Goal: Task Accomplishment & Management: Use online tool/utility

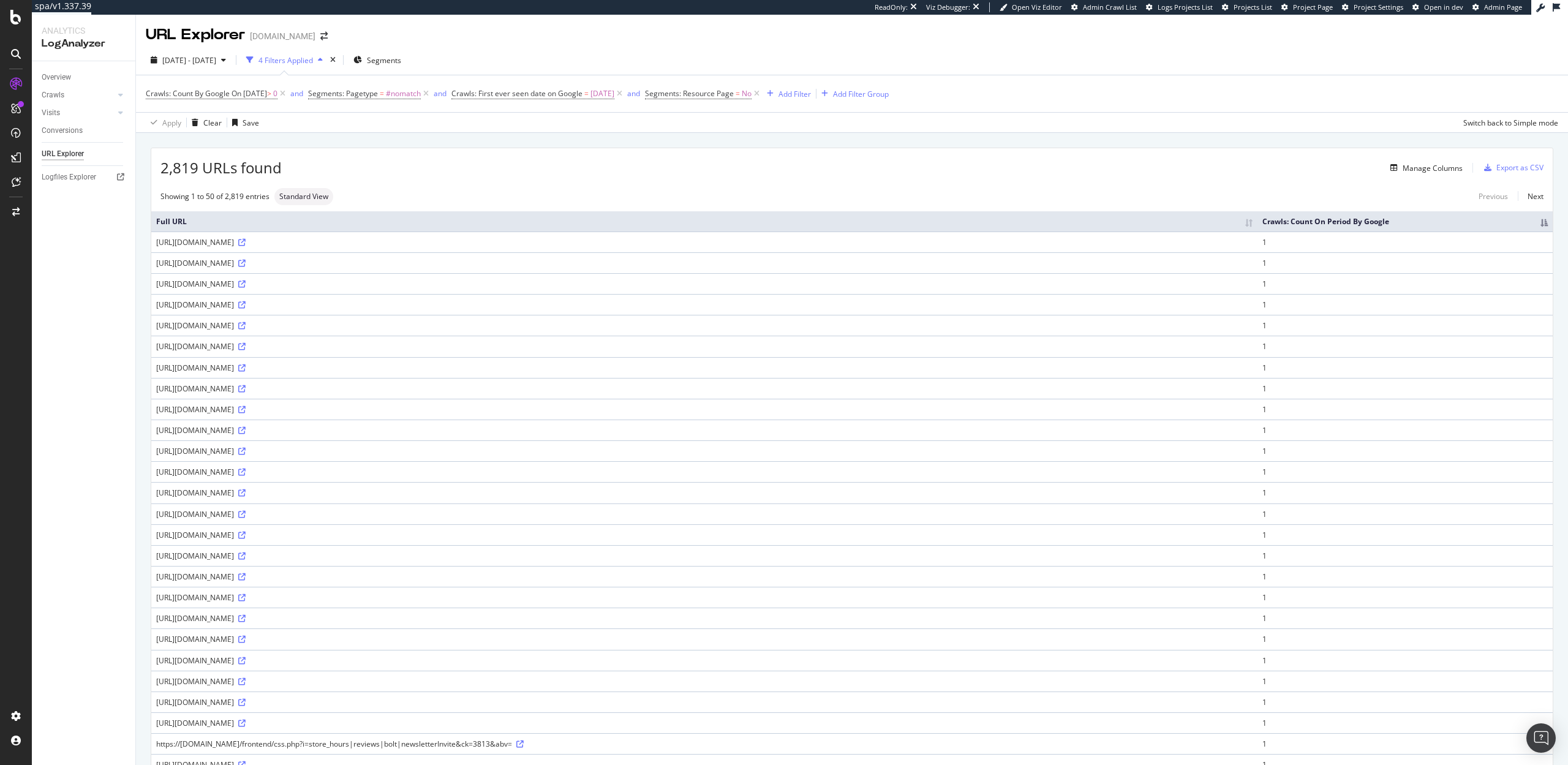
drag, startPoint x: 283, startPoint y: 243, endPoint x: 229, endPoint y: 242, distance: 54.0
click at [229, 242] on div "https://www.abt.com/write-a-review?&pr_merchant_id=10201&pr_merchant_group_id=1…" at bounding box center [704, 242] width 1097 height 10
copy div "/write-a-review?"
click at [288, 93] on icon at bounding box center [282, 93] width 10 height 12
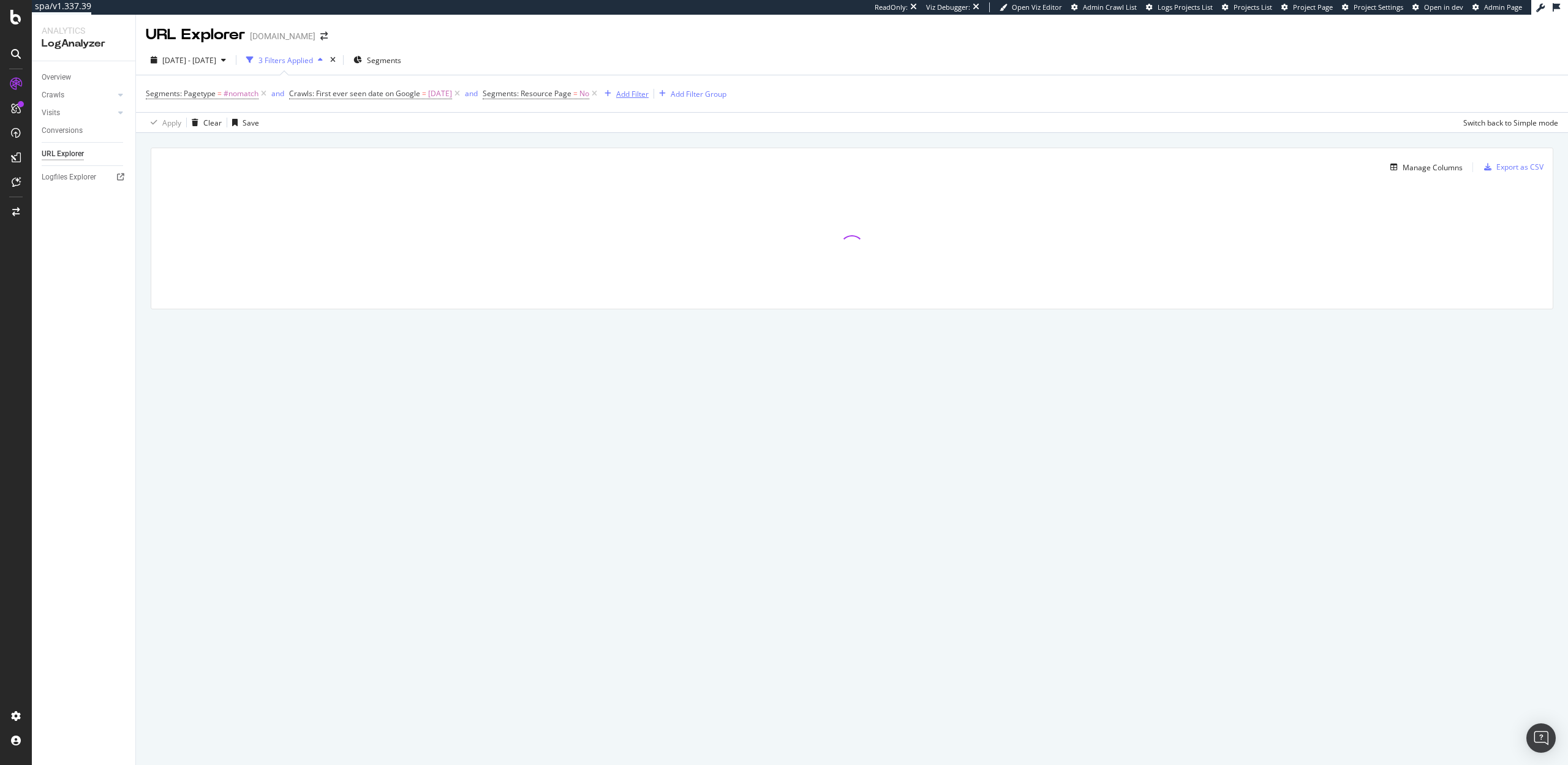
click at [640, 95] on div "Add Filter" at bounding box center [632, 93] width 33 height 10
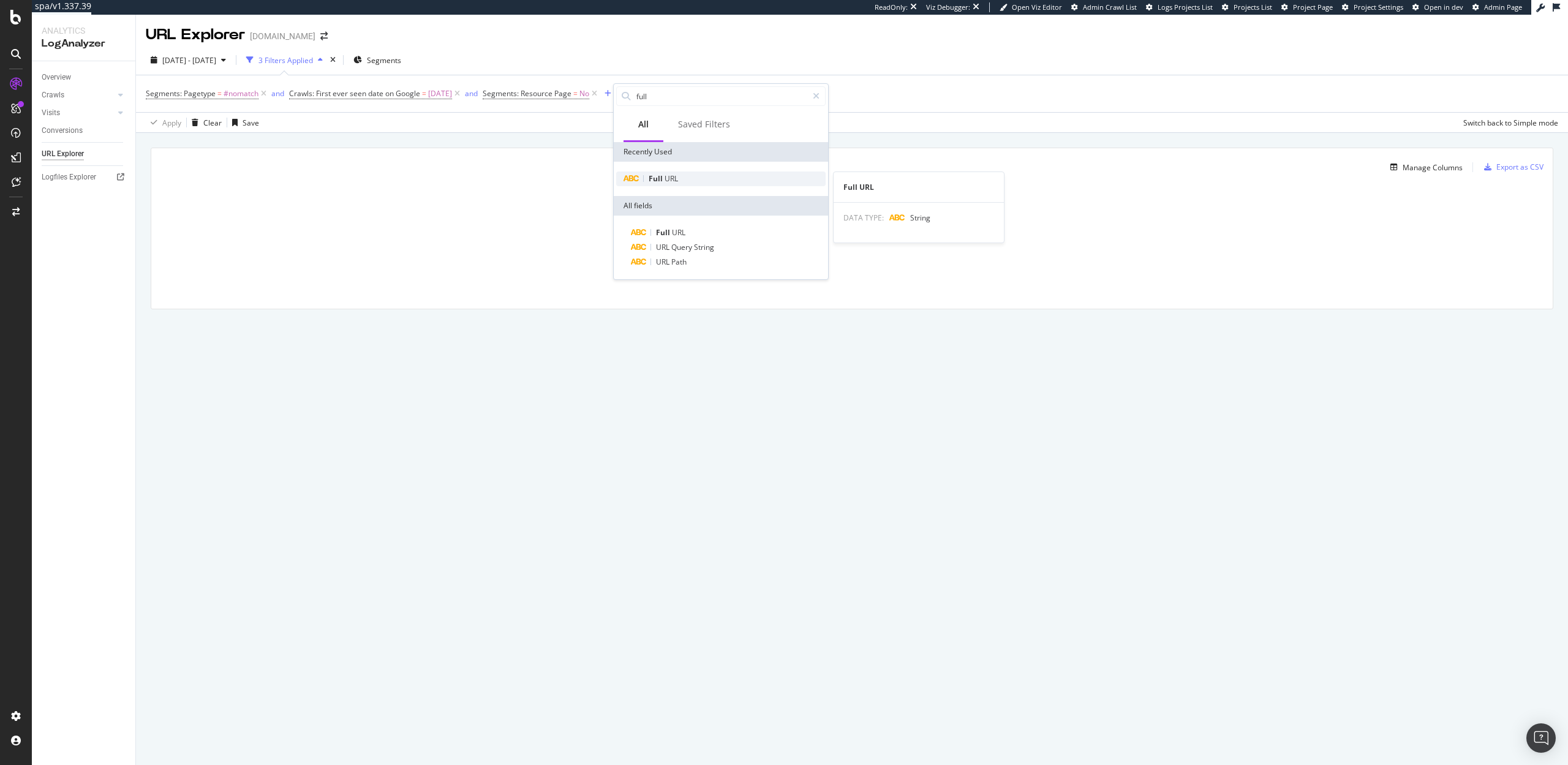
type input "full"
click at [676, 171] on div "Full URL" at bounding box center [720, 179] width 210 height 15
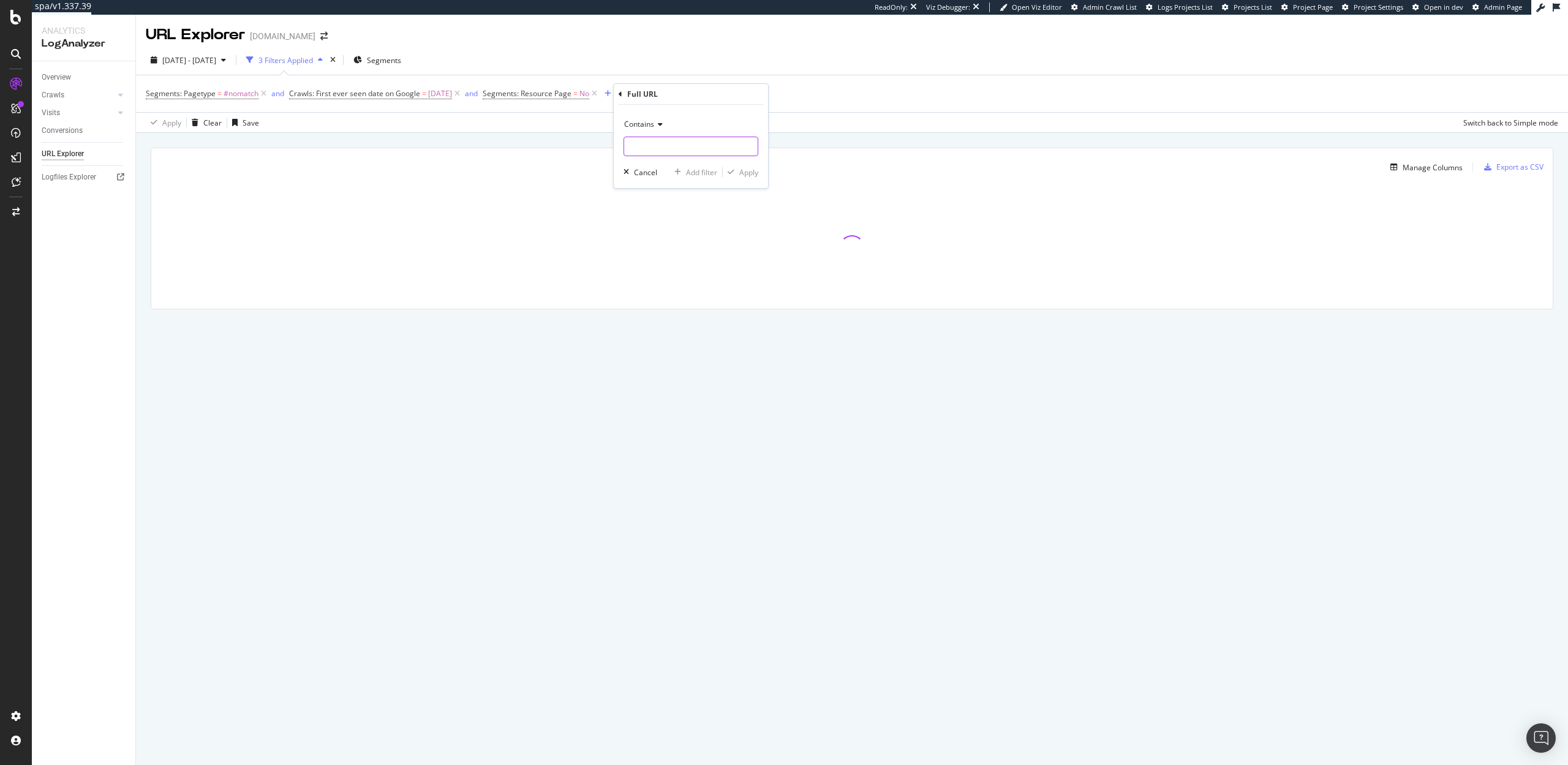
click at [664, 146] on input "text" at bounding box center [690, 146] width 133 height 20
paste input "/write-a-review?"
type input "/write-a-review?"
click at [753, 173] on div "Apply" at bounding box center [749, 172] width 19 height 10
click at [462, 95] on icon at bounding box center [457, 93] width 10 height 12
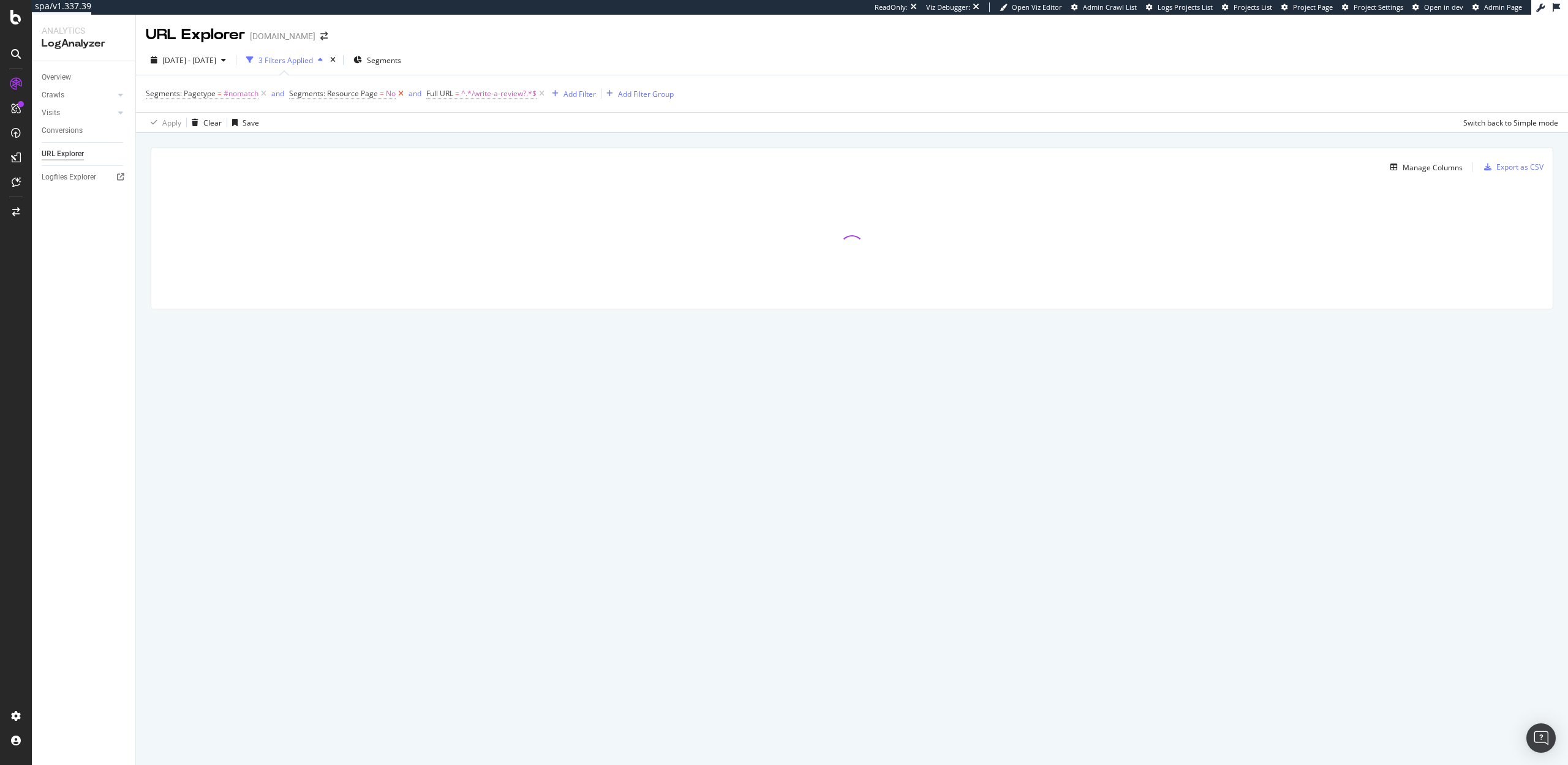
click at [399, 96] on icon at bounding box center [401, 93] width 10 height 12
click at [260, 93] on icon at bounding box center [264, 93] width 10 height 12
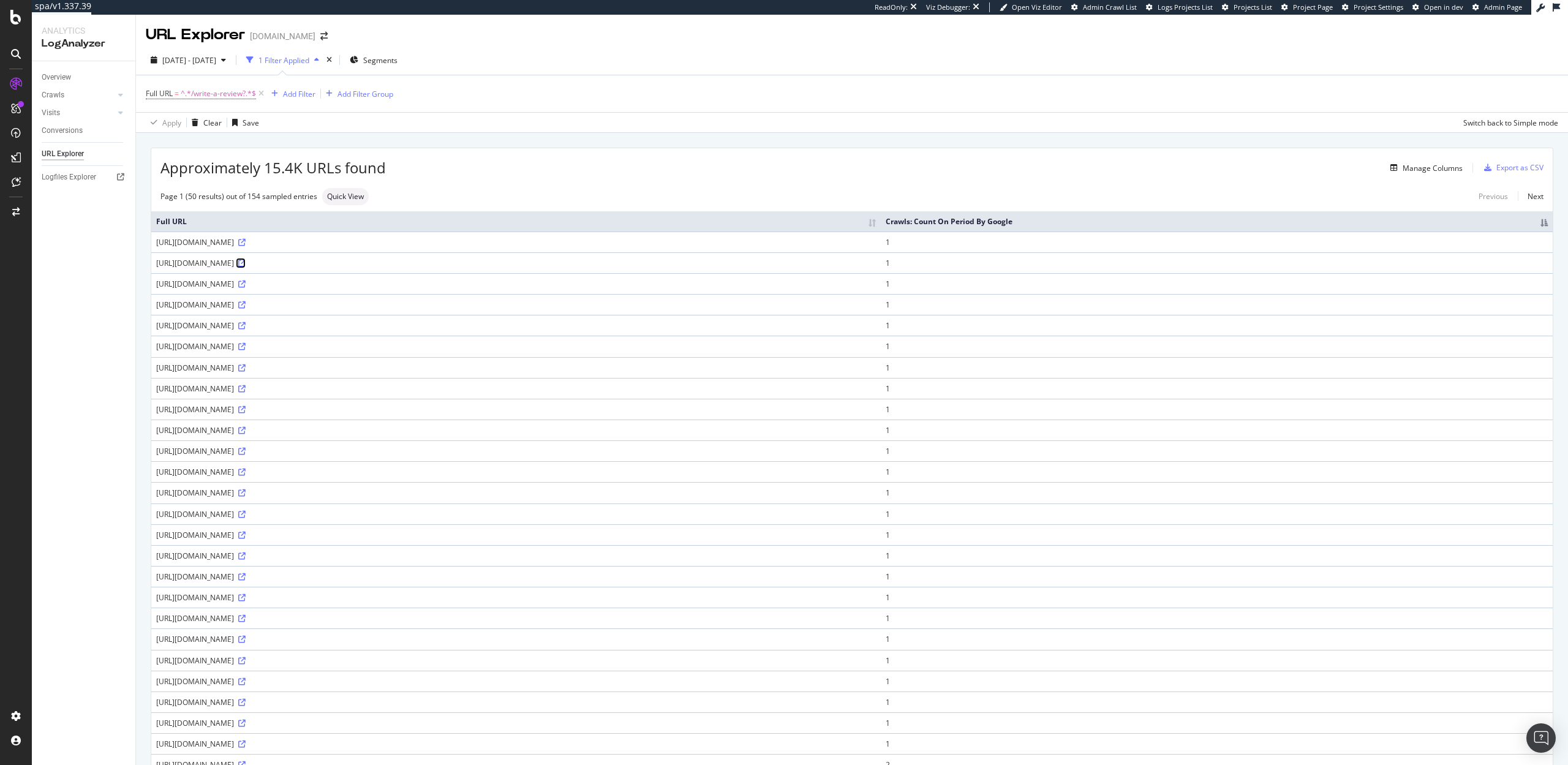
click at [246, 265] on icon at bounding box center [242, 264] width 7 height 7
click at [55, 76] on div "Overview" at bounding box center [57, 77] width 30 height 13
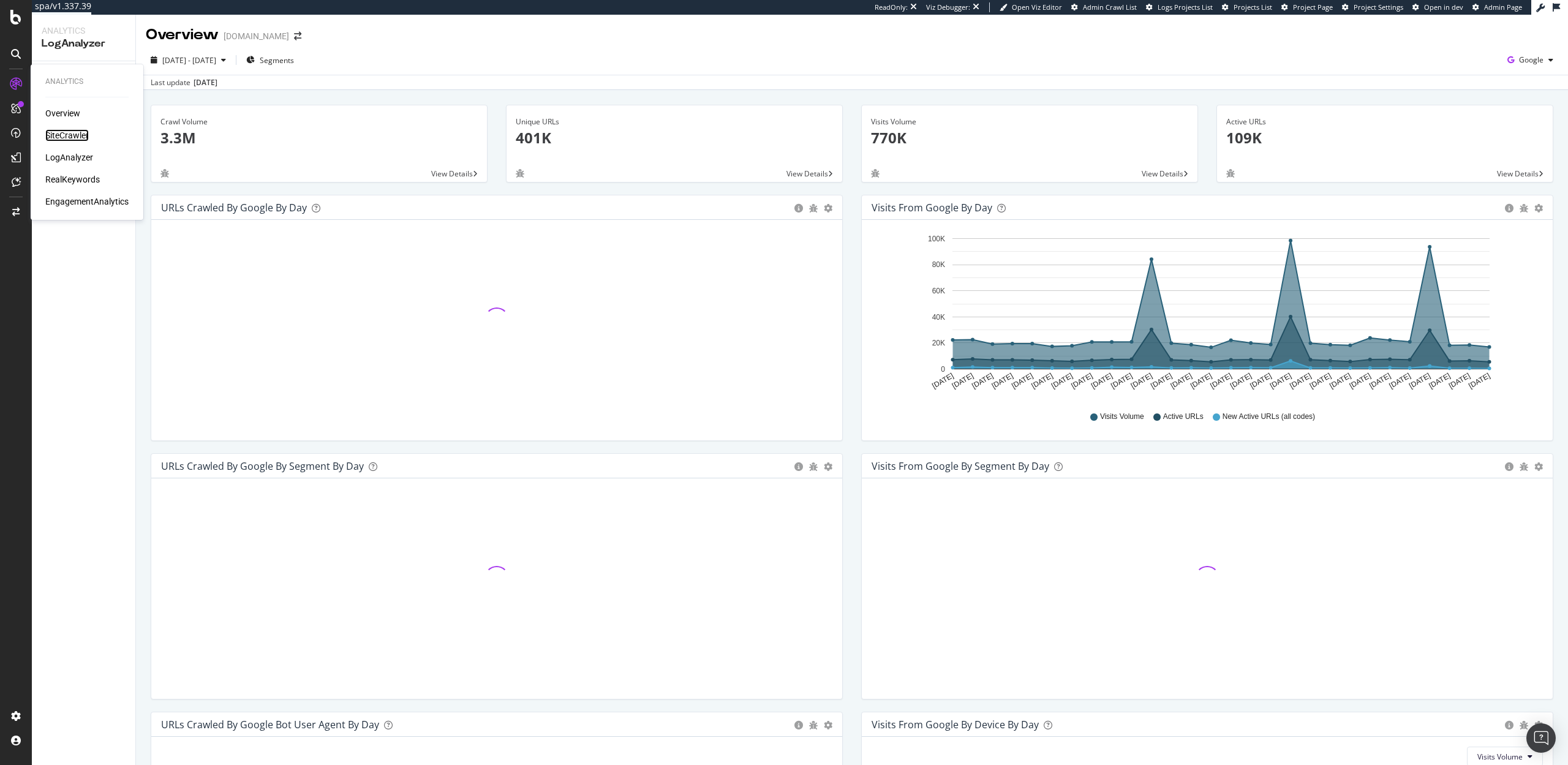
click at [57, 135] on div "SiteCrawler" at bounding box center [67, 135] width 44 height 12
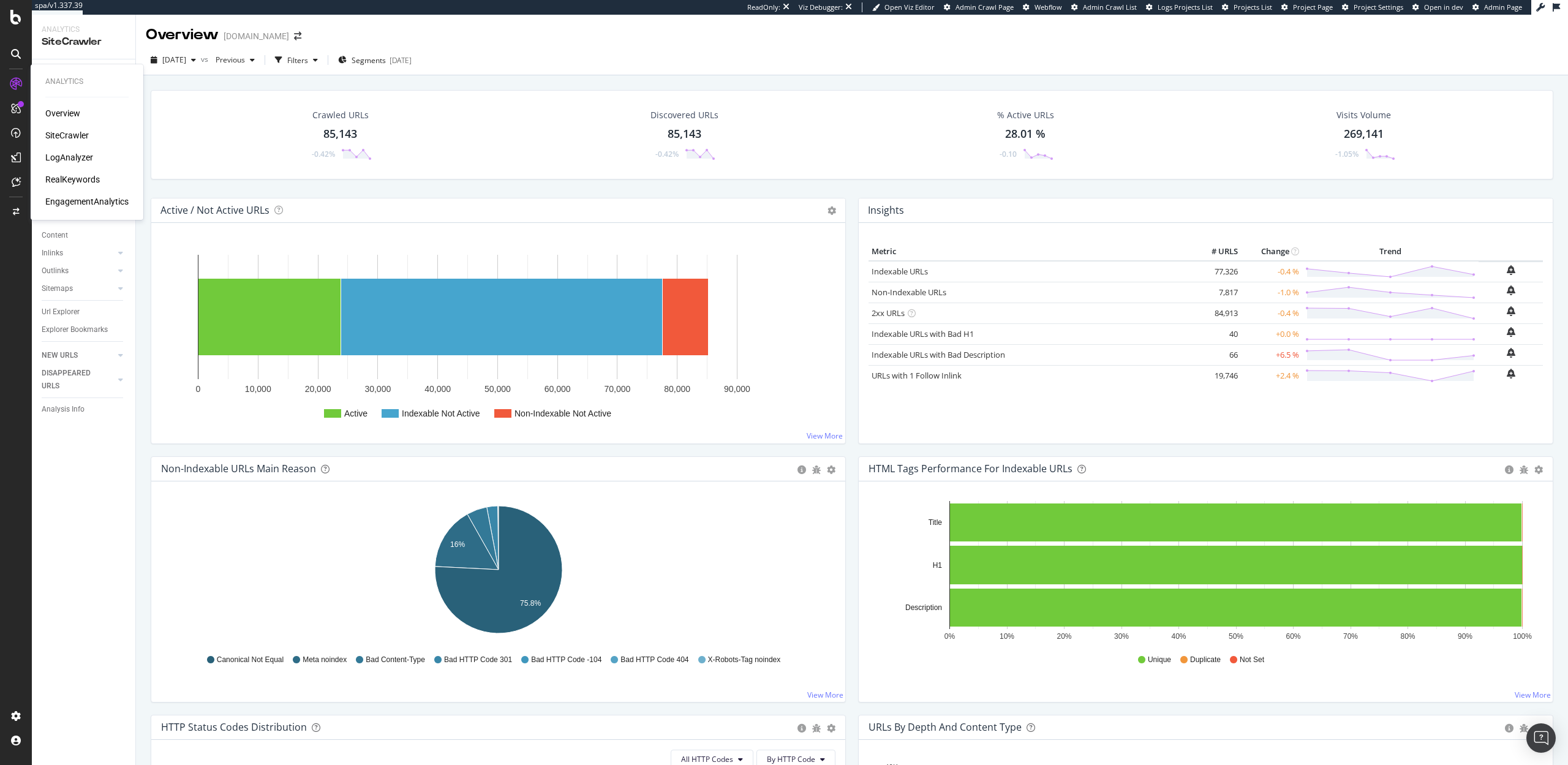
click at [73, 176] on div "RealKeywords" at bounding box center [73, 179] width 55 height 12
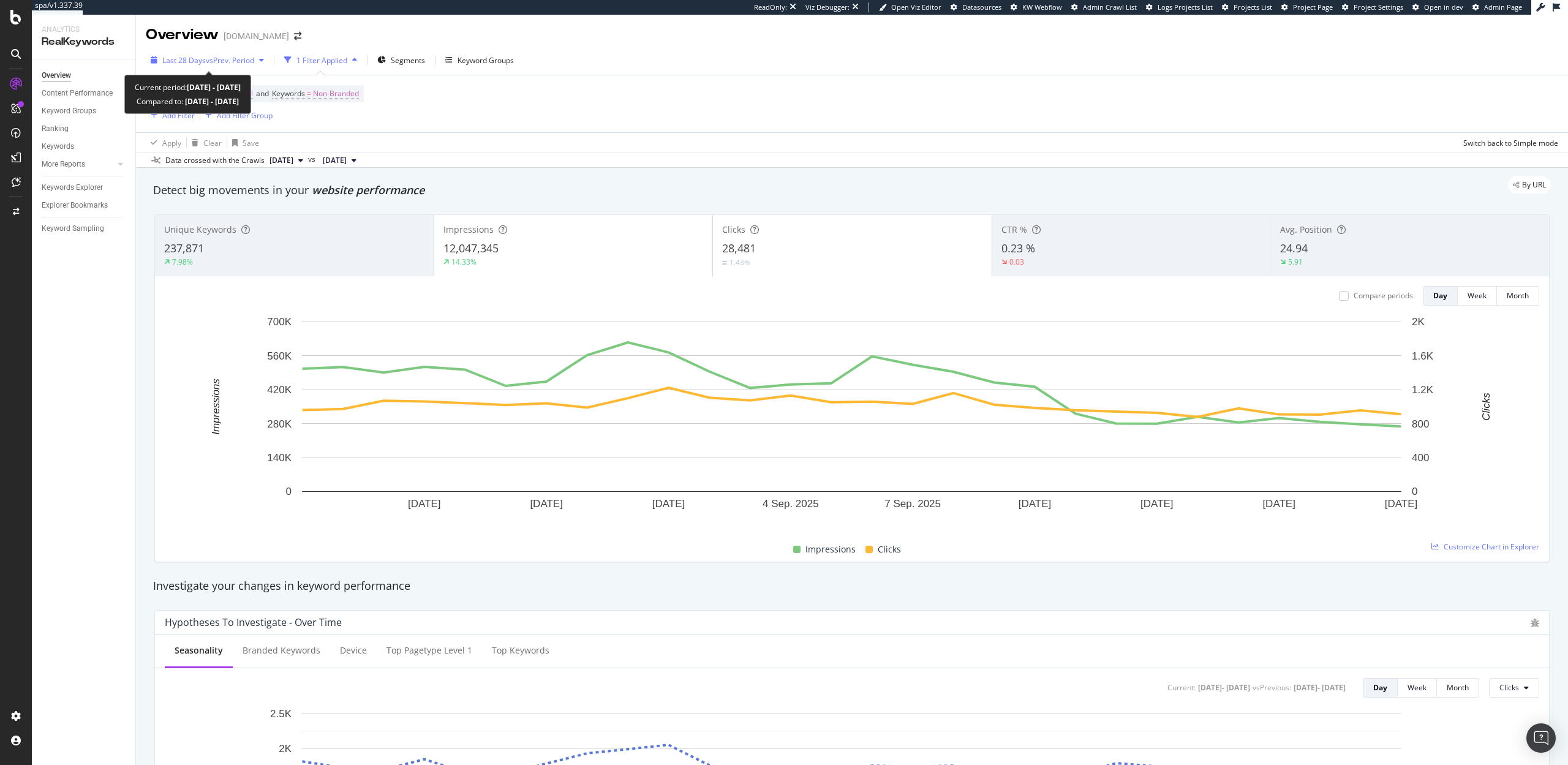
click at [218, 61] on span "vs Prev. Period" at bounding box center [230, 60] width 49 height 10
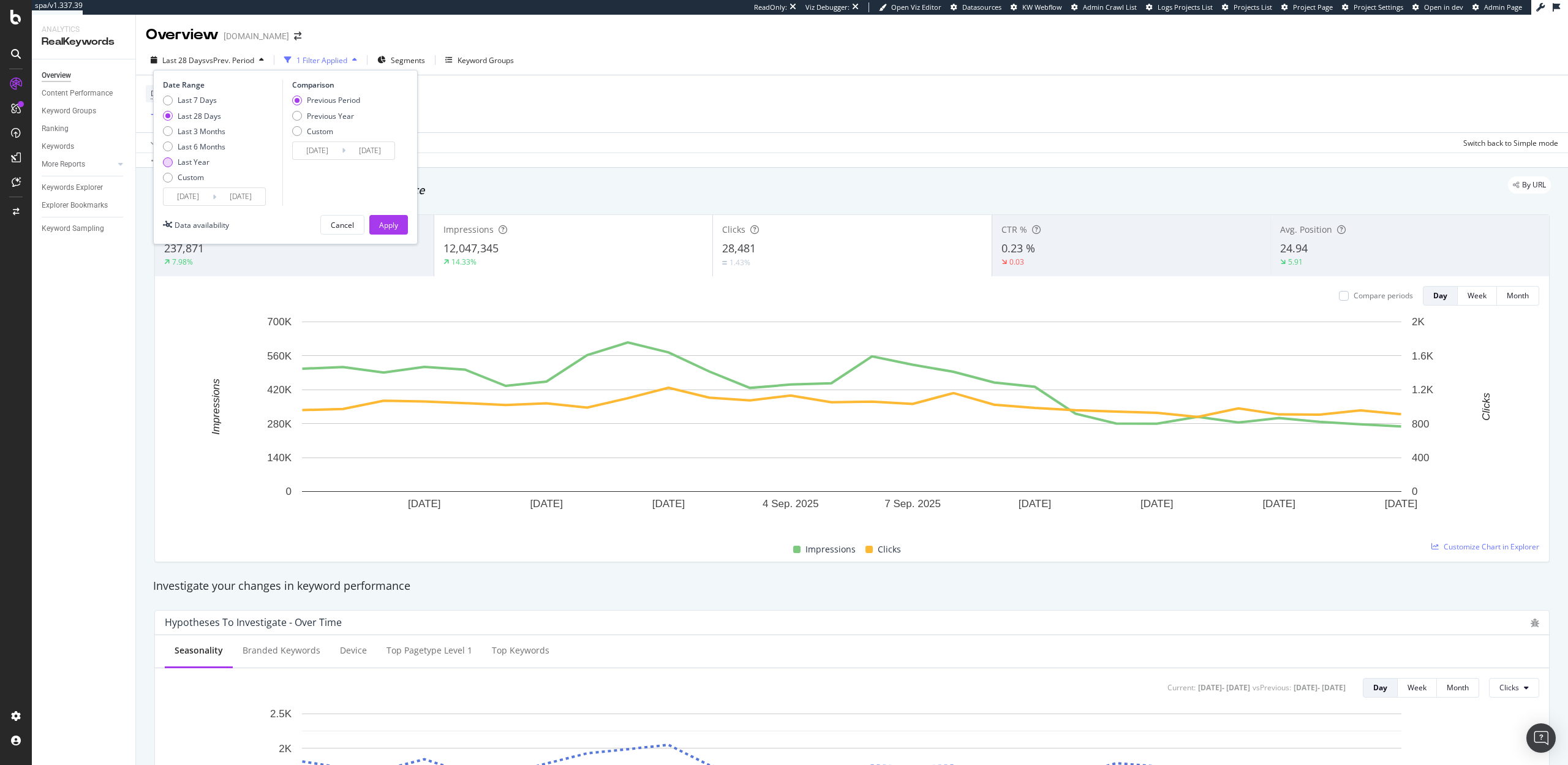
click at [194, 162] on div "Last Year" at bounding box center [194, 162] width 32 height 10
type input "2024/09/20"
type input "2023/09/21"
type input "2024/09/19"
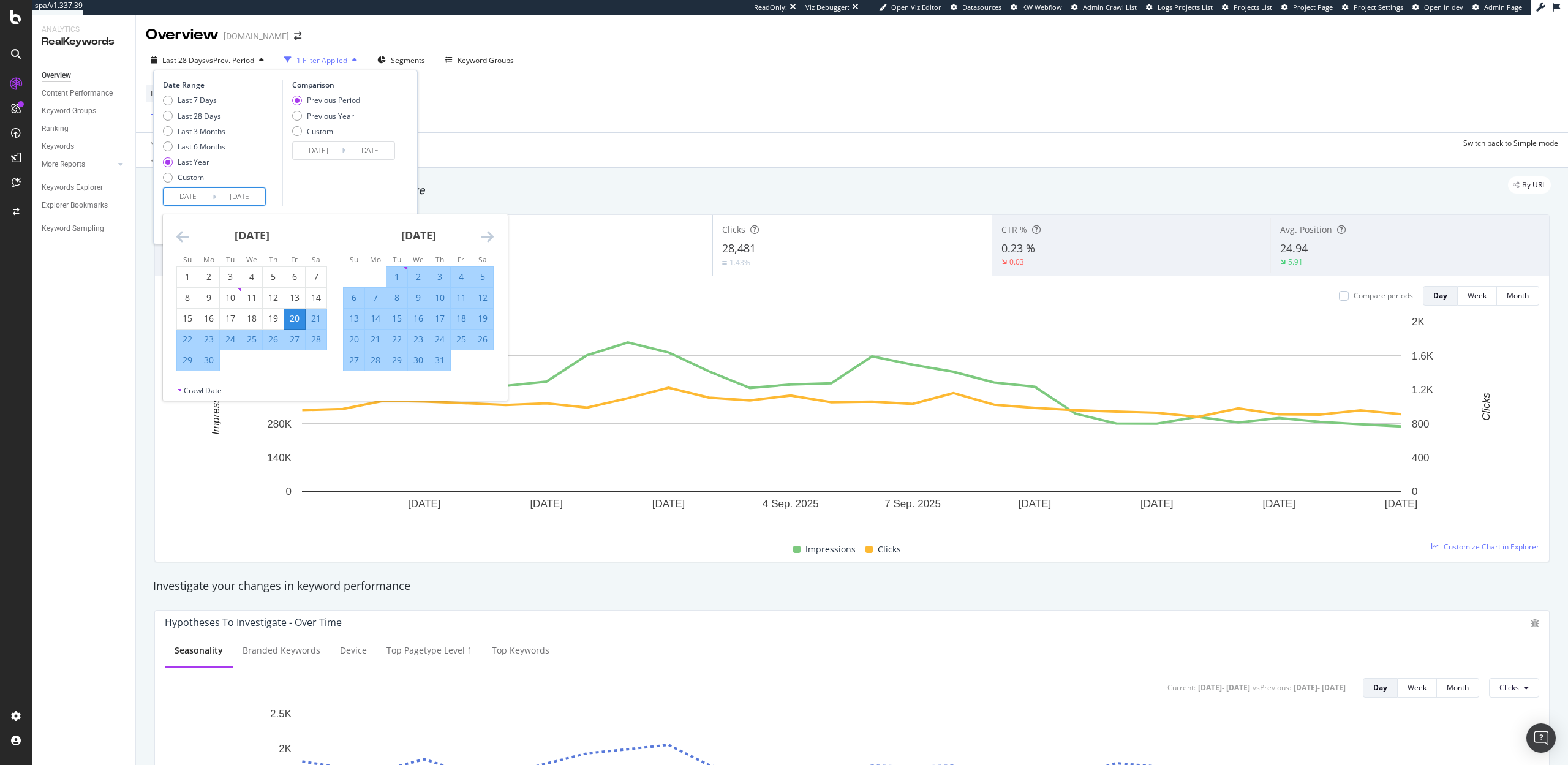
click at [186, 194] on input "2024/09/20" at bounding box center [188, 197] width 49 height 17
click at [435, 295] on div "10" at bounding box center [440, 297] width 21 height 12
type input "2024/10/10"
type input "2023/10/31"
type input "2024/10/09"
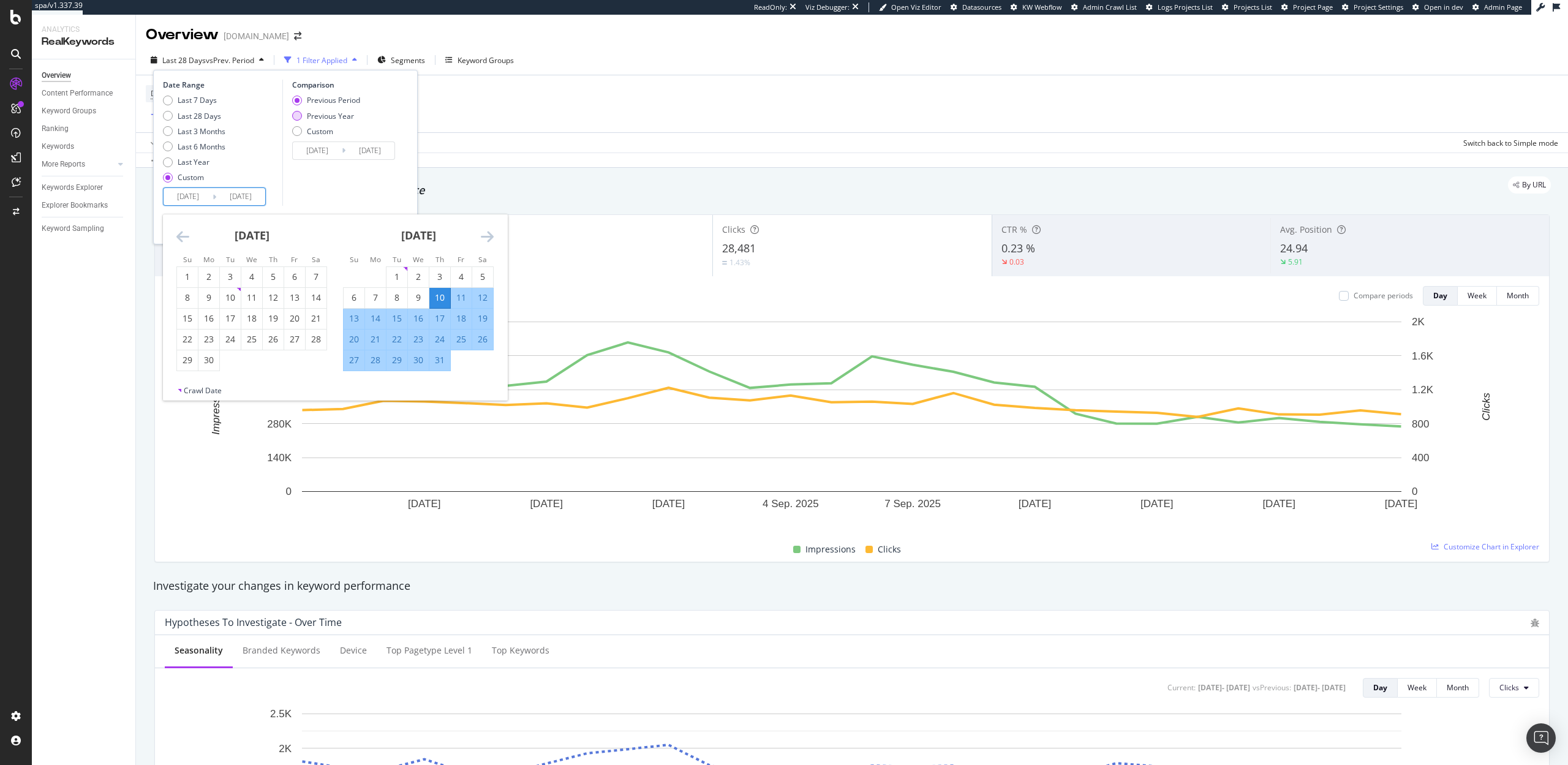
click at [333, 117] on div "Previous Year" at bounding box center [330, 116] width 47 height 10
type input "2023/10/12"
type input "2024/09/20"
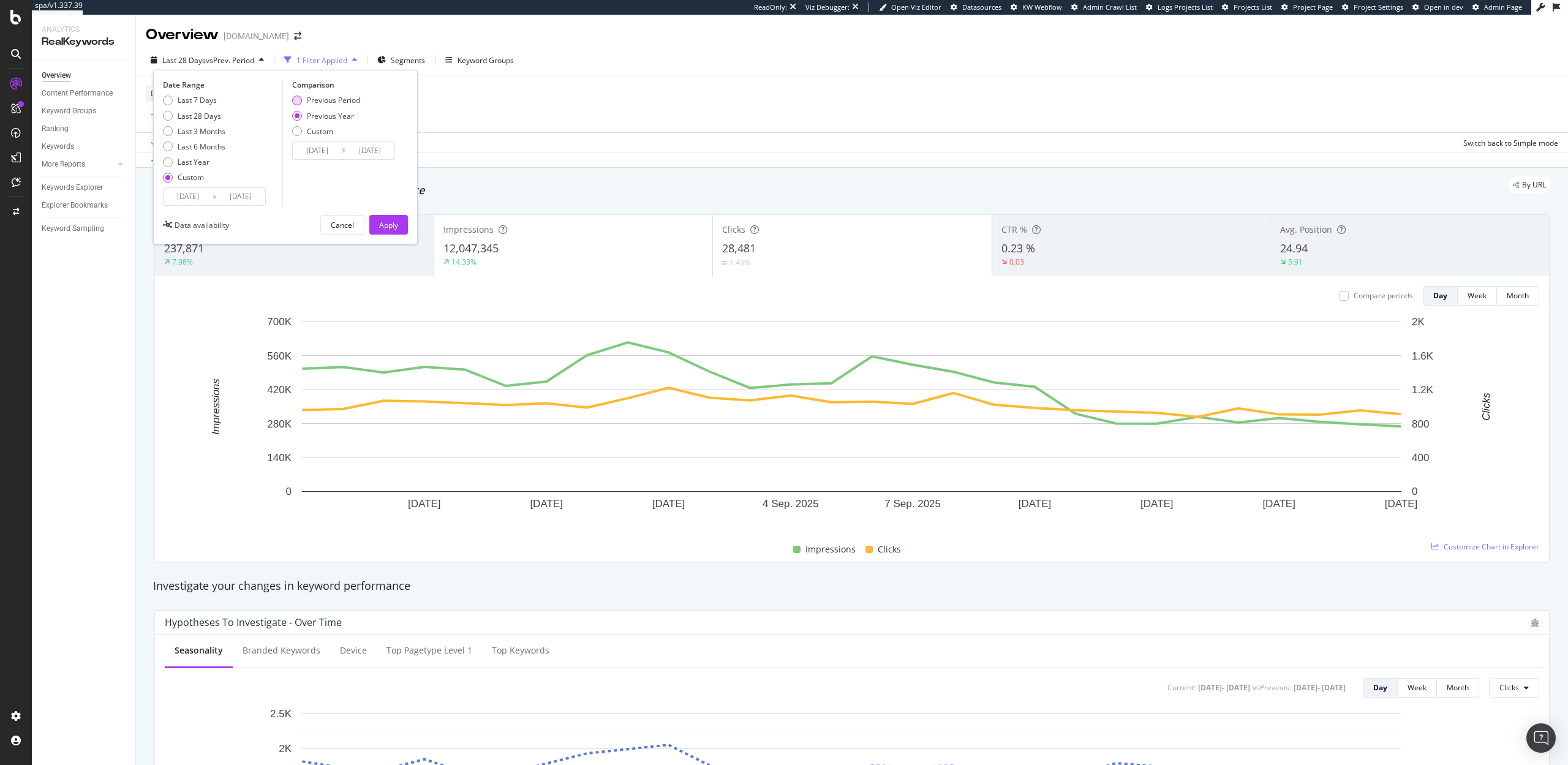
click at [336, 95] on div "Previous Period" at bounding box center [333, 100] width 53 height 10
type input "2023/10/31"
type input "2024/10/09"
click at [389, 226] on div "Apply" at bounding box center [388, 225] width 19 height 10
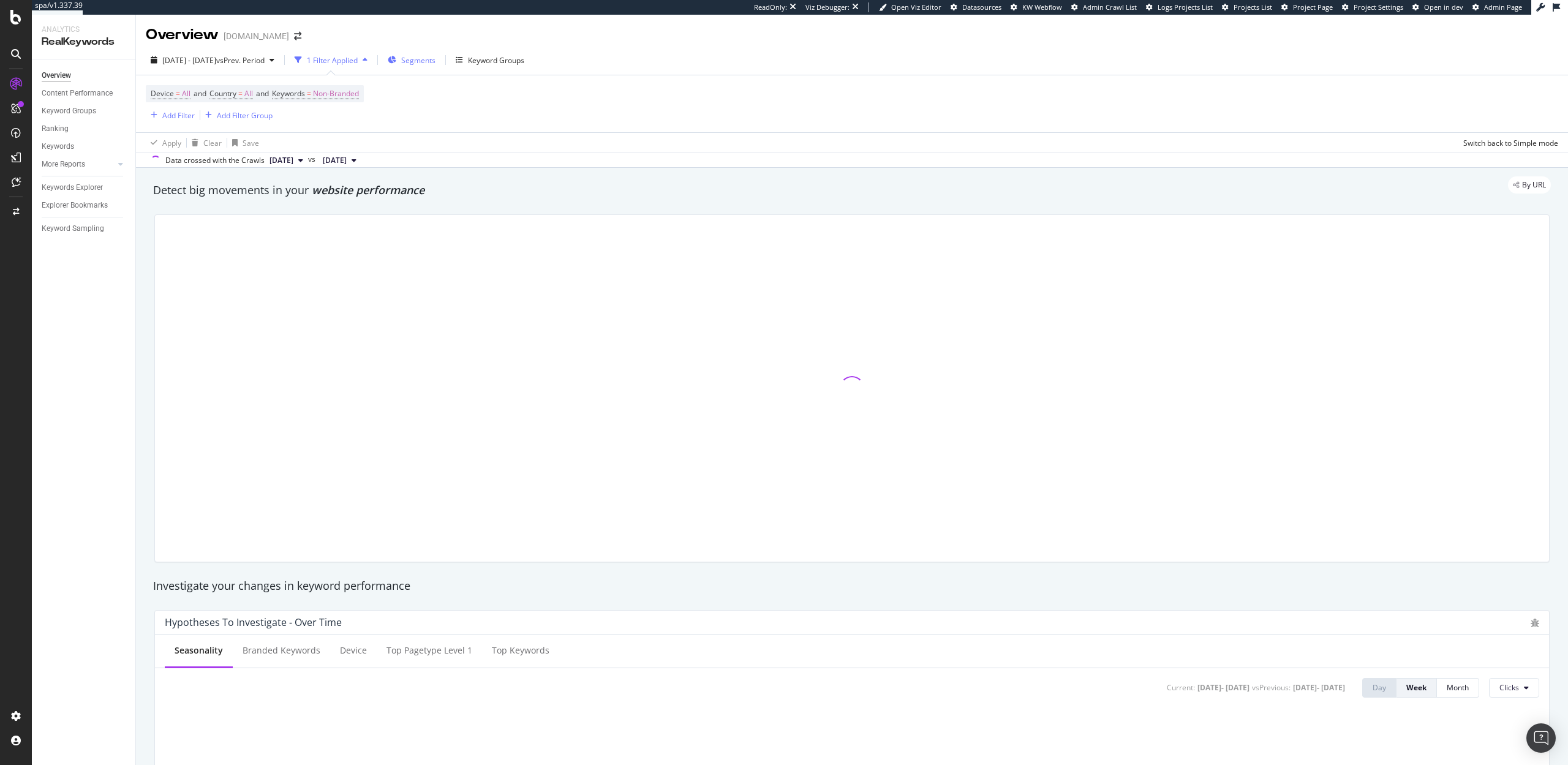
click at [435, 58] on span "Segments" at bounding box center [419, 60] width 34 height 10
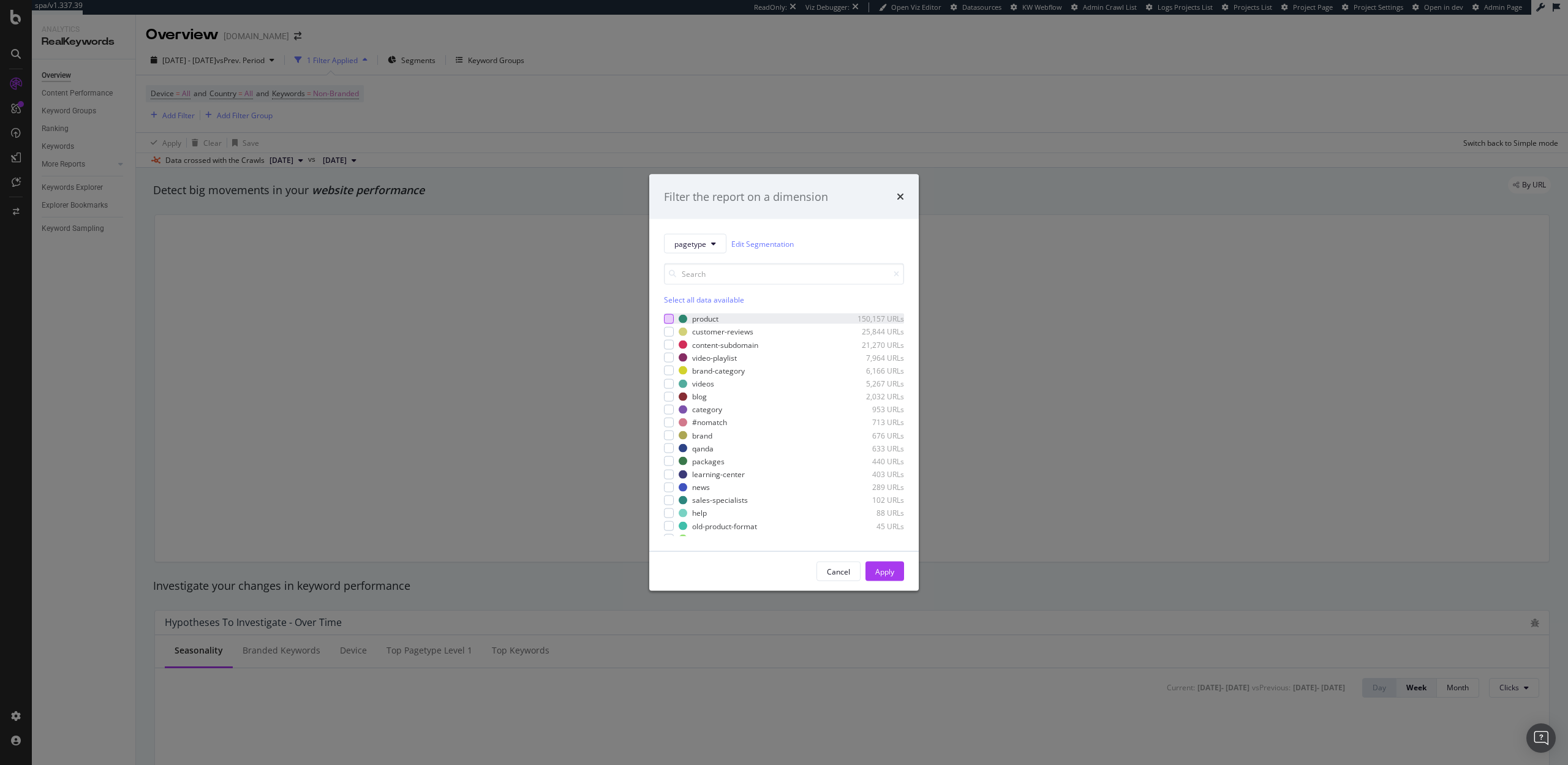
click at [665, 320] on div "modal" at bounding box center [669, 318] width 10 height 10
click at [889, 577] on div "Apply" at bounding box center [884, 571] width 19 height 18
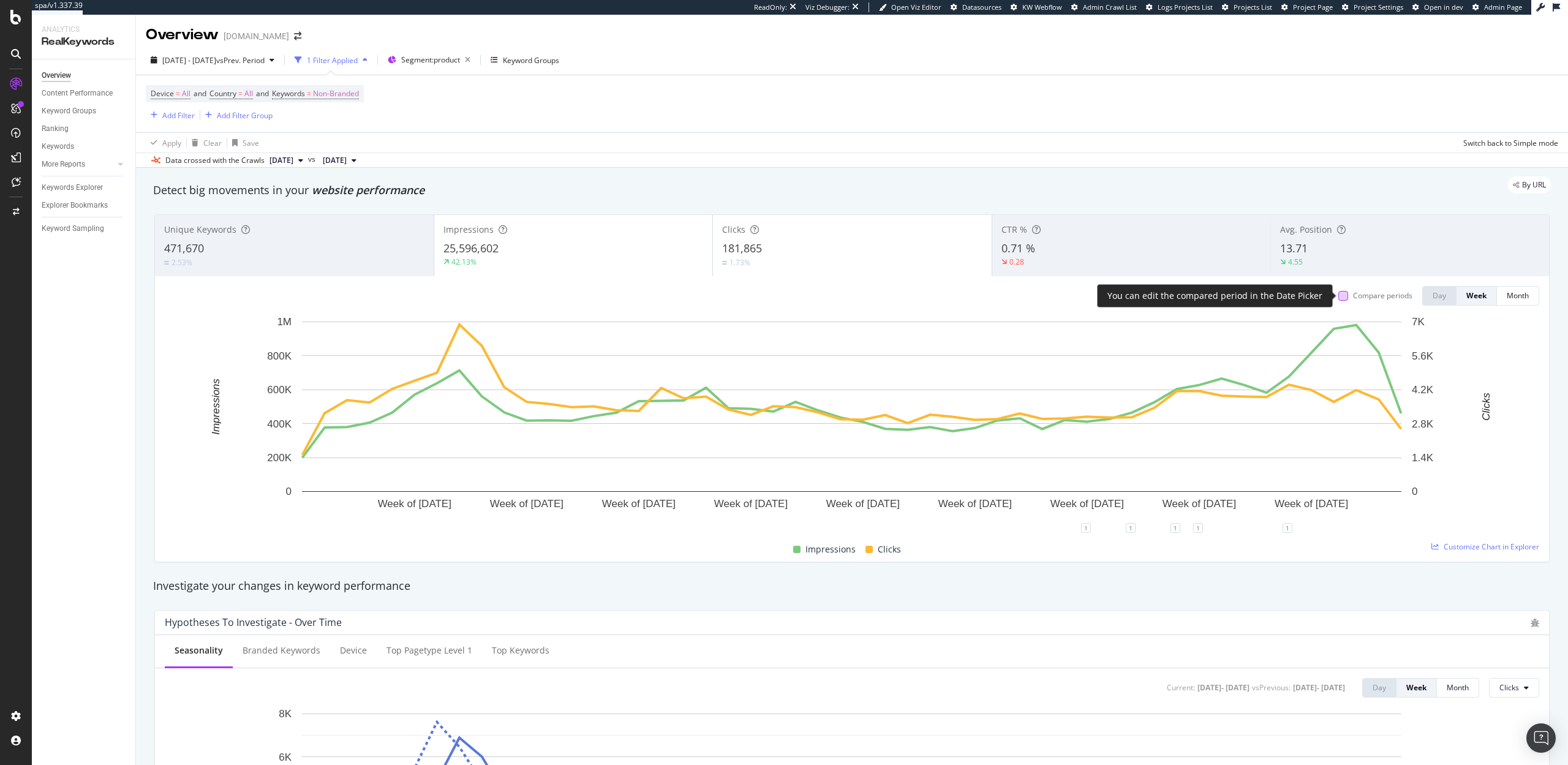
click at [1338, 296] on div at bounding box center [1343, 296] width 10 height 10
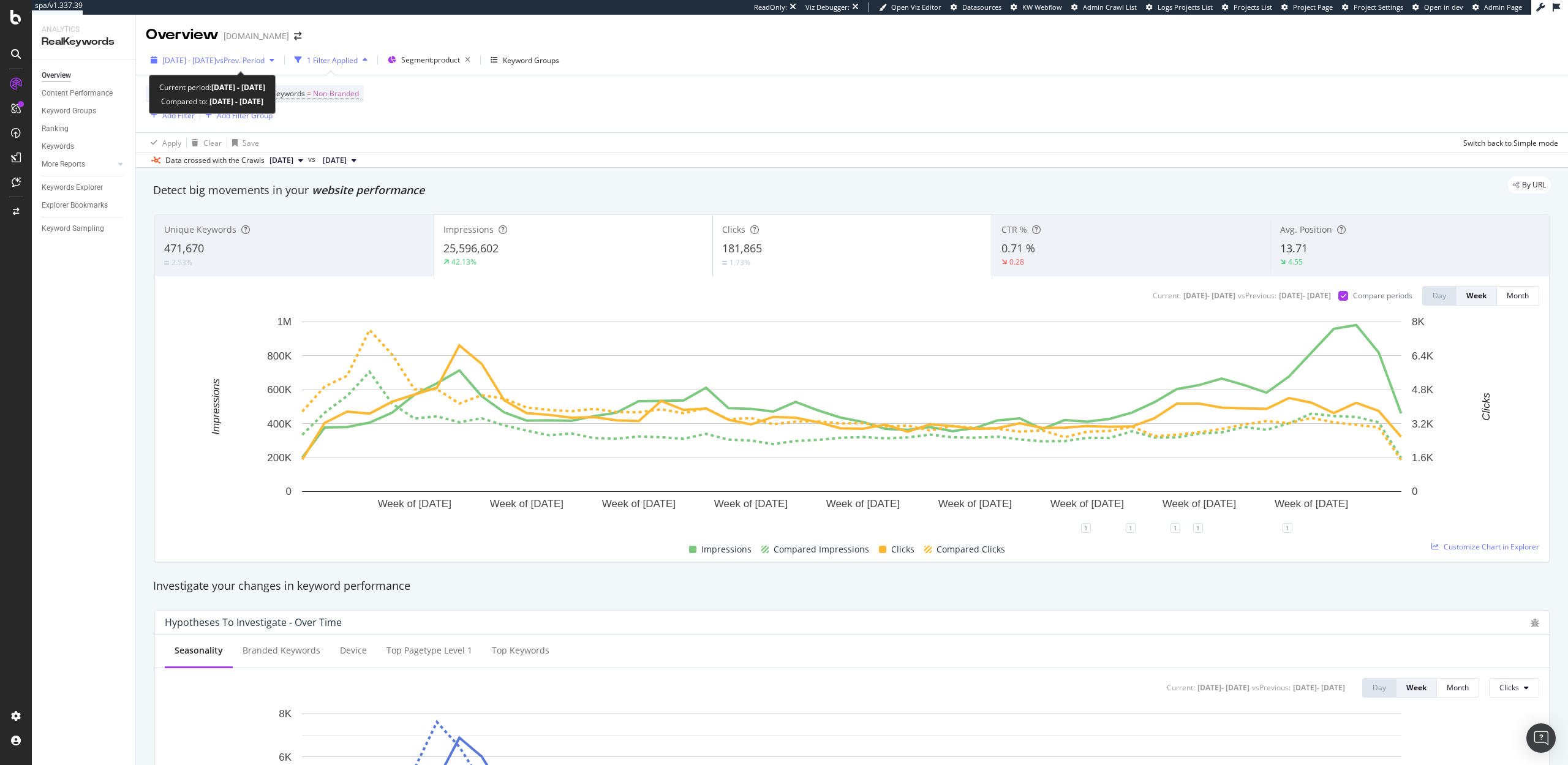
click at [195, 60] on span "2024 Oct. 10th - 2025 Sep. 19th" at bounding box center [189, 60] width 54 height 10
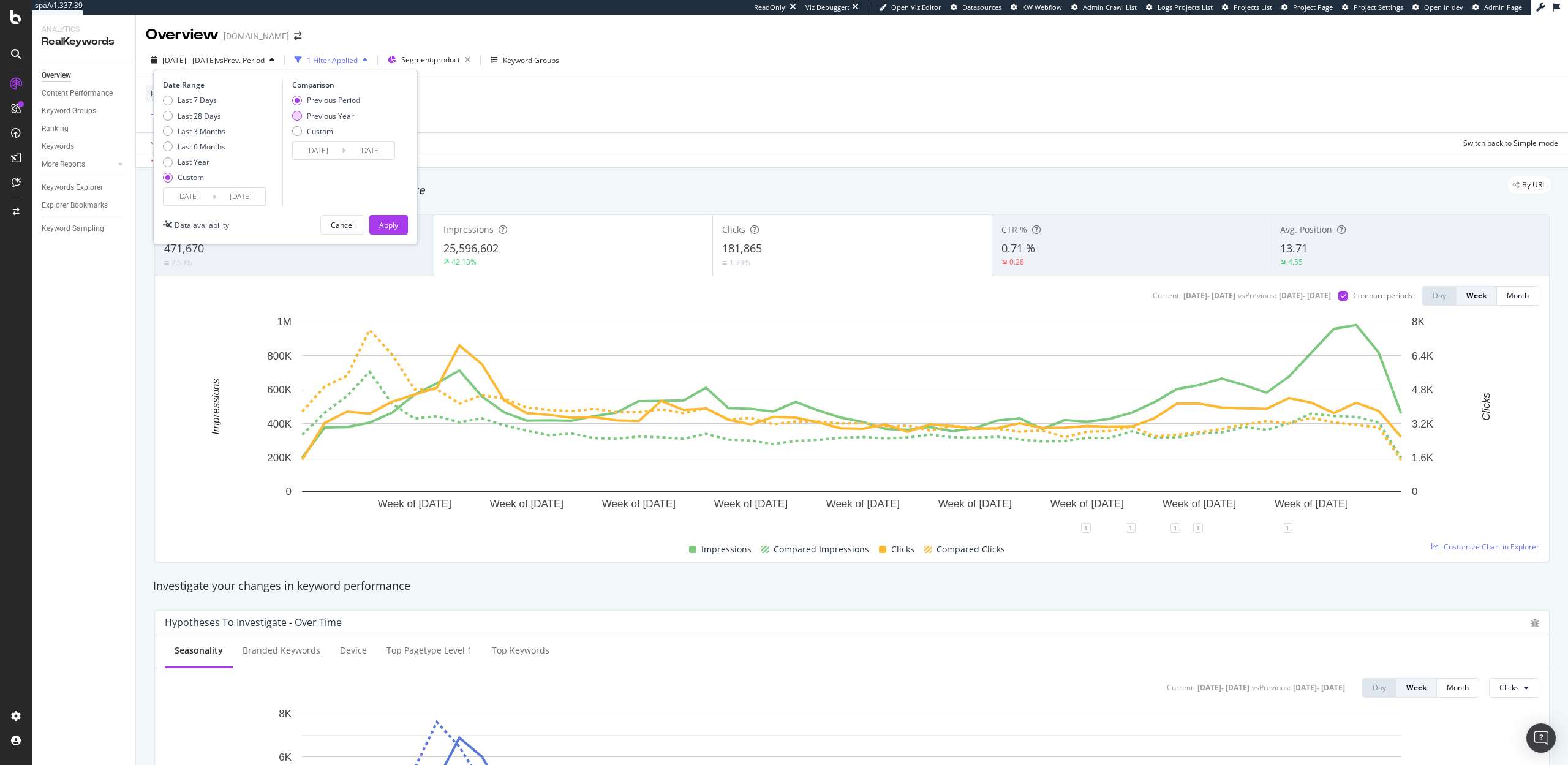
click at [314, 117] on div "Previous Year" at bounding box center [330, 116] width 47 height 10
type input "2023/10/12"
type input "2024/09/20"
click at [401, 215] on button "Apply" at bounding box center [388, 225] width 39 height 20
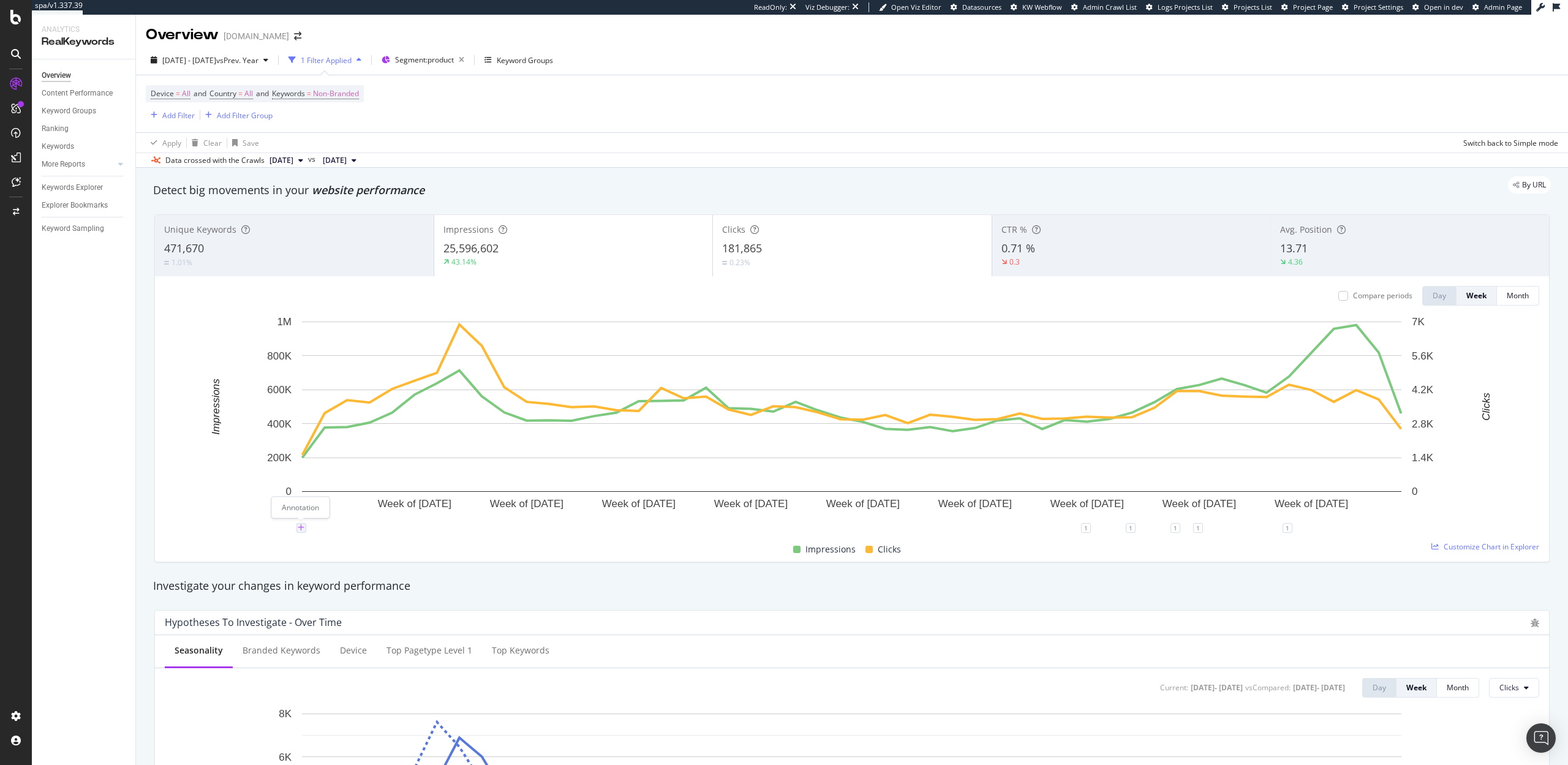
click at [301, 528] on icon "plus" at bounding box center [301, 528] width 7 height 7
click at [294, 450] on textarea at bounding box center [301, 454] width 109 height 38
type textarea "Blocked legacy /product/ URLs in robots.txt"
click at [342, 492] on div "Save" at bounding box center [347, 492] width 17 height 10
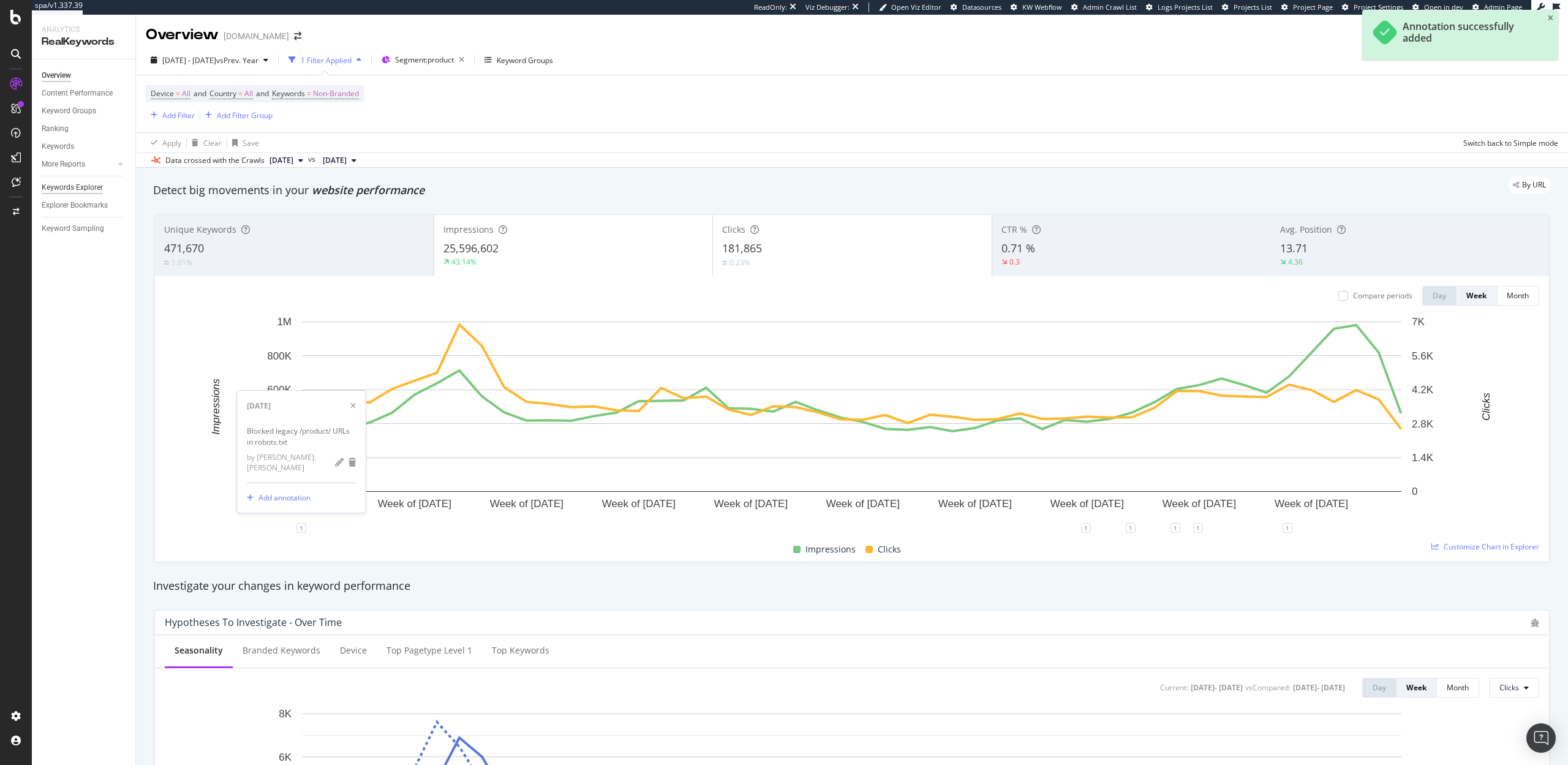
click at [70, 189] on div "Keywords Explorer" at bounding box center [73, 187] width 61 height 13
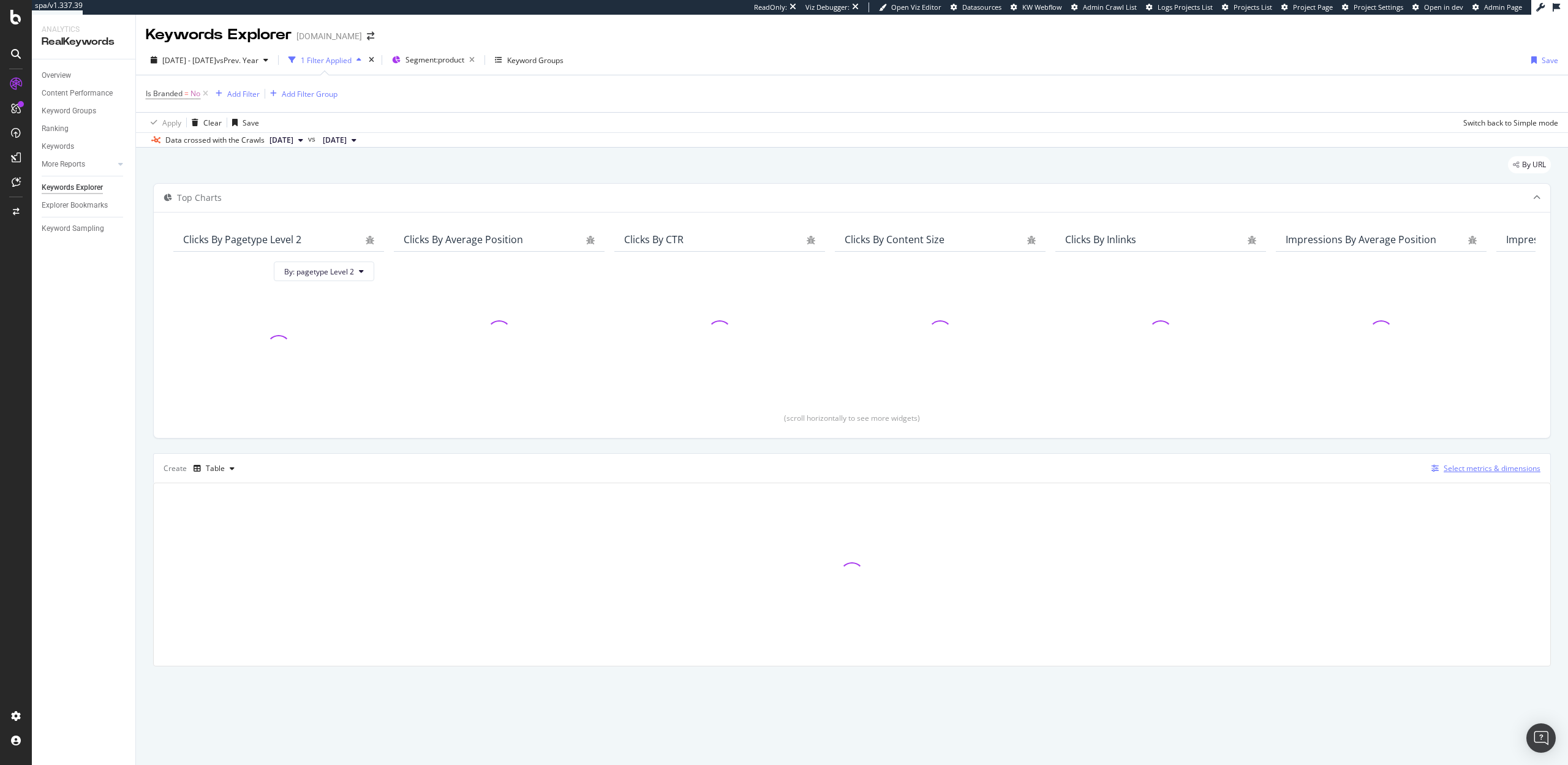
click at [1480, 469] on div "Select metrics & dimensions" at bounding box center [1492, 468] width 97 height 10
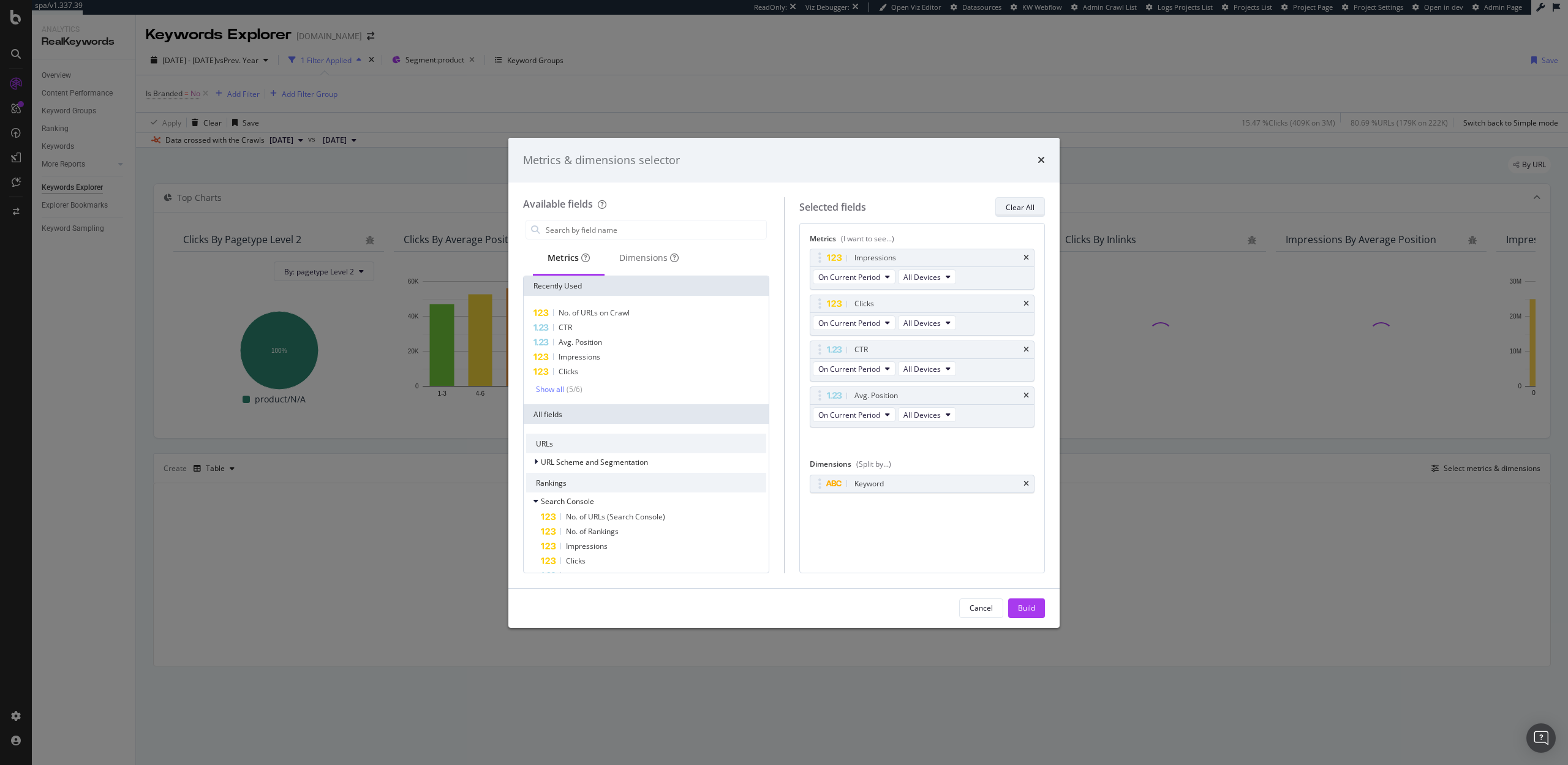
click at [1010, 211] on div "Clear All" at bounding box center [1020, 207] width 29 height 10
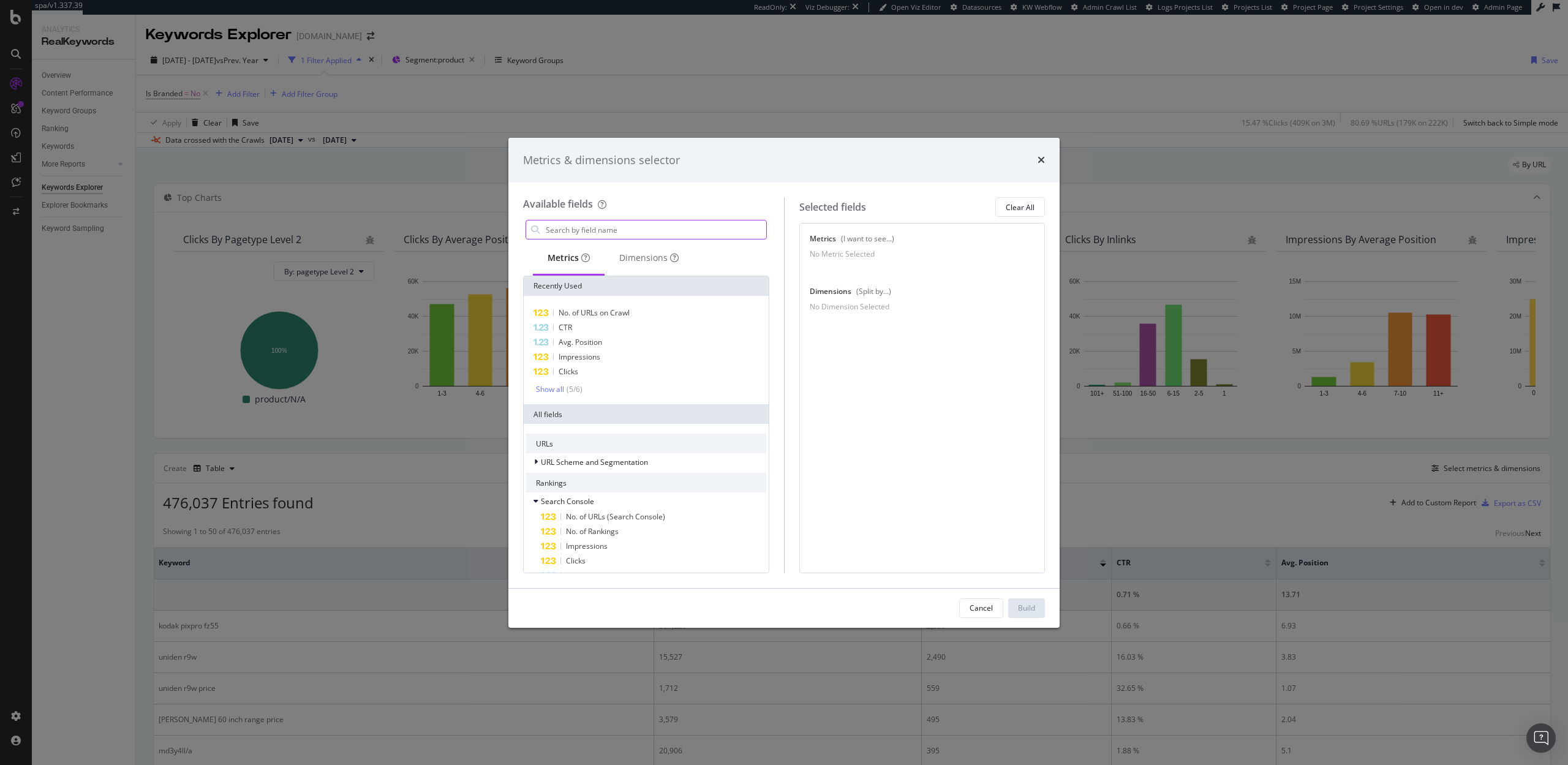
click at [594, 230] on input "modal" at bounding box center [655, 230] width 222 height 18
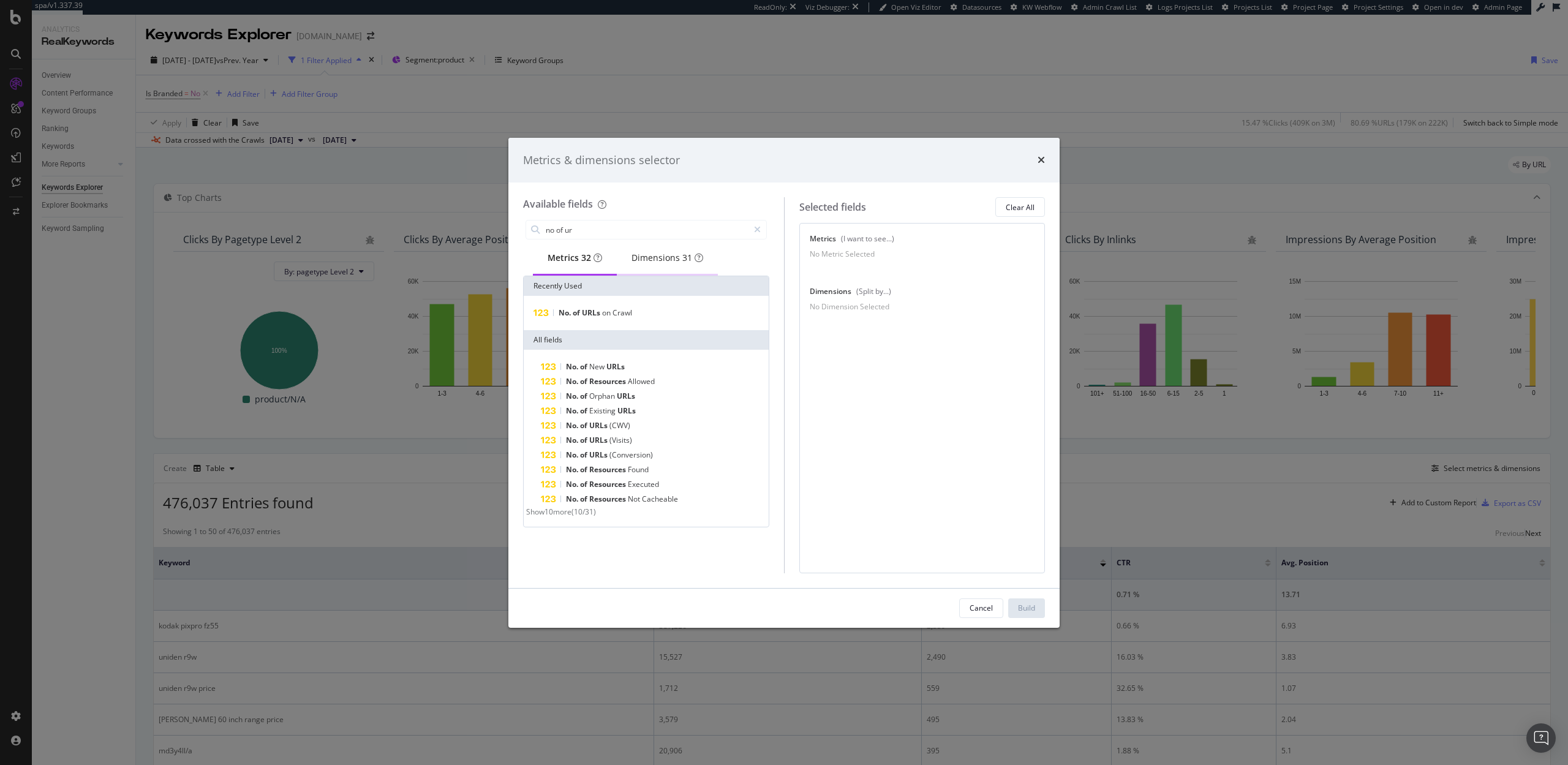
click at [671, 257] on div "Dimensions 31" at bounding box center [667, 258] width 72 height 12
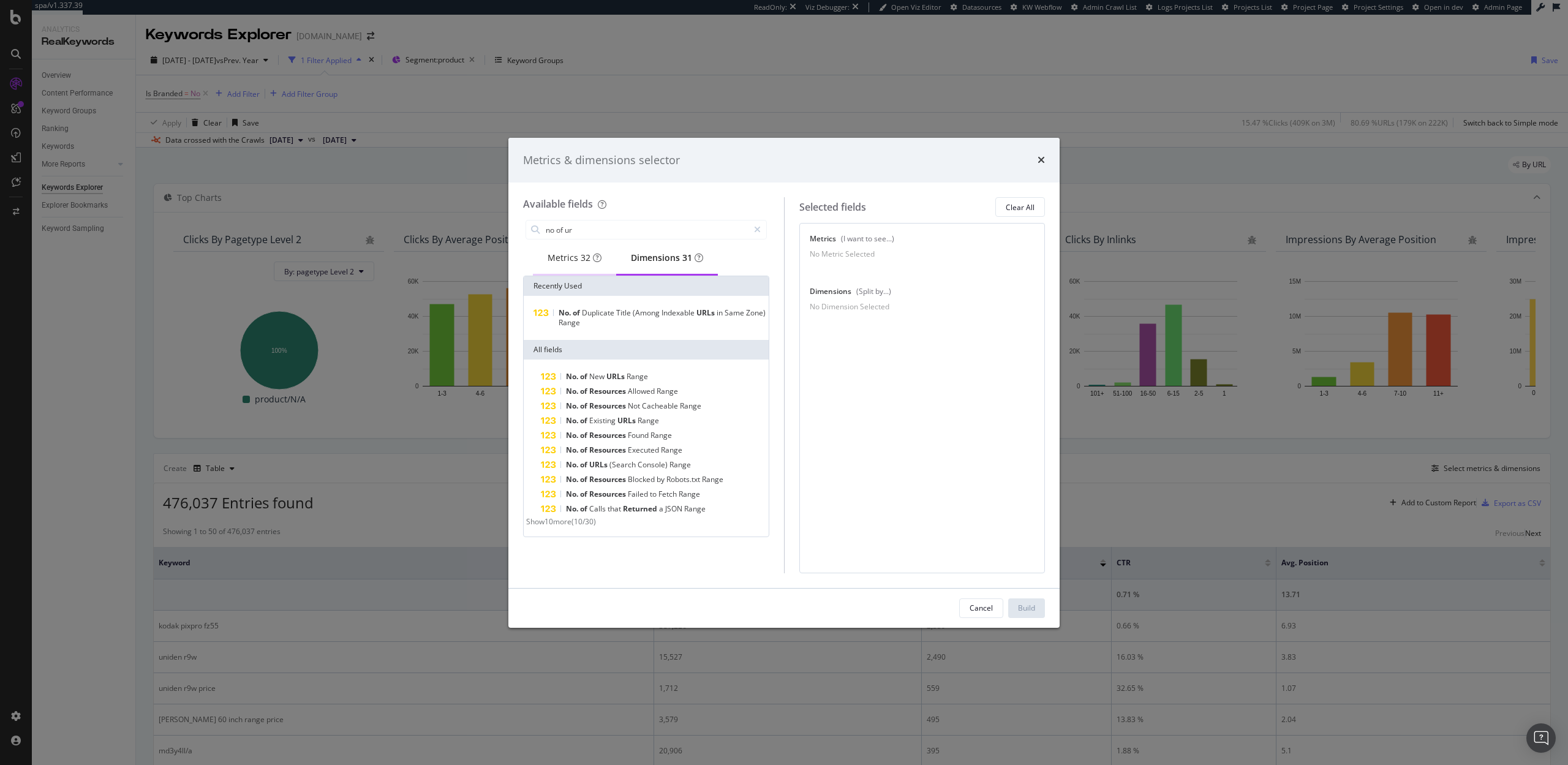
click at [574, 259] on div "Metrics 32" at bounding box center [575, 258] width 54 height 12
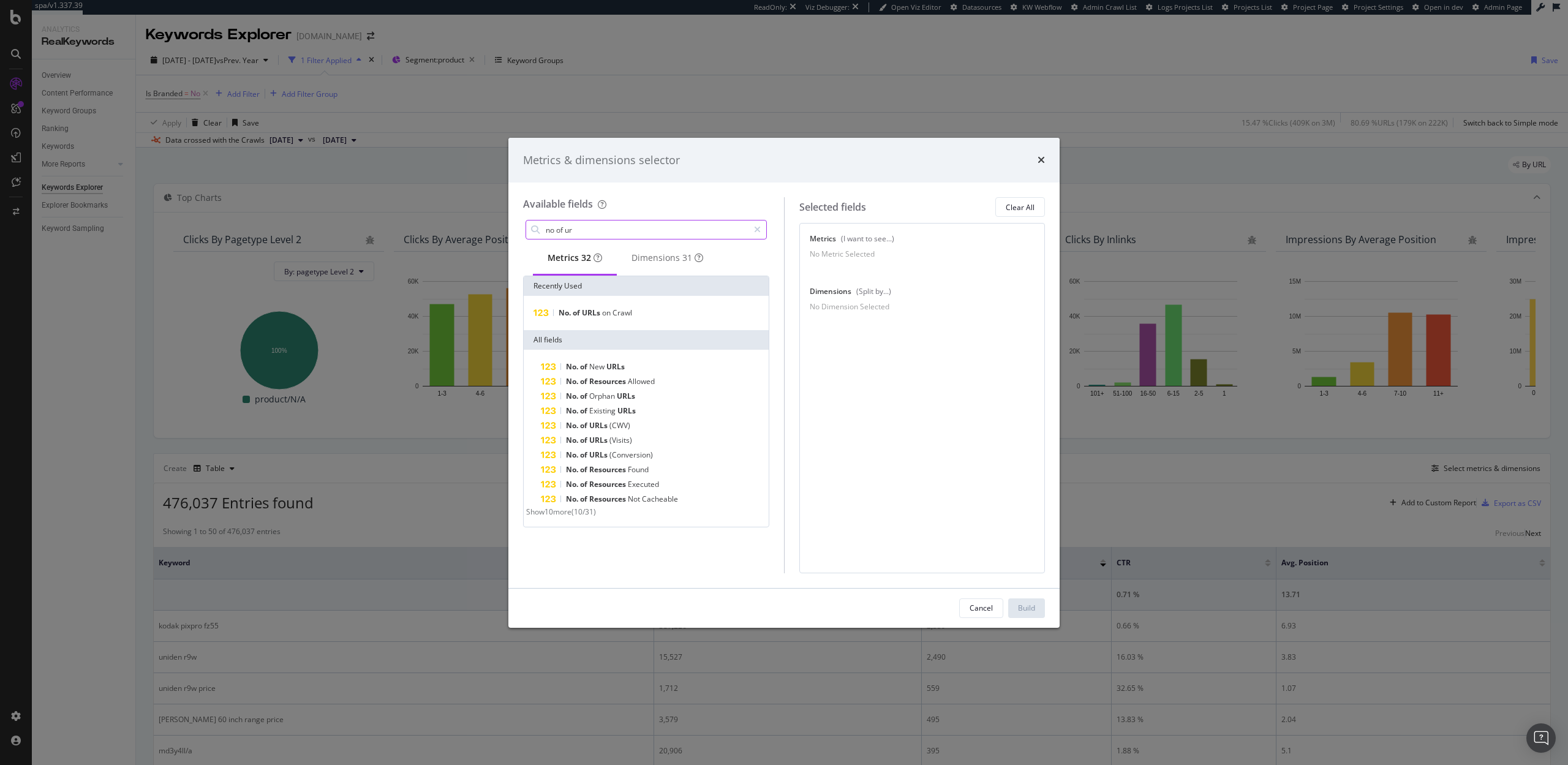
click at [586, 231] on input "no of ur" at bounding box center [647, 230] width 204 height 18
type input "no of urls"
click at [638, 459] on span "Console)" at bounding box center [652, 454] width 30 height 10
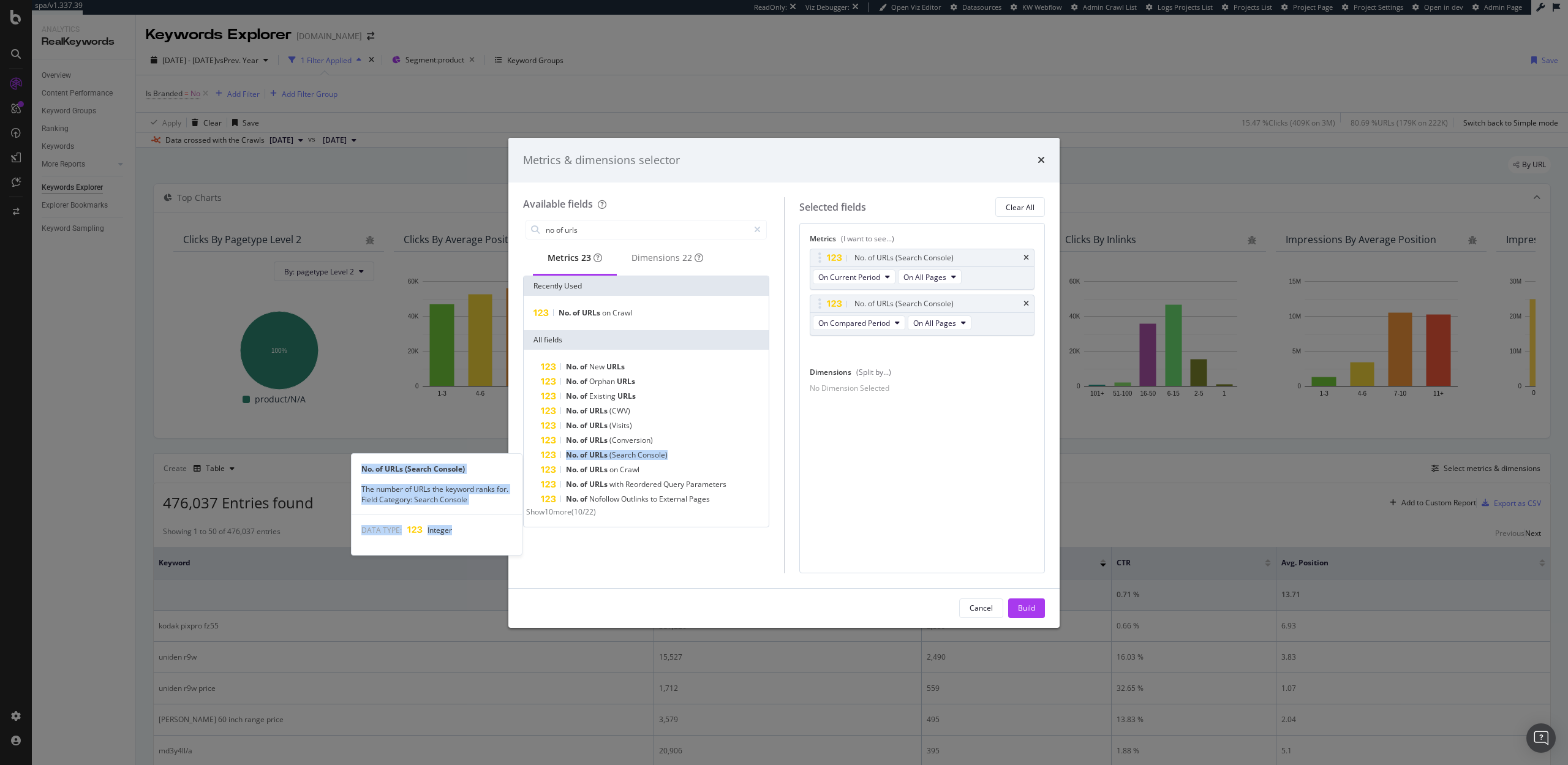
click at [638, 459] on span "Console)" at bounding box center [652, 454] width 30 height 10
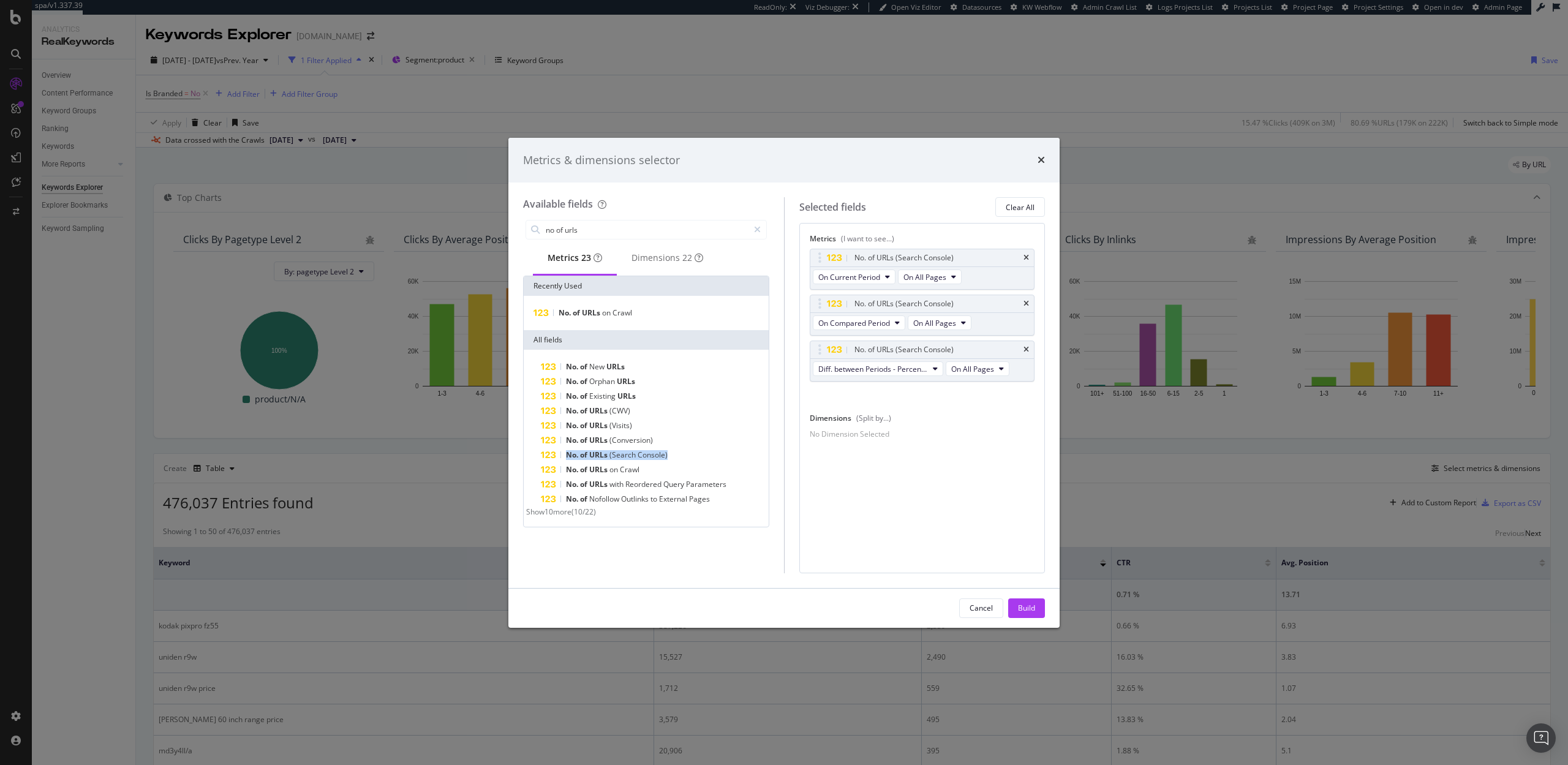
click at [638, 459] on span "Console)" at bounding box center [652, 454] width 30 height 10
click at [627, 234] on input "no of urls" at bounding box center [647, 230] width 204 height 18
click at [1024, 612] on div "Build" at bounding box center [1026, 608] width 17 height 10
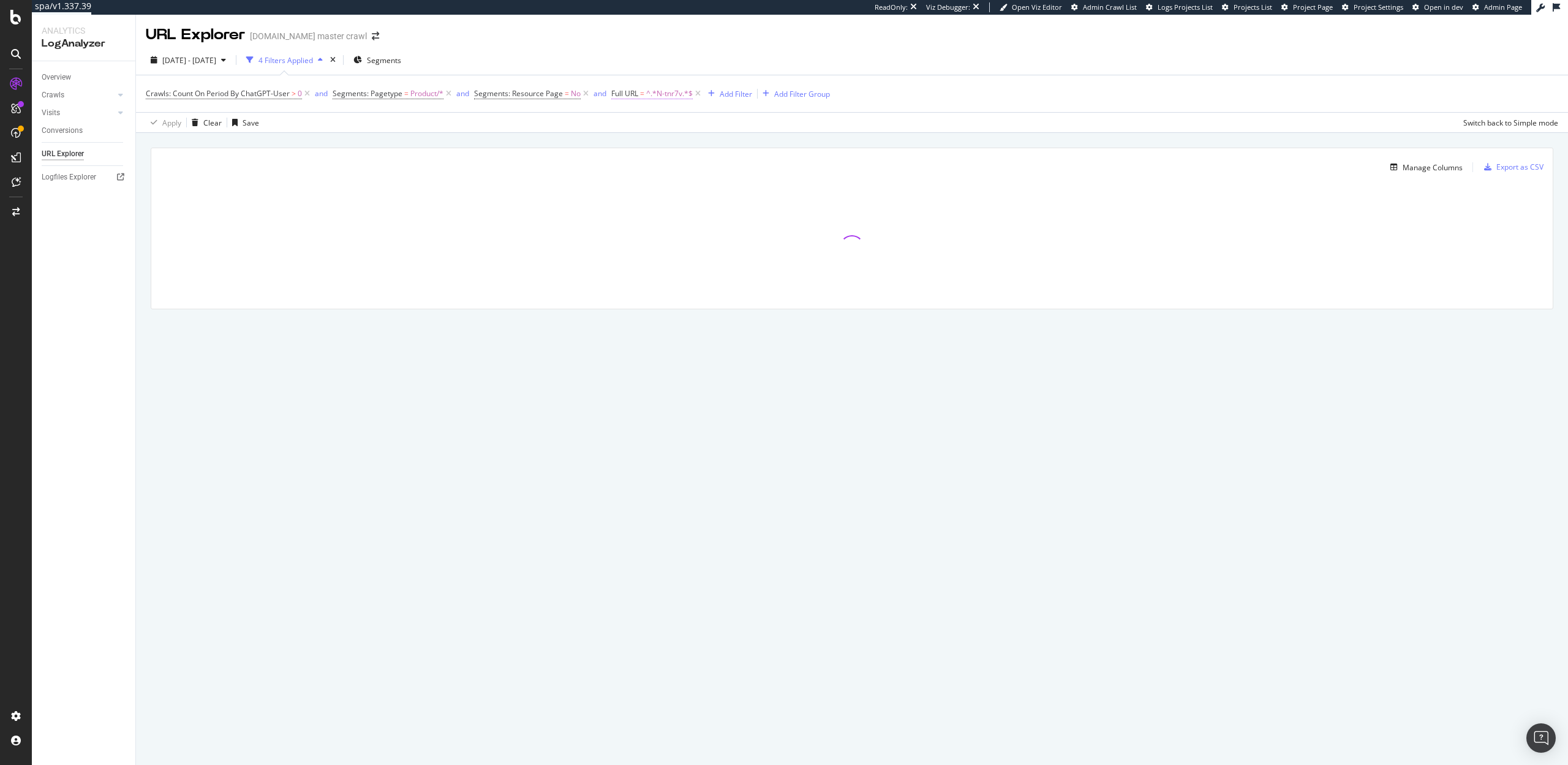
click at [661, 96] on span "^.*N-tnr7v.*$" at bounding box center [669, 94] width 47 height 17
click at [656, 150] on input "N-tnr7v" at bounding box center [680, 144] width 116 height 20
click at [619, 91] on icon at bounding box center [618, 92] width 4 height 7
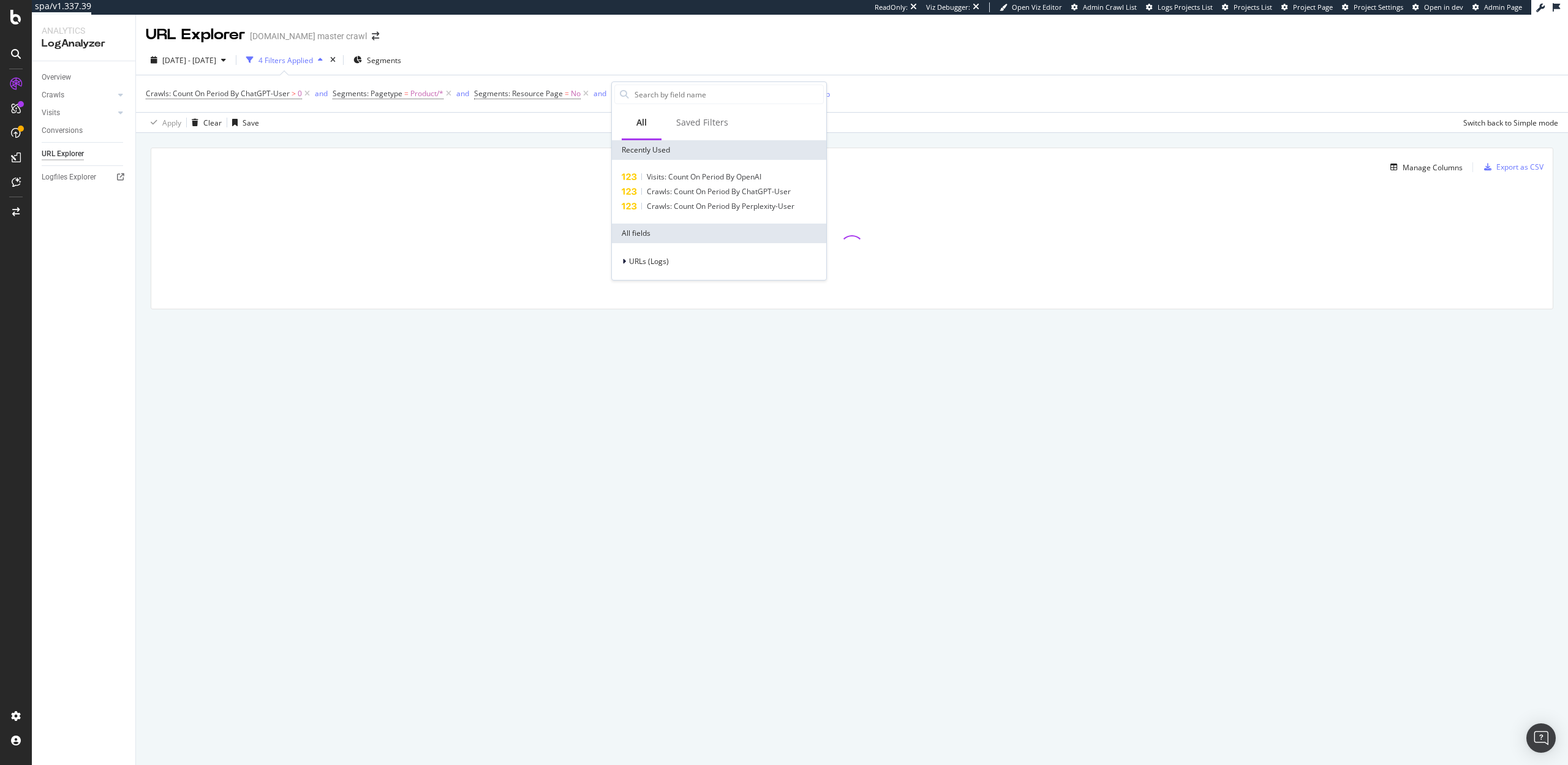
click at [881, 131] on div "Apply Clear Save Switch back to Simple mode" at bounding box center [852, 122] width 1432 height 20
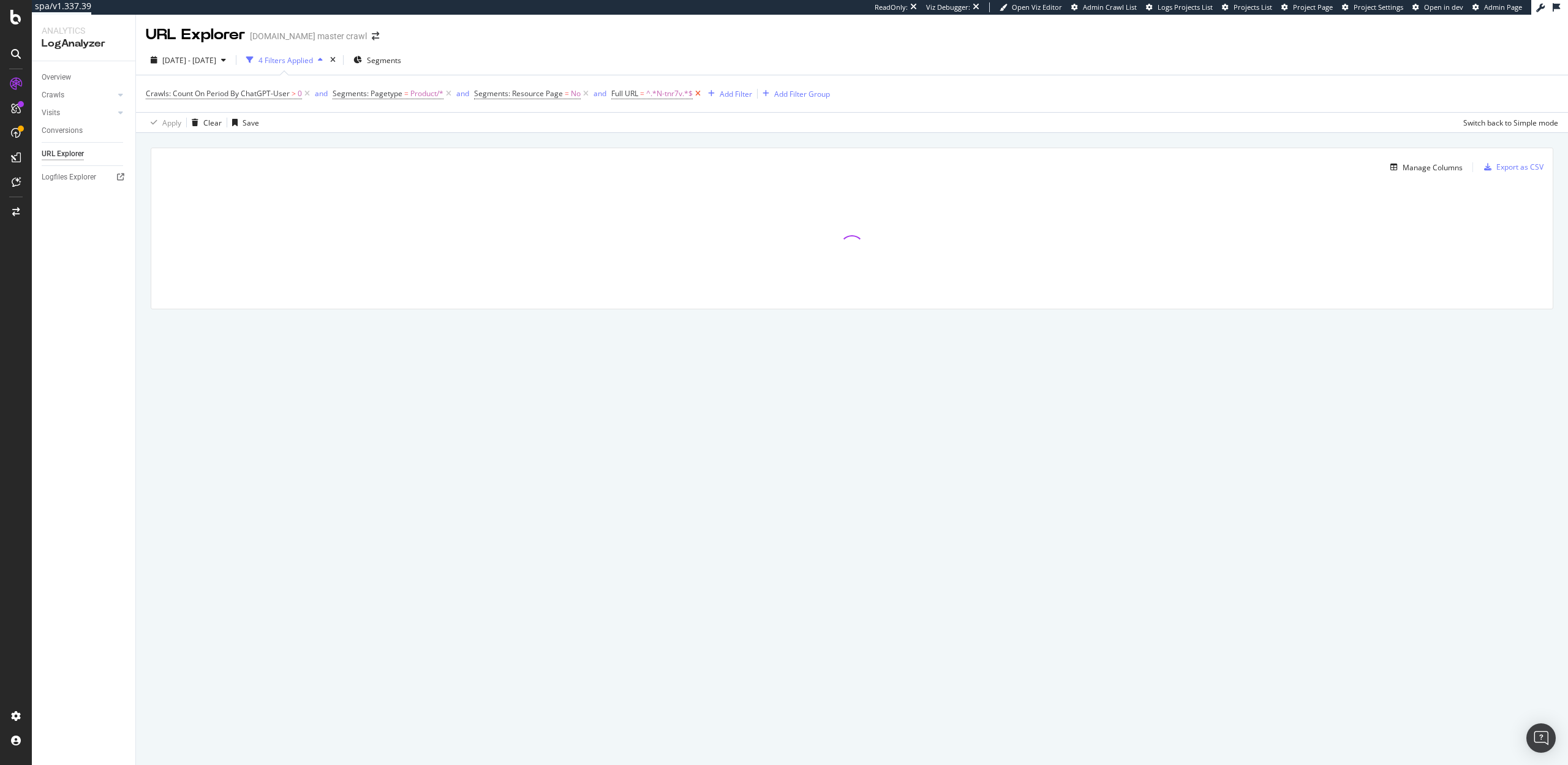
click at [701, 94] on icon at bounding box center [698, 93] width 10 height 12
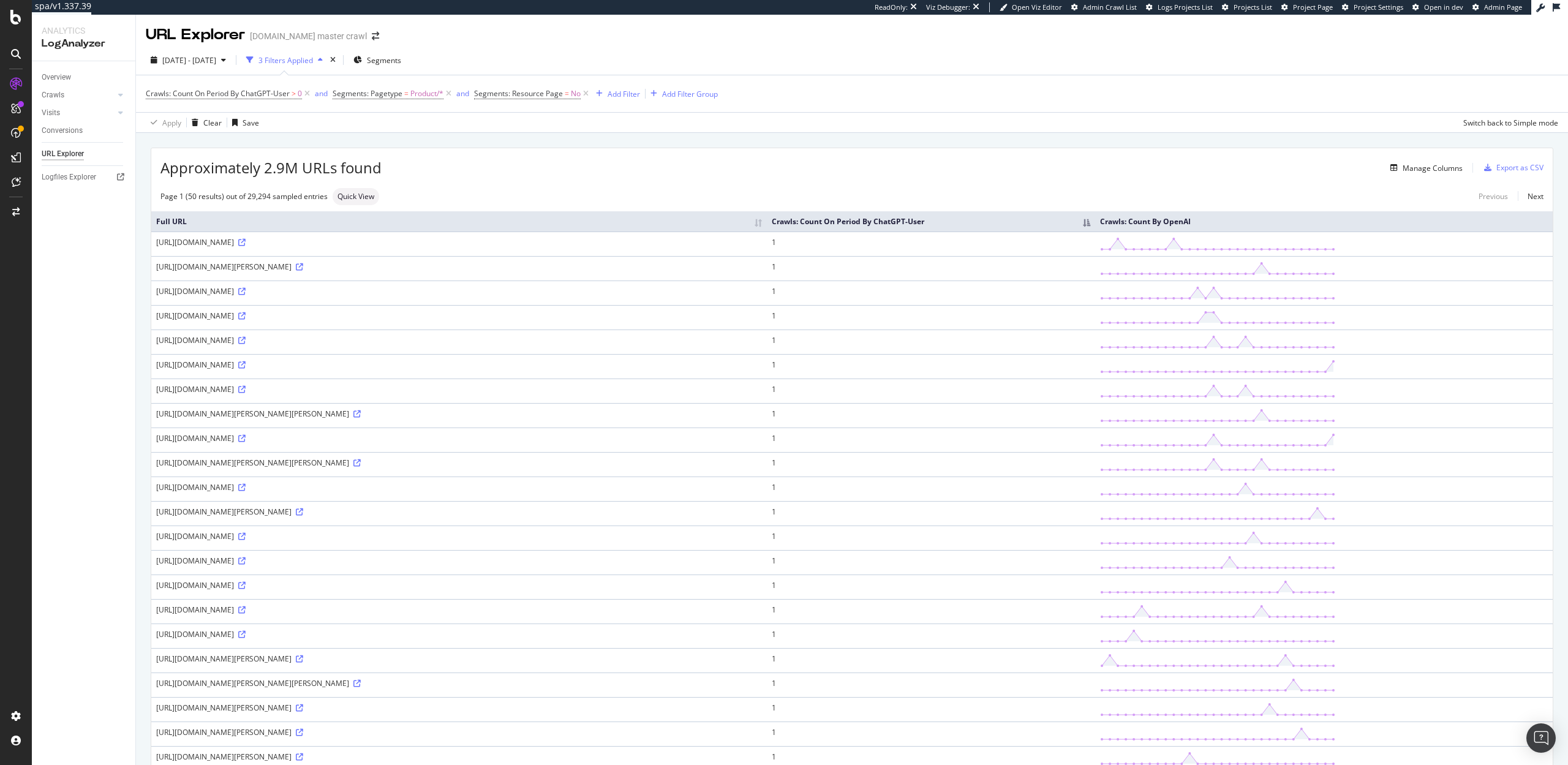
click at [1526, 220] on th "Crawls: Count By OpenAI" at bounding box center [1324, 221] width 457 height 20
click at [1430, 170] on div "Manage Columns" at bounding box center [1433, 168] width 60 height 10
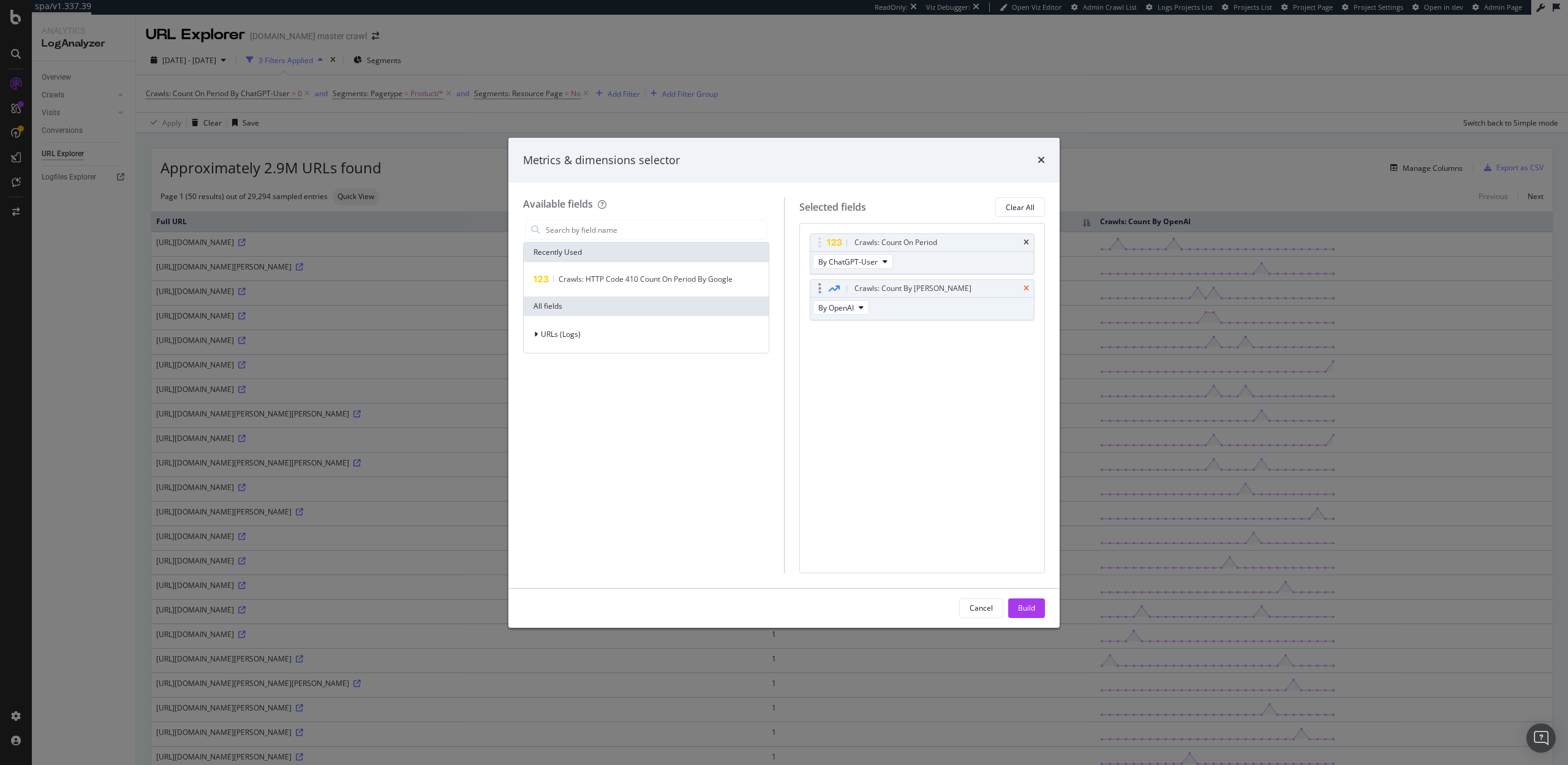
click at [1027, 283] on div "Crawls: Count By Day" at bounding box center [922, 288] width 224 height 17
click at [1025, 288] on icon "times" at bounding box center [1026, 288] width 6 height 7
click at [1033, 611] on div "Build" at bounding box center [1026, 608] width 17 height 10
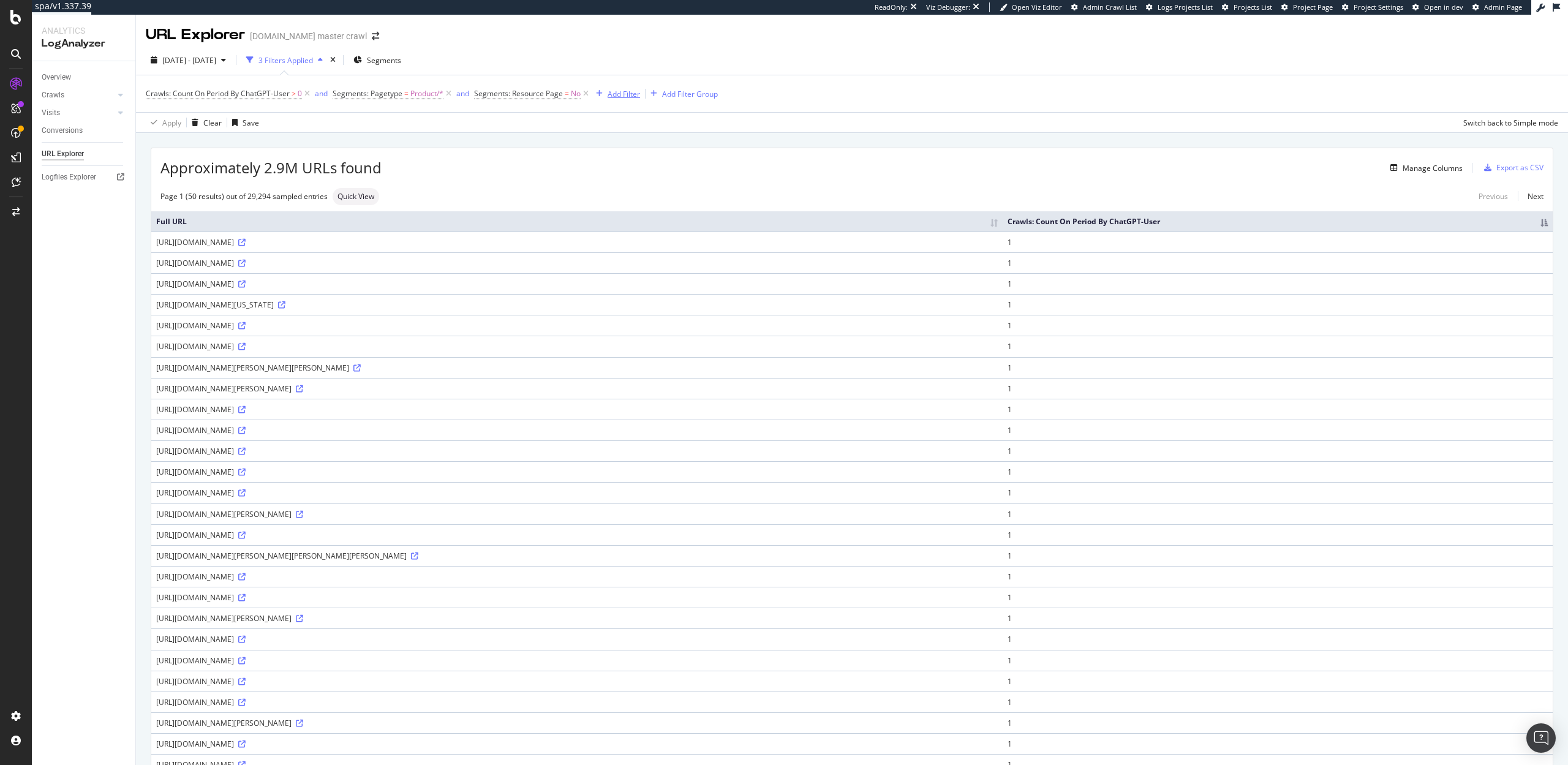
click at [612, 95] on div "Add Filter" at bounding box center [623, 93] width 33 height 10
type input "path"
click at [668, 167] on div "URL Path" at bounding box center [699, 179] width 215 height 34
click at [664, 175] on span "Path" at bounding box center [658, 178] width 17 height 10
click at [628, 139] on input "text" at bounding box center [669, 146] width 133 height 20
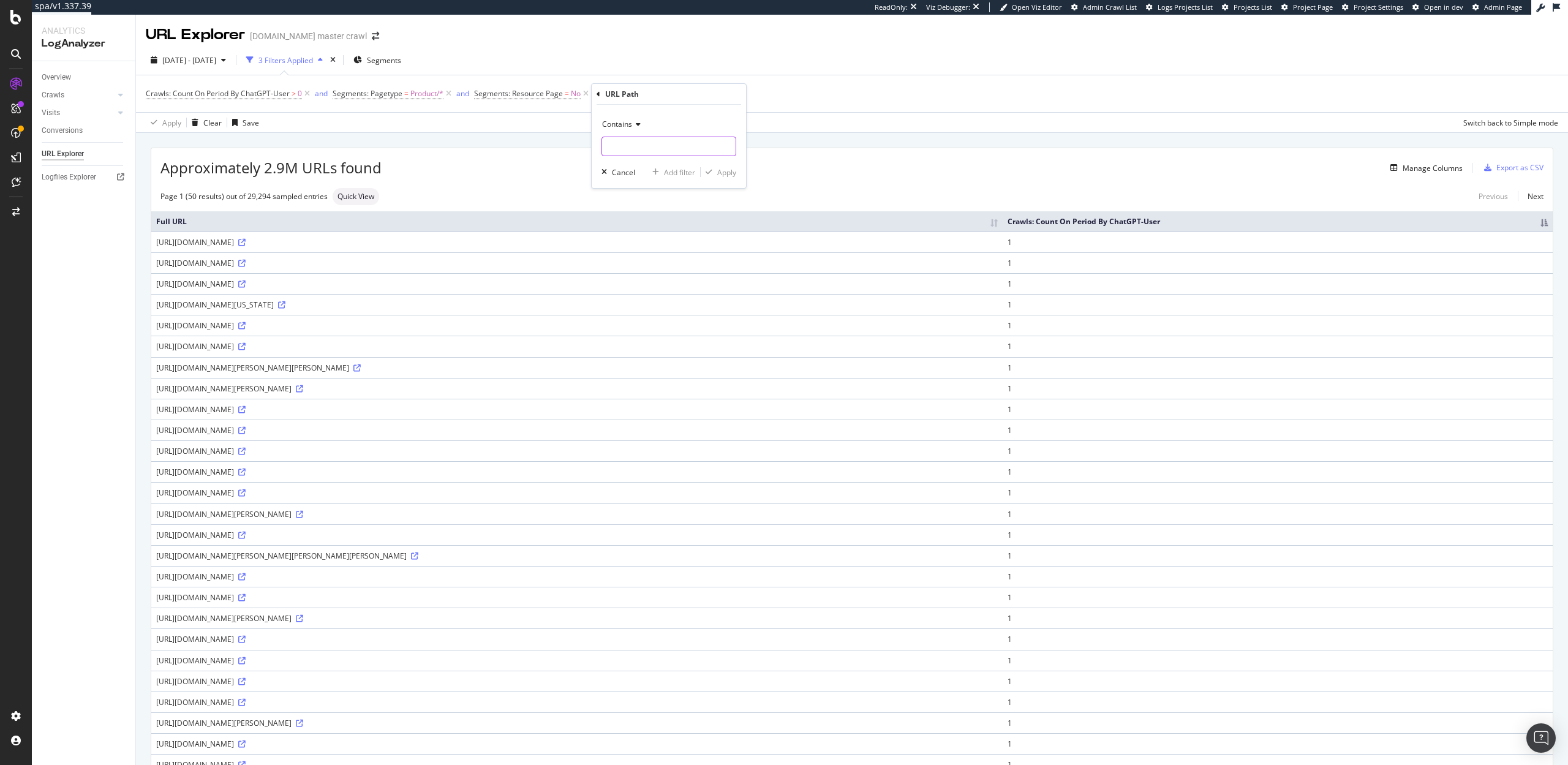
paste input "N-tnr7v"
type input "N-tnr7v"
click at [712, 170] on icon "button" at bounding box center [709, 172] width 7 height 7
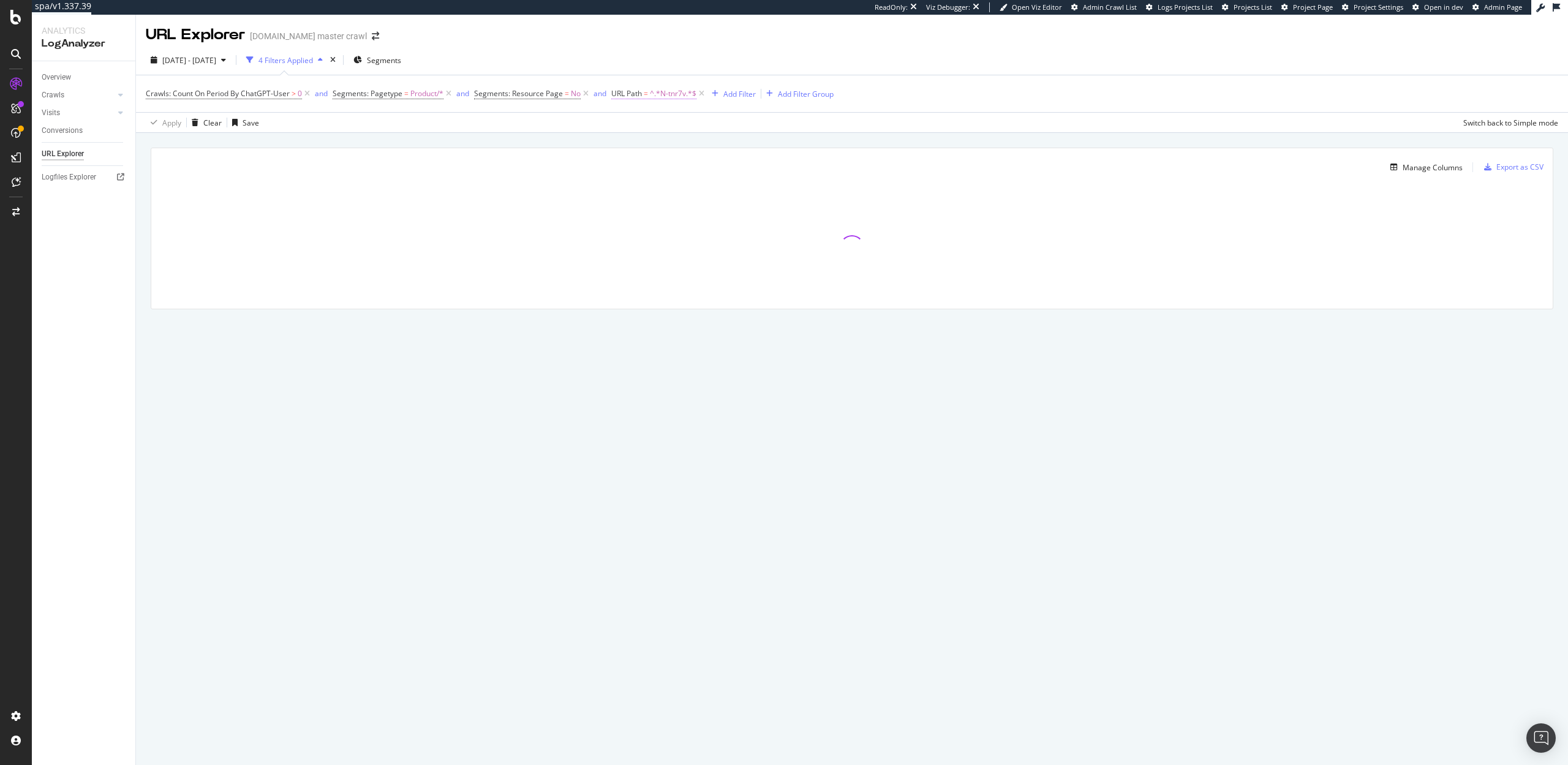
click at [649, 96] on span "URL Path = ^.*N-tnr7v.*$" at bounding box center [653, 93] width 85 height 11
click at [657, 145] on input "N-tnr7v" at bounding box center [680, 144] width 116 height 20
paste input "c/home-new-arrivals"
type input "c/home-new-arrivals"
click at [745, 170] on div "Apply" at bounding box center [747, 170] width 19 height 10
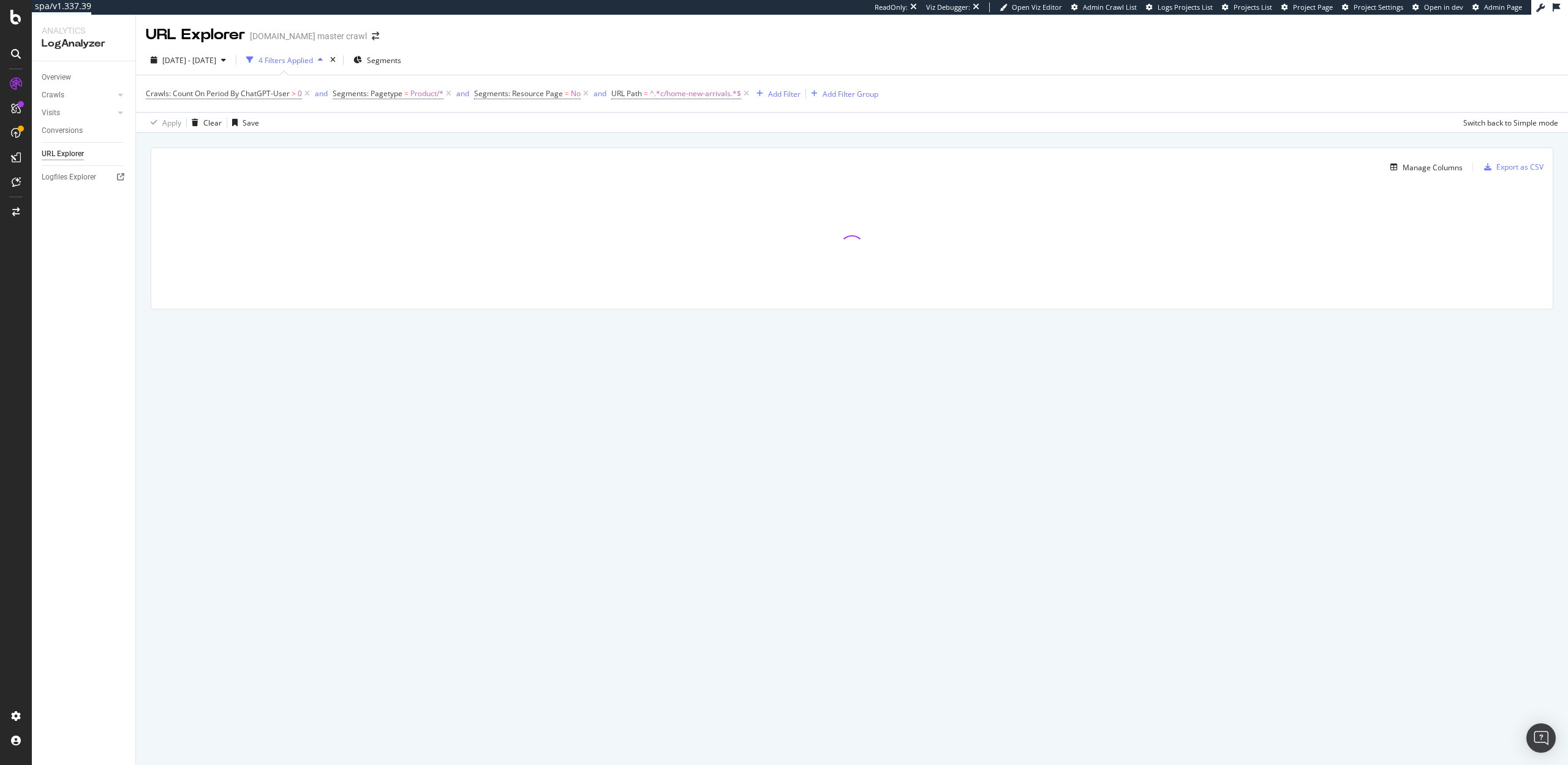
click at [290, 60] on div "4 Filters Applied" at bounding box center [286, 60] width 55 height 10
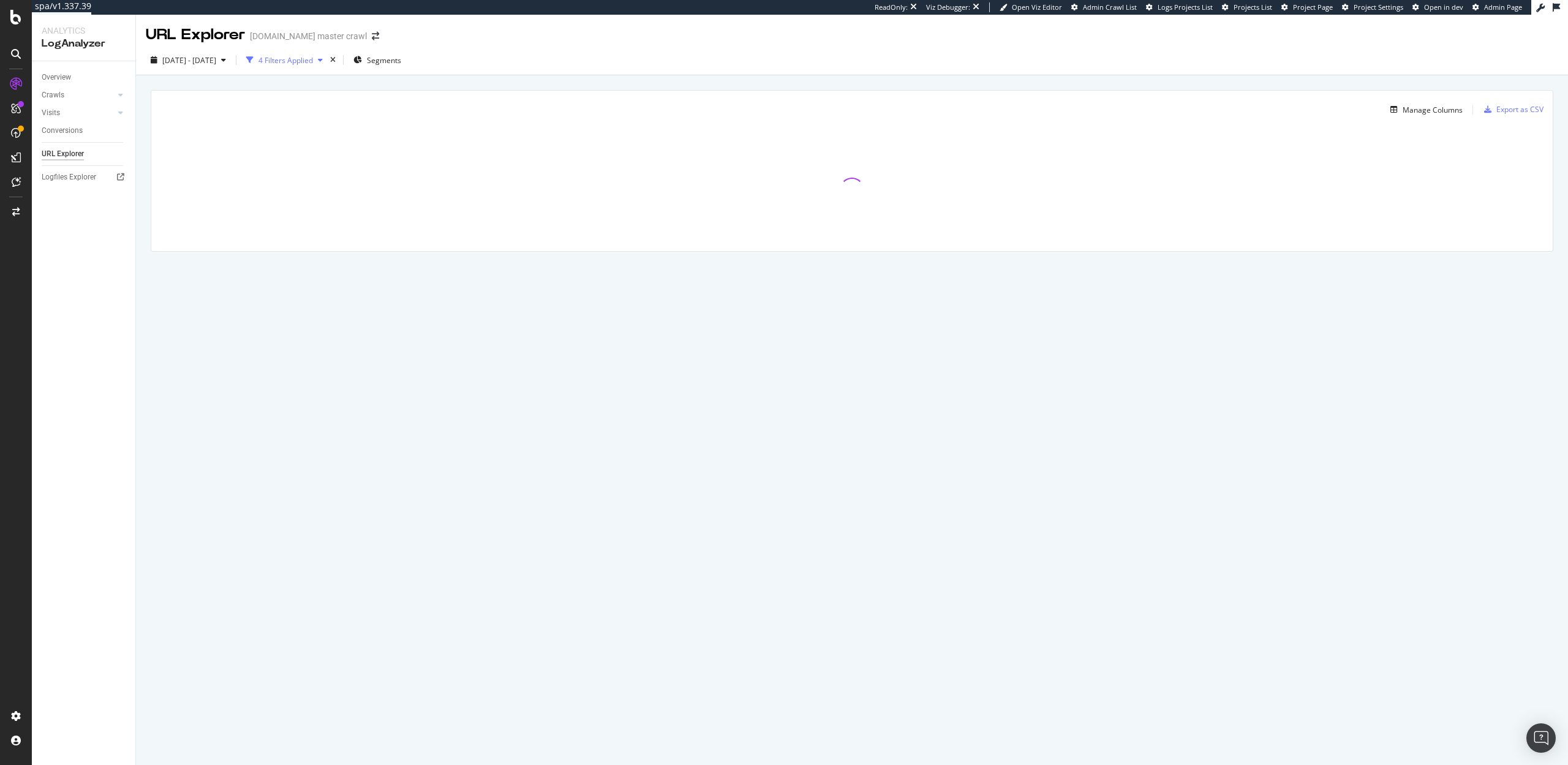
click at [290, 60] on div "4 Filters Applied" at bounding box center [286, 60] width 55 height 10
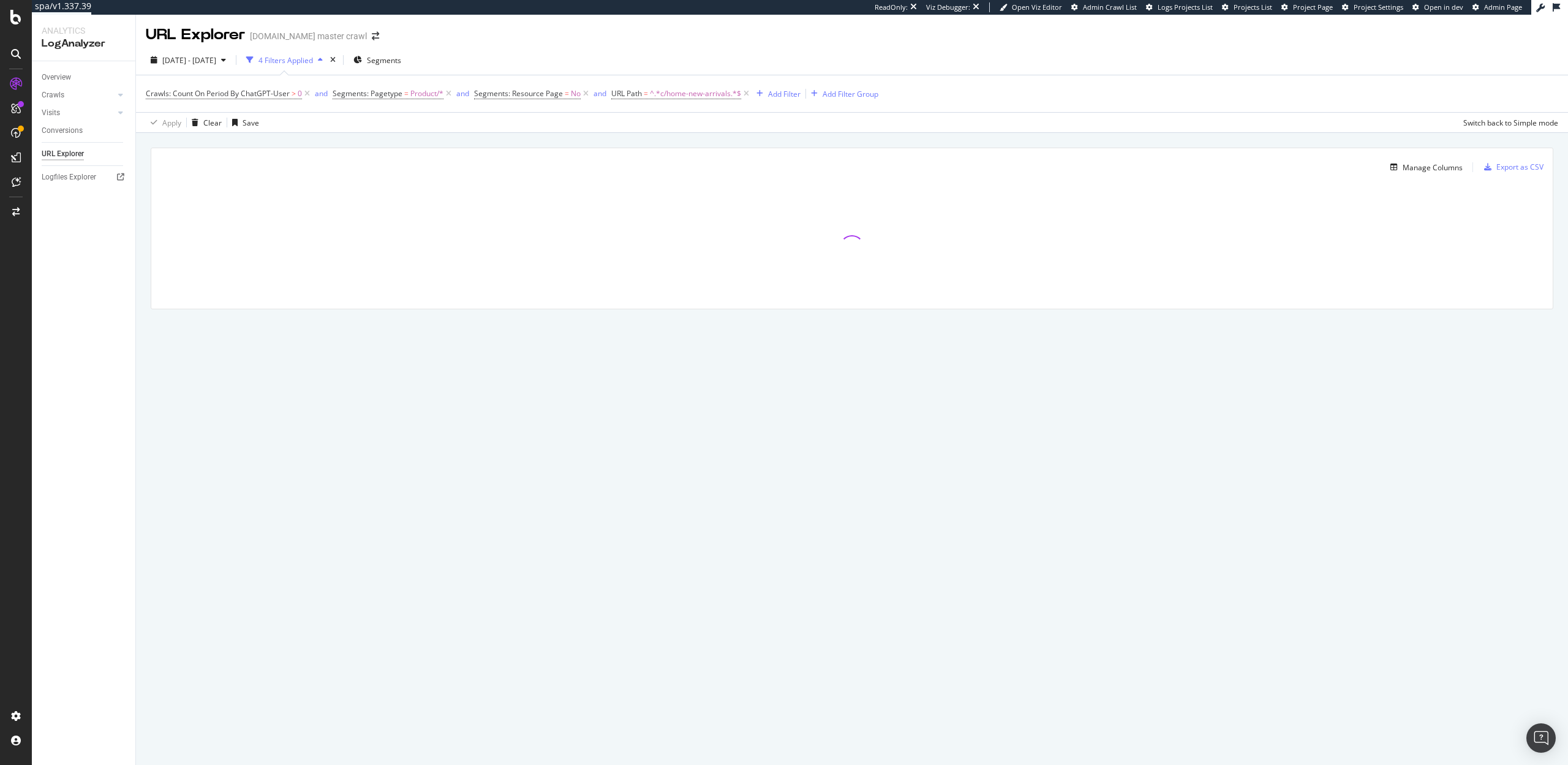
click at [313, 63] on div "4 Filters Applied" at bounding box center [286, 60] width 55 height 10
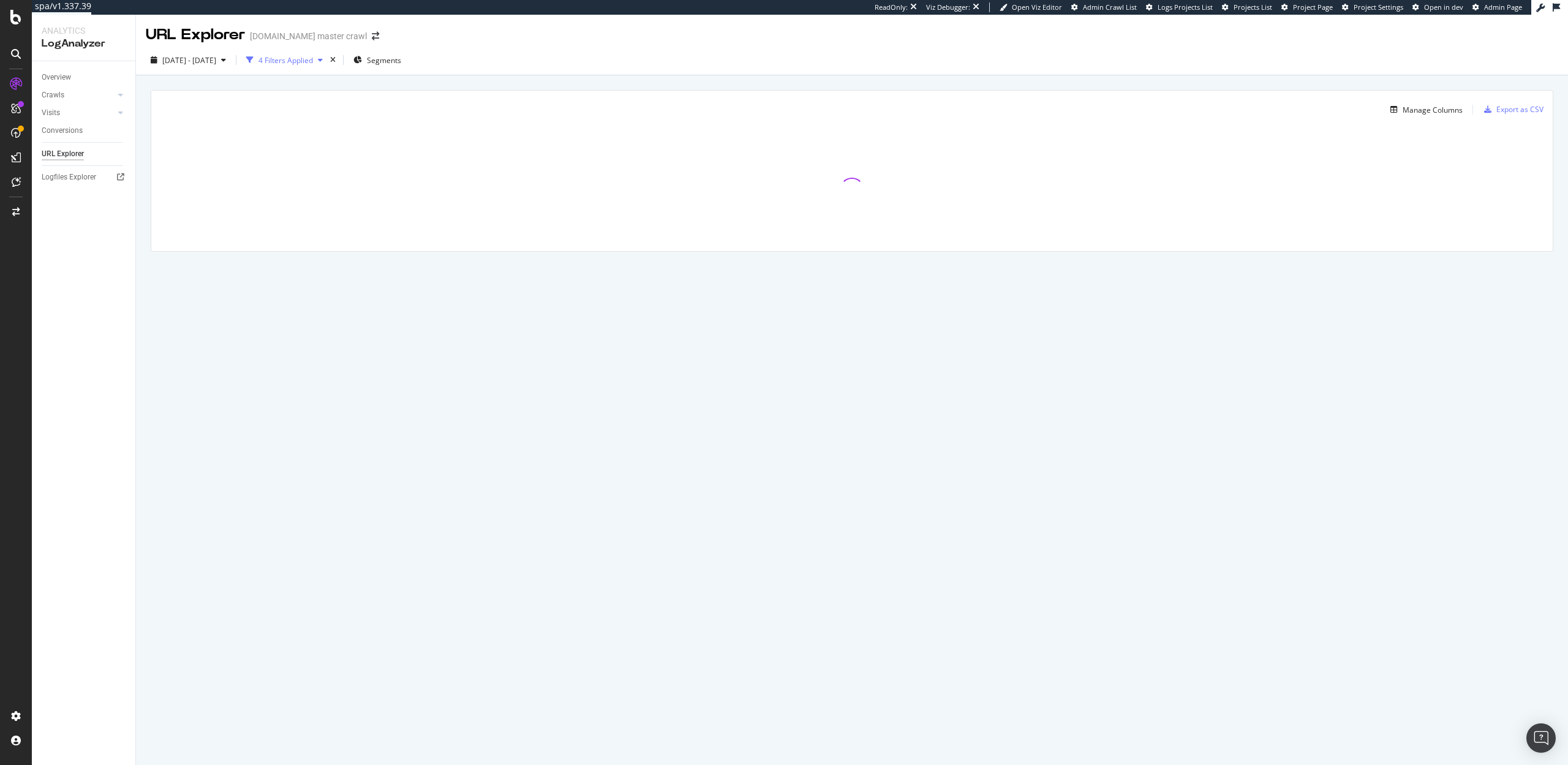
click at [313, 63] on div "4 Filters Applied" at bounding box center [286, 60] width 55 height 10
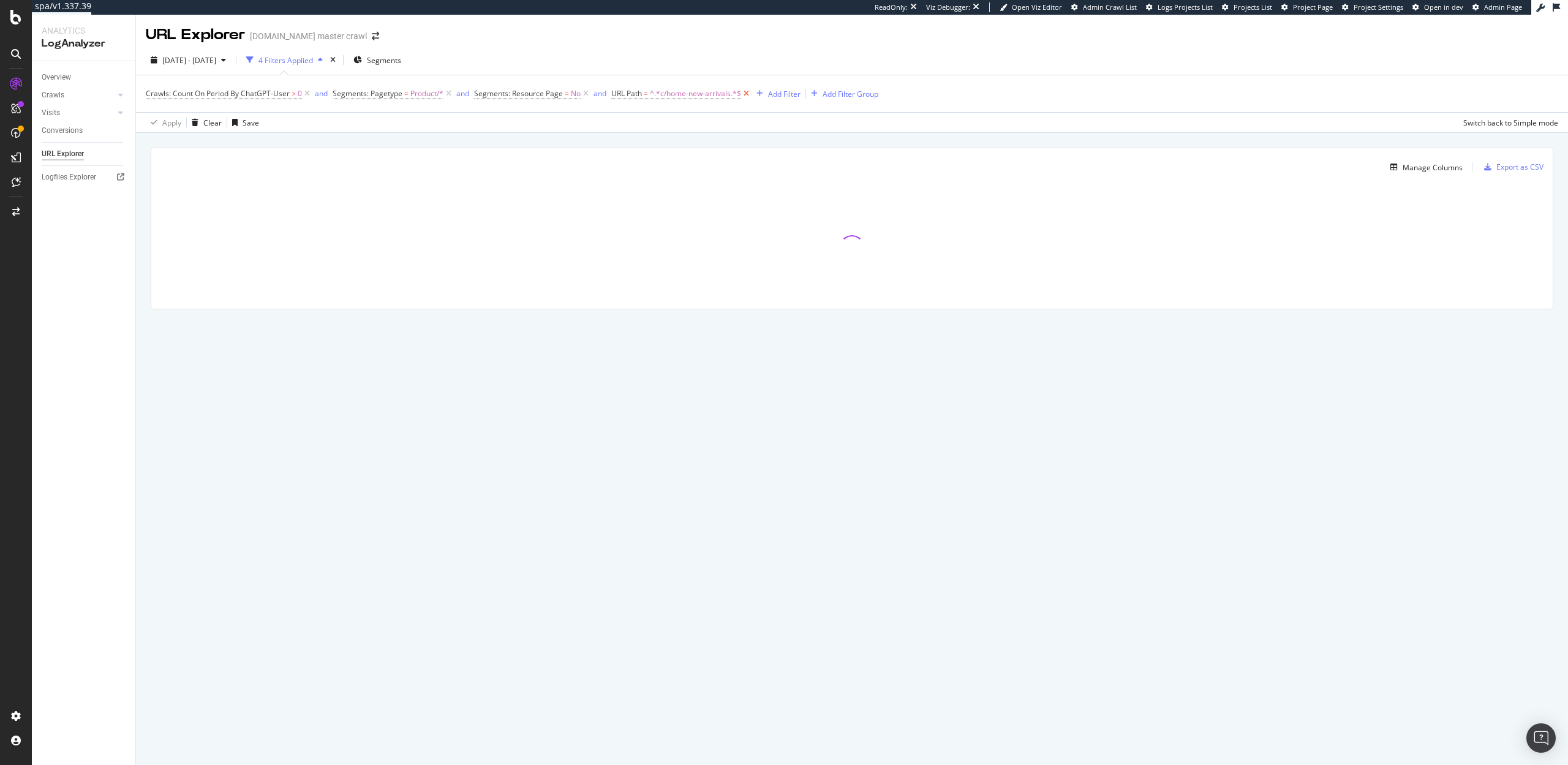
click at [744, 92] on icon at bounding box center [746, 93] width 10 height 12
click at [19, 215] on icon at bounding box center [16, 212] width 7 height 9
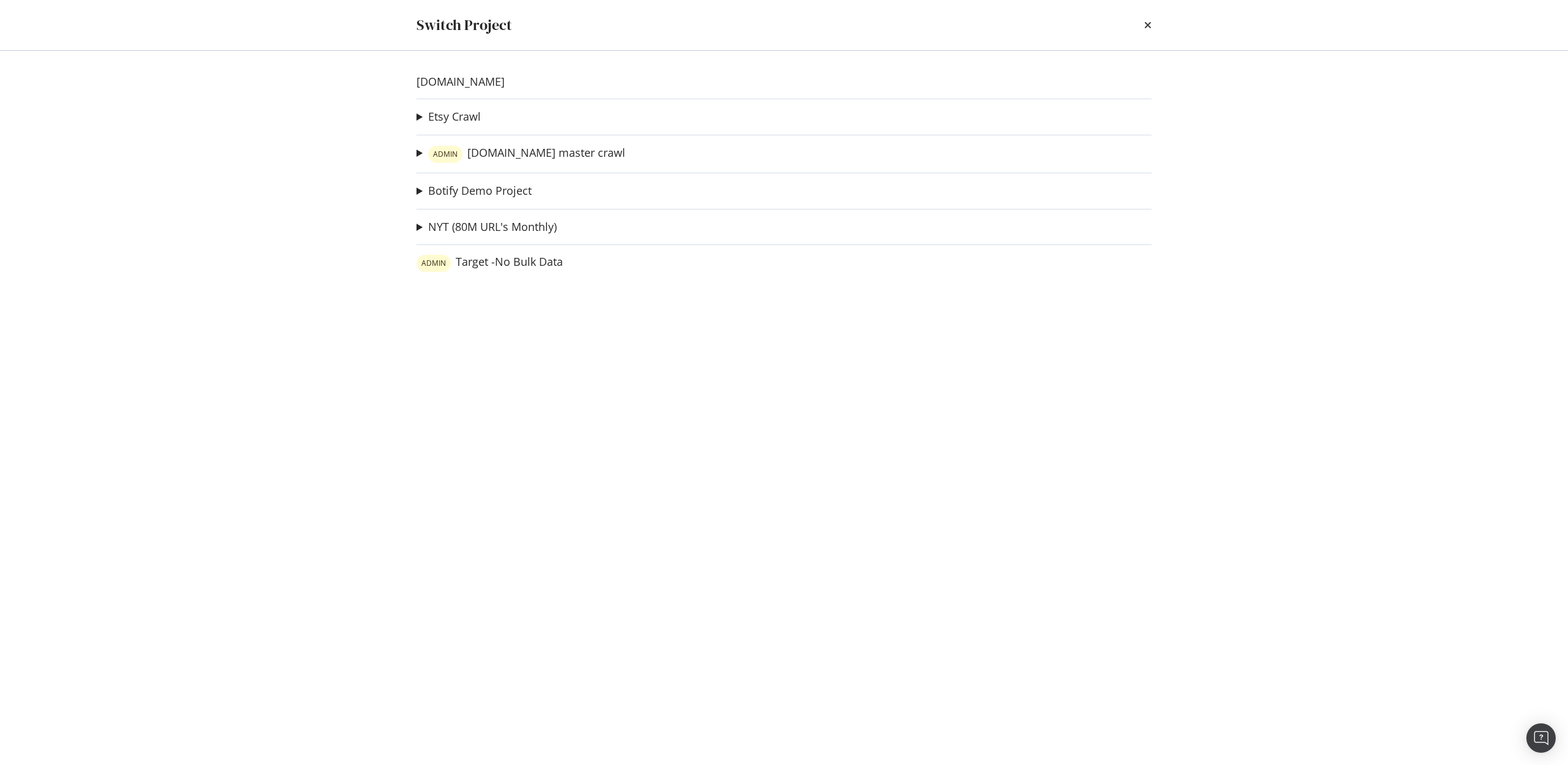
click at [420, 228] on summary "NYT (80M URL's Monthly)" at bounding box center [487, 227] width 140 height 16
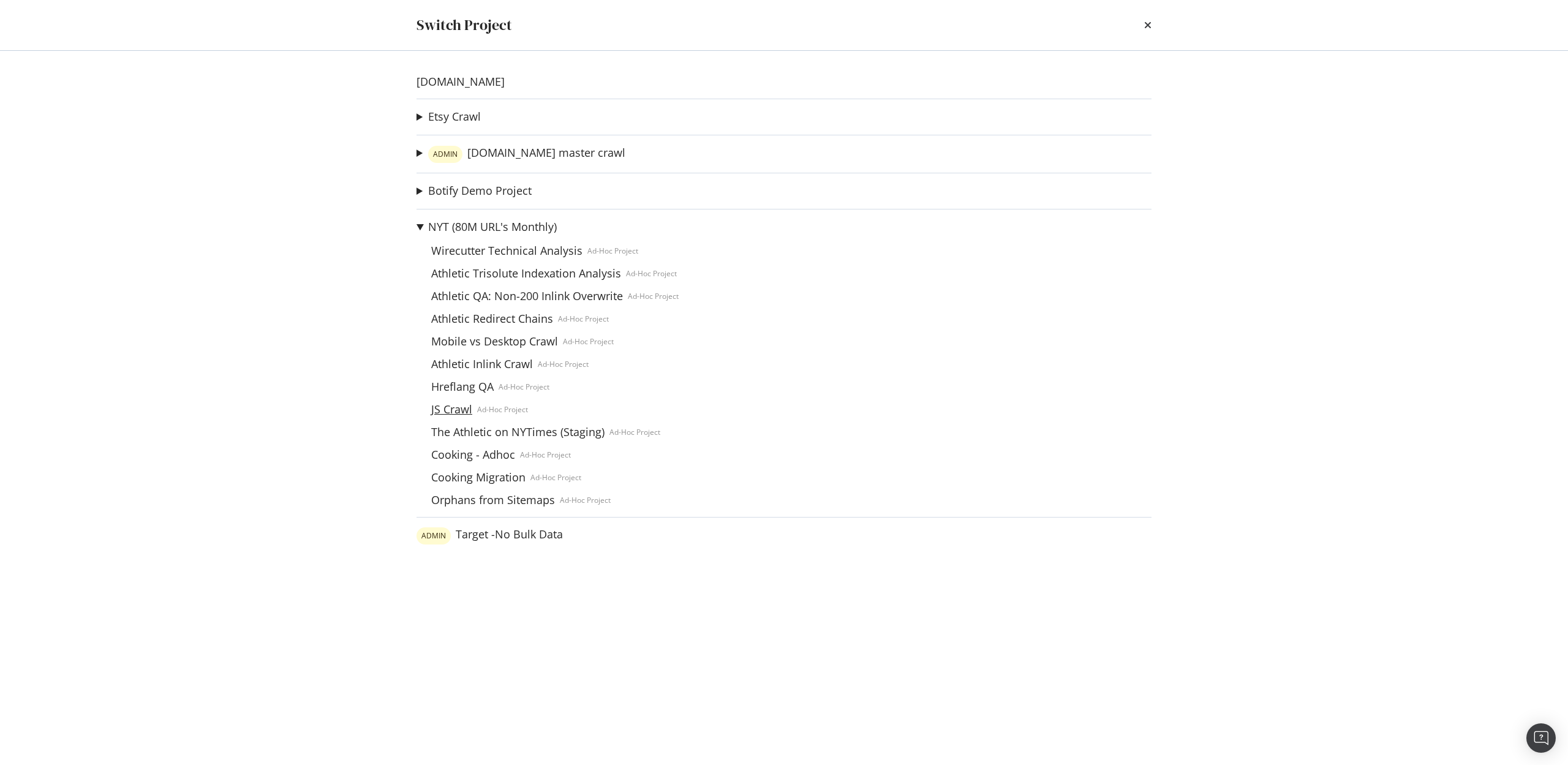
click at [447, 409] on link "JS Crawl" at bounding box center [452, 409] width 51 height 13
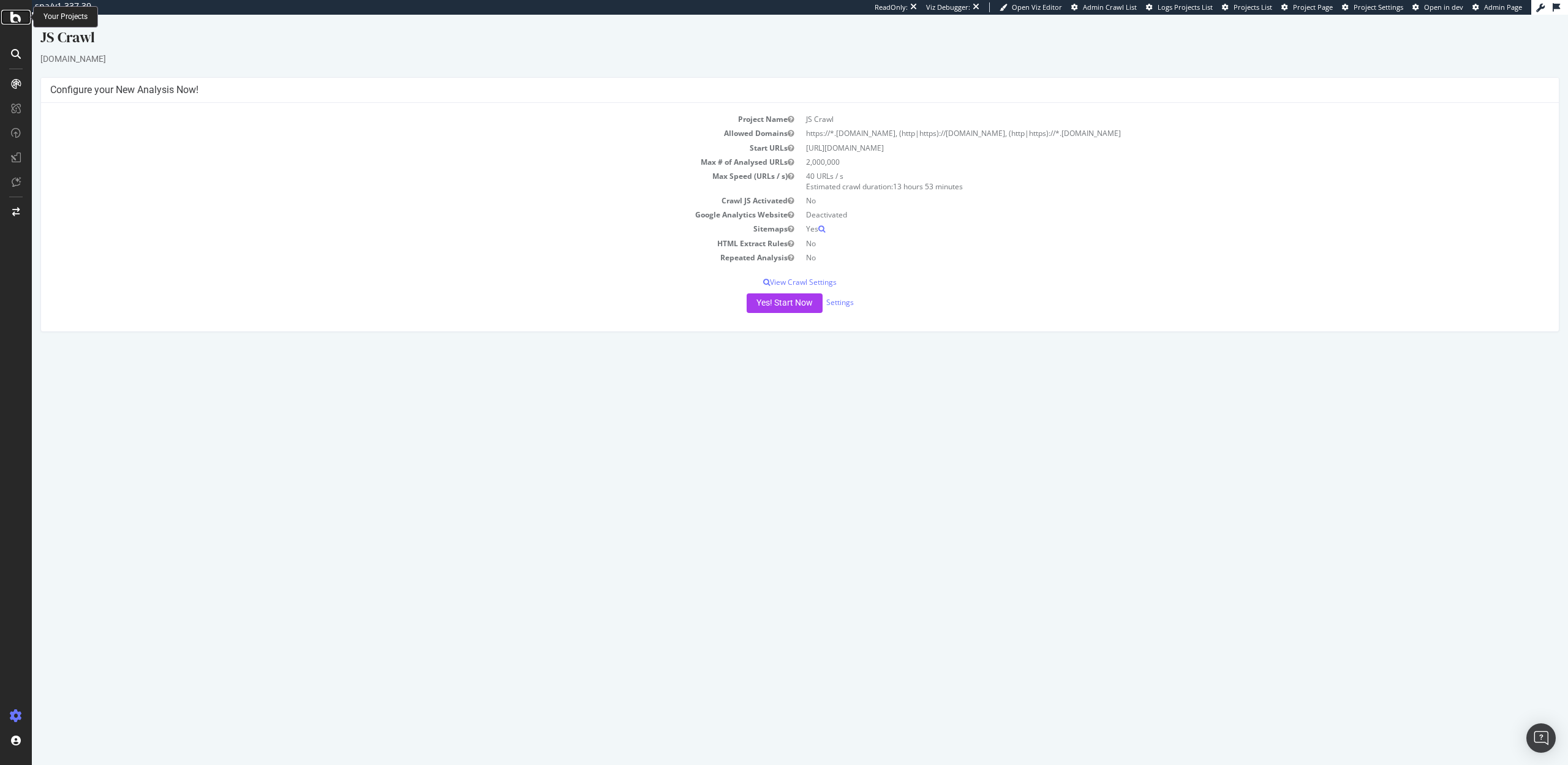
click at [14, 18] on icon at bounding box center [16, 17] width 11 height 15
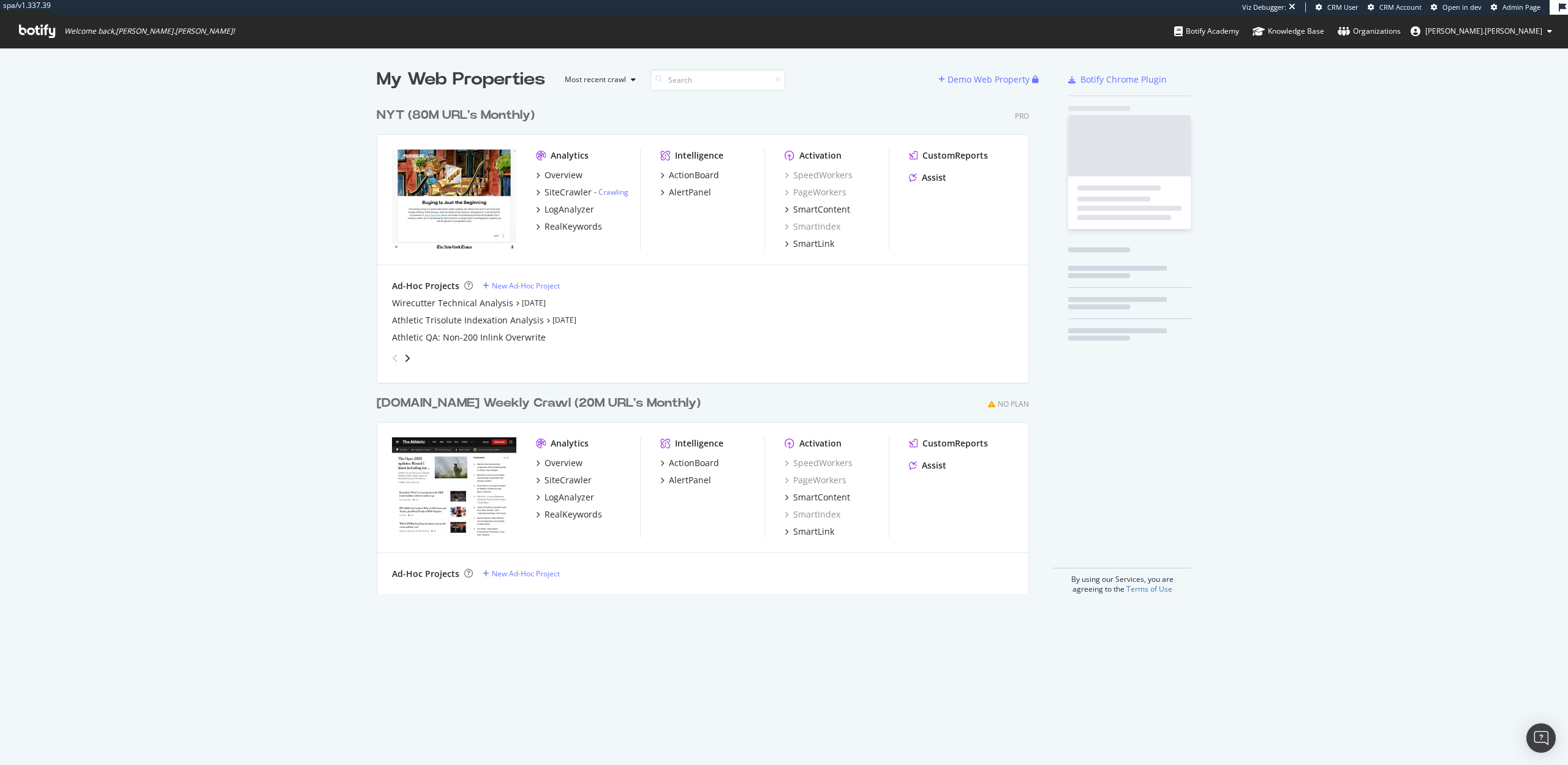
scroll to position [502, 662]
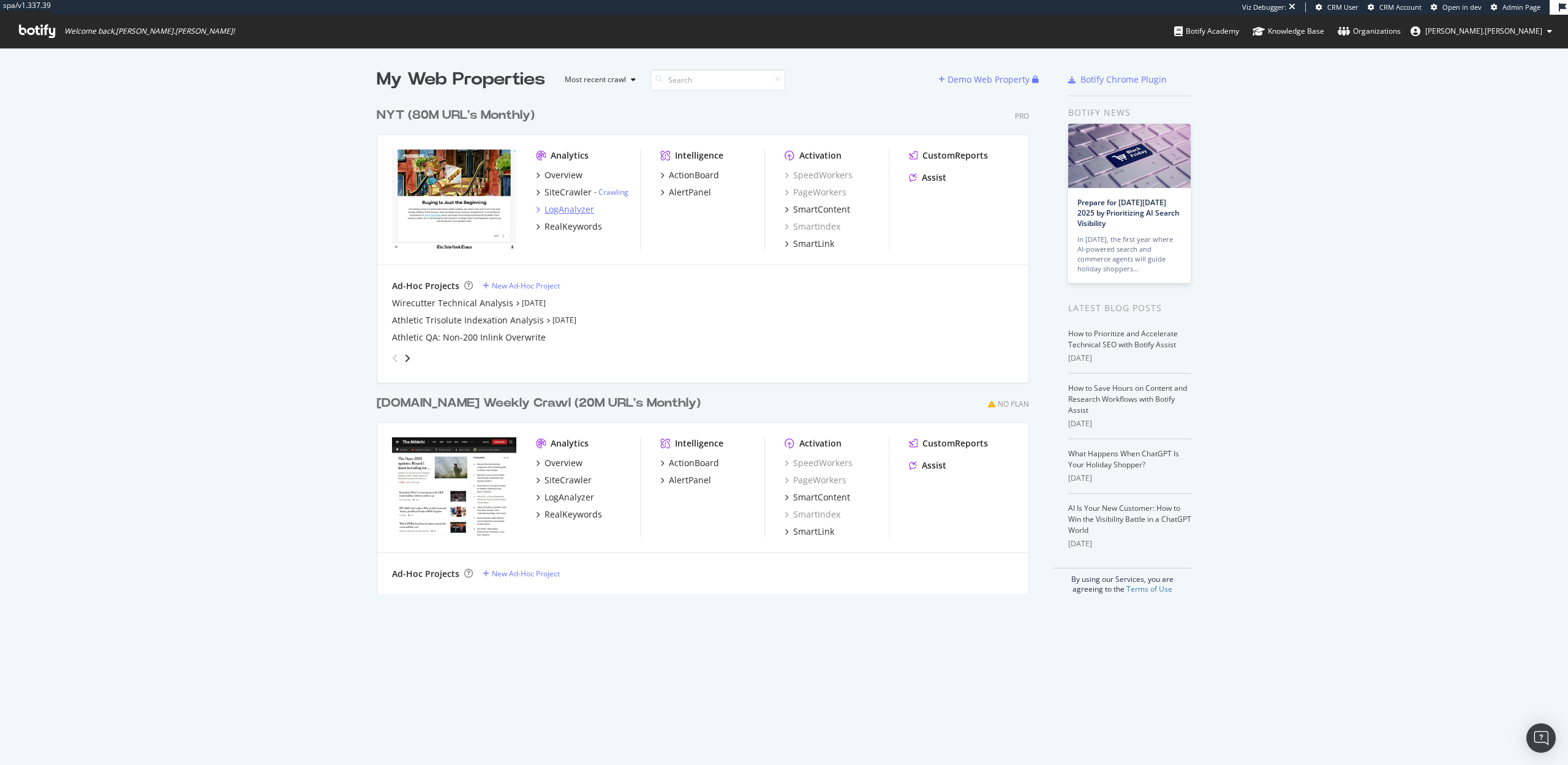
click at [570, 211] on div "LogAnalyzer" at bounding box center [569, 210] width 50 height 12
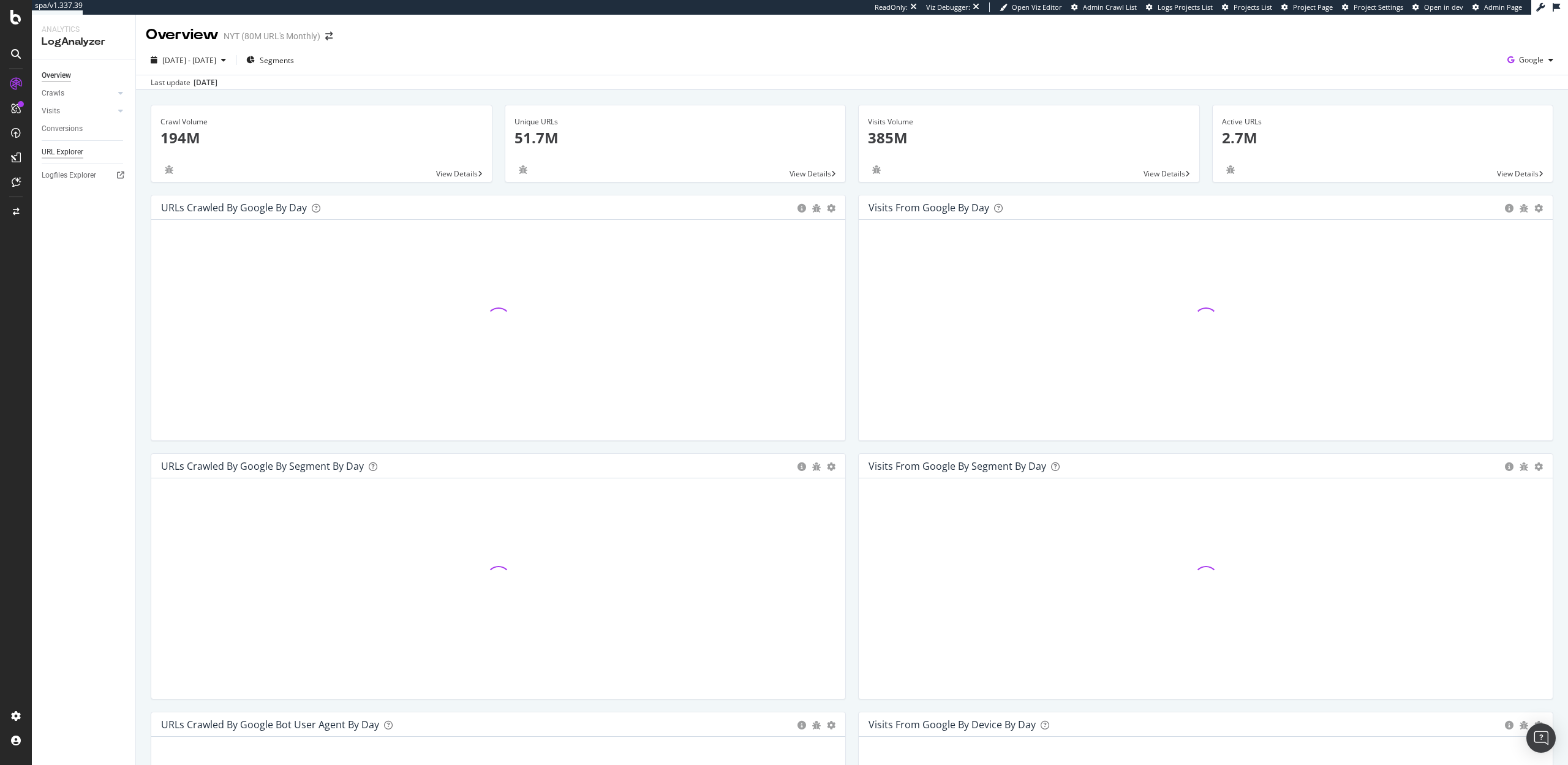
click at [62, 148] on div "URL Explorer" at bounding box center [63, 152] width 42 height 13
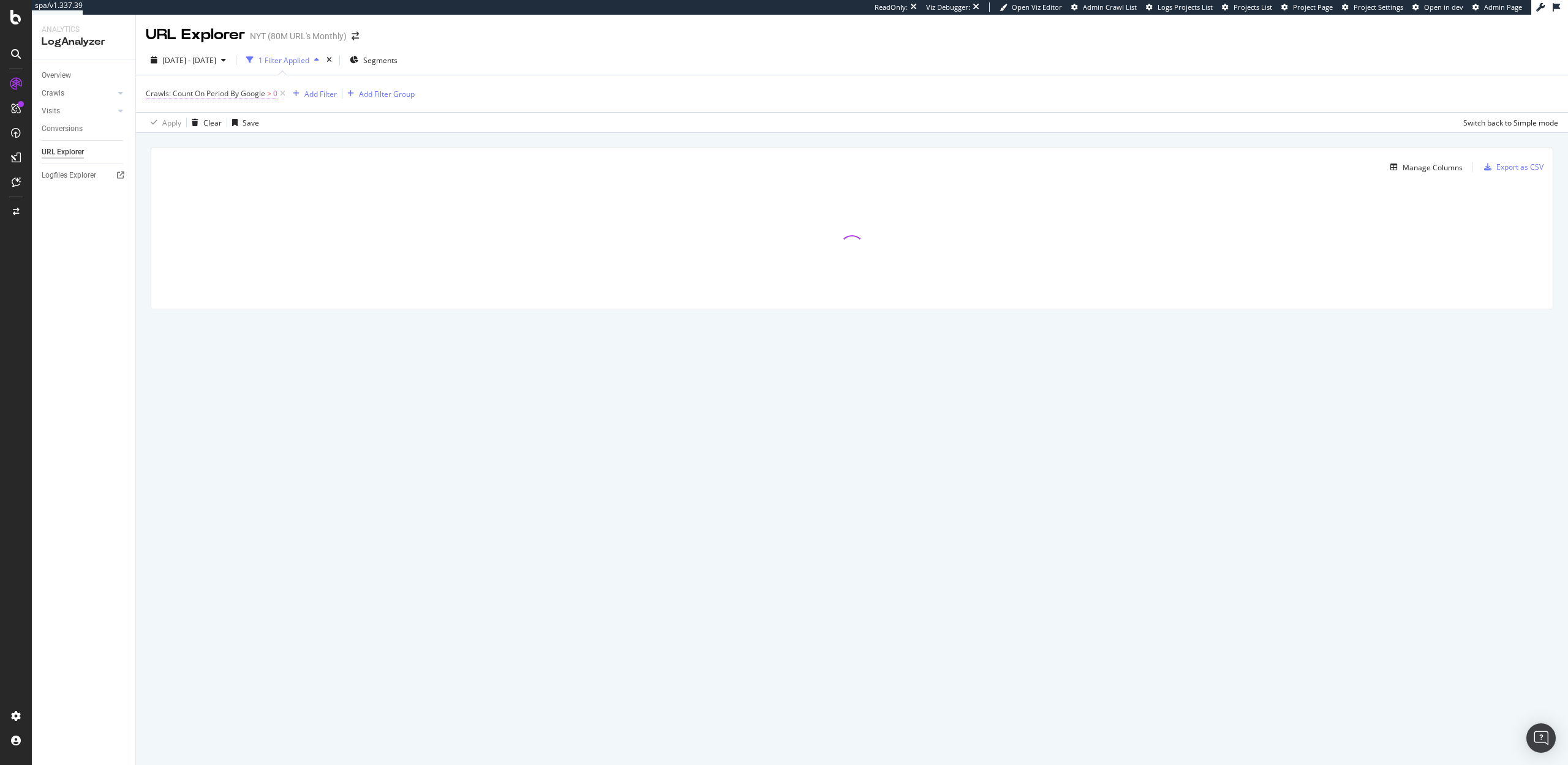
click at [230, 96] on span "Crawls: Count On Period By Google" at bounding box center [205, 93] width 119 height 10
click at [181, 127] on span "By Google" at bounding box center [174, 122] width 35 height 10
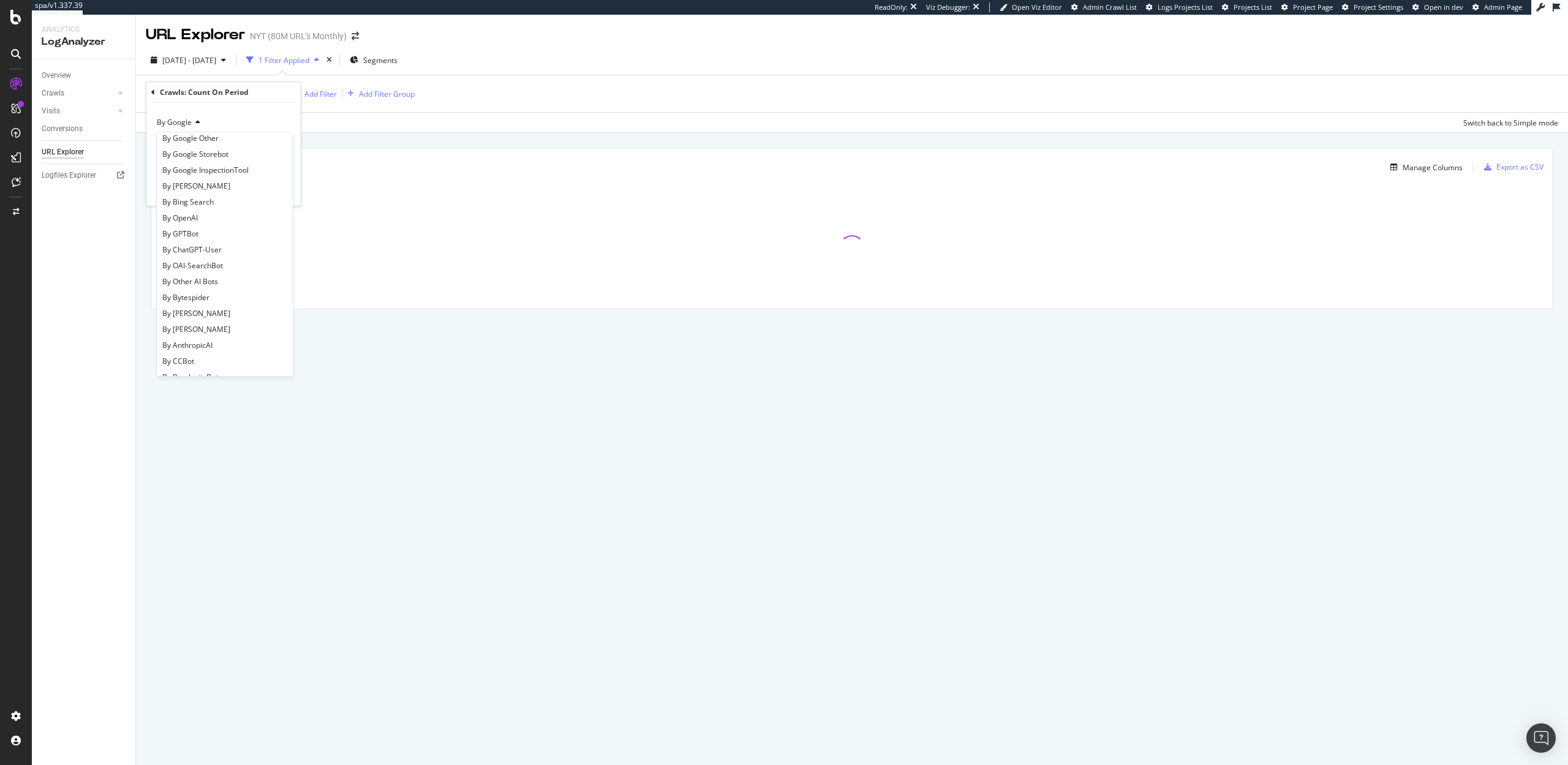
scroll to position [171, 0]
click at [197, 233] on span "By ChatGPT-User" at bounding box center [192, 232] width 60 height 10
click at [282, 189] on div "Apply" at bounding box center [281, 190] width 19 height 10
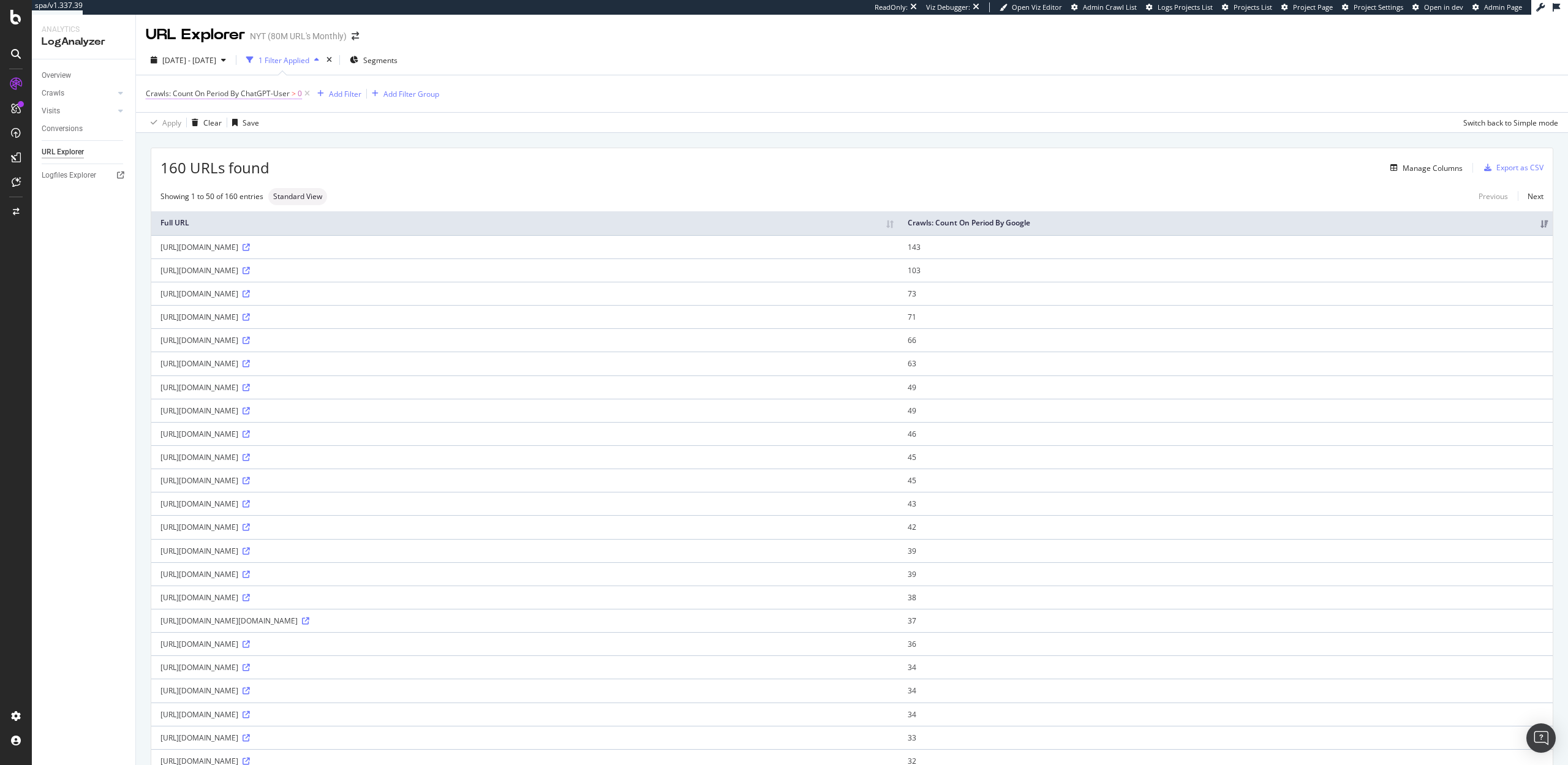
click at [253, 95] on span "Crawls: Count On Period By ChatGPT-User" at bounding box center [218, 93] width 144 height 10
click at [198, 122] on span "By ChatGPT-User" at bounding box center [186, 122] width 60 height 10
click at [194, 152] on span "By Google" at bounding box center [179, 147] width 35 height 10
click at [272, 196] on div "By Google Greater than 0 Cancel Add filter Apply" at bounding box center [223, 154] width 154 height 103
click at [280, 195] on div "Apply" at bounding box center [281, 190] width 19 height 10
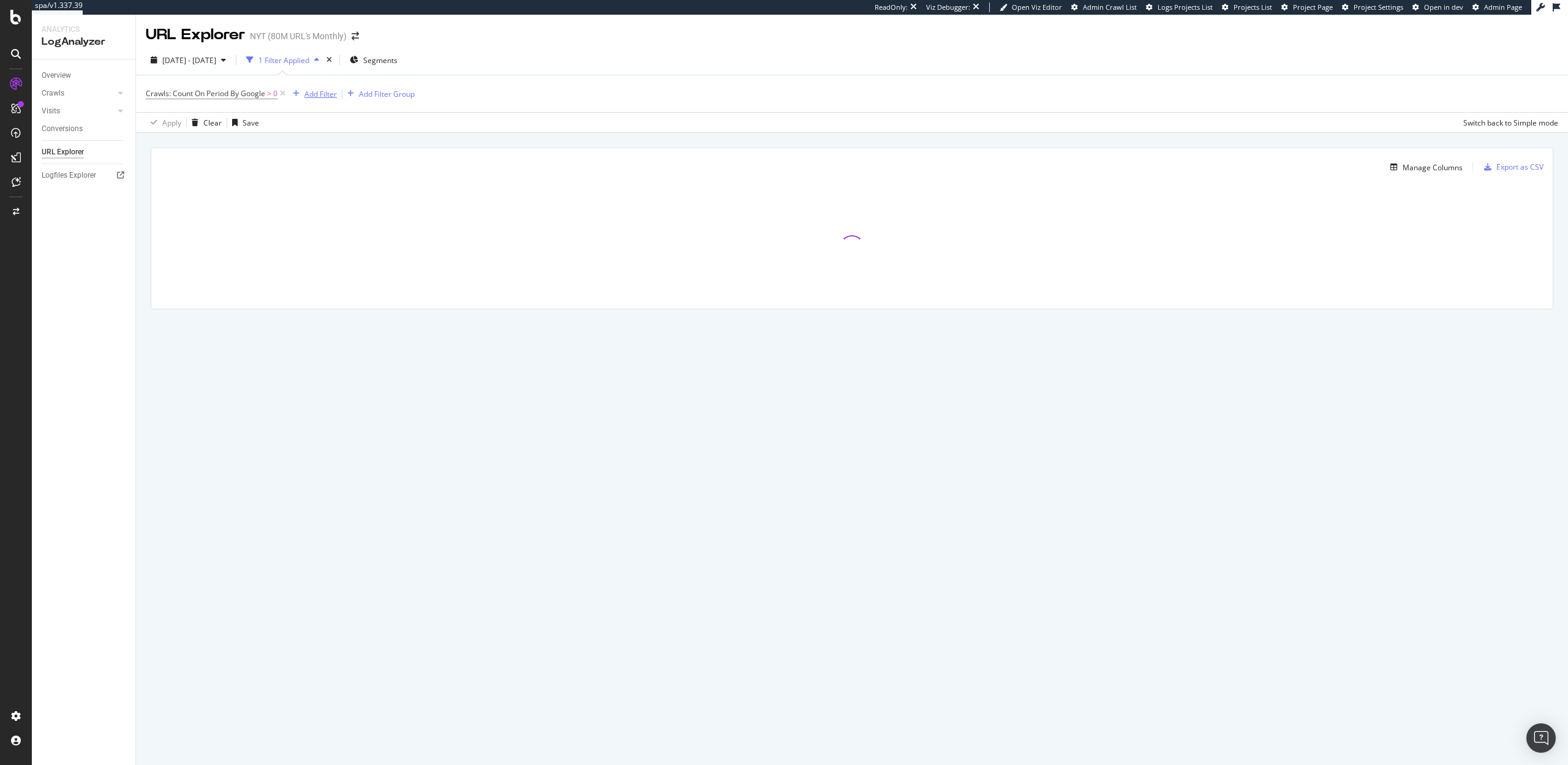
click at [320, 91] on div "Add Filter" at bounding box center [320, 93] width 33 height 10
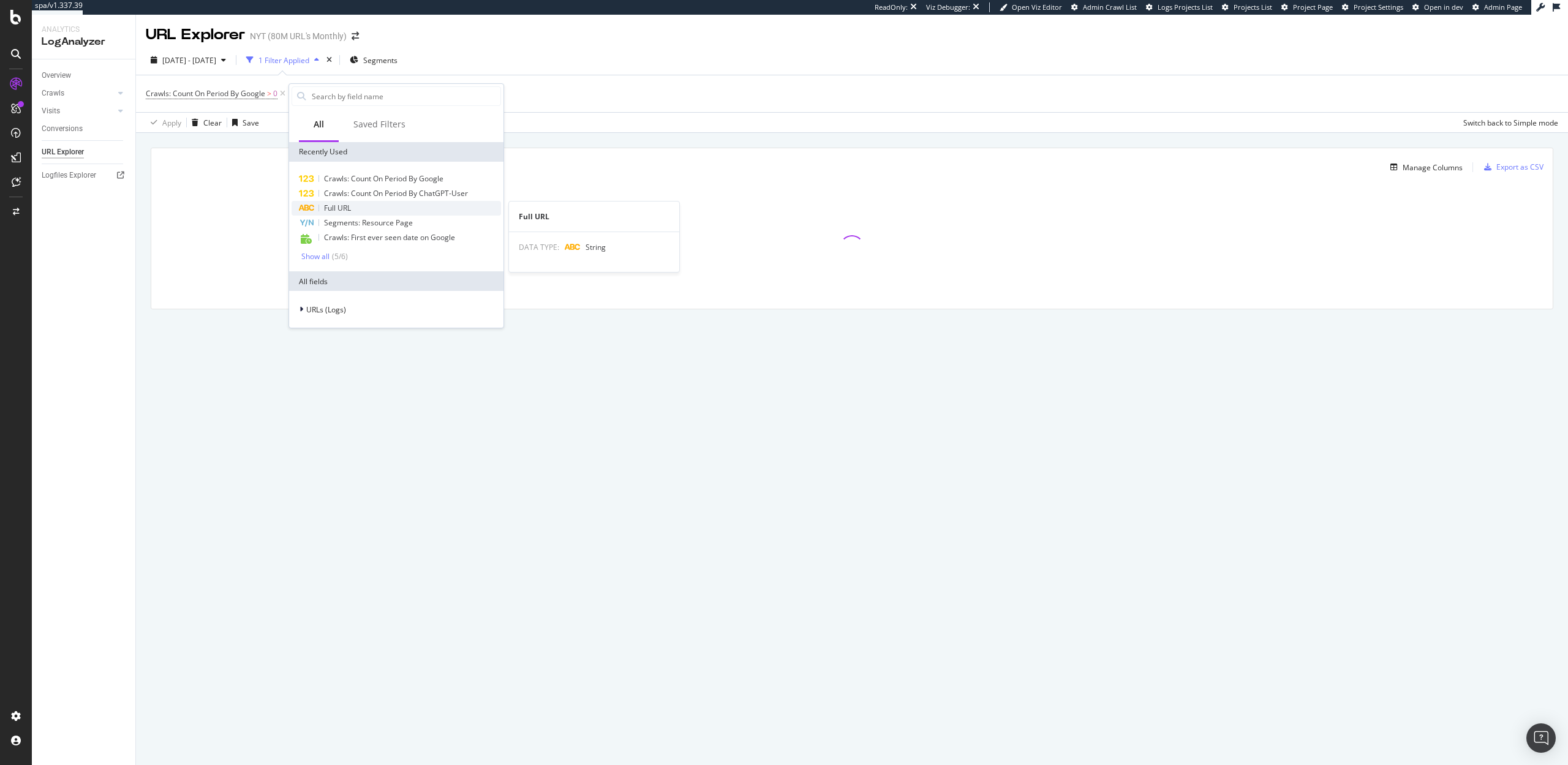
click at [357, 209] on div "Full URL" at bounding box center [396, 208] width 210 height 15
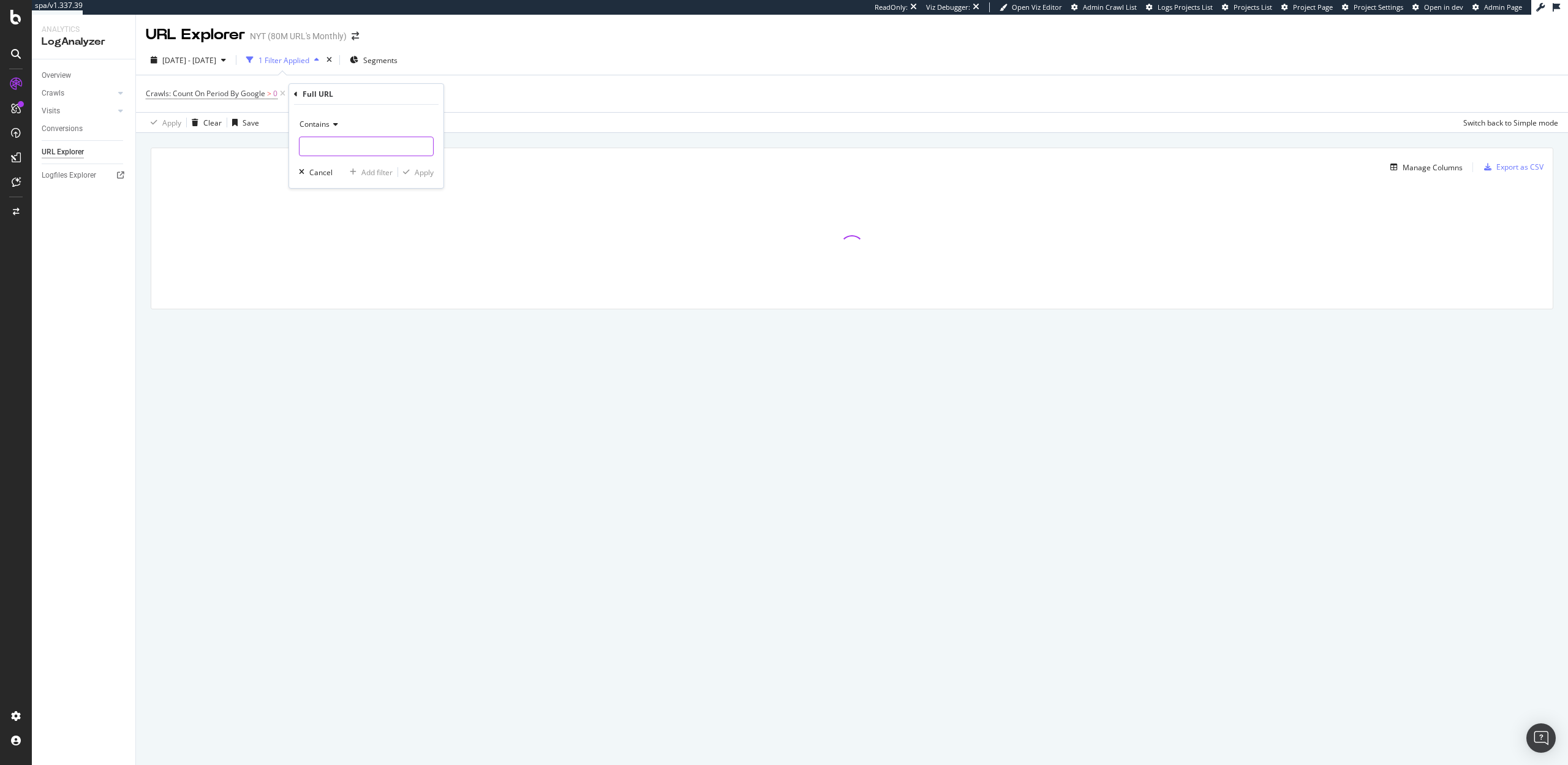
click at [355, 146] on input "text" at bounding box center [366, 146] width 133 height 20
type input "article"
click at [412, 175] on div "button" at bounding box center [406, 172] width 17 height 7
click at [449, 95] on icon at bounding box center [448, 93] width 10 height 12
click at [401, 57] on span "Segments" at bounding box center [384, 60] width 34 height 10
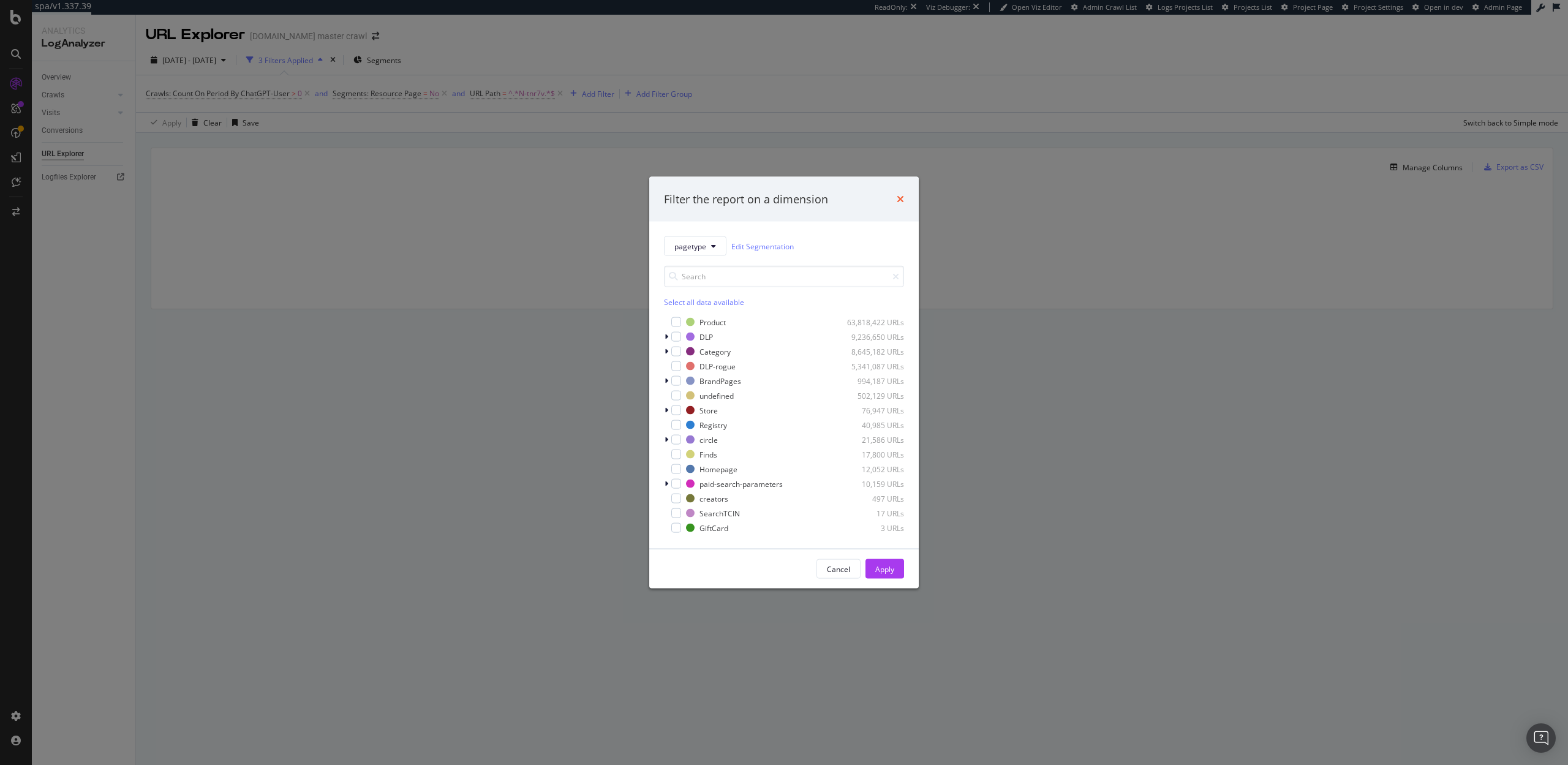
click at [900, 202] on icon "times" at bounding box center [900, 199] width 7 height 10
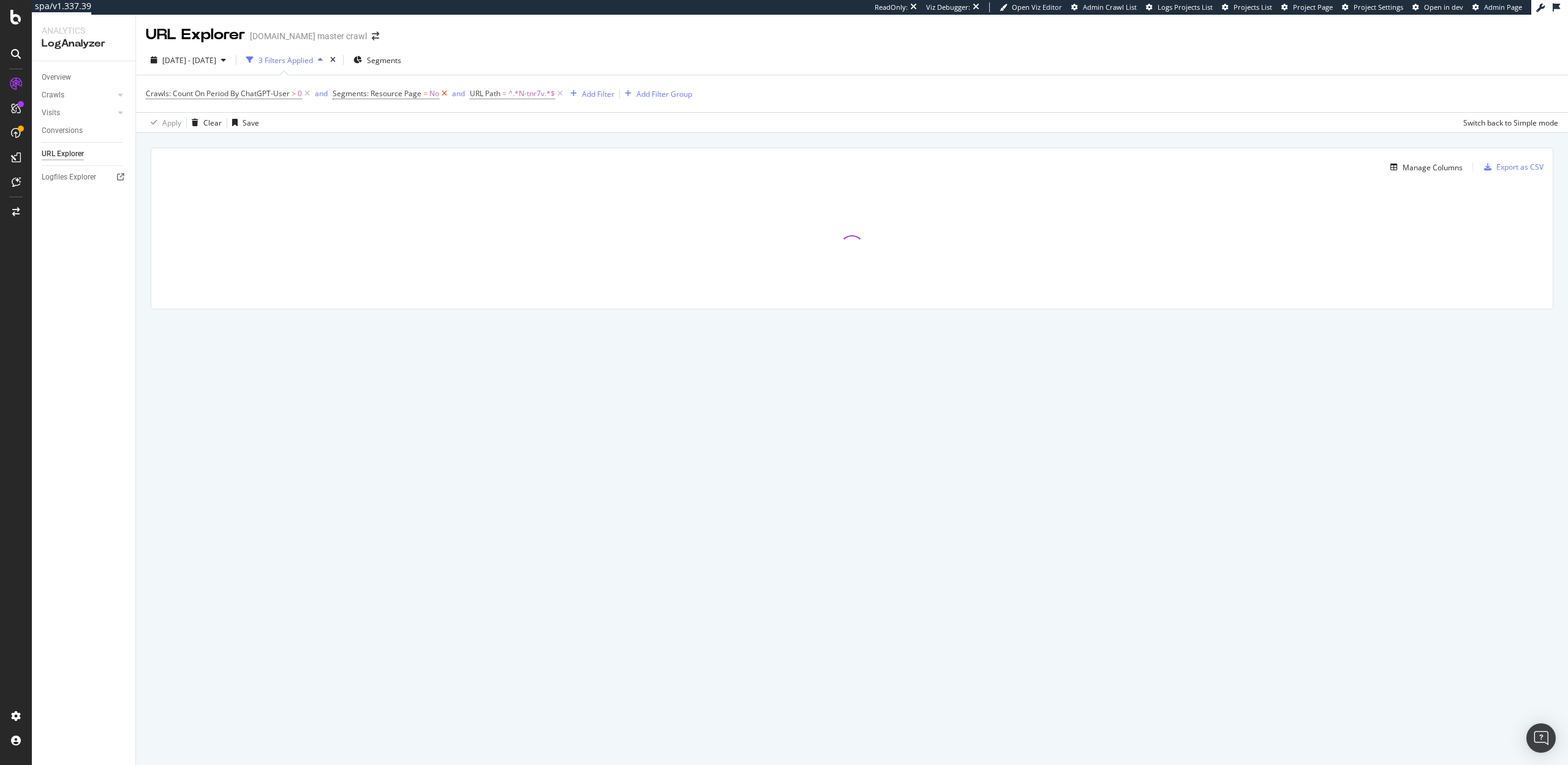
click at [444, 93] on icon at bounding box center [444, 93] width 10 height 12
click at [401, 60] on span "Segments" at bounding box center [384, 60] width 34 height 10
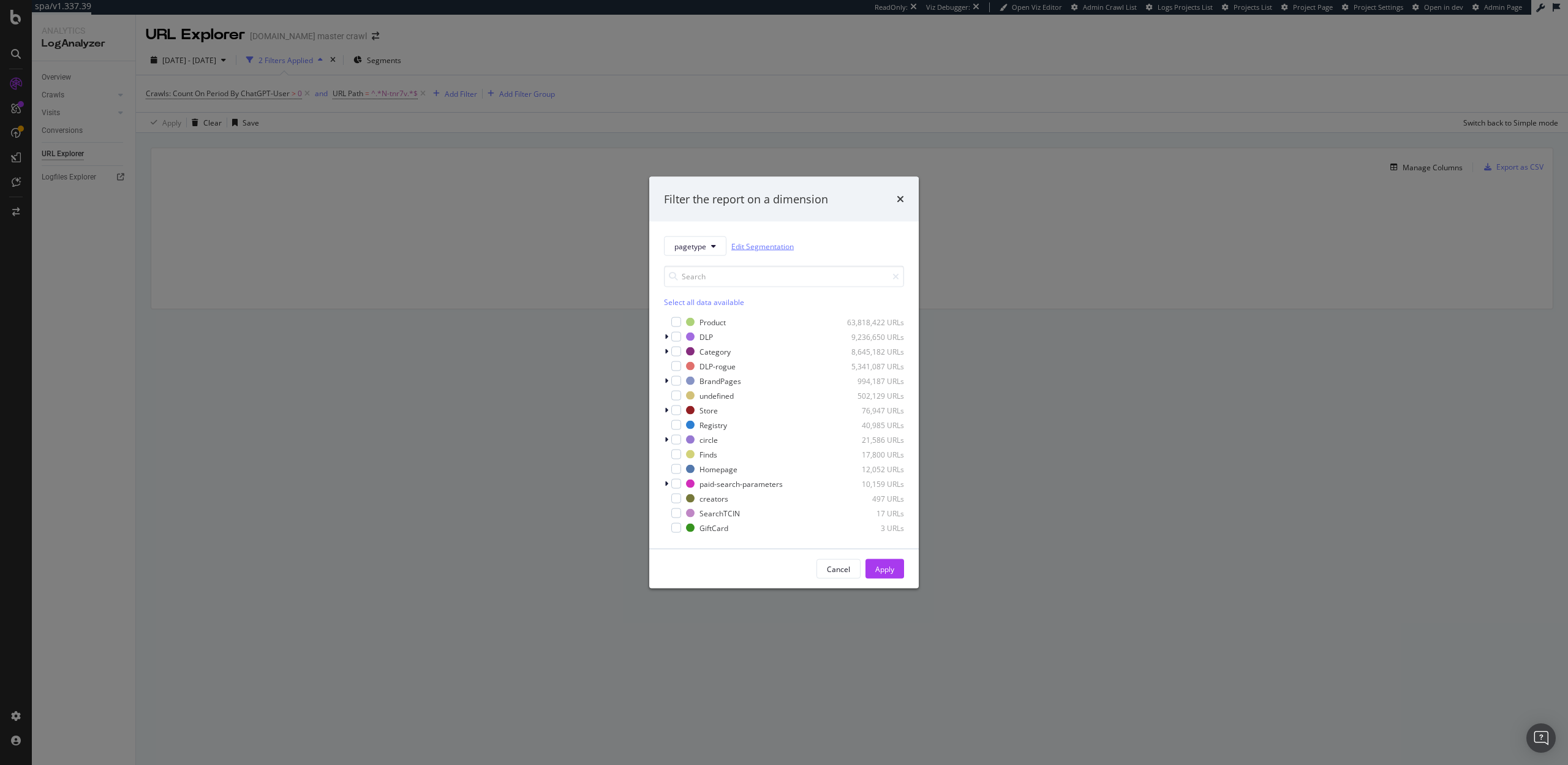
click at [741, 241] on link "Edit Segmentation" at bounding box center [763, 246] width 63 height 13
click at [901, 200] on icon "times" at bounding box center [900, 199] width 7 height 10
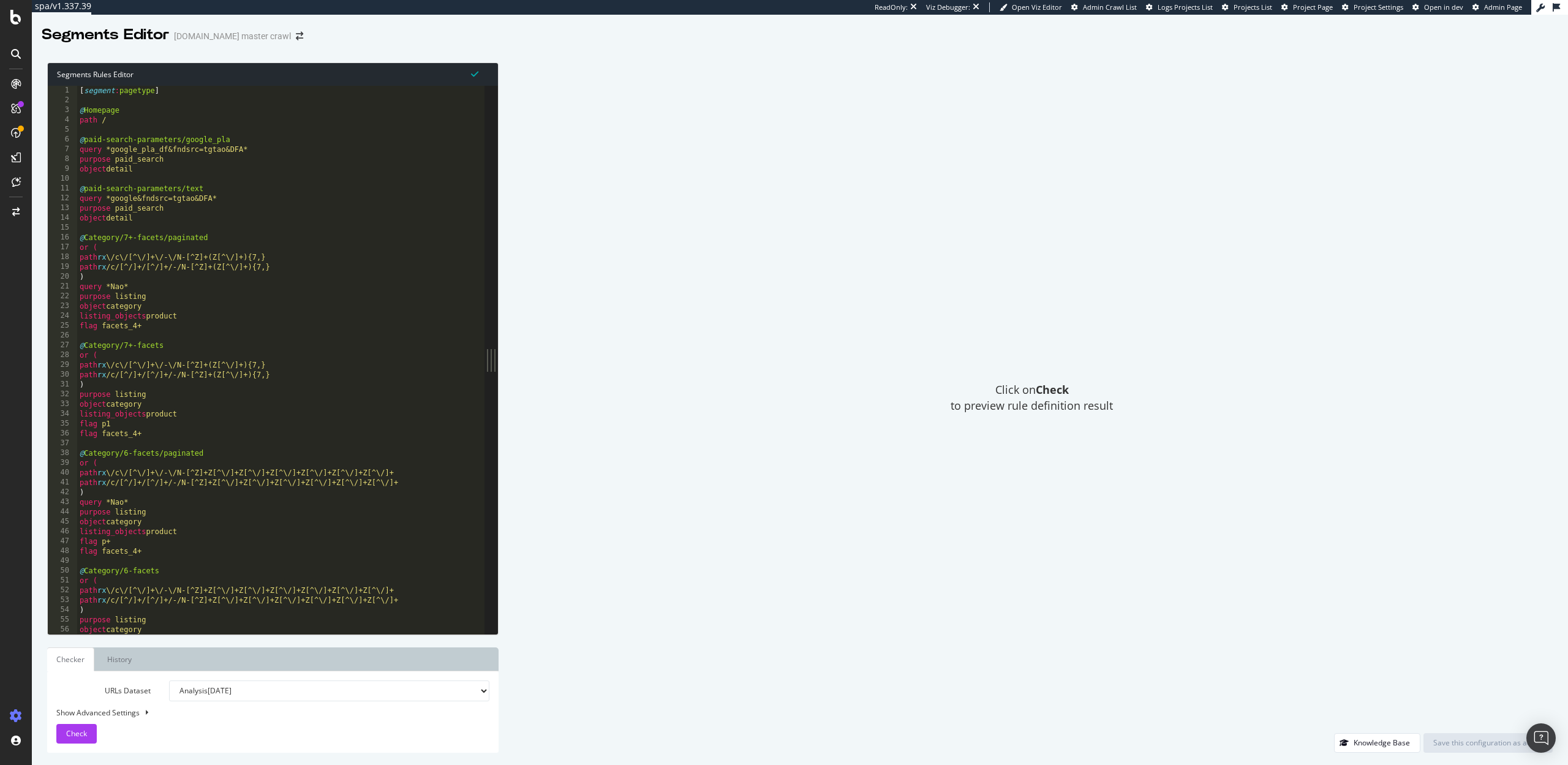
type textarea "purpose listing"
click at [277, 399] on div "[ segment : pagetype ] @ Homepage path / @ paid-search-parameters/google_pla qu…" at bounding box center [281, 370] width 408 height 568
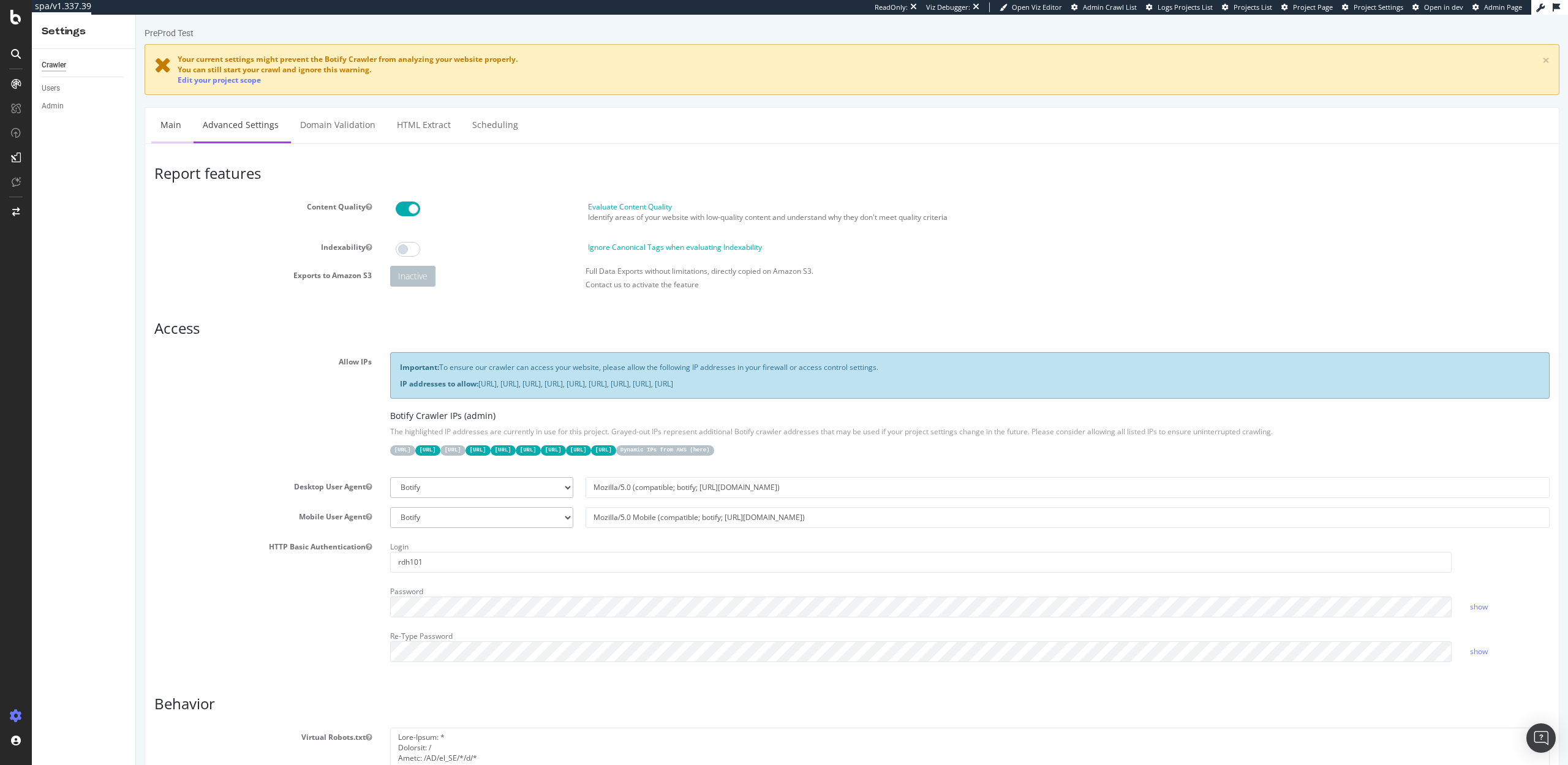
click at [166, 121] on link "Main" at bounding box center [171, 124] width 39 height 34
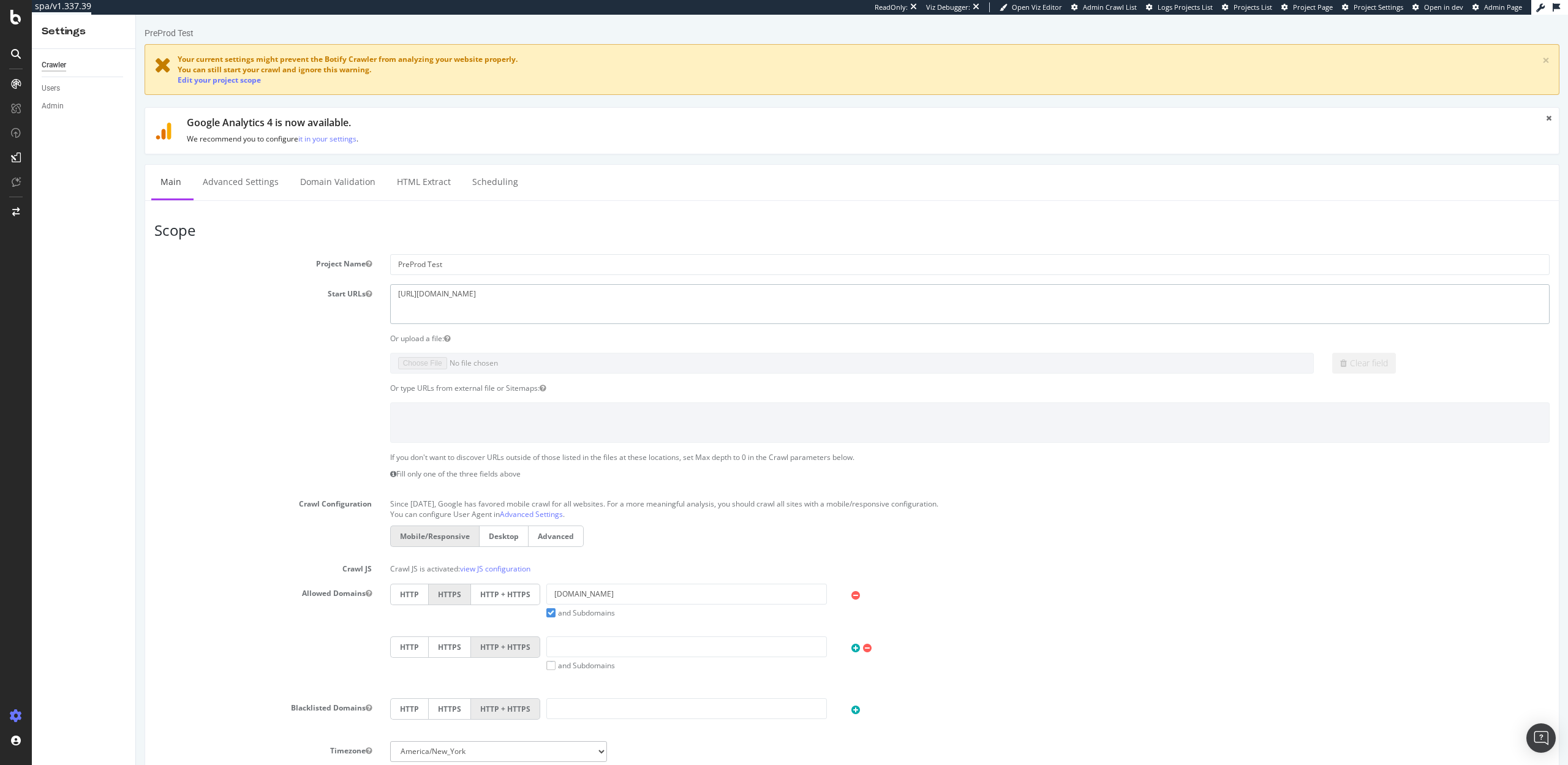
drag, startPoint x: 545, startPoint y: 288, endPoint x: 499, endPoint y: 296, distance: 46.7
click at [499, 296] on textarea "https://staging07.dtc.levi.com/CA/en_CA/" at bounding box center [970, 304] width 1159 height 40
click at [241, 186] on link "Advanced Settings" at bounding box center [240, 181] width 94 height 34
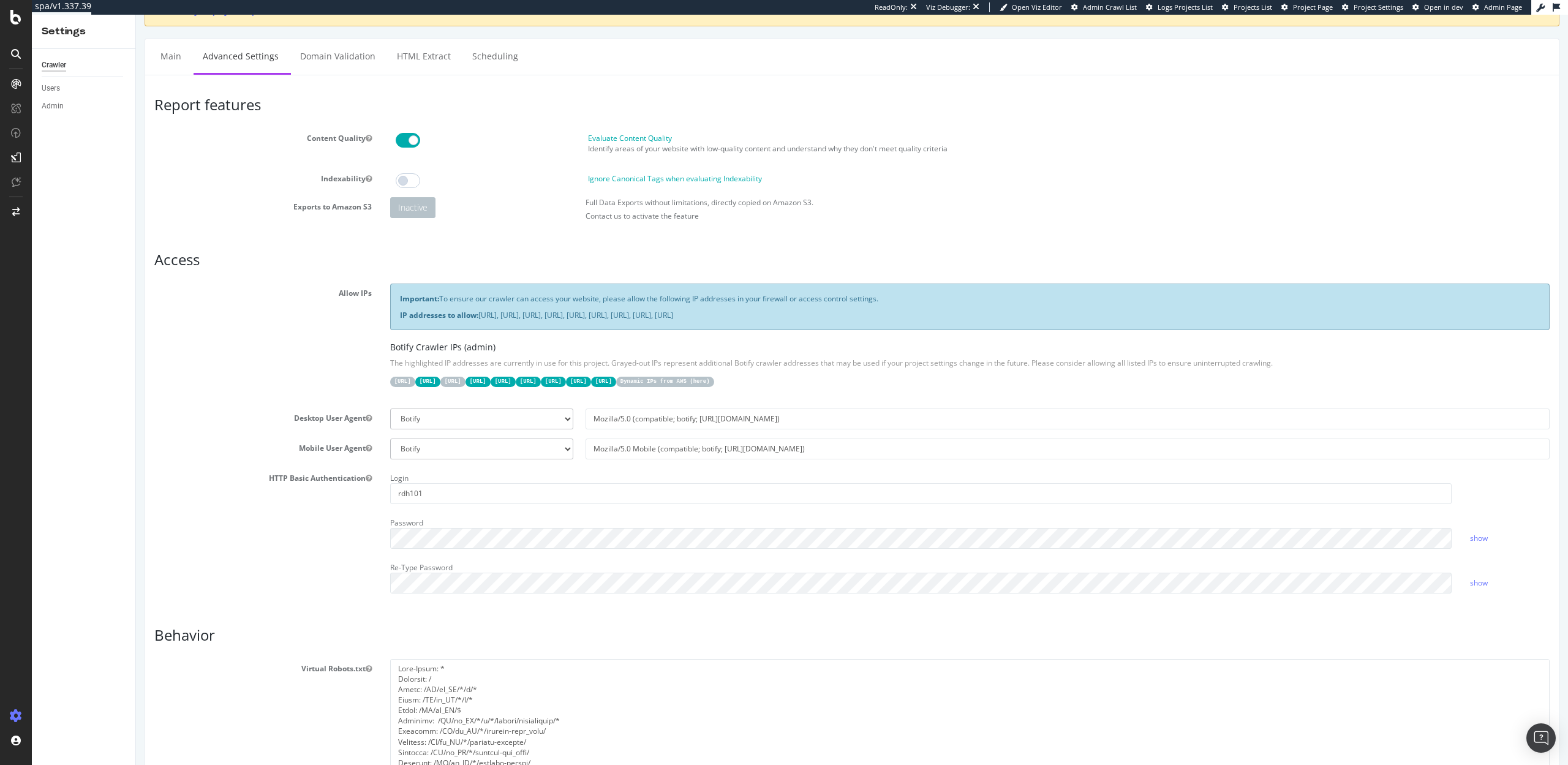
scroll to position [138, 0]
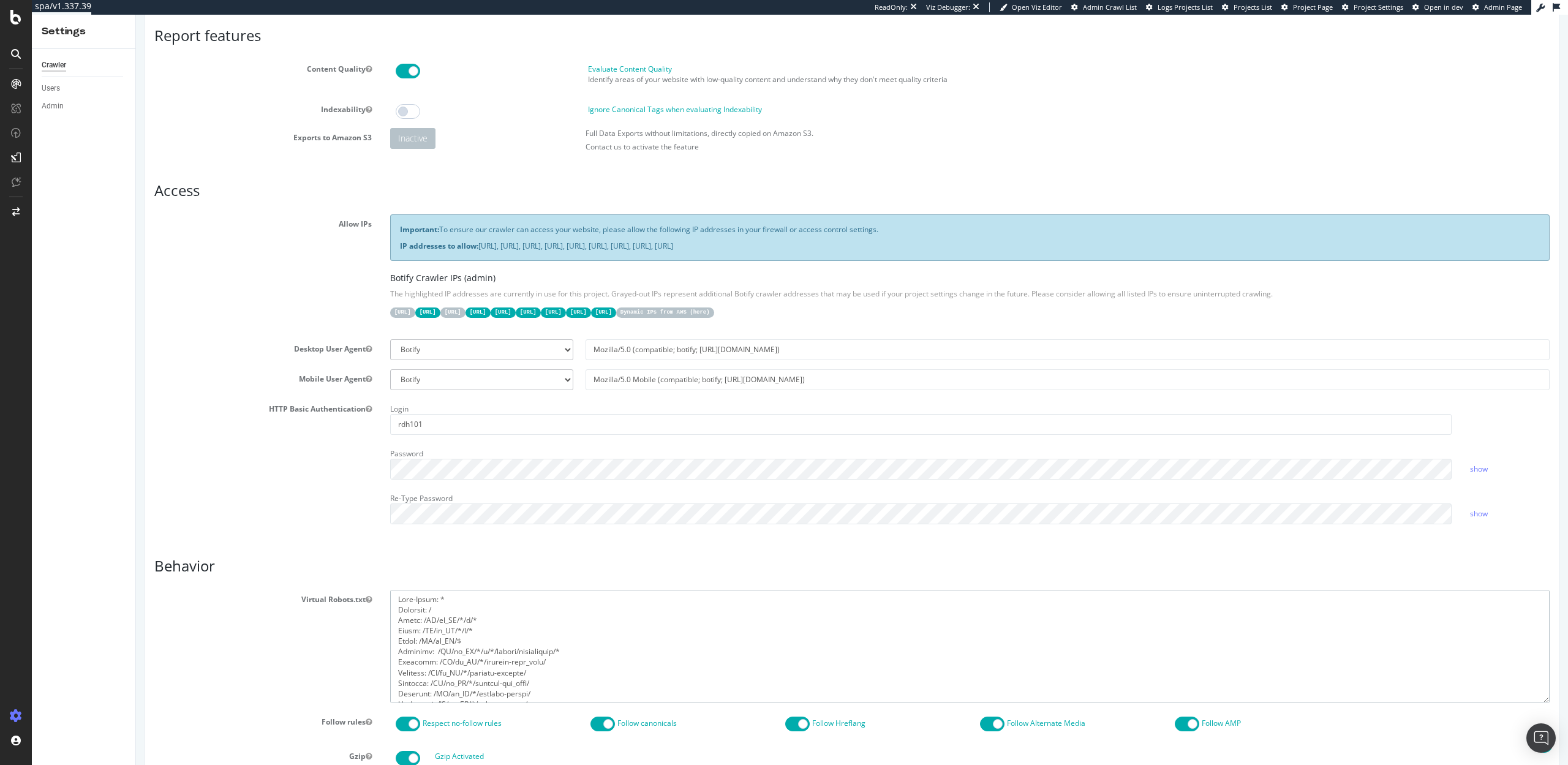
click at [466, 640] on textarea at bounding box center [970, 646] width 1159 height 113
paste textarea "/CA/en_CA/"
click at [399, 648] on textarea "To enrich screen reader interactions, please activate Accessibility in Grammarl…" at bounding box center [970, 646] width 1159 height 113
drag, startPoint x: 421, startPoint y: 621, endPoint x: 398, endPoint y: 620, distance: 23.0
click at [398, 620] on textarea "To enrich screen reader interactions, please activate Accessibility in Grammarl…" at bounding box center [970, 646] width 1159 height 113
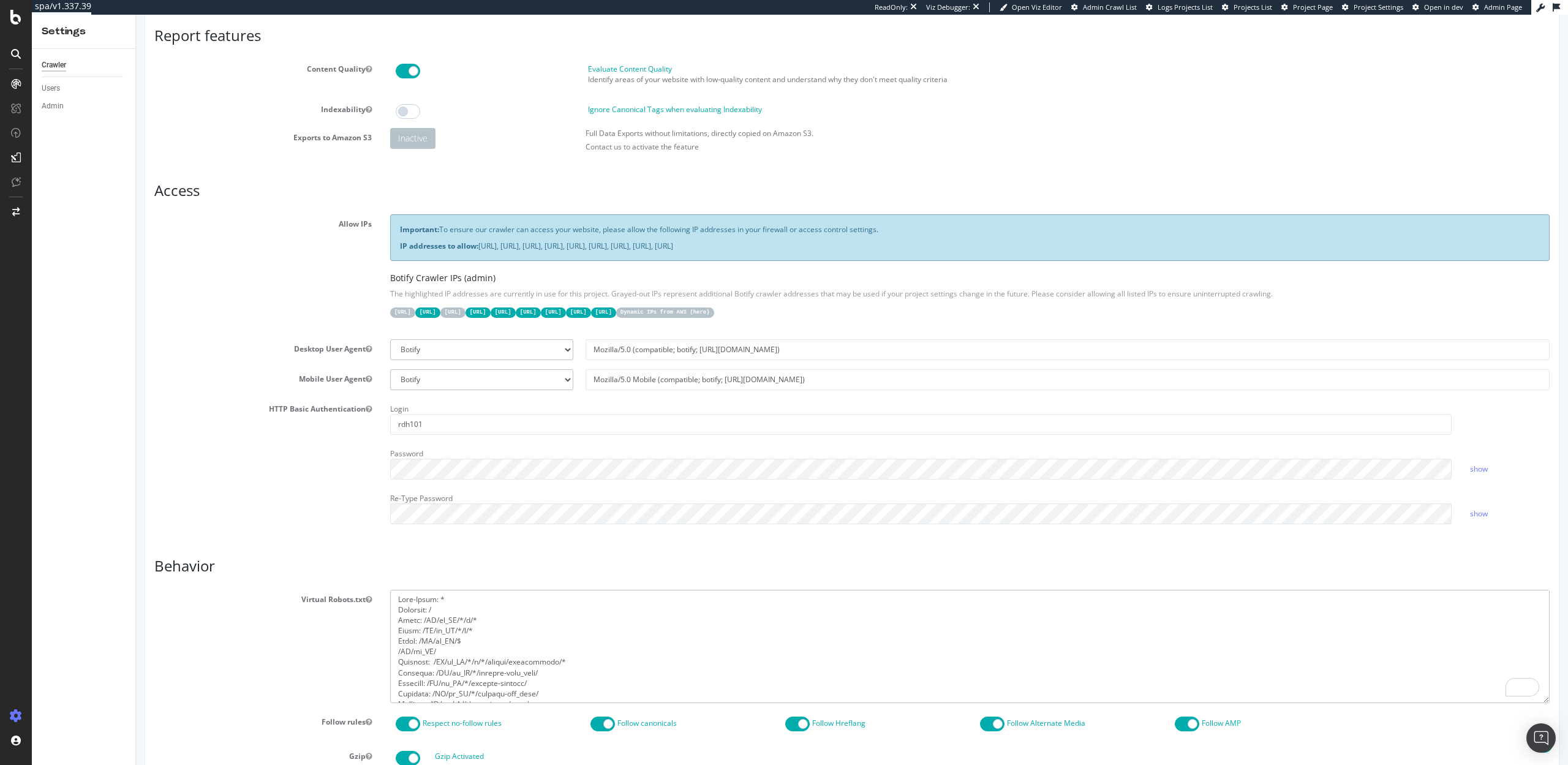
click at [396, 650] on textarea "To enrich screen reader interactions, please activate Accessibility in Grammarl…" at bounding box center [970, 646] width 1159 height 113
paste textarea "Allow:"
click at [467, 649] on textarea "To enrich screen reader interactions, please activate Accessibility in Grammarl…" at bounding box center [970, 646] width 1159 height 113
click at [460, 641] on textarea "To enrich screen reader interactions, please activate Accessibility in Grammarl…" at bounding box center [970, 646] width 1159 height 113
click at [465, 649] on textarea "To enrich screen reader interactions, please activate Accessibility in Grammarl…" at bounding box center [970, 646] width 1159 height 113
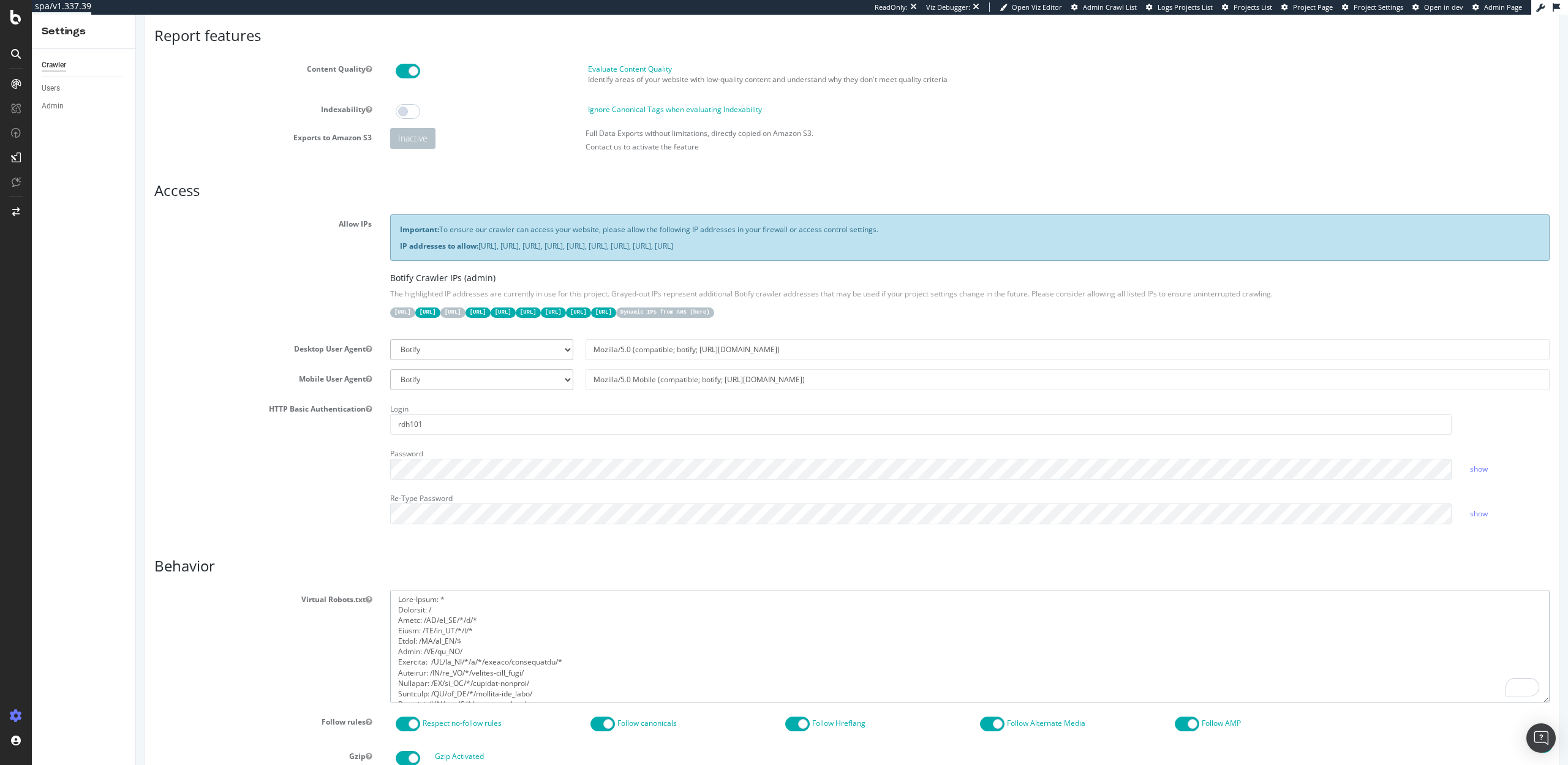
paste textarea "$"
drag, startPoint x: 465, startPoint y: 652, endPoint x: 393, endPoint y: 652, distance: 72.0
click at [393, 652] on div at bounding box center [970, 646] width 1178 height 113
click at [479, 651] on textarea "To enrich screen reader interactions, please activate Accessibility in Grammarl…" at bounding box center [970, 646] width 1159 height 113
paste textarea "Allow: /CA/en_CA/$"
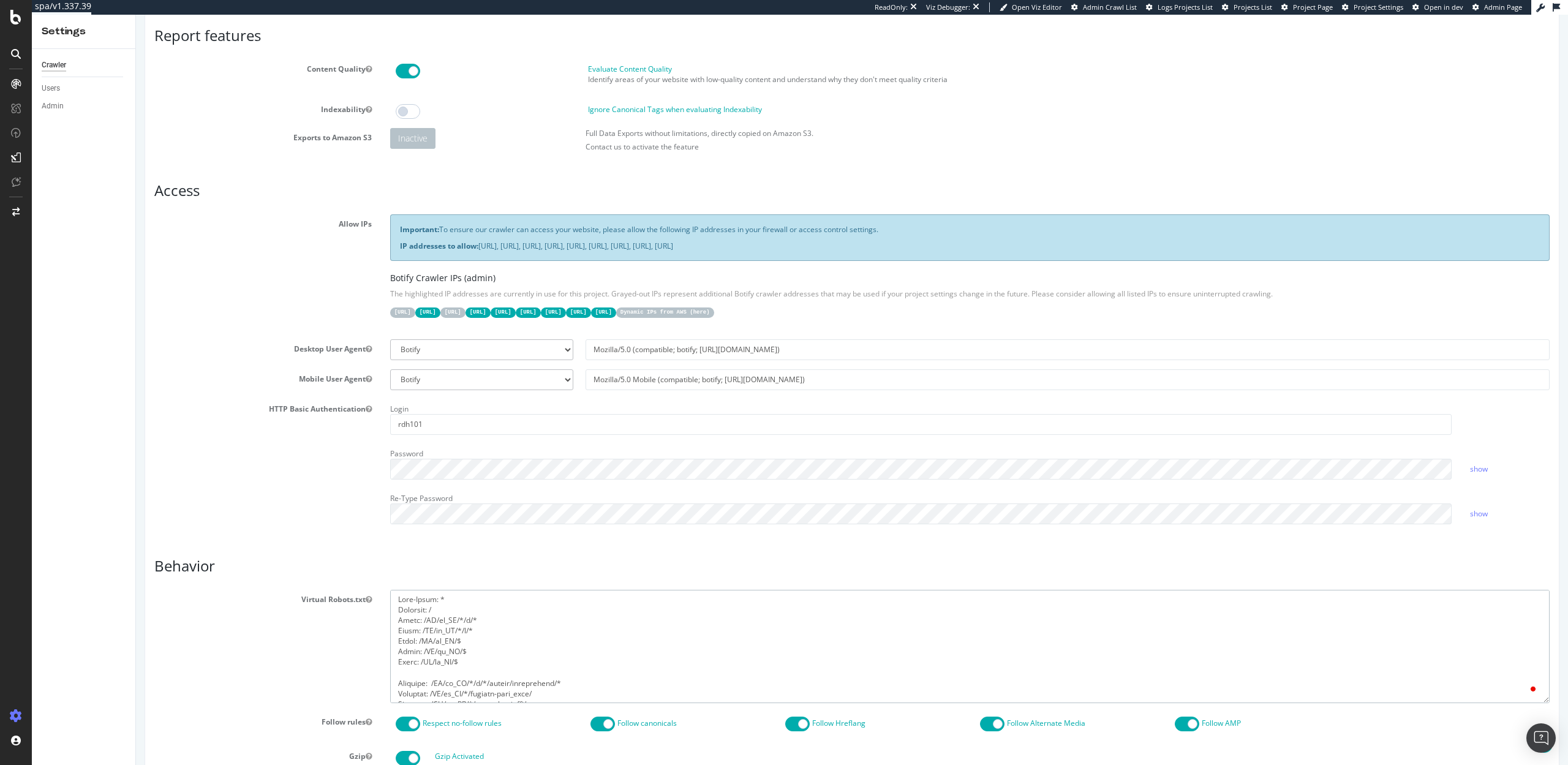
paste textarea "Allow: /CA/en_CA/$"
drag, startPoint x: 479, startPoint y: 630, endPoint x: 458, endPoint y: 631, distance: 21.0
click at [458, 631] on textarea "To enrich screen reader interactions, please activate Accessibility in Grammarl…" at bounding box center [970, 646] width 1159 height 113
drag, startPoint x: 467, startPoint y: 661, endPoint x: 459, endPoint y: 661, distance: 8.0
click at [459, 661] on textarea "To enrich screen reader interactions, please activate Accessibility in Grammarl…" at bounding box center [970, 646] width 1159 height 113
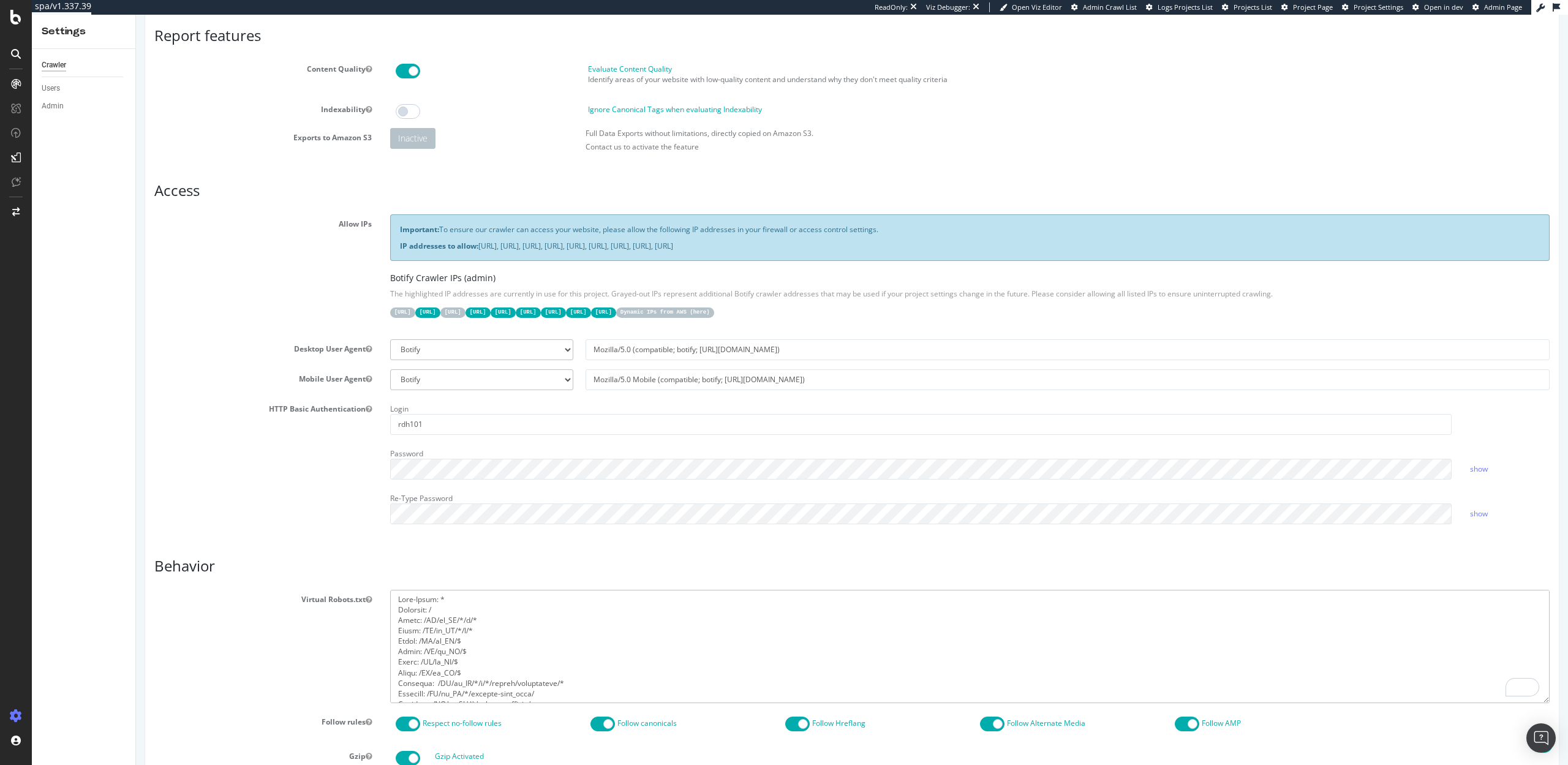
paste textarea "*/p/*"
drag, startPoint x: 476, startPoint y: 619, endPoint x: 459, endPoint y: 620, distance: 17.0
click at [459, 620] on textarea "To enrich screen reader interactions, please activate Accessibility in Grammarl…" at bounding box center [970, 646] width 1159 height 113
click at [467, 673] on textarea "To enrich screen reader interactions, please activate Accessibility in Grammarl…" at bounding box center [970, 646] width 1159 height 113
paste textarea "*/c/*"
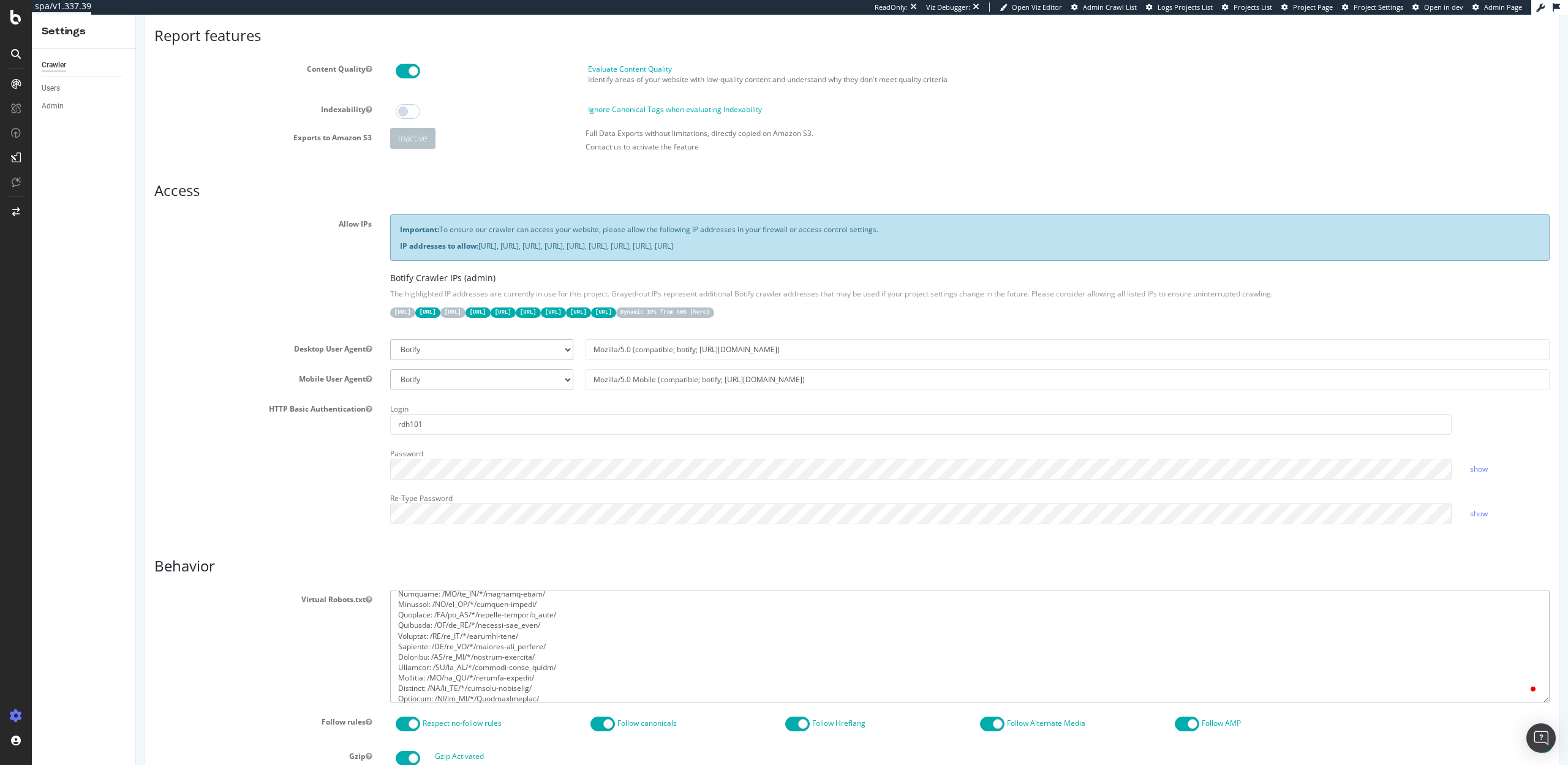
scroll to position [0, 0]
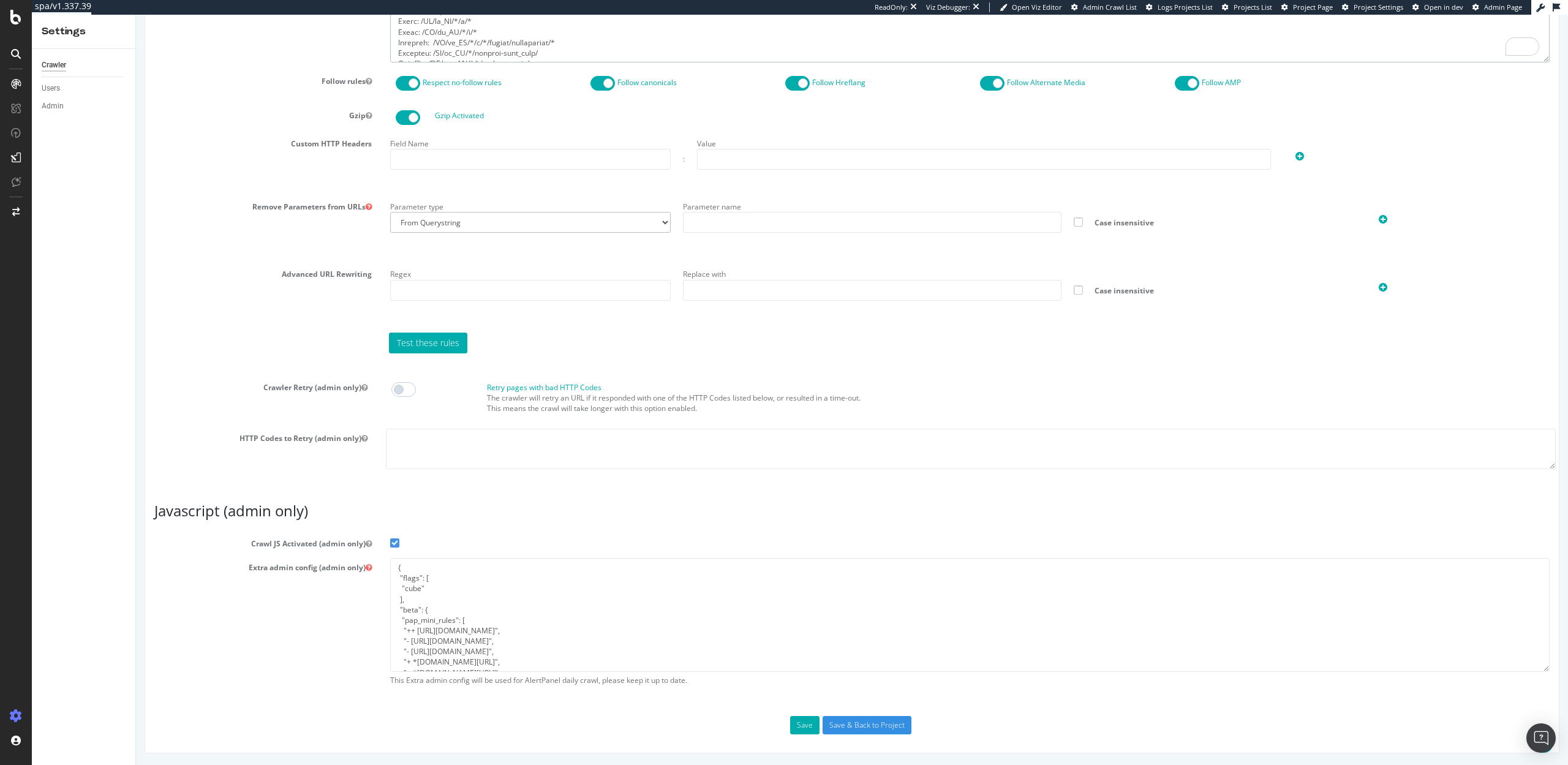
type textarea "User-Agent: * Disallow: / Allow: /US/en_US/*/c/* Allow: /US/en_US/*/p/* Allow: …"
click at [790, 726] on div "Save Save & Back to Project" at bounding box center [852, 725] width 1414 height 18
click at [799, 724] on button "Save" at bounding box center [805, 725] width 30 height 18
click at [862, 728] on input "Save & Back to Project" at bounding box center [867, 725] width 89 height 18
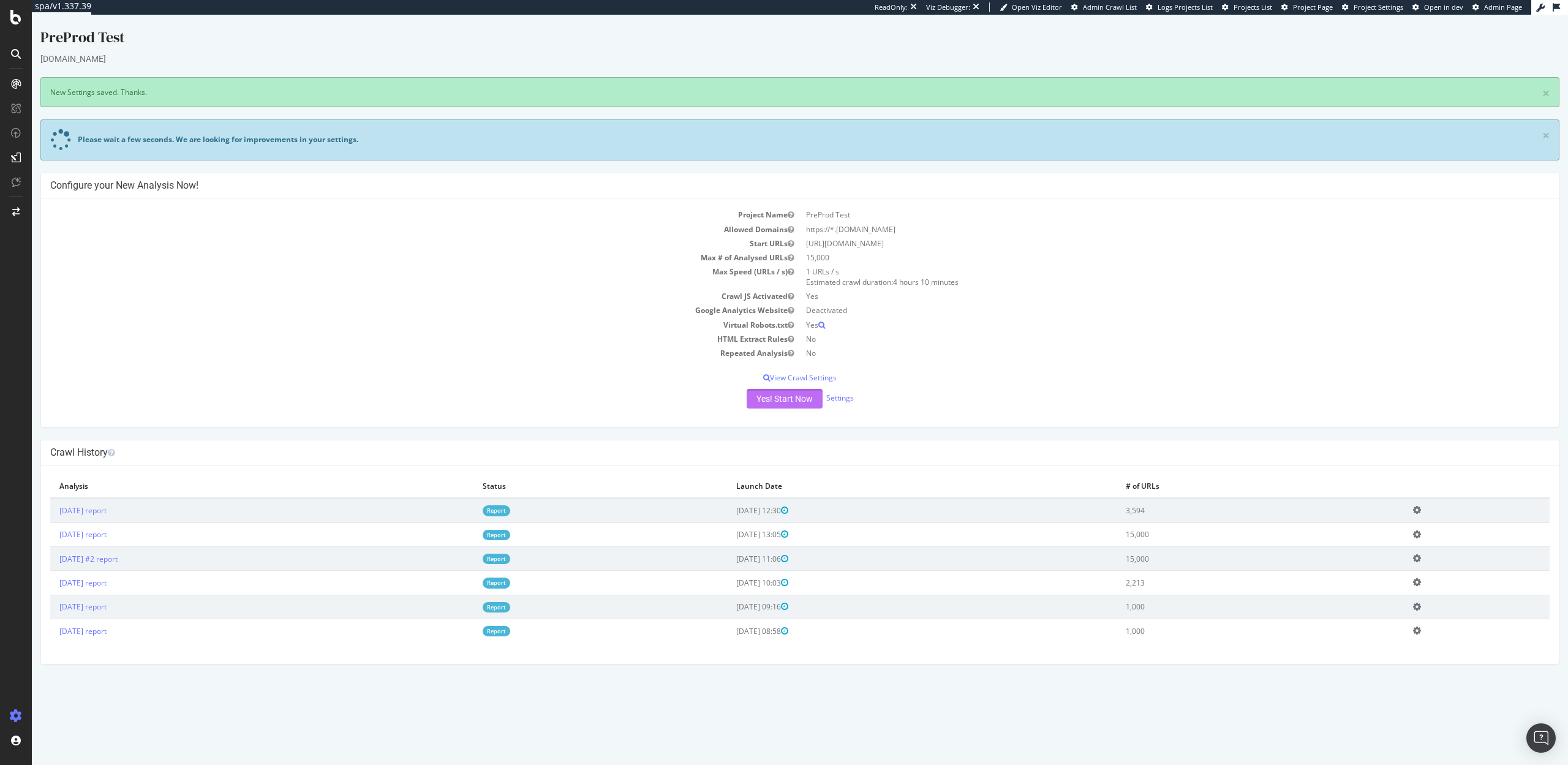
click at [777, 401] on button "Yes! Start Now" at bounding box center [785, 399] width 76 height 20
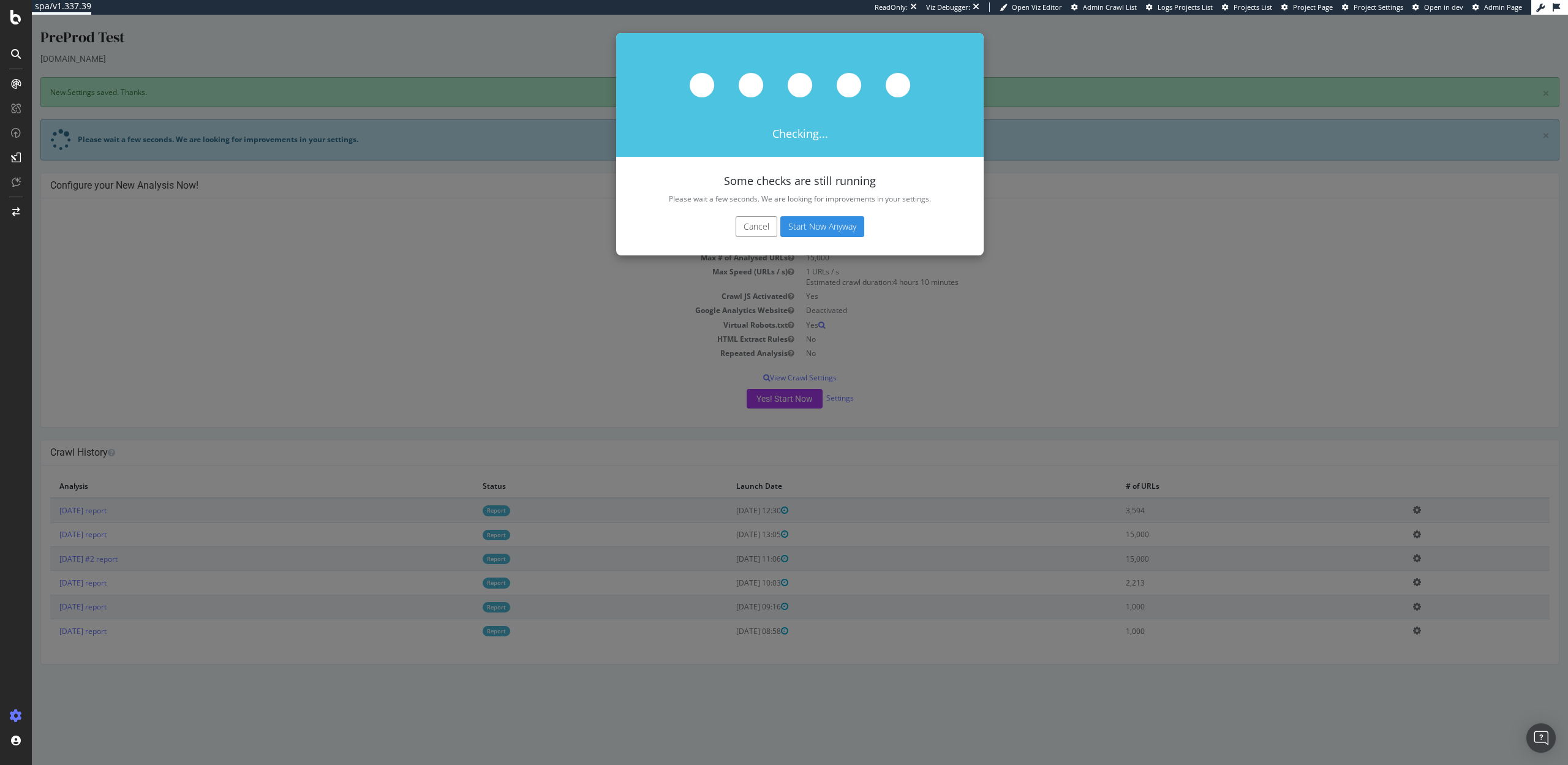
click at [810, 225] on button "Start Now Anyway" at bounding box center [822, 227] width 84 height 21
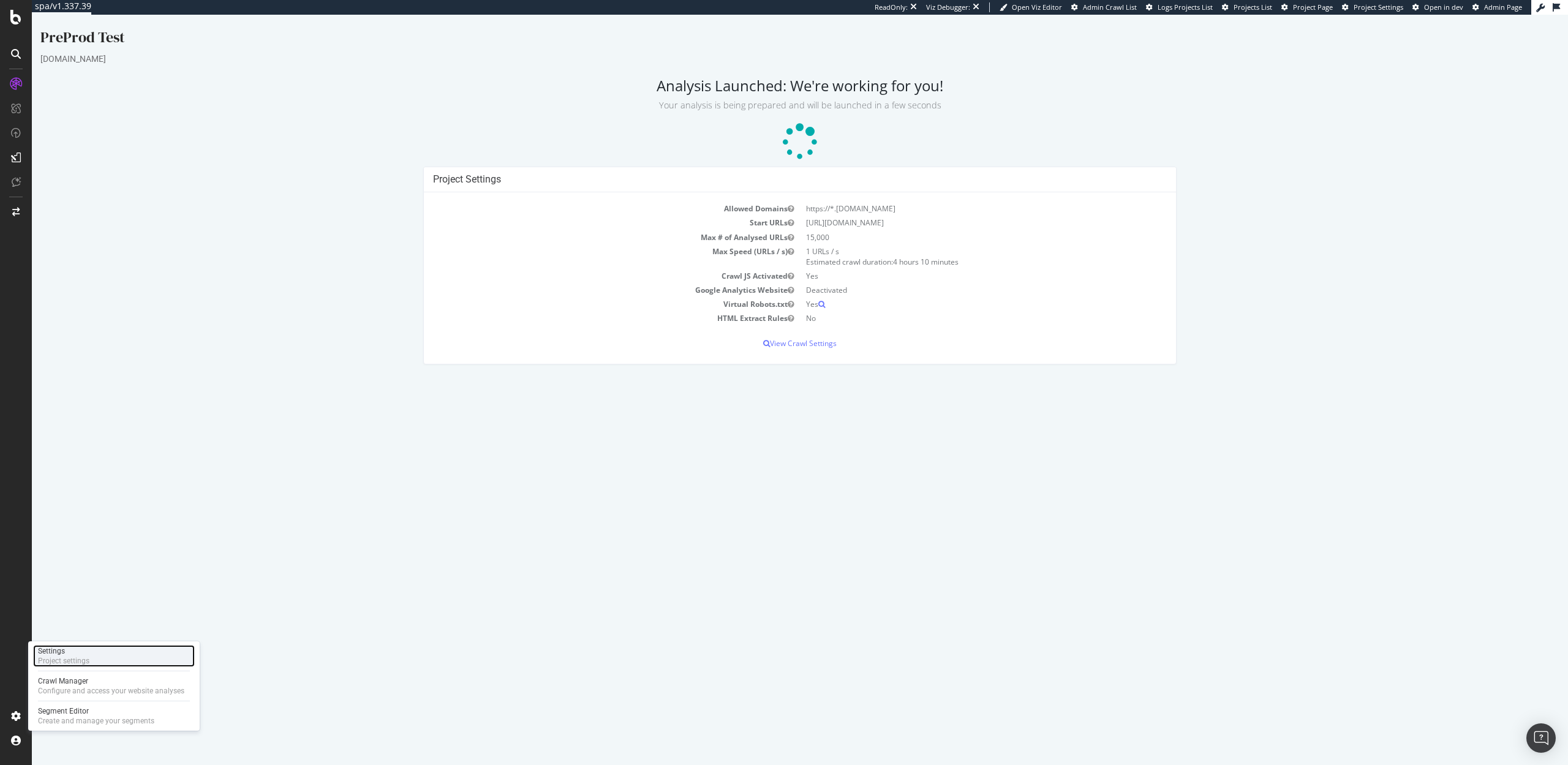
click at [65, 653] on div "Settings" at bounding box center [64, 651] width 52 height 10
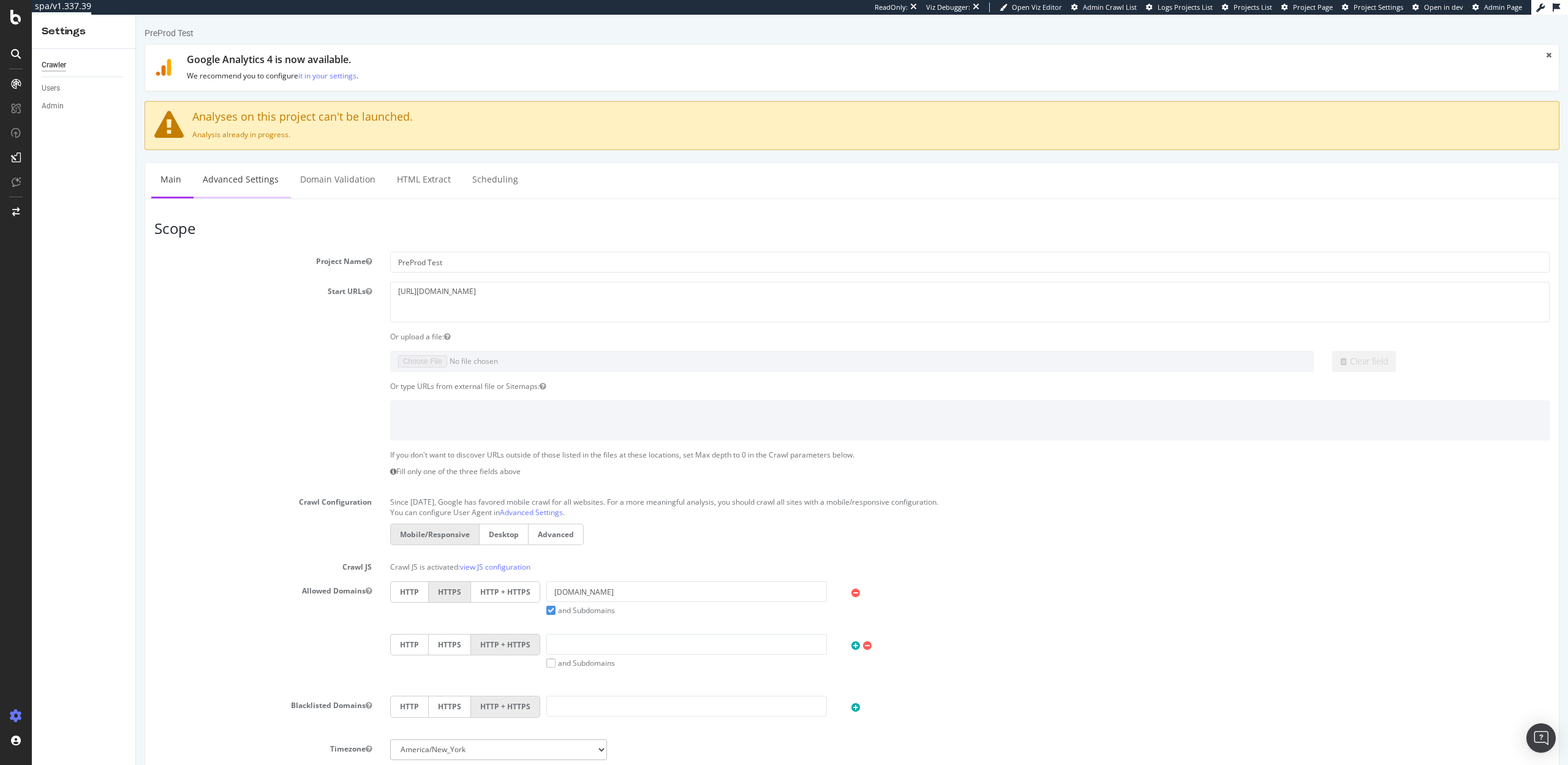
click at [252, 188] on link "Advanced Settings" at bounding box center [240, 179] width 94 height 34
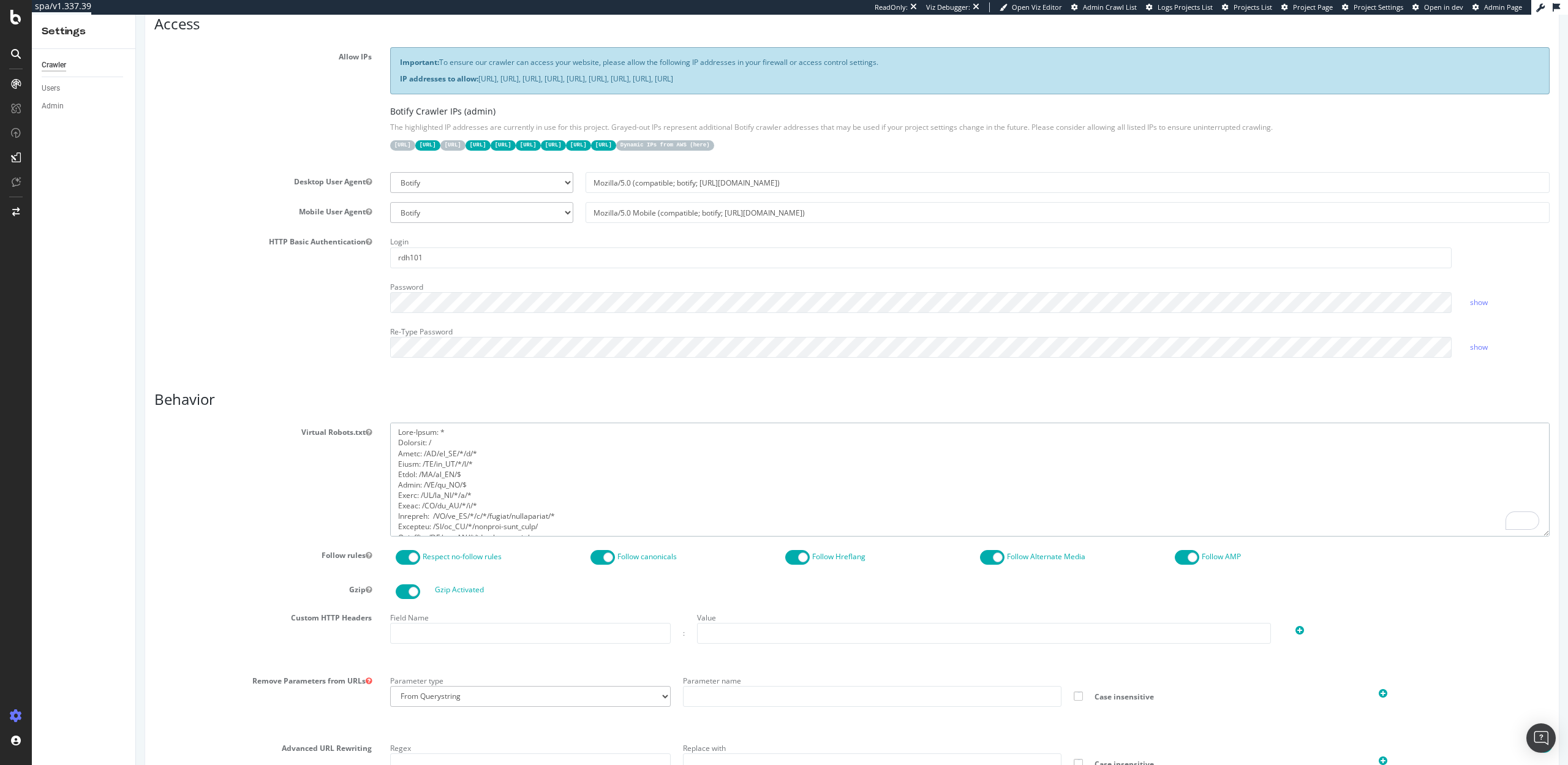
drag, startPoint x: 476, startPoint y: 503, endPoint x: 392, endPoint y: 487, distance: 85.5
click at [392, 487] on textarea "To enrich screen reader interactions, please activate Accessibility in Grammarl…" at bounding box center [970, 479] width 1159 height 113
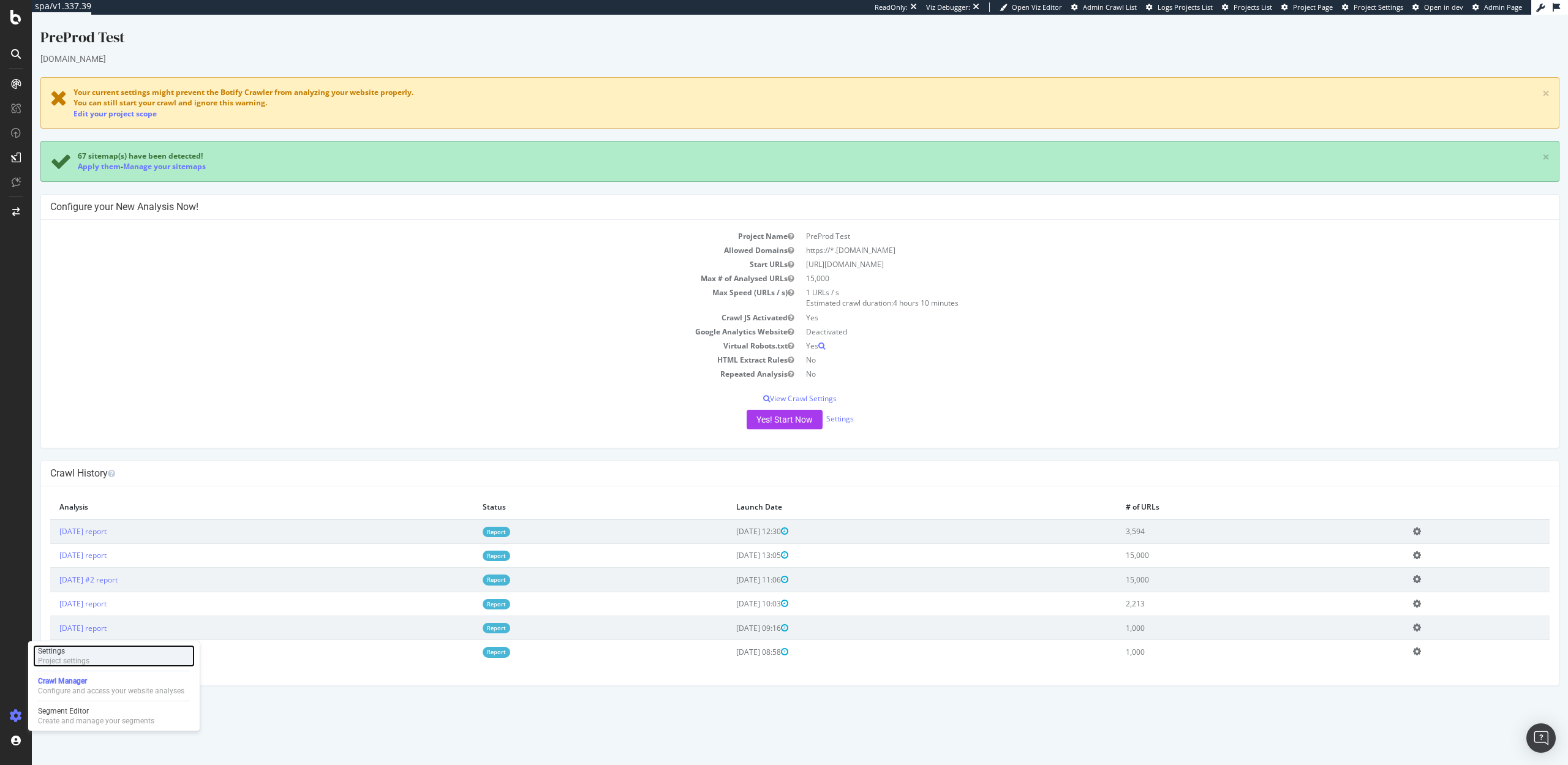
click at [68, 660] on div "Project settings" at bounding box center [64, 661] width 52 height 10
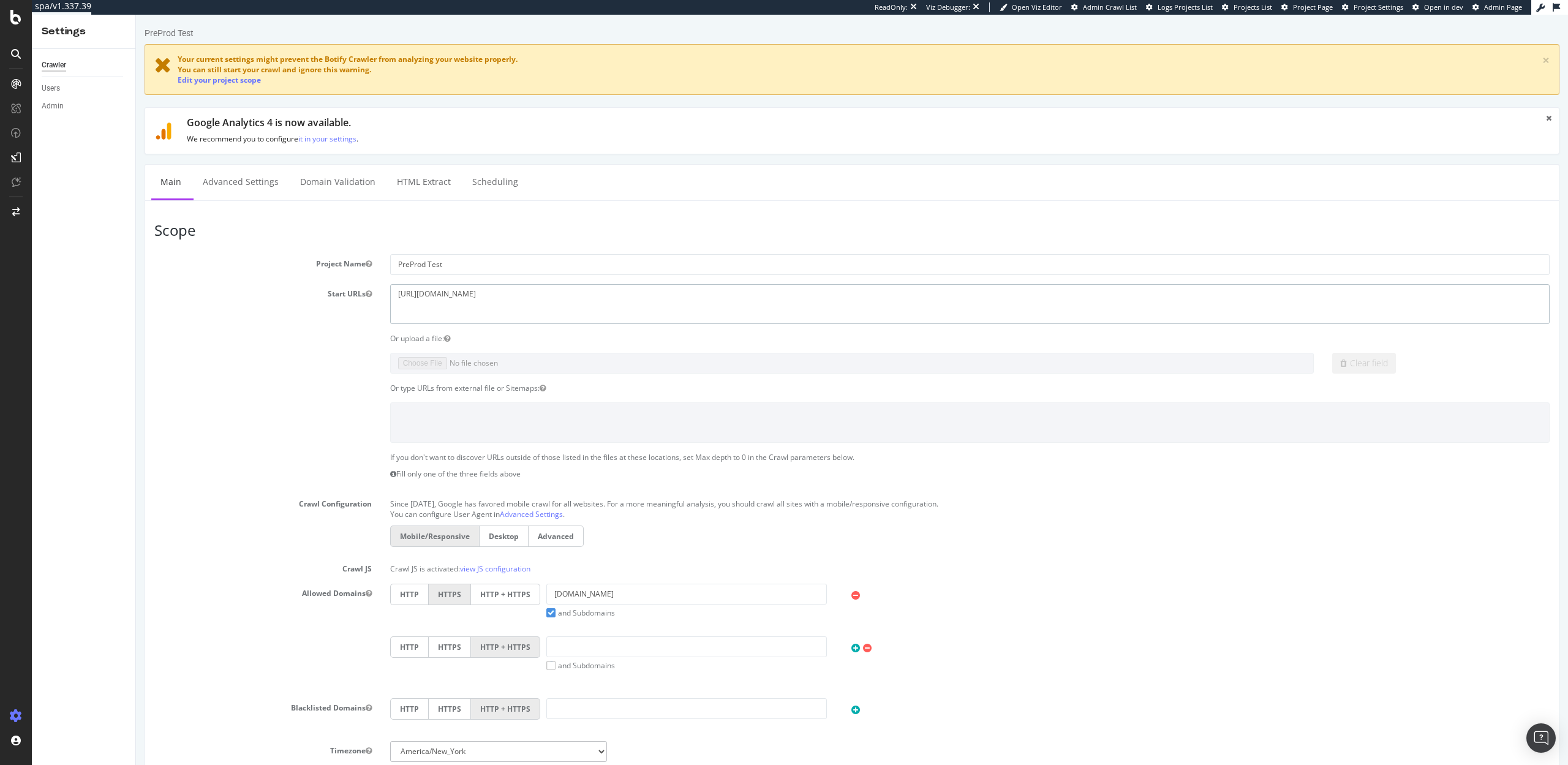
click at [539, 295] on textarea "https://staging07.dtc.levi.com/US/en_US/" at bounding box center [970, 304] width 1159 height 40
click at [235, 182] on link "Advanced Settings" at bounding box center [240, 181] width 94 height 34
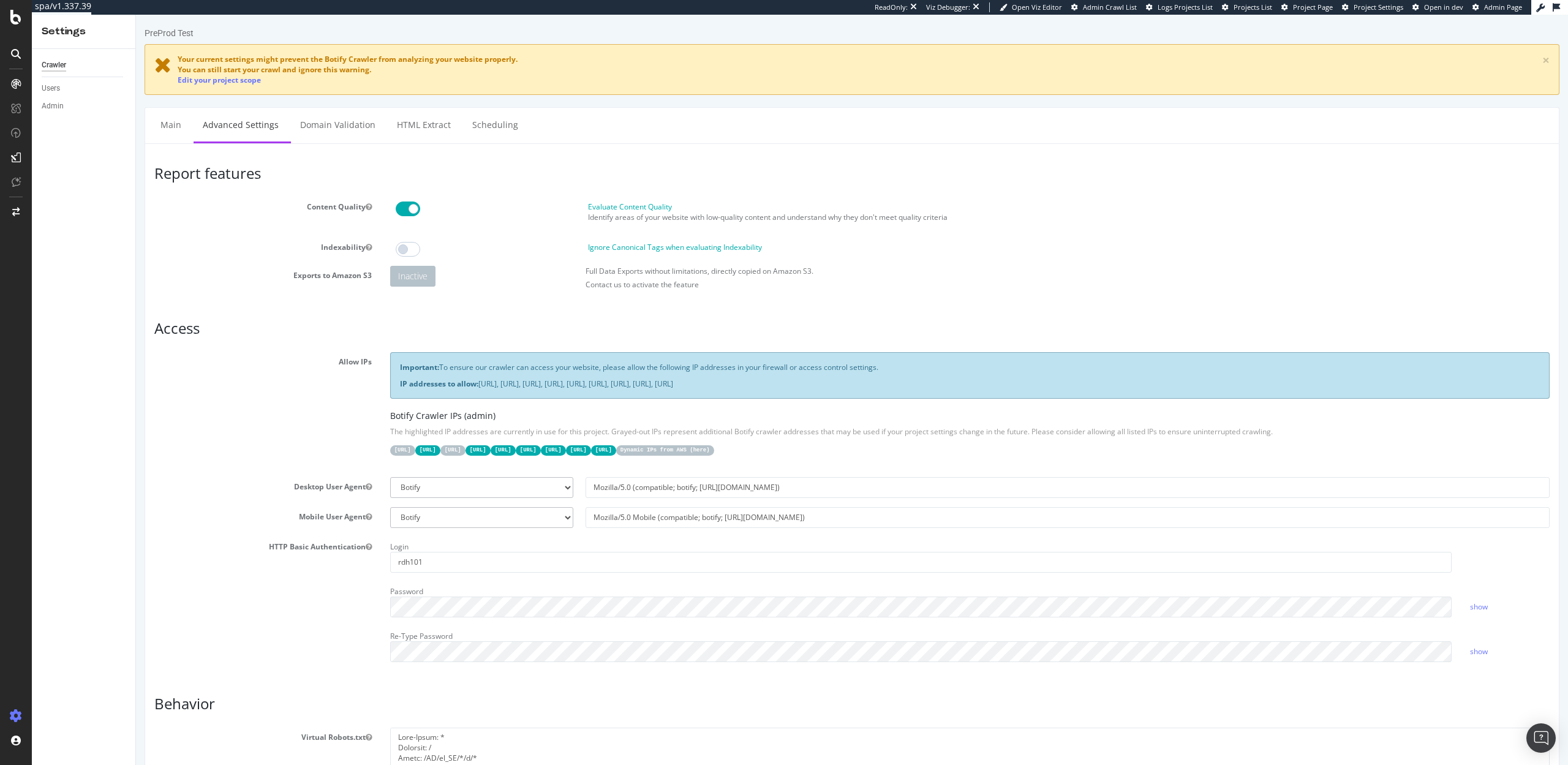
scroll to position [779, 0]
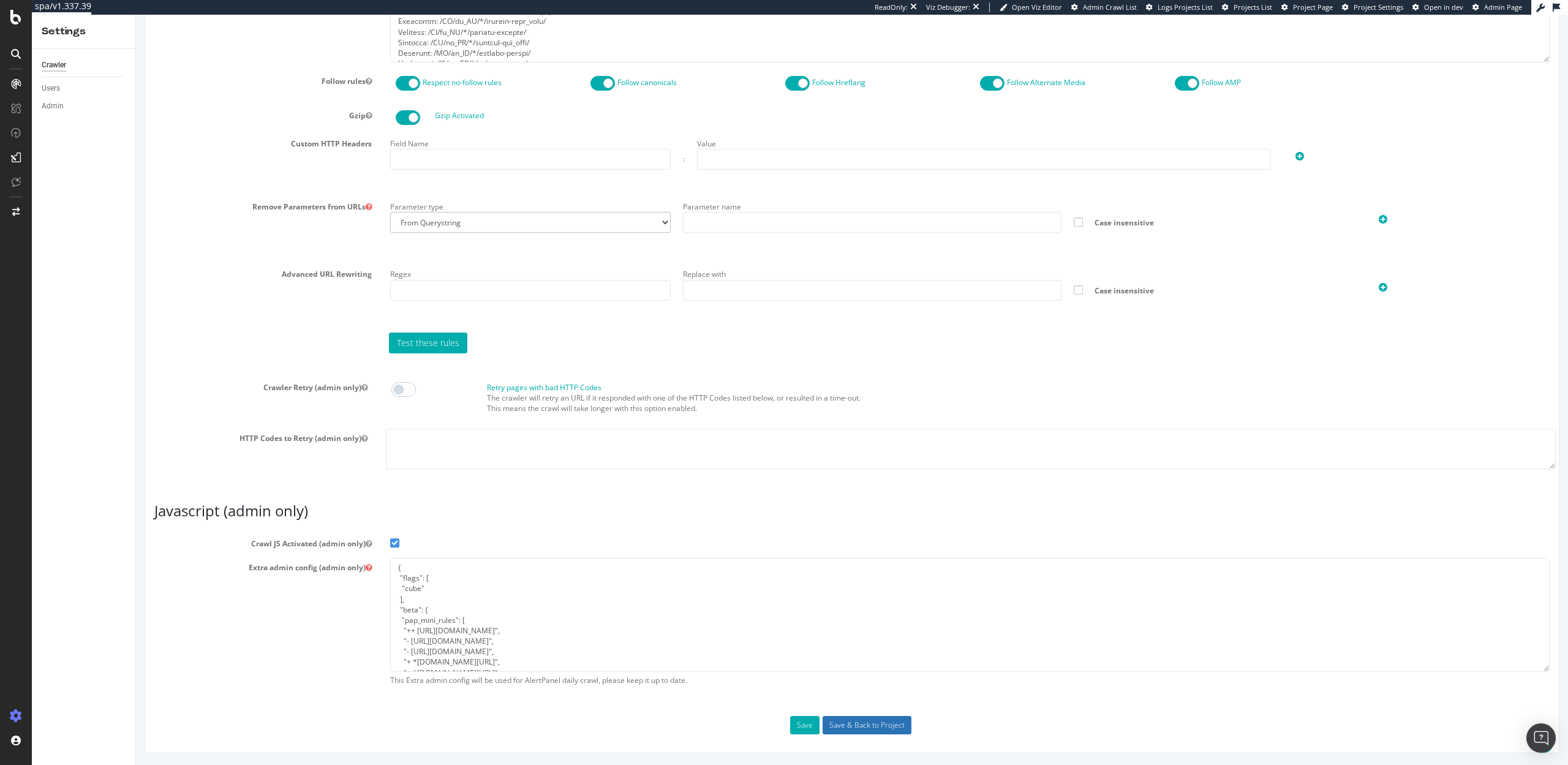
click at [874, 720] on input "Save & Back to Project" at bounding box center [867, 725] width 89 height 18
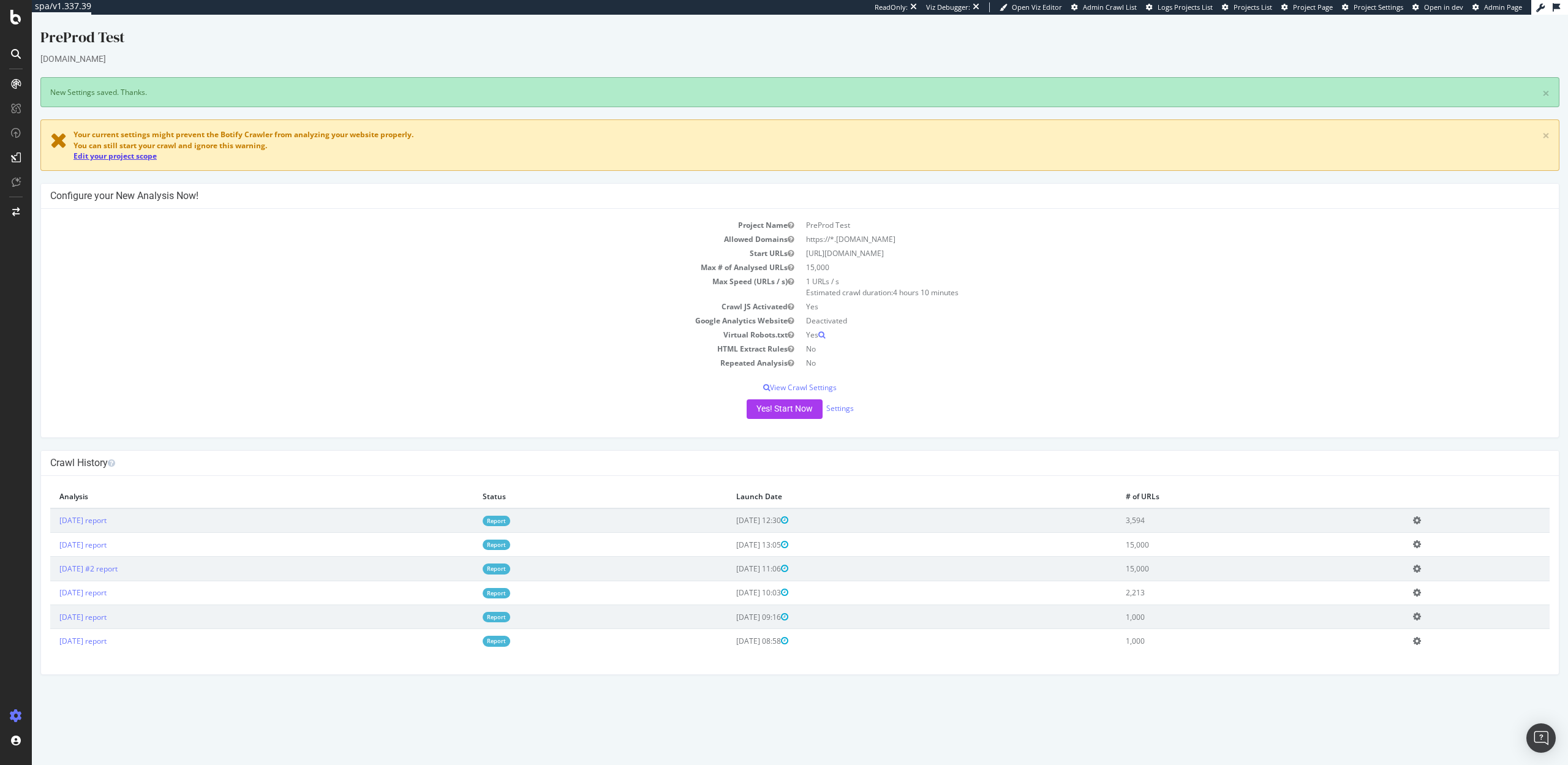
click at [122, 153] on link "Edit your project scope" at bounding box center [116, 155] width 84 height 10
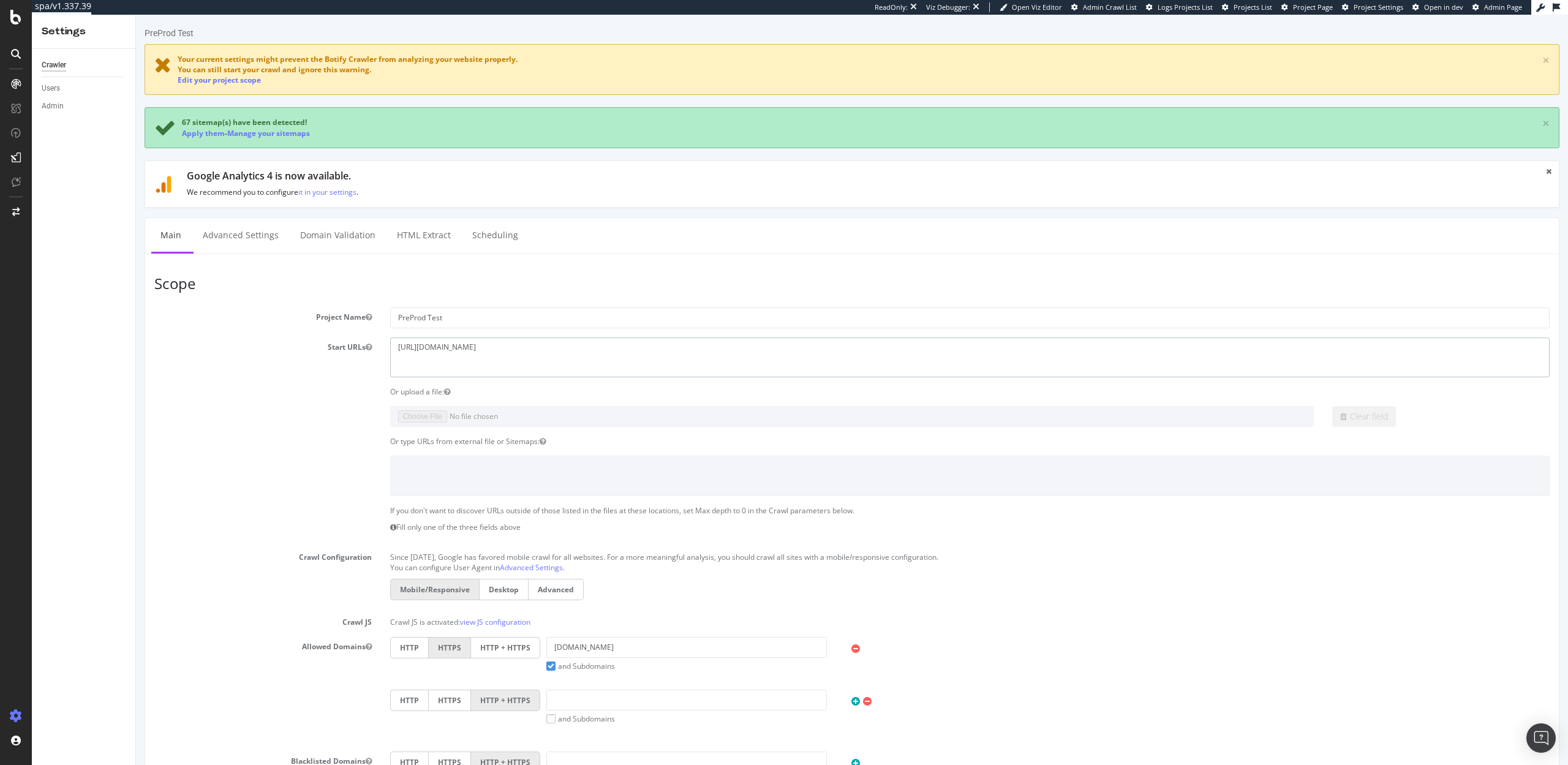
click at [557, 350] on textarea "https://staging07.dtc.levi.com/US/en_US/" at bounding box center [970, 357] width 1159 height 40
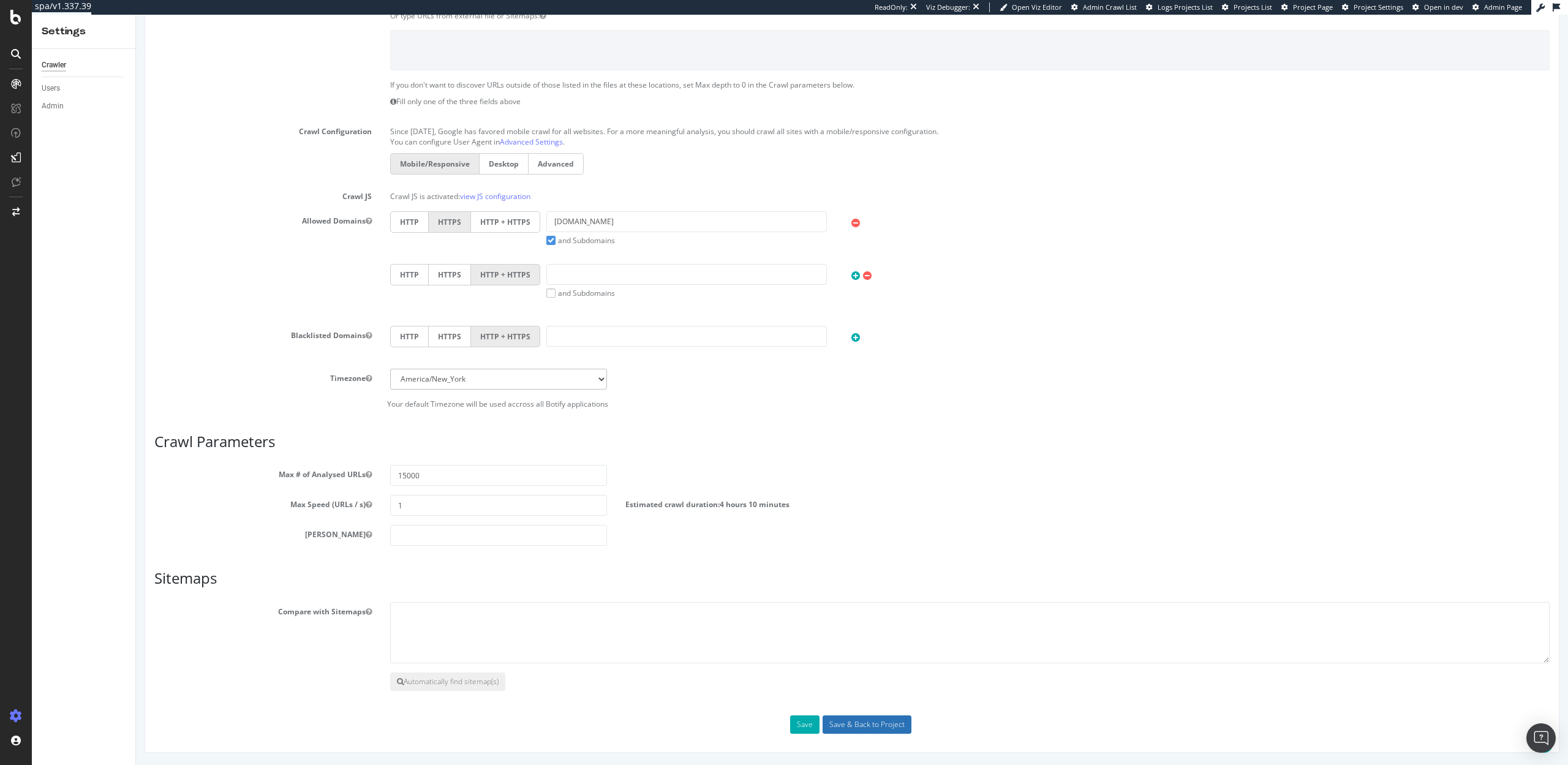
click at [855, 722] on input "Save & Back to Project" at bounding box center [867, 724] width 89 height 18
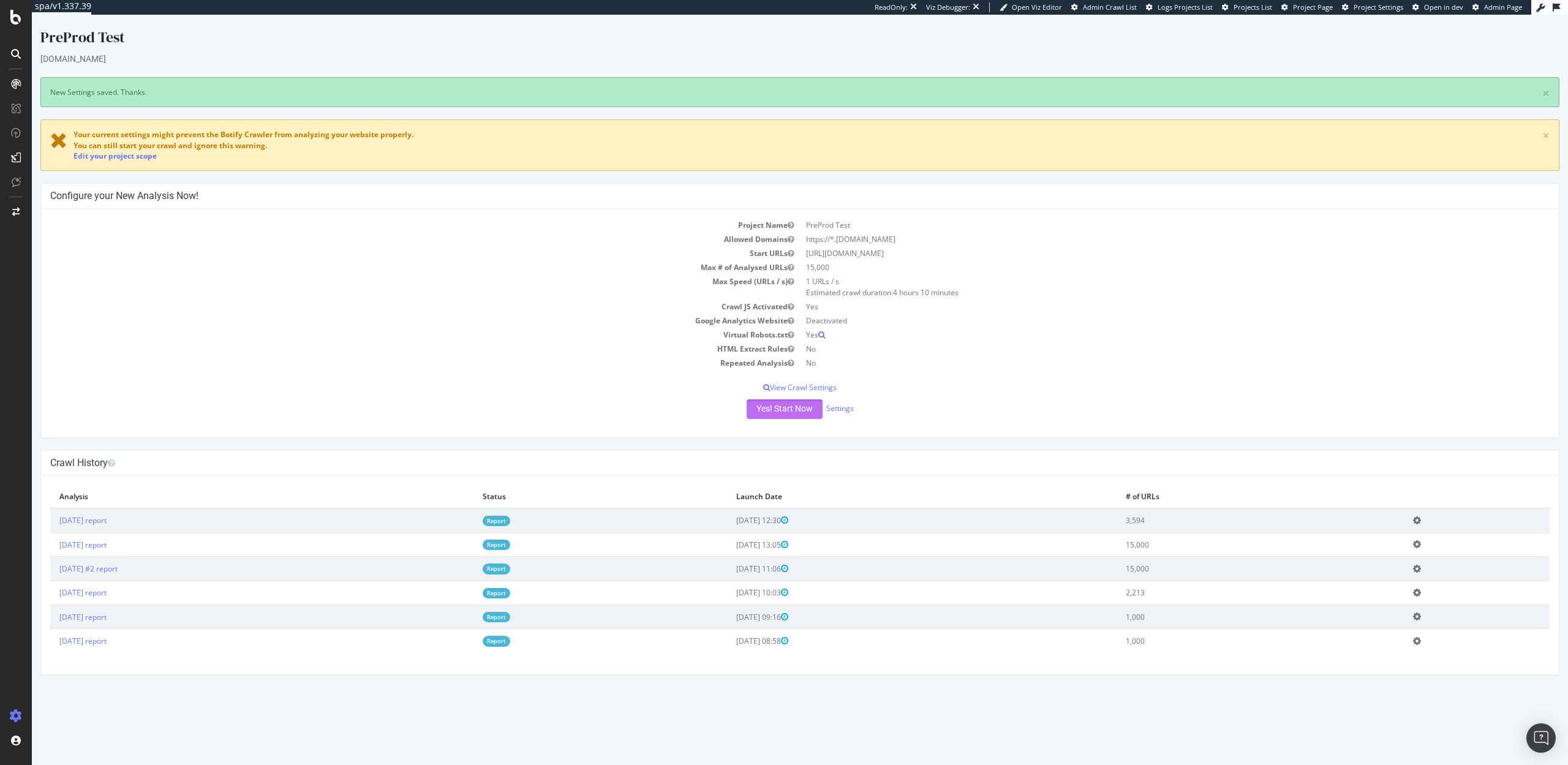
click at [775, 409] on button "Yes! Start Now" at bounding box center [785, 409] width 76 height 20
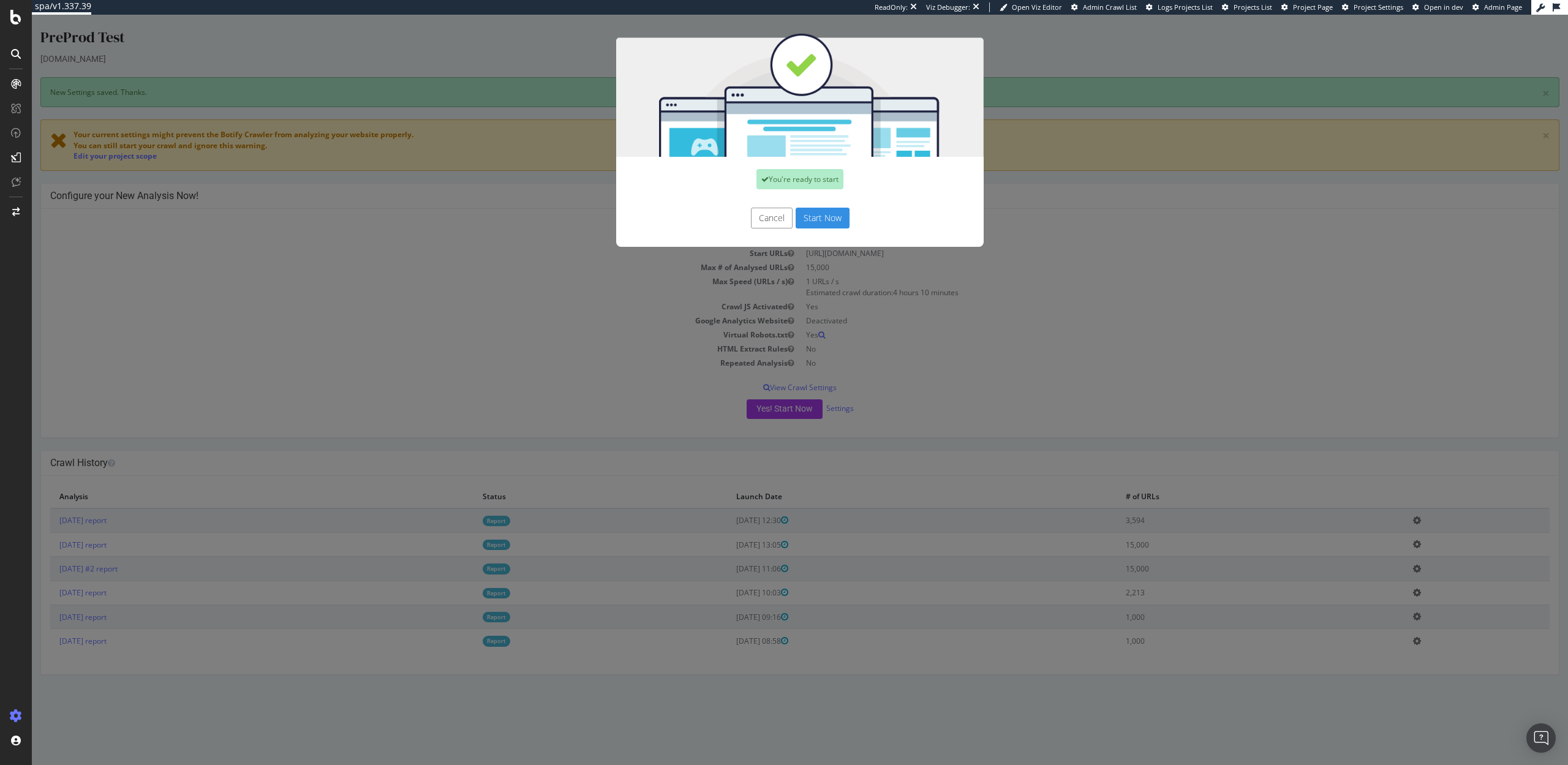
click at [768, 216] on button "Cancel" at bounding box center [772, 218] width 42 height 21
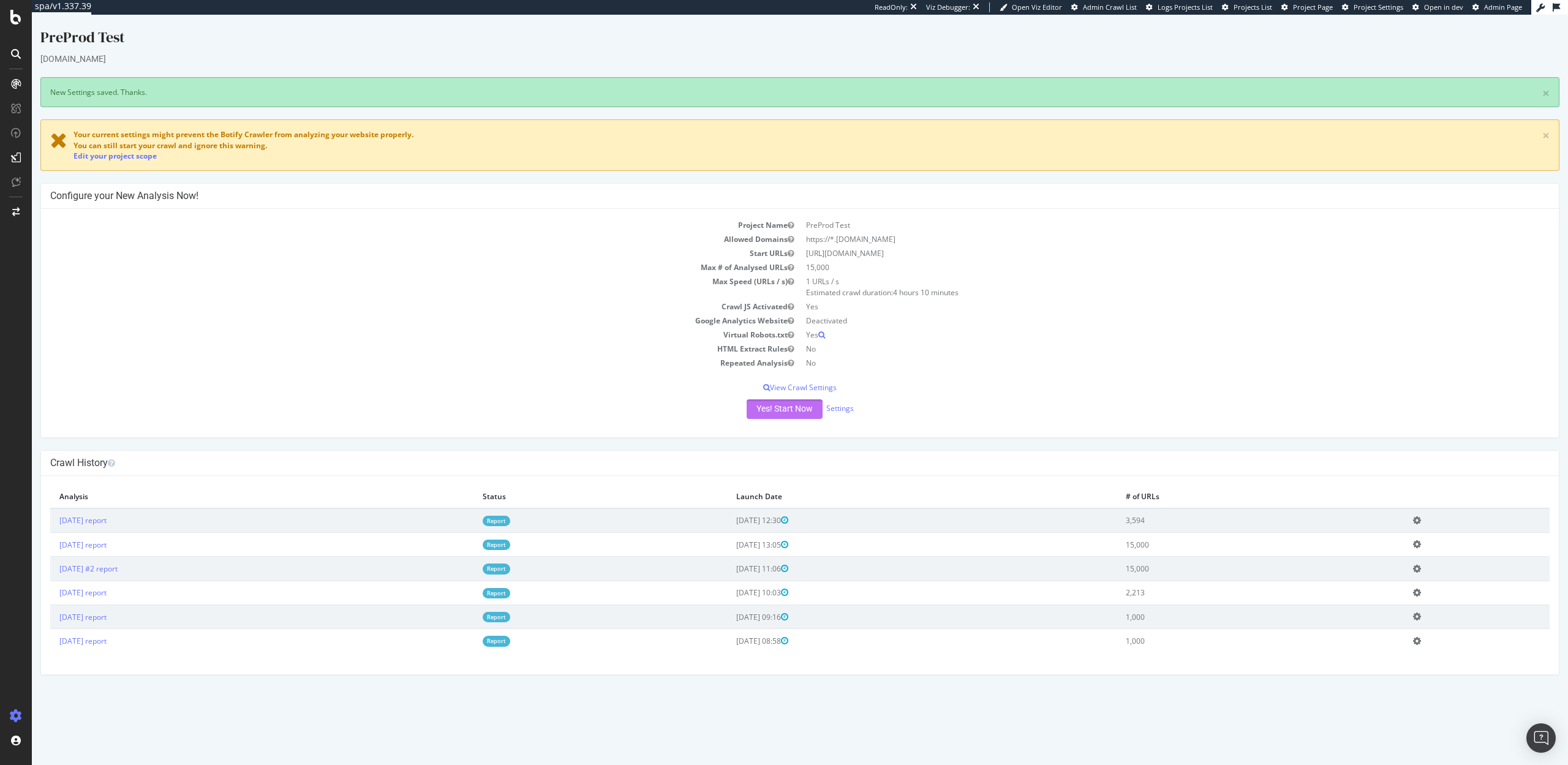
click at [782, 409] on button "Yes! Start Now" at bounding box center [785, 409] width 76 height 20
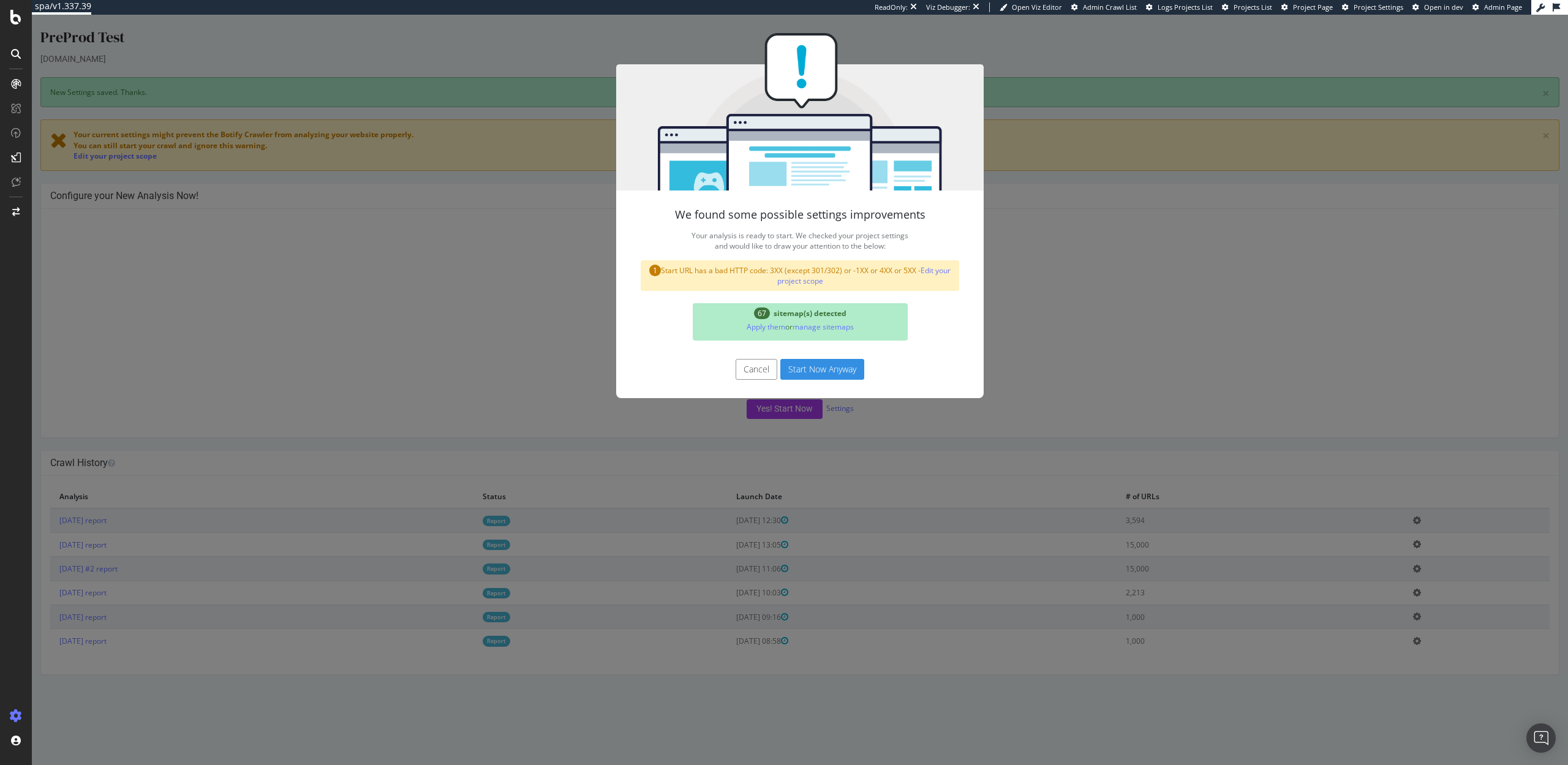
click at [759, 372] on button "Cancel" at bounding box center [757, 369] width 42 height 21
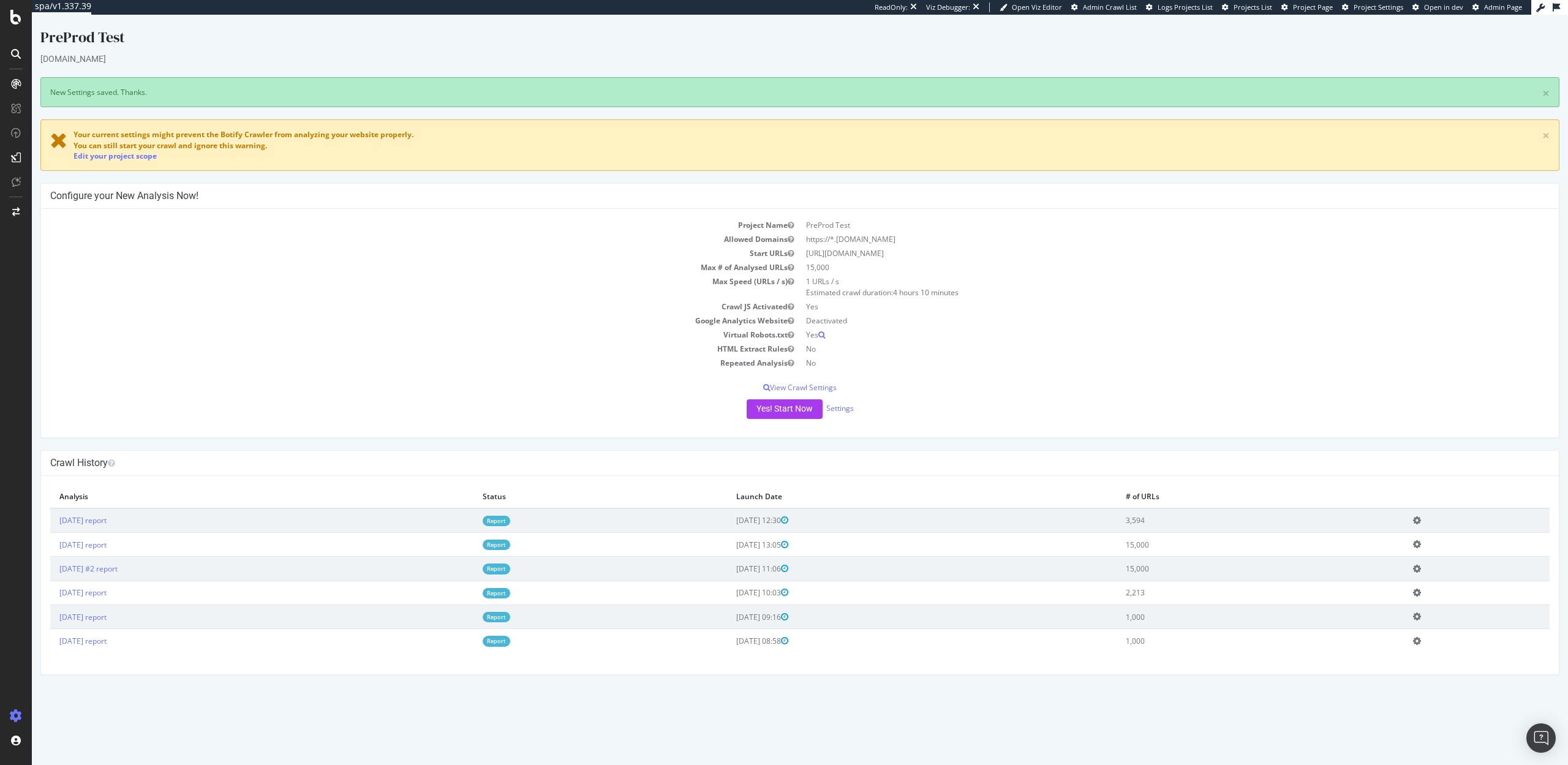
drag, startPoint x: 947, startPoint y: 253, endPoint x: 807, endPoint y: 255, distance: 140.0
click at [807, 255] on td "https://staging07.dtc.levi.com/US/en_US/" at bounding box center [1175, 253] width 750 height 14
copy td "https://staging07.dtc.levi.com/US/en_US/"
click at [794, 408] on button "Yes! Start Now" at bounding box center [785, 409] width 76 height 20
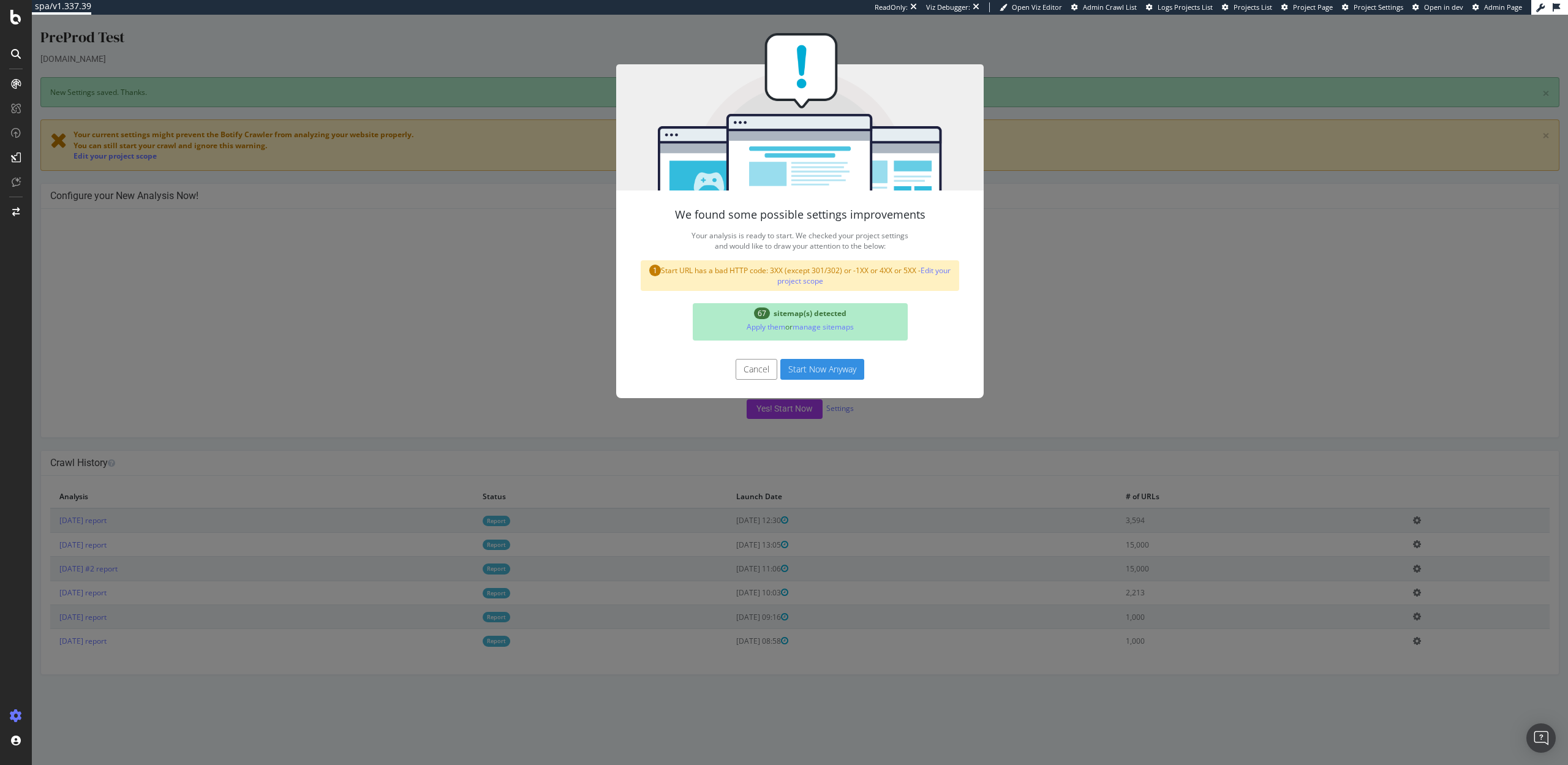
click at [823, 369] on button "Start Now Anyway" at bounding box center [822, 369] width 84 height 21
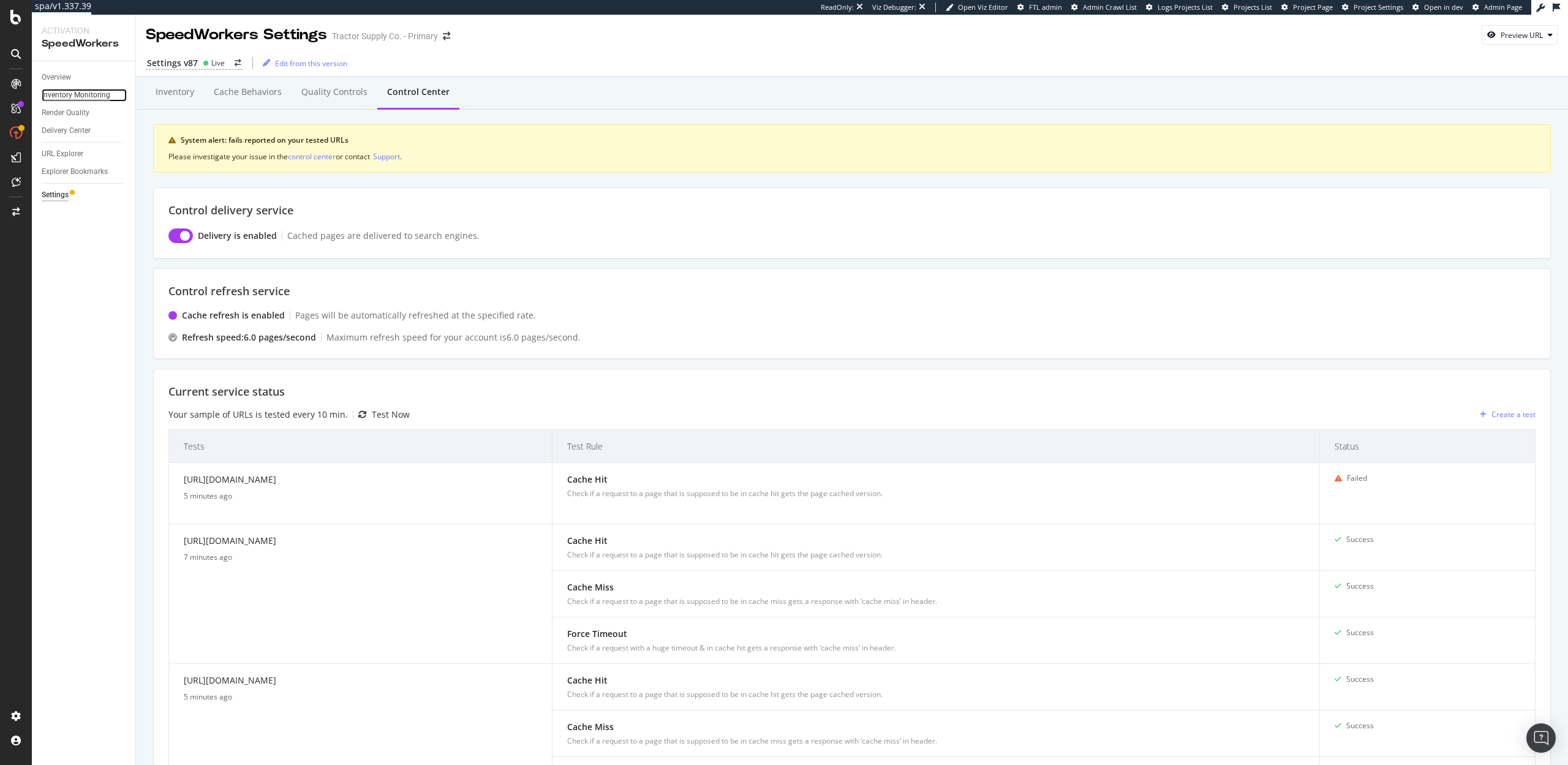
click at [72, 98] on div "Inventory Monitoring" at bounding box center [76, 95] width 69 height 13
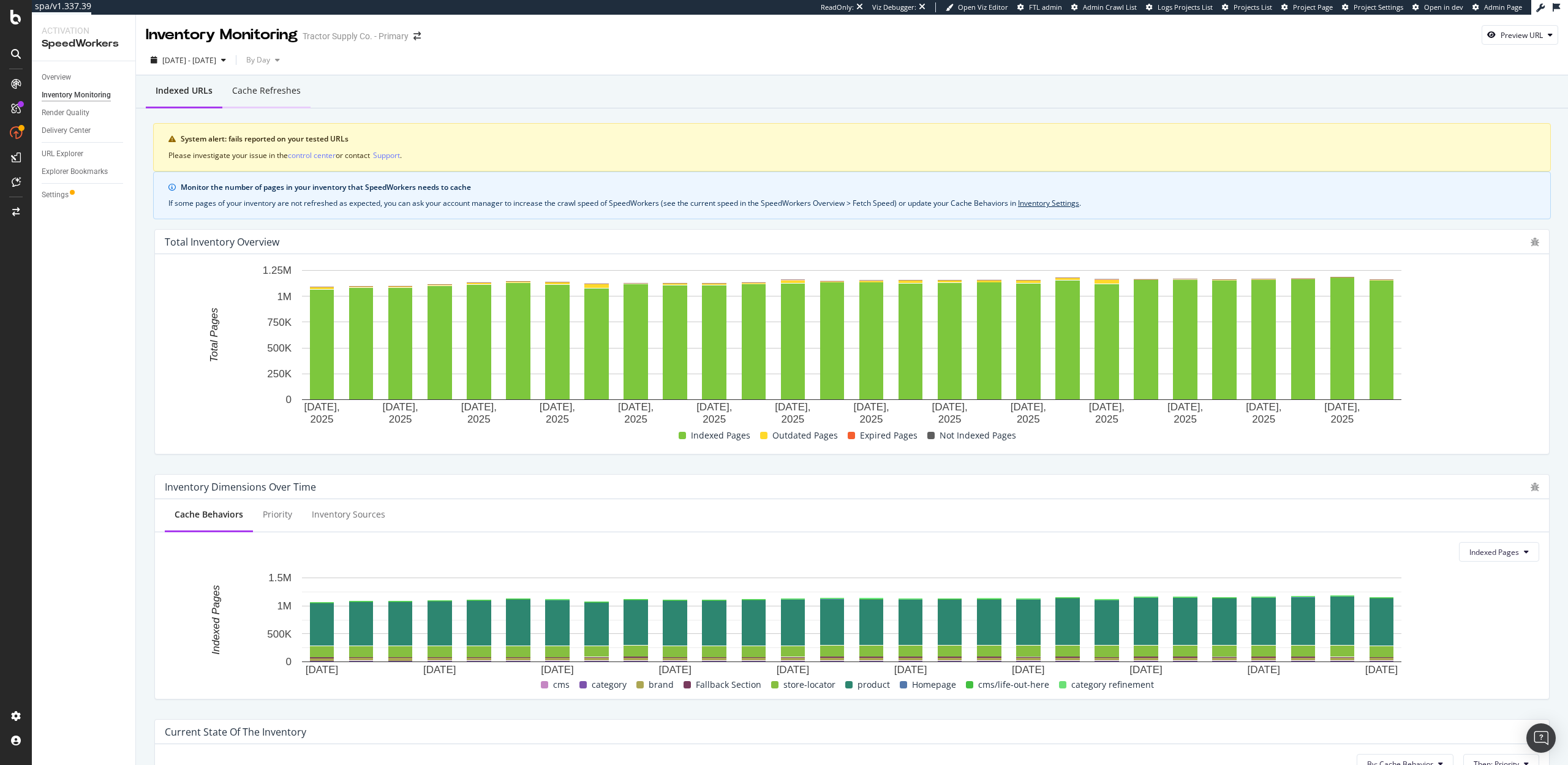
click at [264, 90] on div "Cache refreshes" at bounding box center [267, 91] width 69 height 12
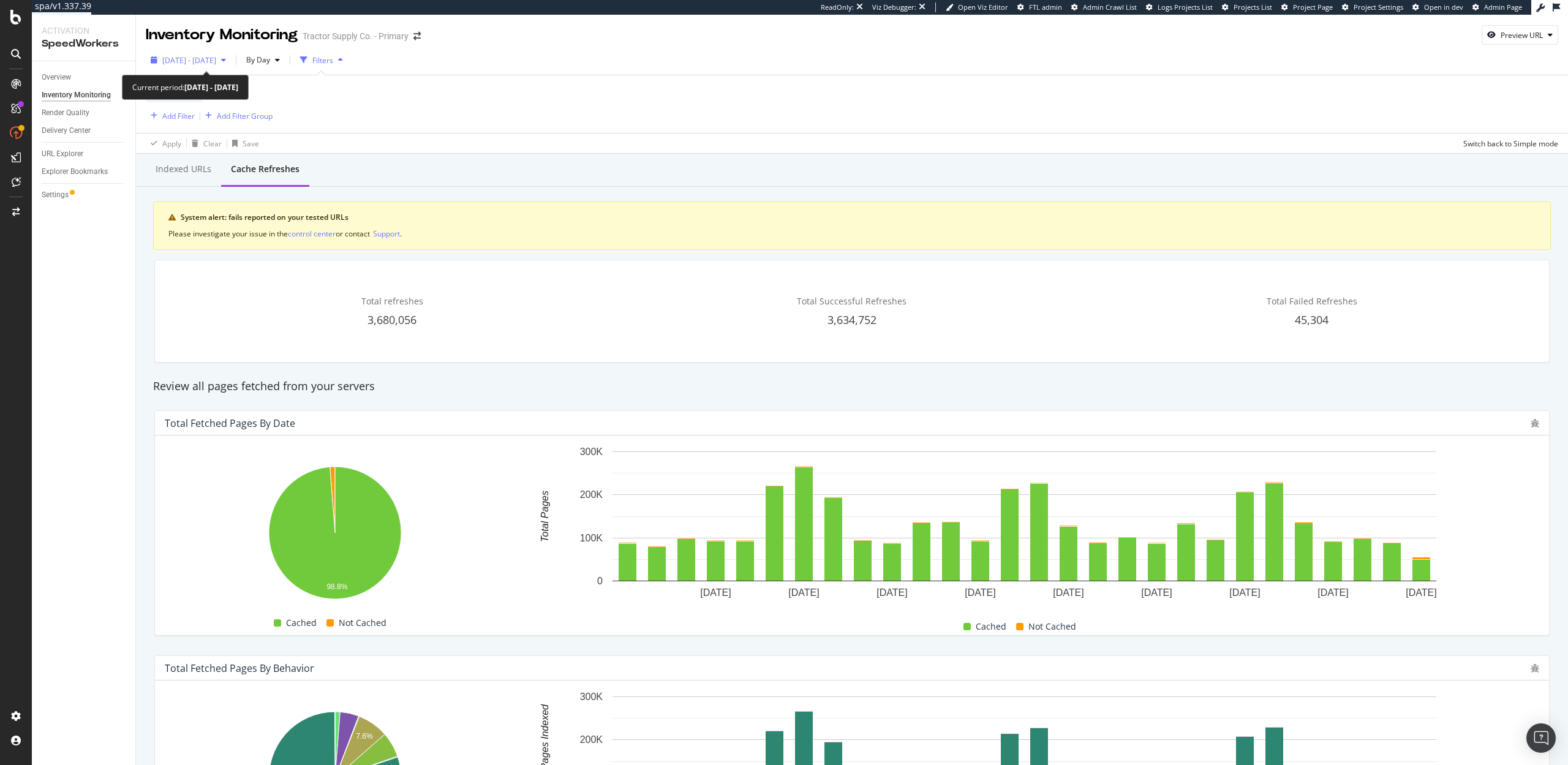
click at [216, 60] on span "2025 Aug. 27th - Sep. 23rd" at bounding box center [189, 60] width 54 height 10
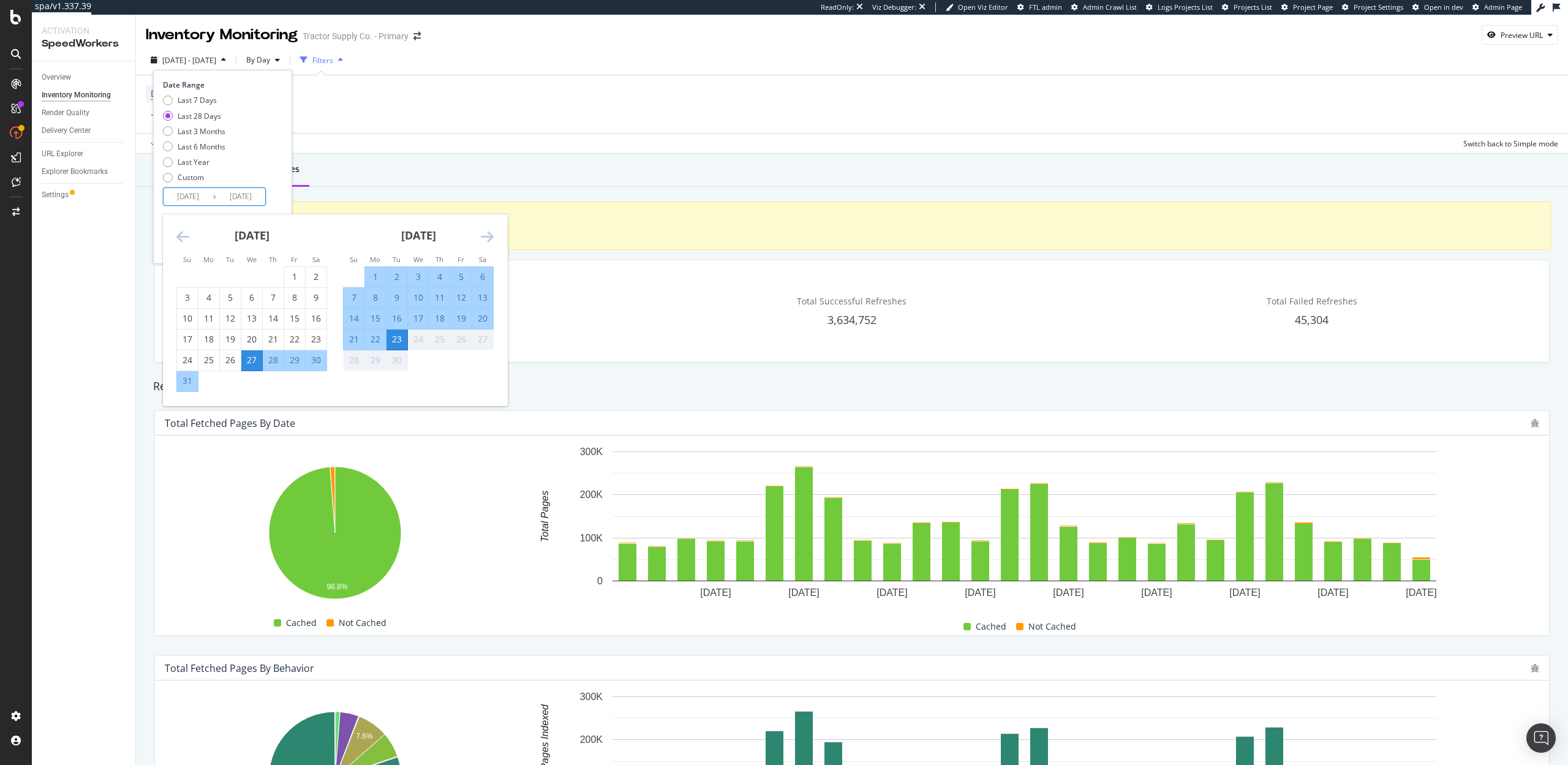
click at [202, 192] on input "2025/08/27" at bounding box center [188, 197] width 49 height 17
click at [379, 343] on div "22" at bounding box center [376, 339] width 21 height 12
type input "2025/09/22"
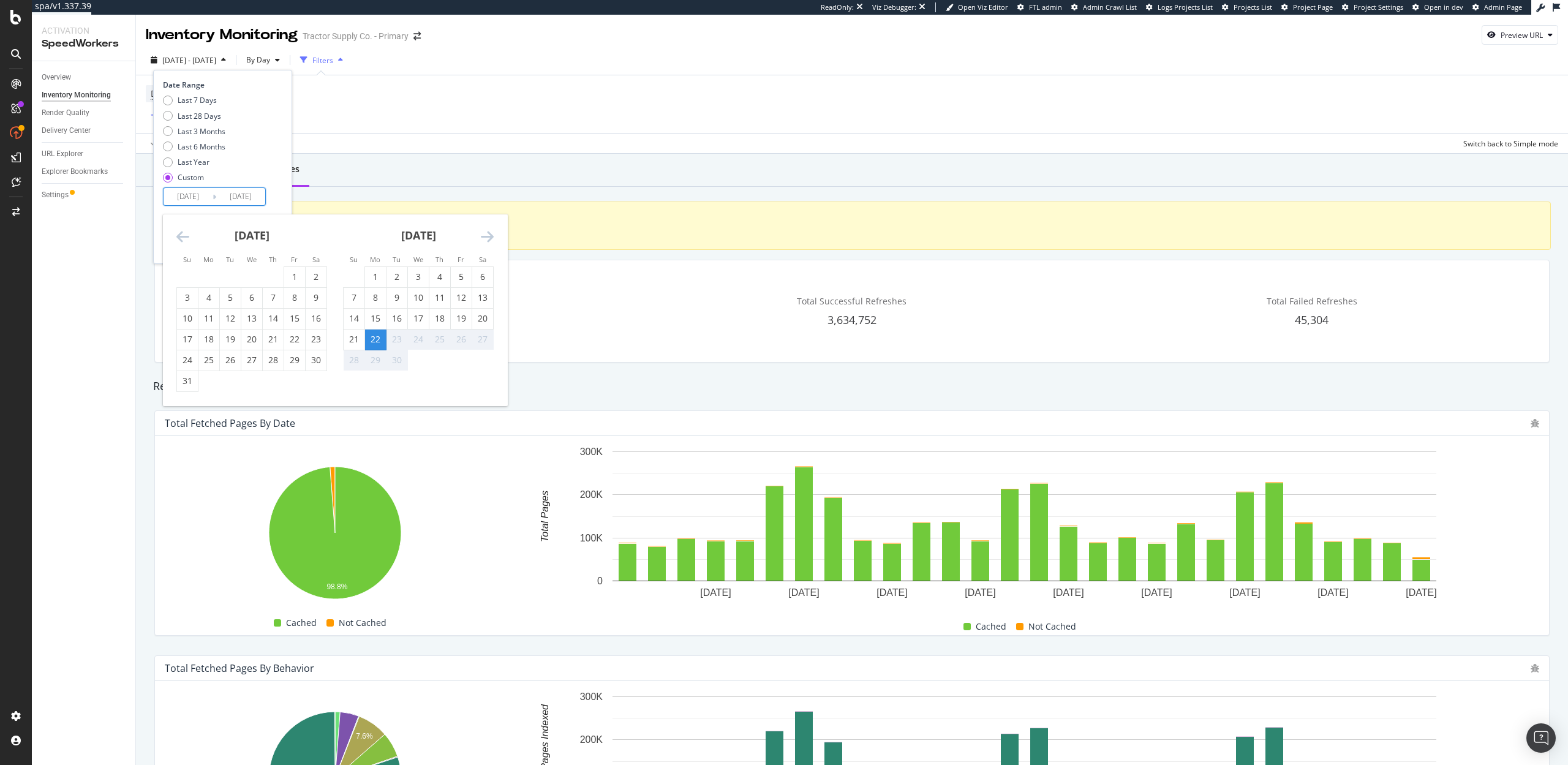
click at [393, 342] on div "23" at bounding box center [397, 339] width 21 height 12
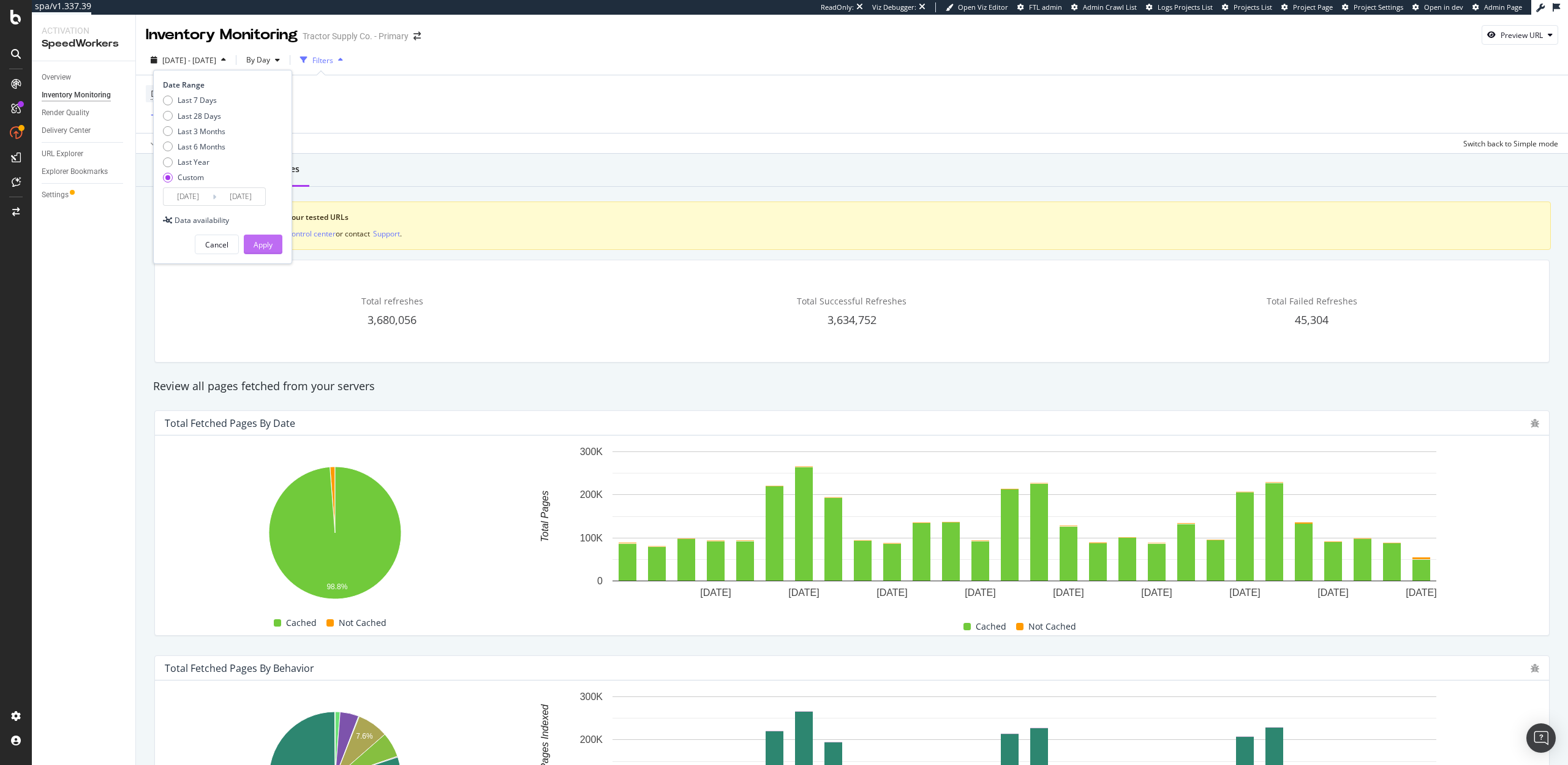
click at [275, 248] on button "Apply" at bounding box center [263, 245] width 39 height 20
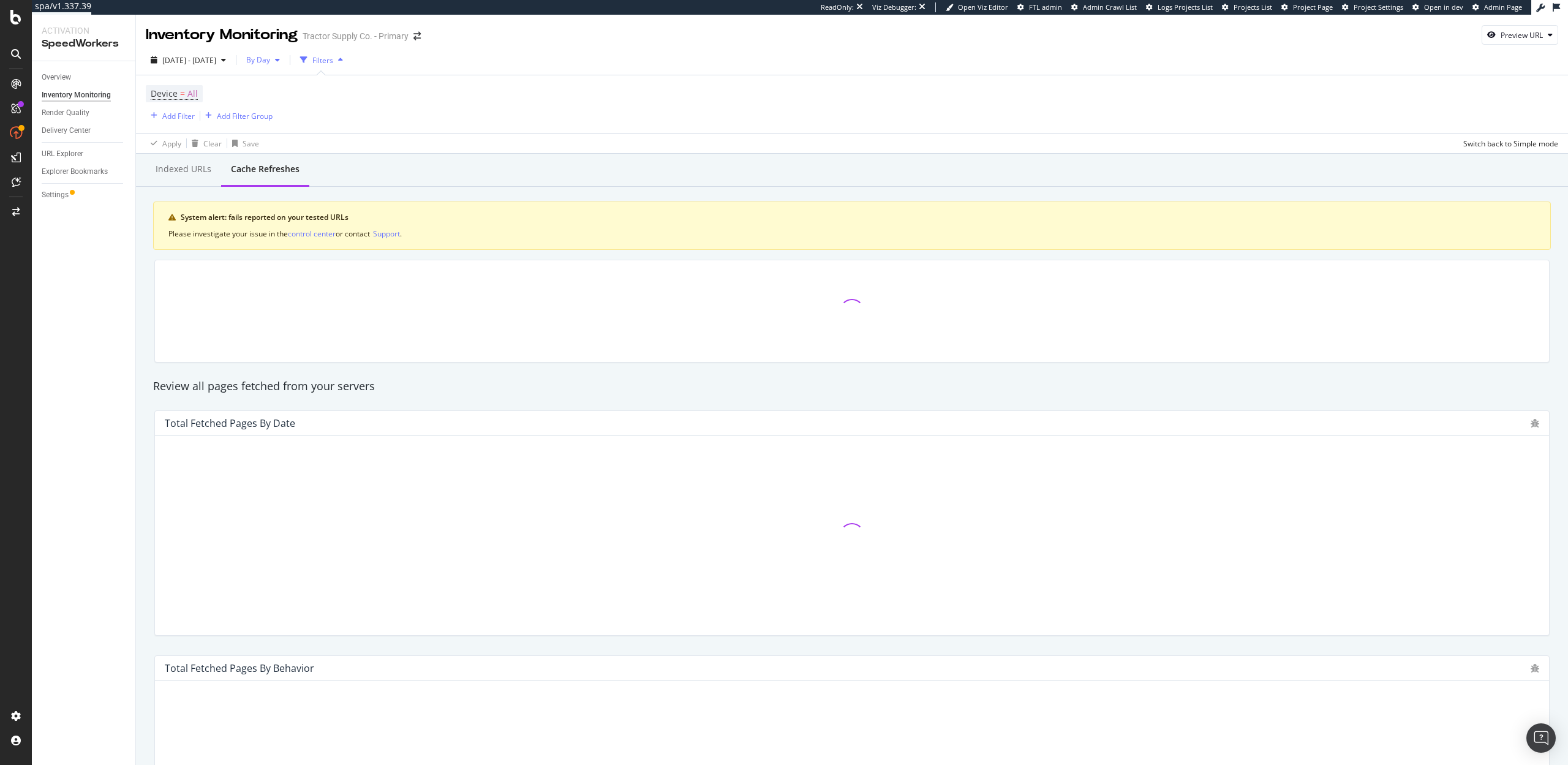
click at [285, 66] on div "By Day" at bounding box center [263, 60] width 44 height 18
click at [304, 85] on span "By Hour" at bounding box center [294, 85] width 33 height 11
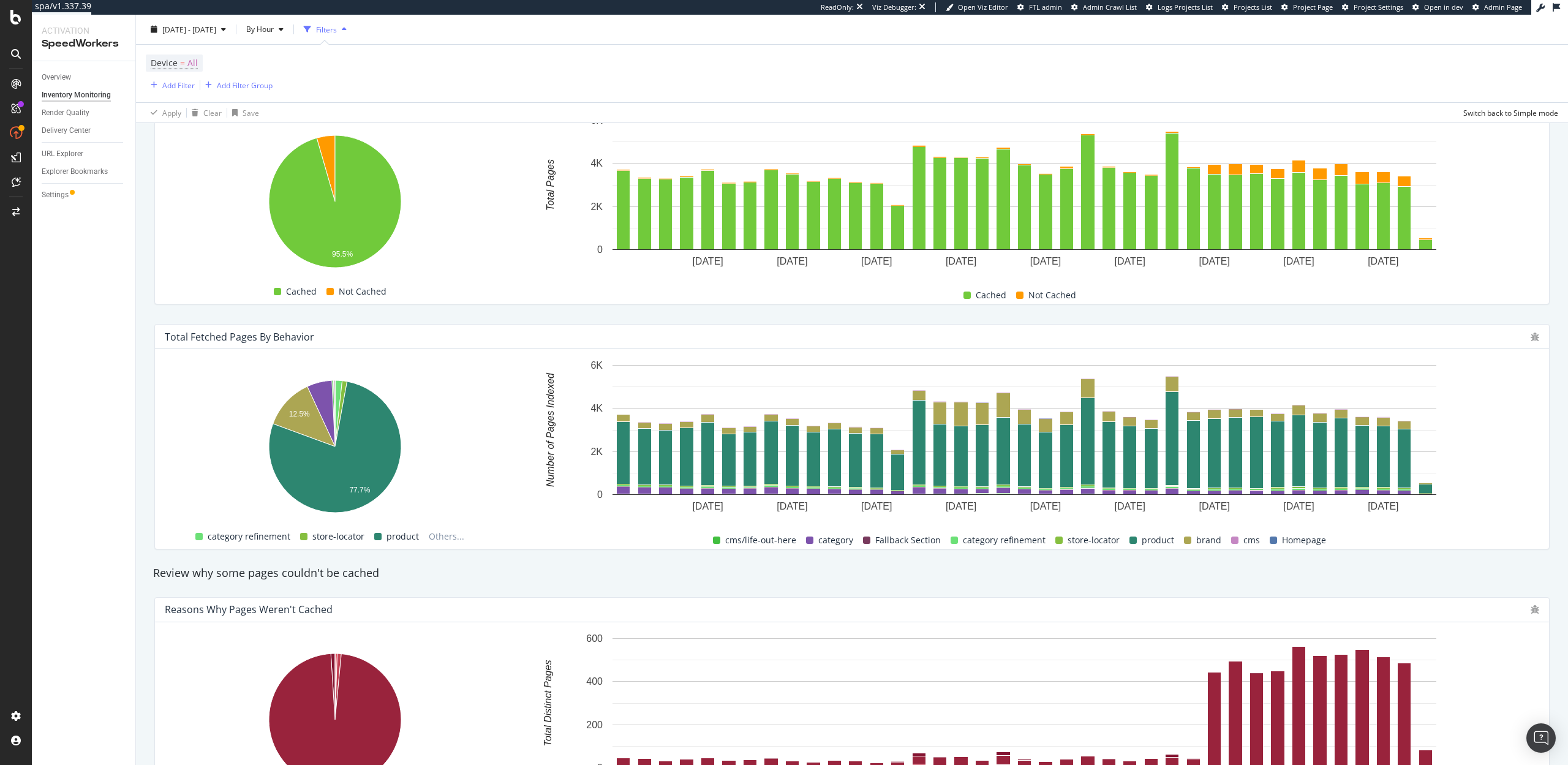
scroll to position [585, 0]
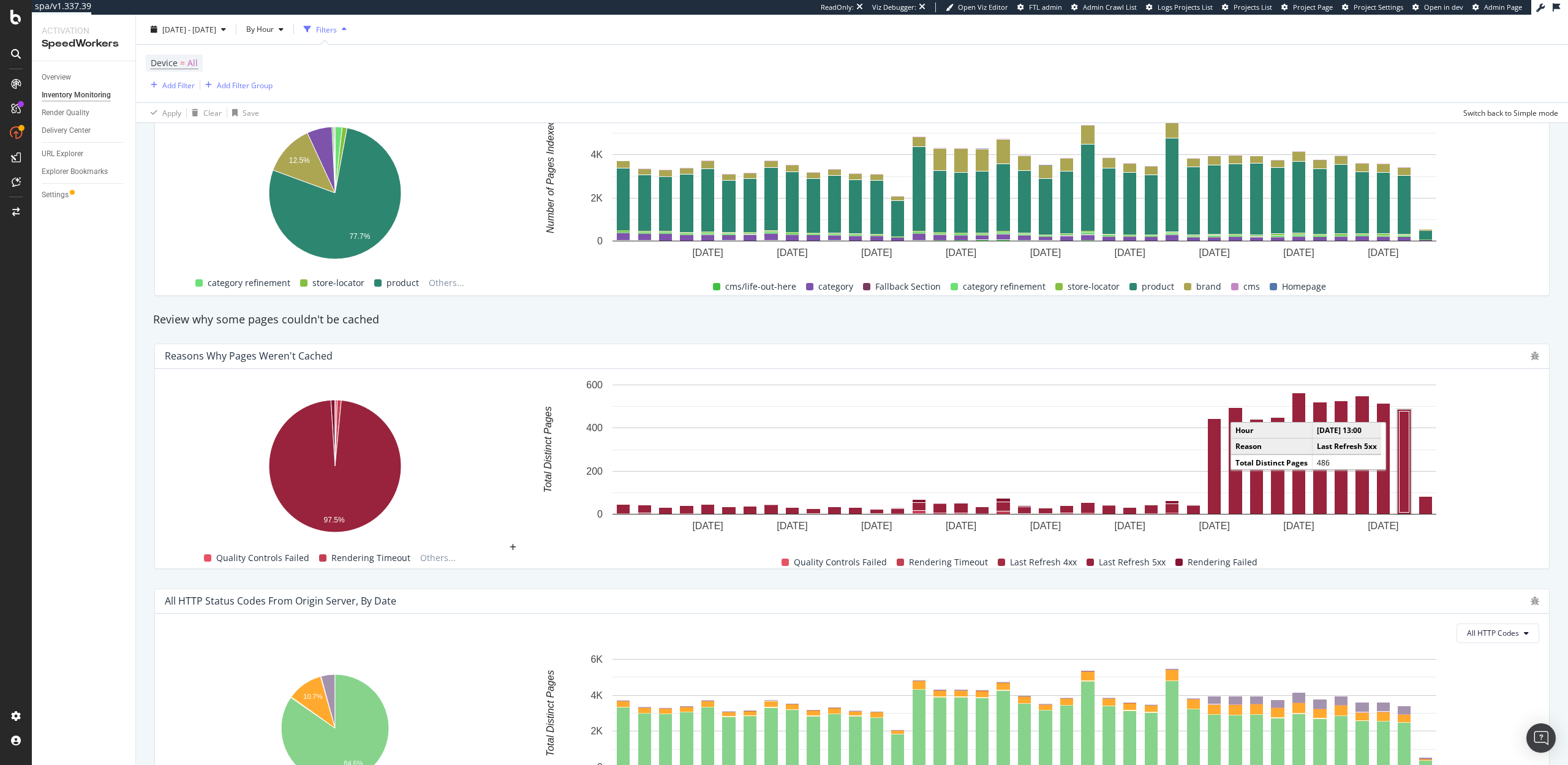
click at [1407, 453] on rect "A chart." at bounding box center [1405, 461] width 10 height 101
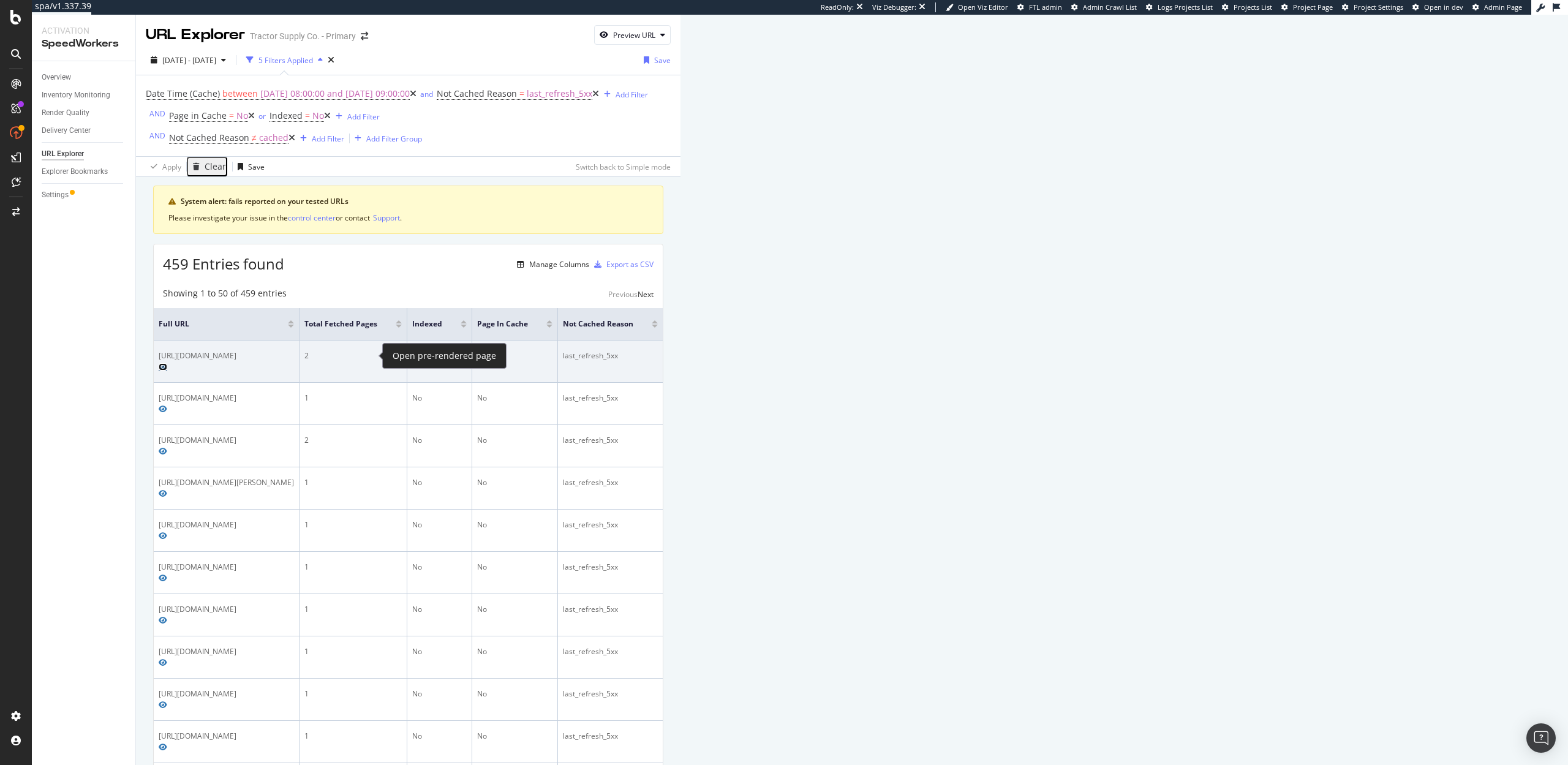
click at [167, 363] on icon "Preview https://www.tractorsupply.com/tsc/catalog/car-interior-care" at bounding box center [163, 367] width 9 height 7
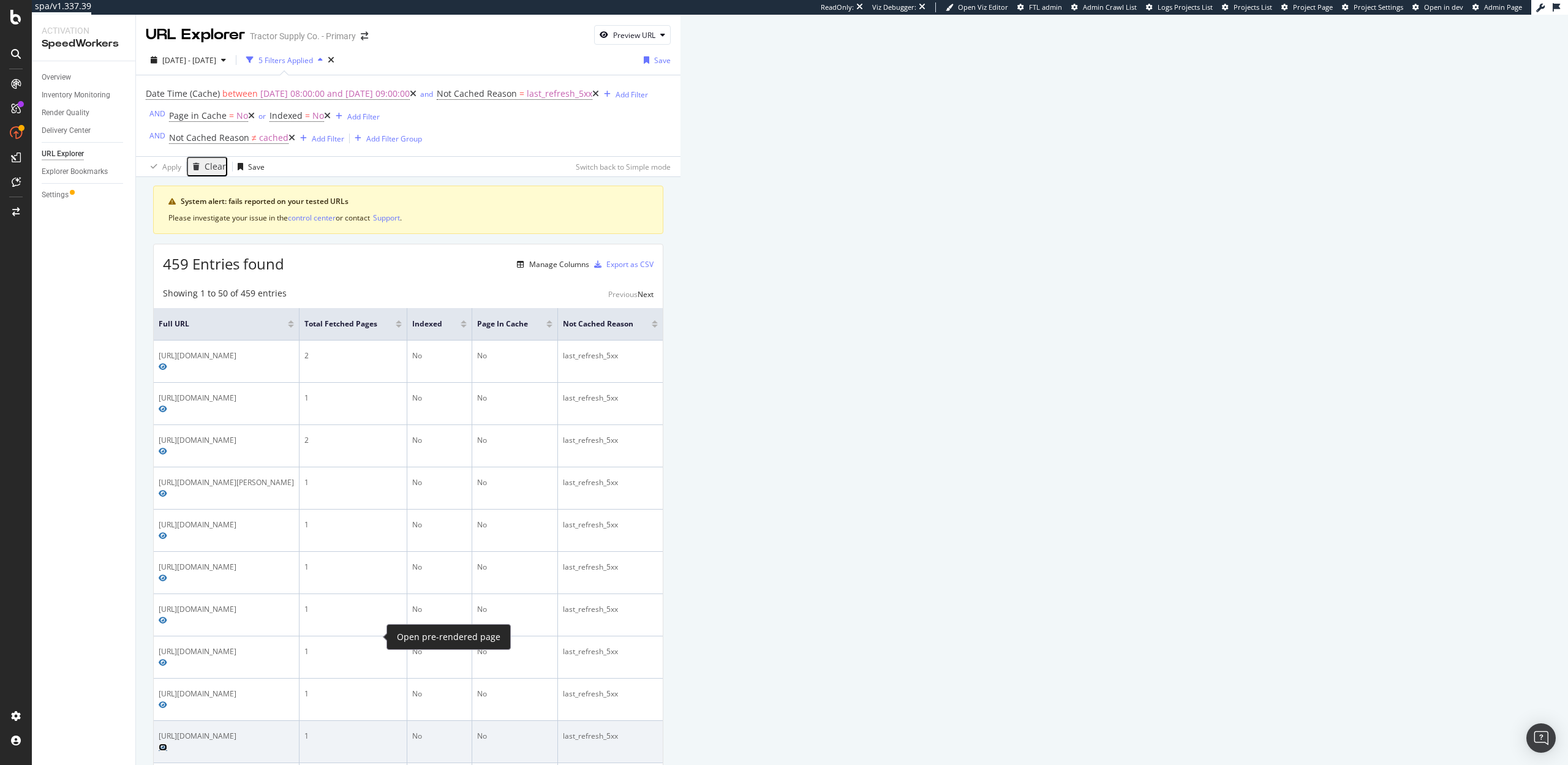
click at [167, 743] on icon "Preview https://www.tractorsupply.com/tsc/catalog/home-goods-toys" at bounding box center [163, 747] width 9 height 7
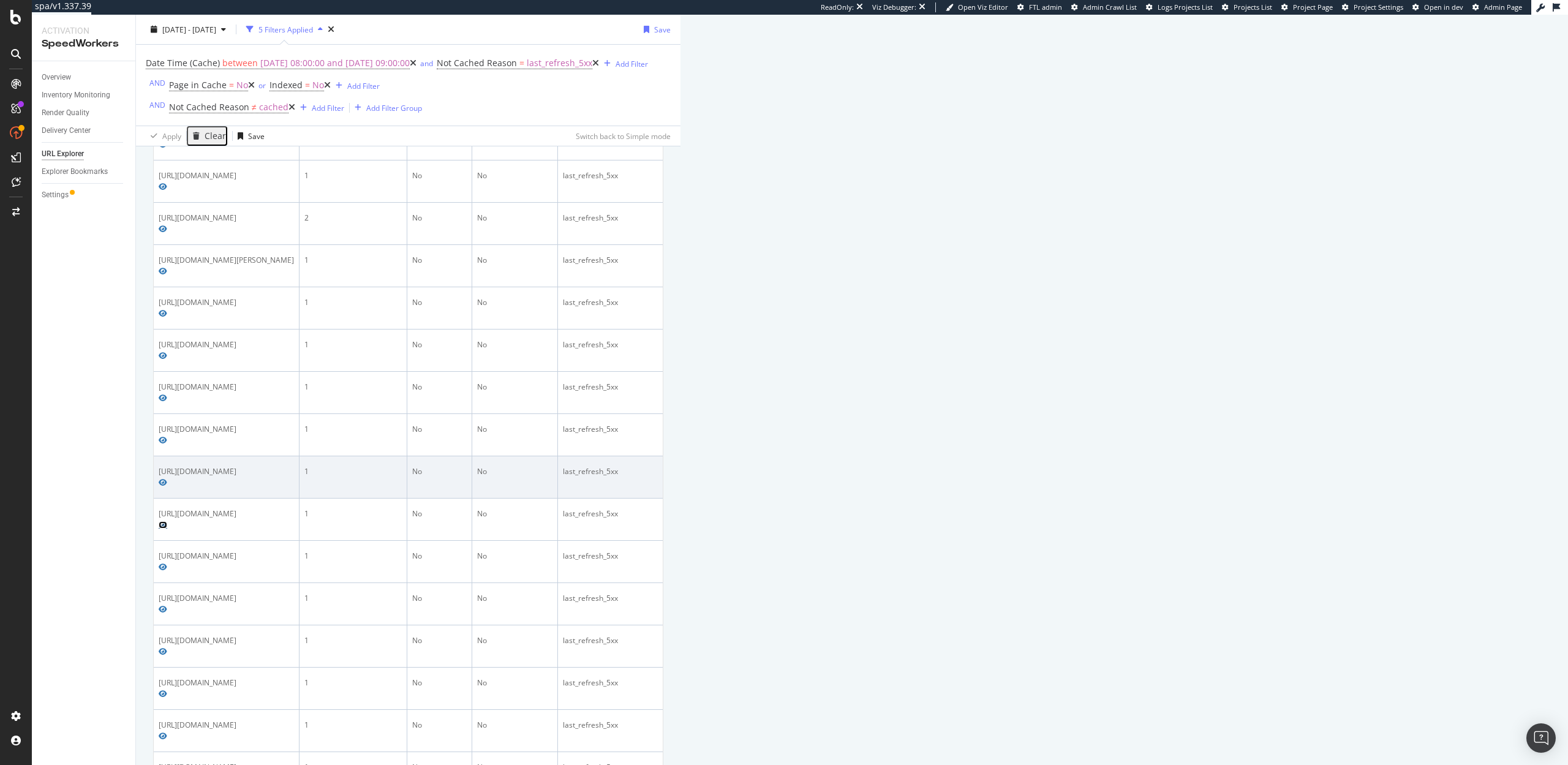
scroll to position [300, 0]
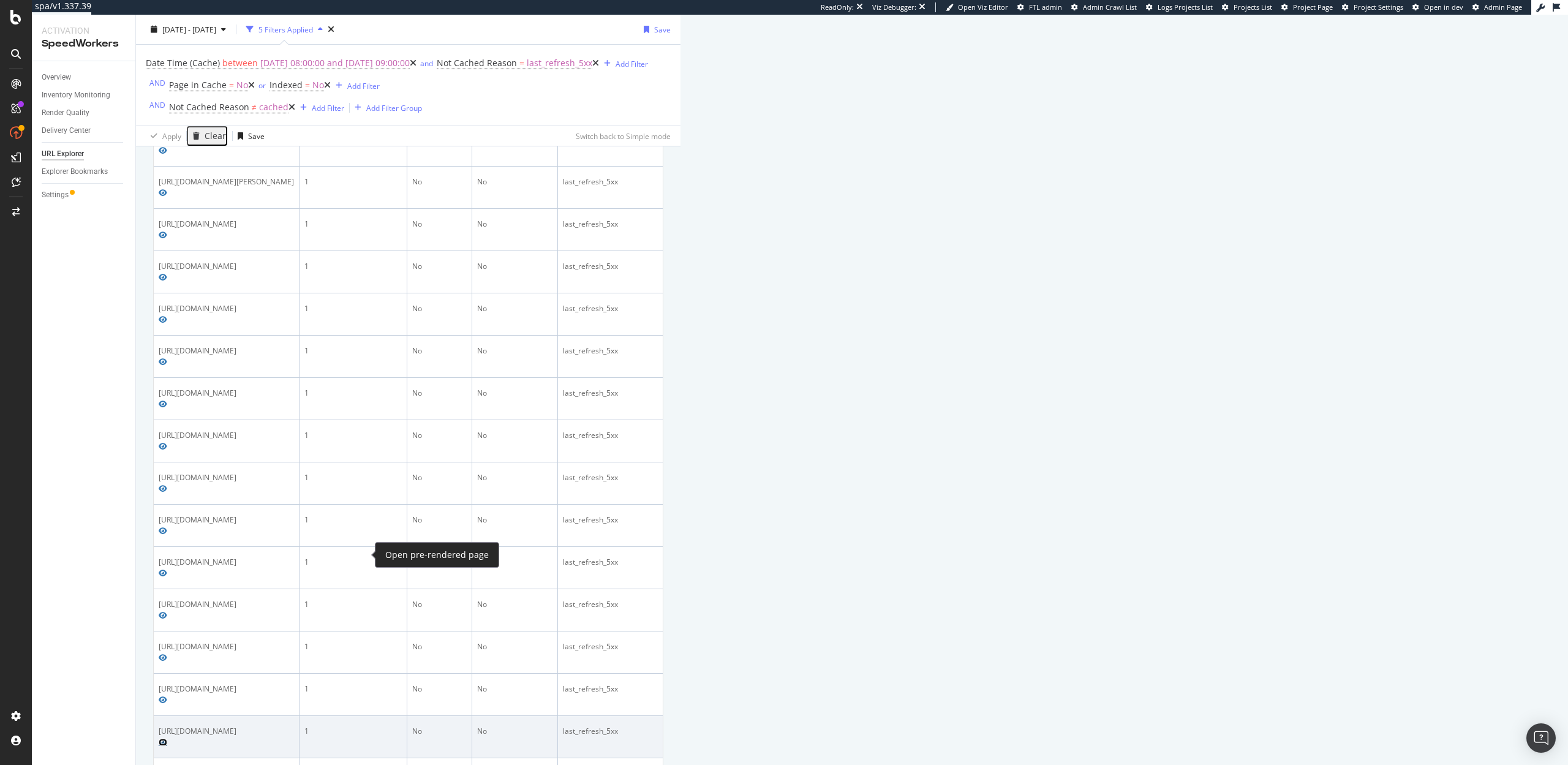
click at [167, 739] on icon "Preview https://www.tractorsupply.com/tsc/catalog/welding-pliers" at bounding box center [163, 742] width 9 height 7
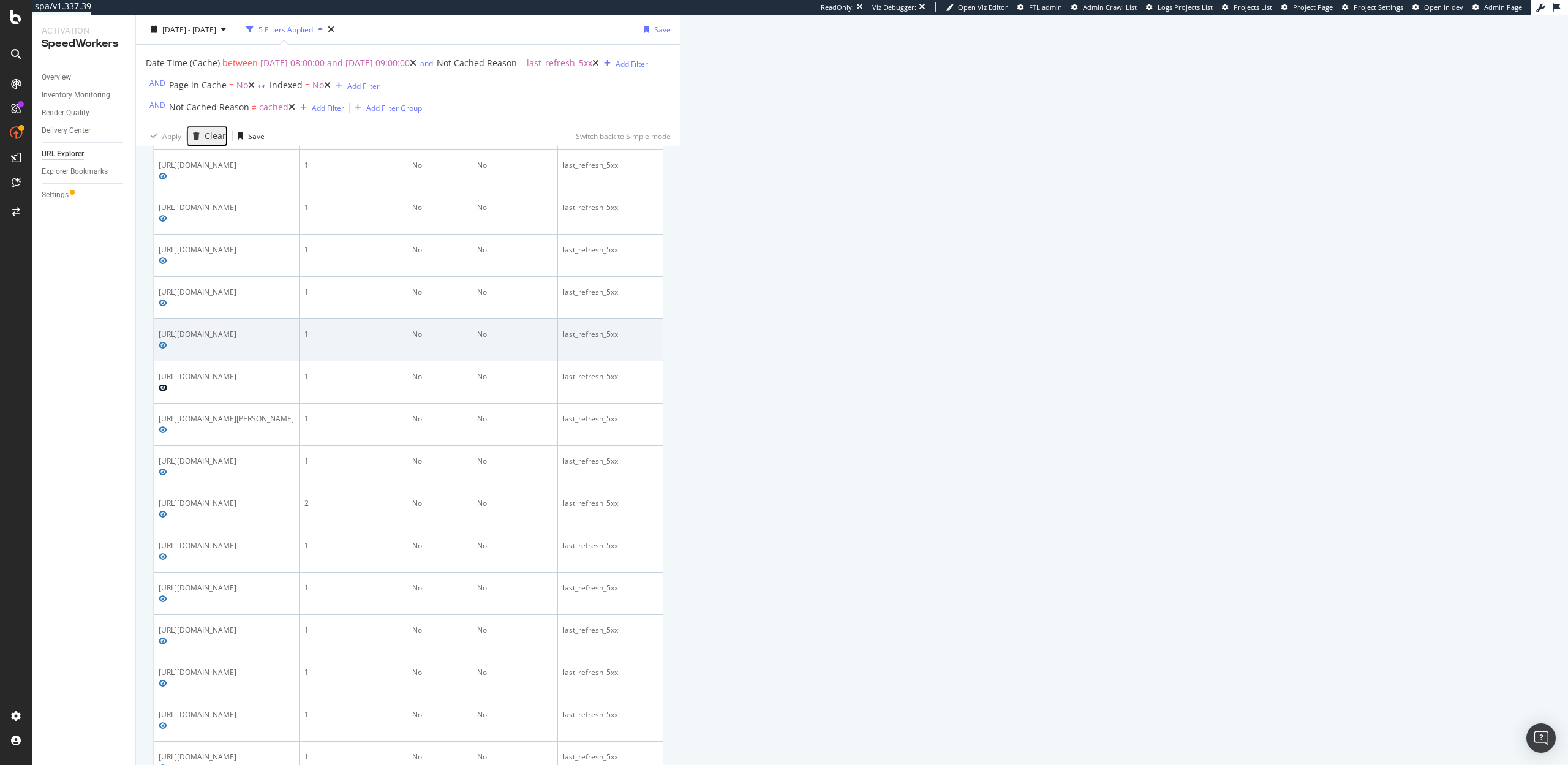
scroll to position [661, 0]
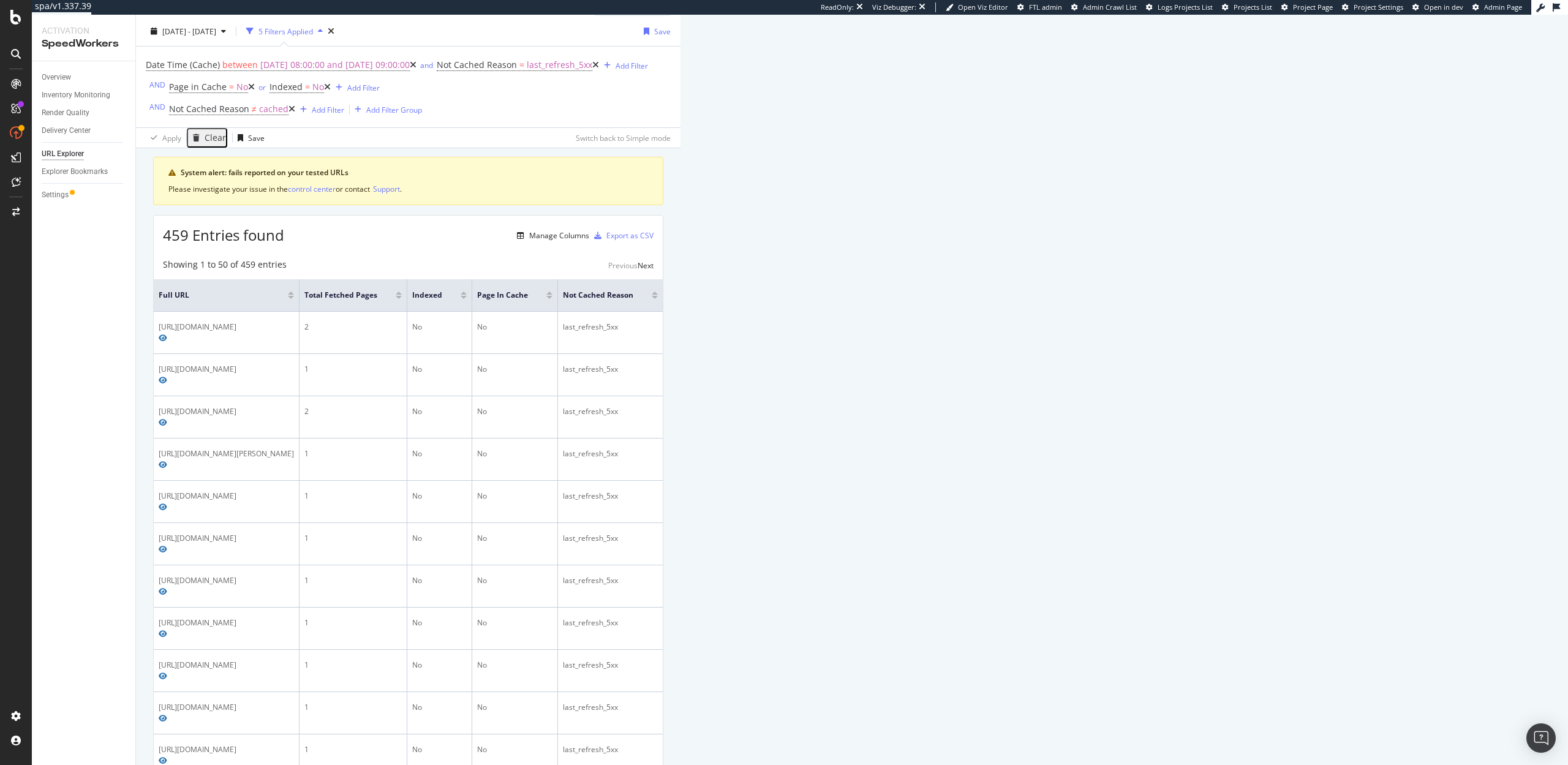
scroll to position [0, 0]
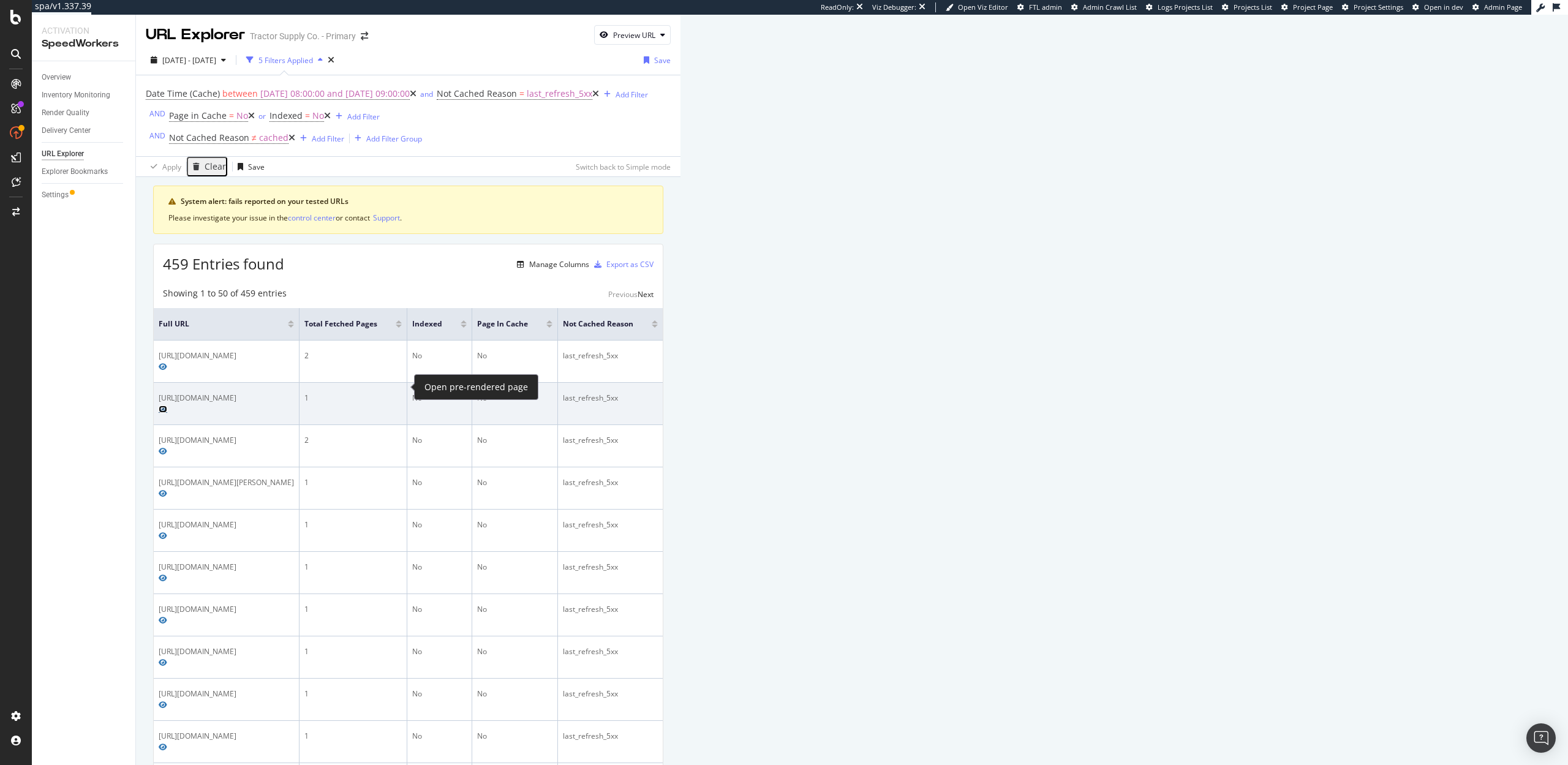
click at [167, 406] on icon "Preview https://www.tractorsupply.com/tsc/catalog/hardware?beginIndex=48" at bounding box center [163, 409] width 9 height 7
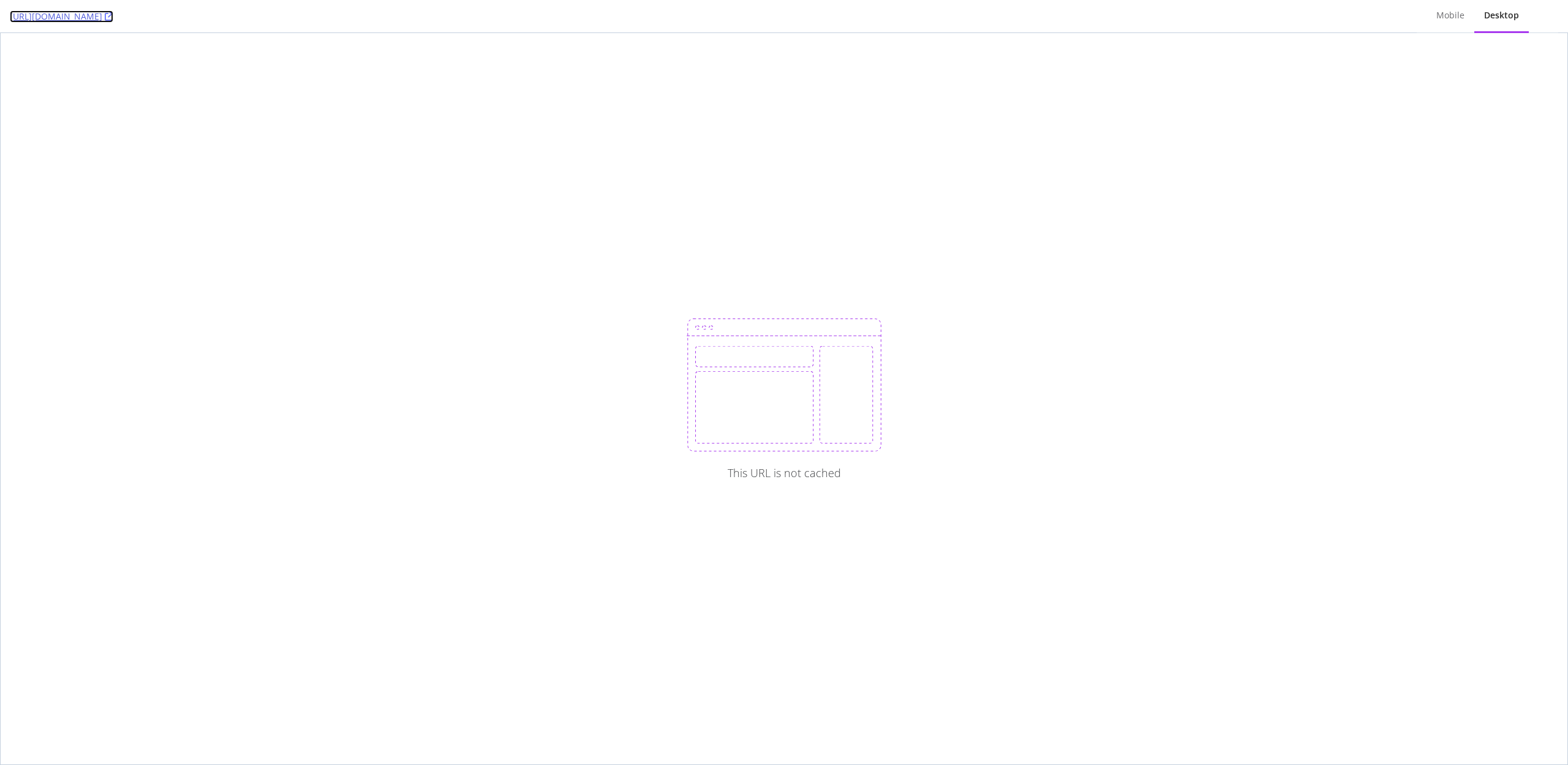
click at [113, 18] on icon at bounding box center [109, 17] width 9 height 9
drag, startPoint x: 4, startPoint y: 16, endPoint x: 252, endPoint y: 13, distance: 248.0
click at [252, 13] on div "[URL][DOMAIN_NAME] Mobile Desktop" at bounding box center [784, 17] width 1568 height 33
copy link "[URL][DOMAIN_NAME]"
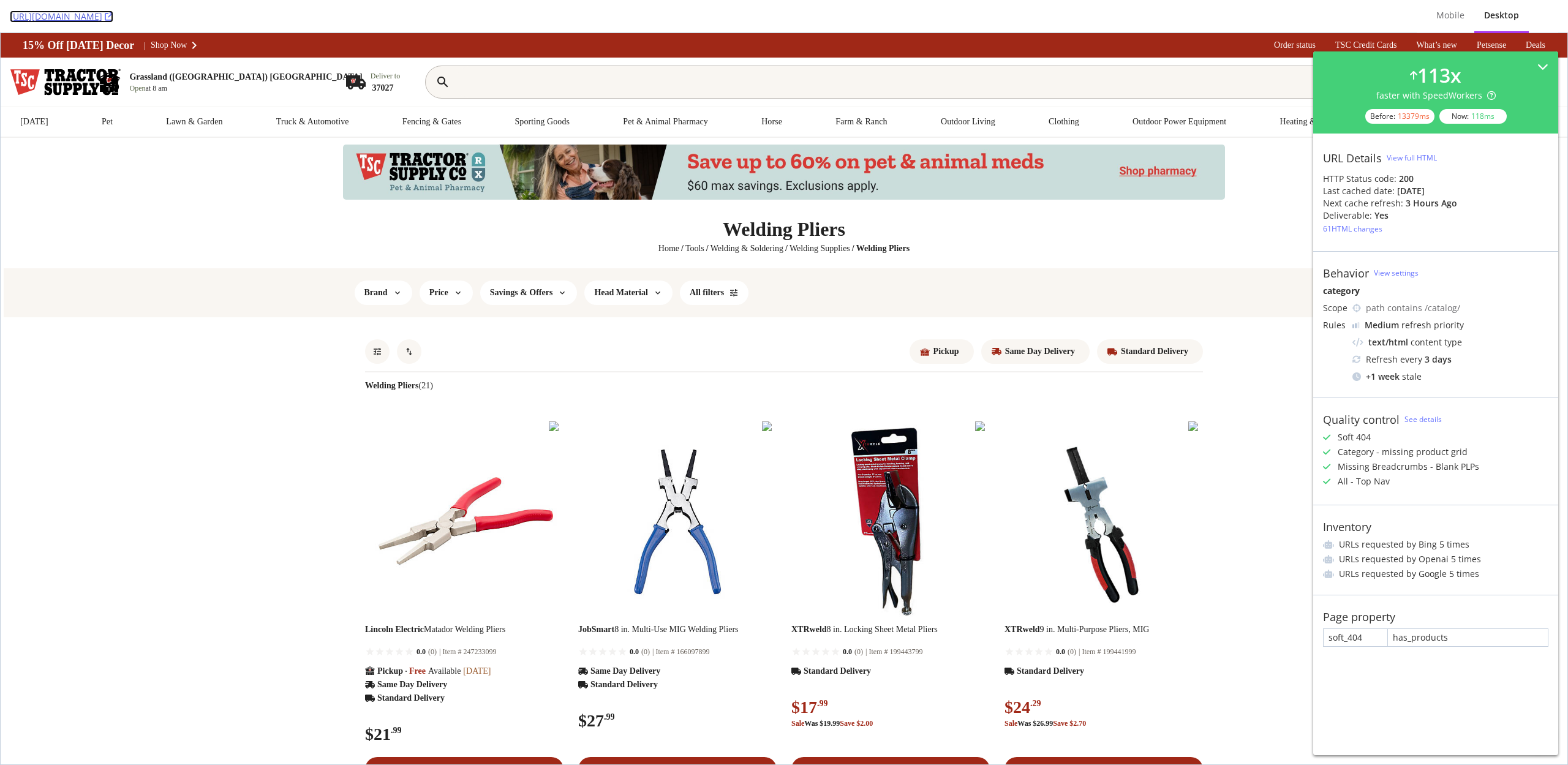
click at [113, 17] on icon at bounding box center [109, 17] width 9 height 9
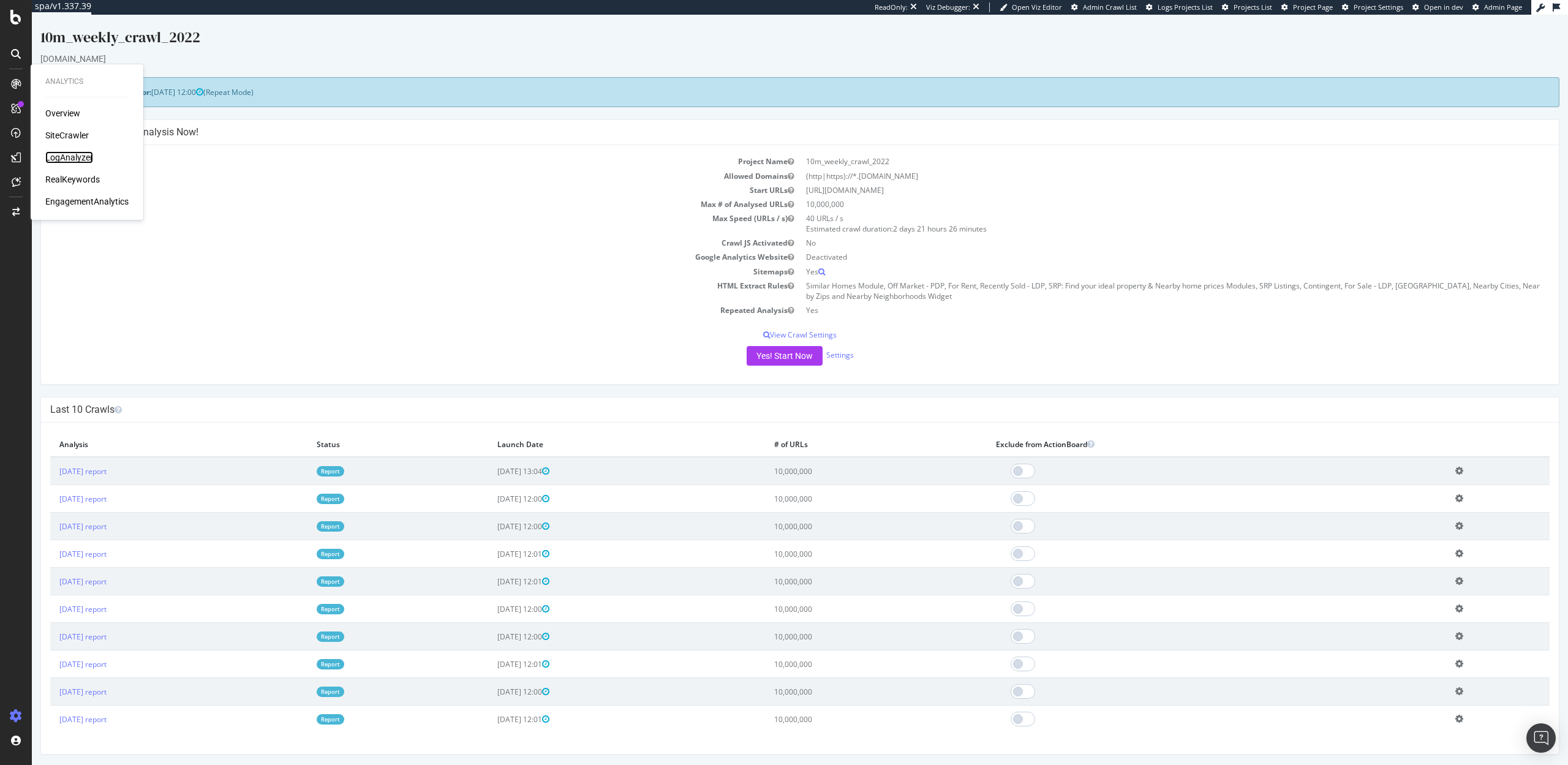
click at [74, 155] on div "LogAnalyzer" at bounding box center [69, 157] width 48 height 12
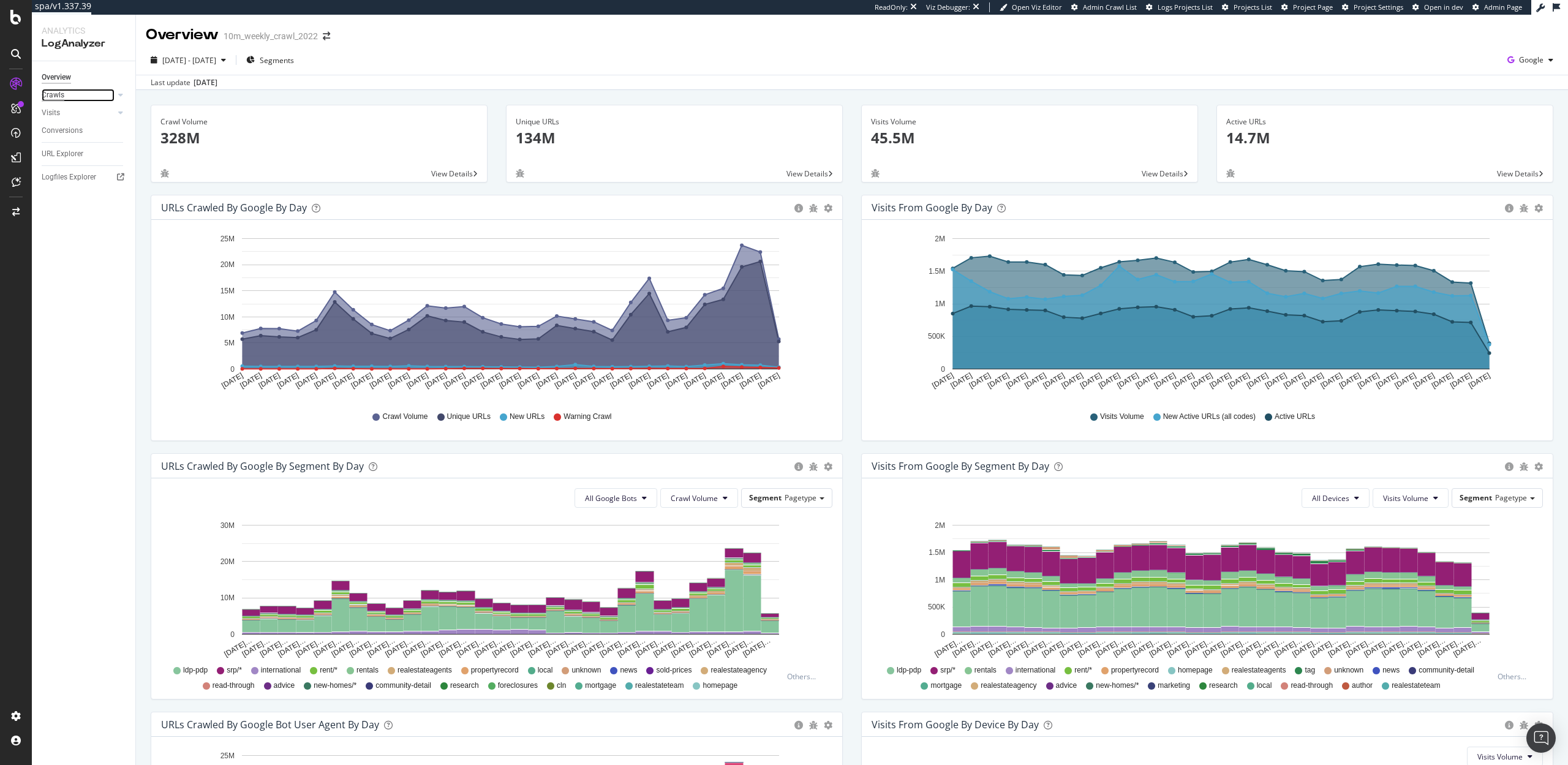
click at [55, 100] on div "Crawls" at bounding box center [53, 95] width 23 height 13
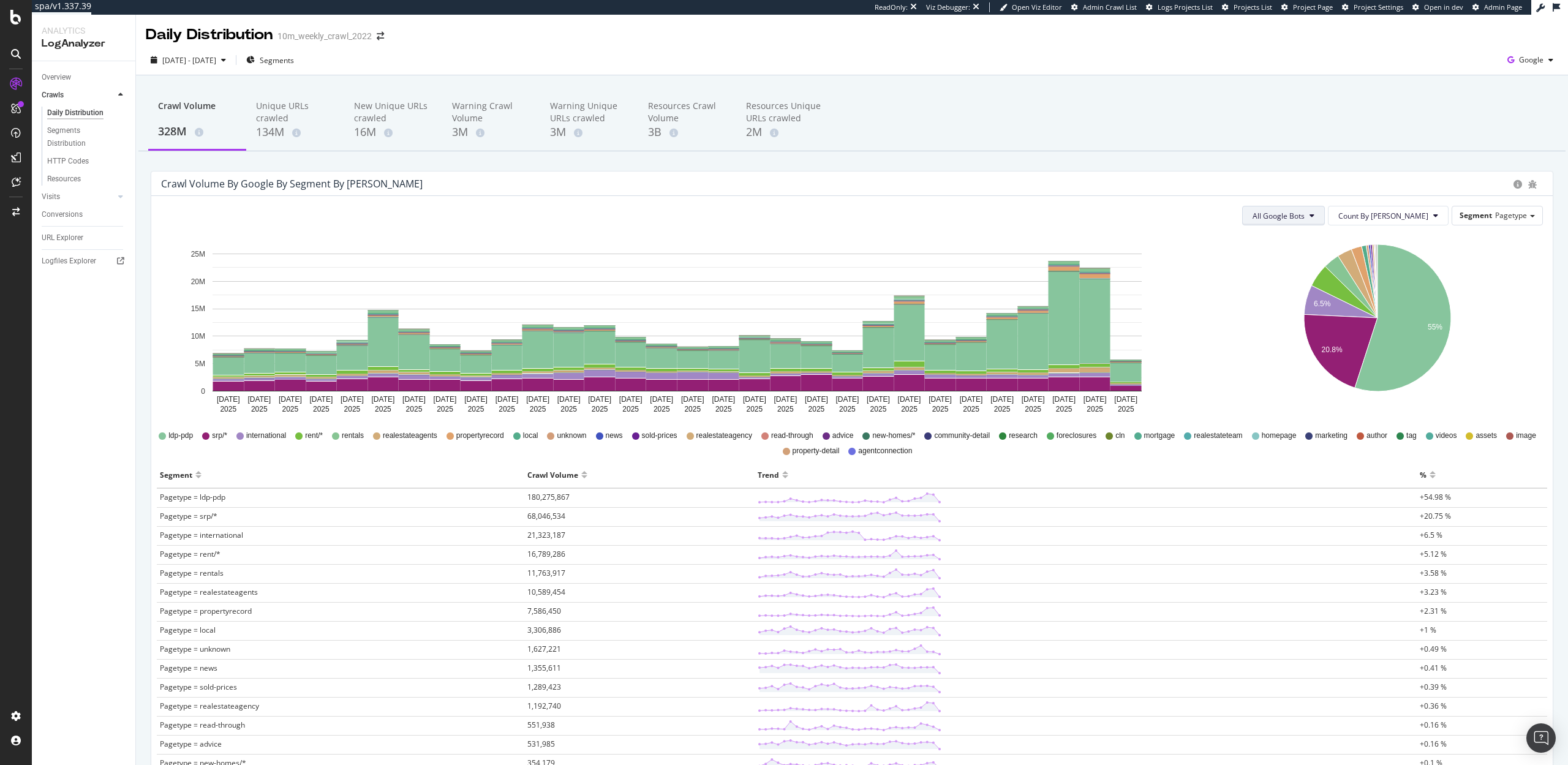
click at [1304, 214] on span "All Google Bots" at bounding box center [1278, 216] width 52 height 10
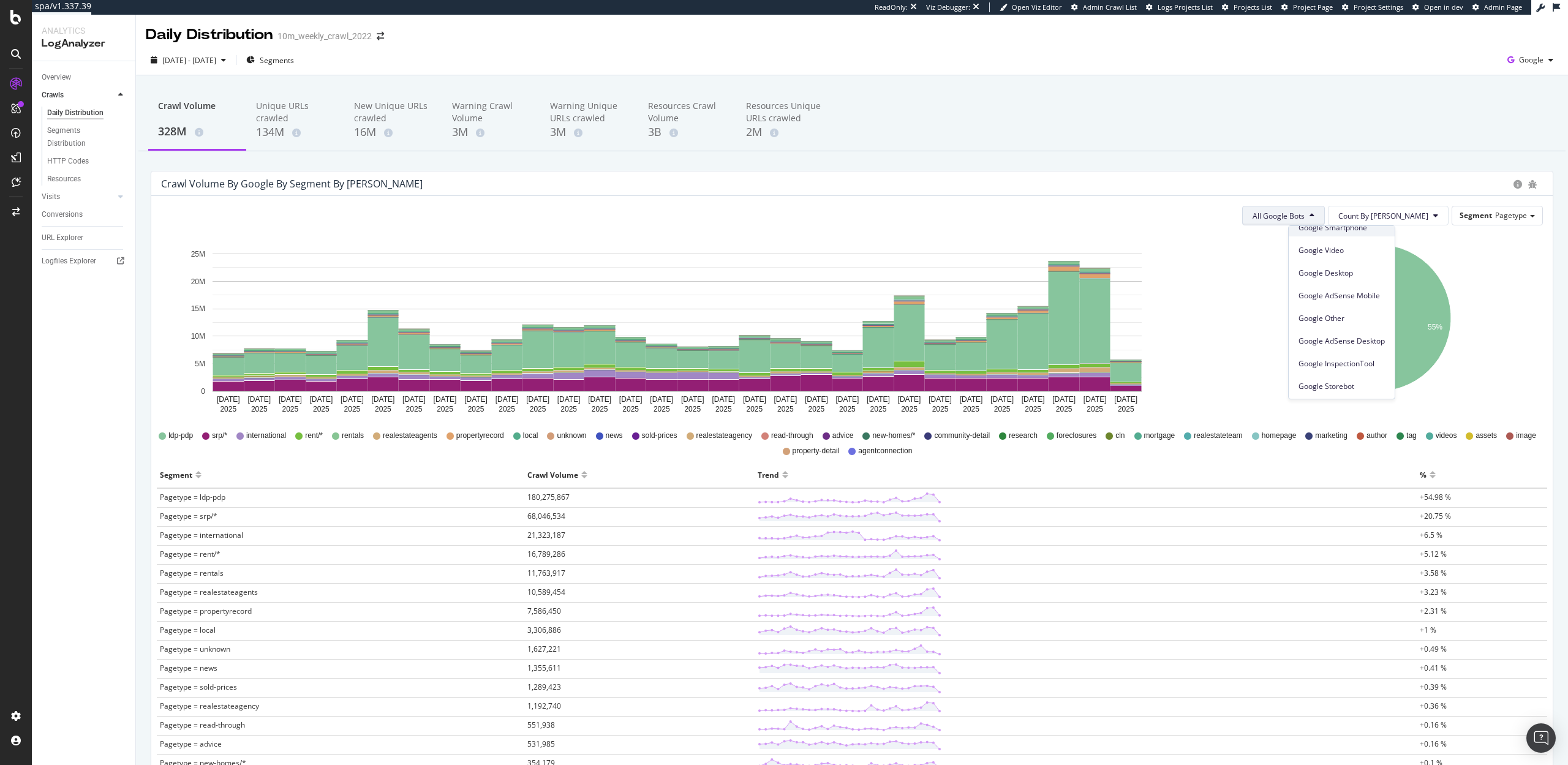
scroll to position [104, 0]
click at [1315, 384] on span "Google Storebot" at bounding box center [1342, 385] width 87 height 11
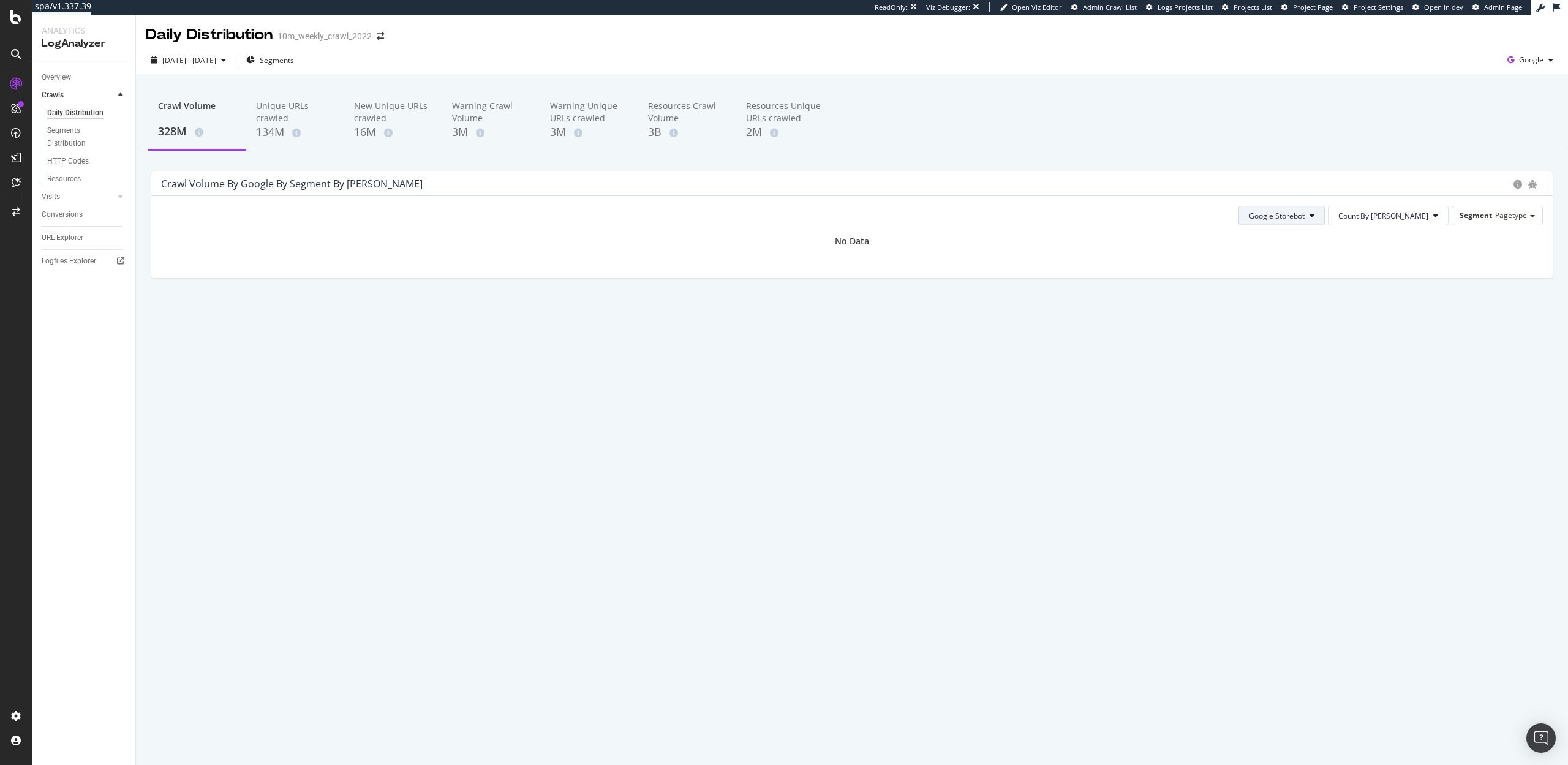
click at [1325, 219] on button "Google Storebot" at bounding box center [1282, 216] width 87 height 20
click at [1325, 264] on span "Google AdsBot Desktop" at bounding box center [1338, 263] width 87 height 11
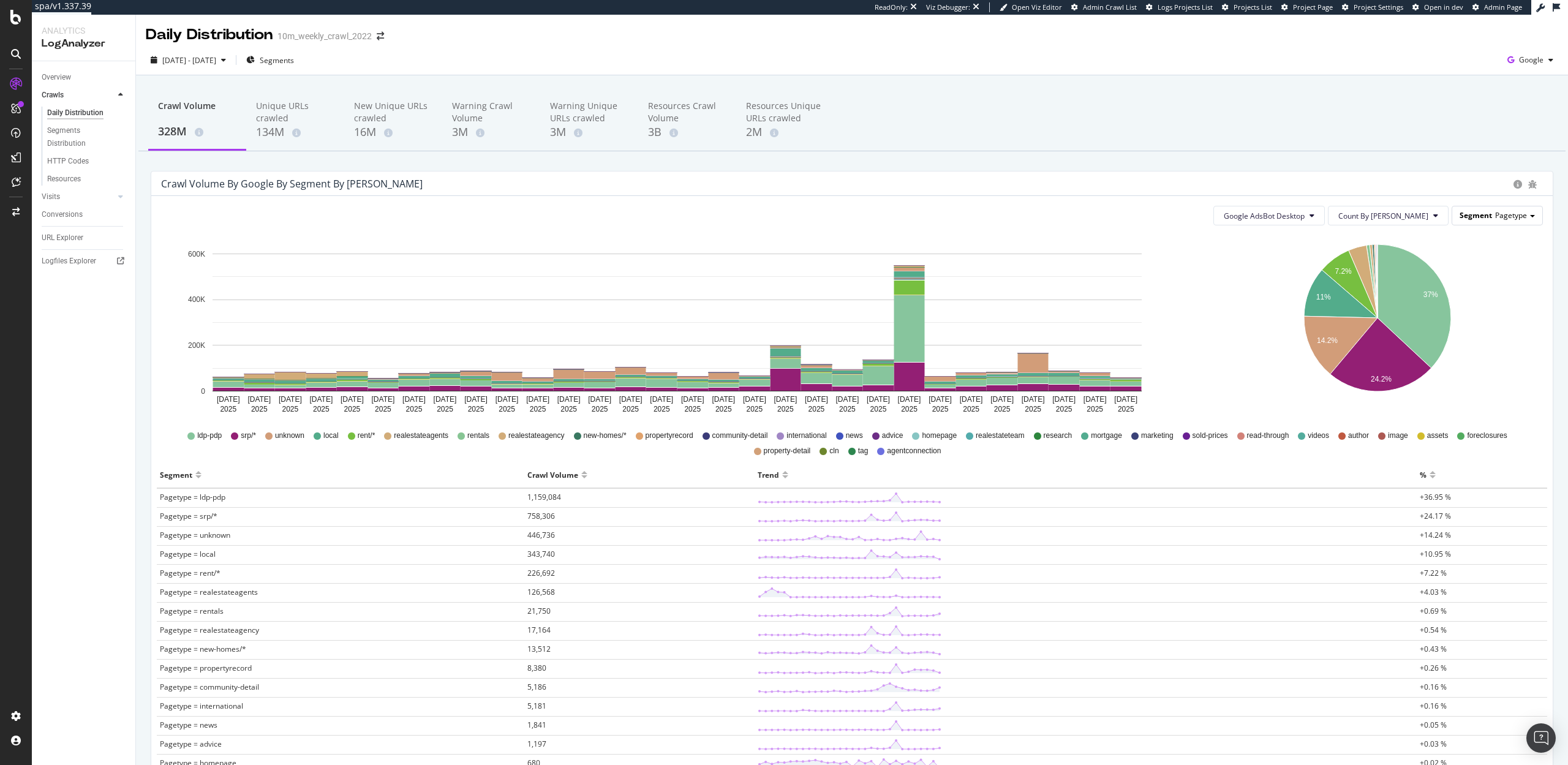
click at [1486, 213] on span "Segment" at bounding box center [1476, 215] width 33 height 10
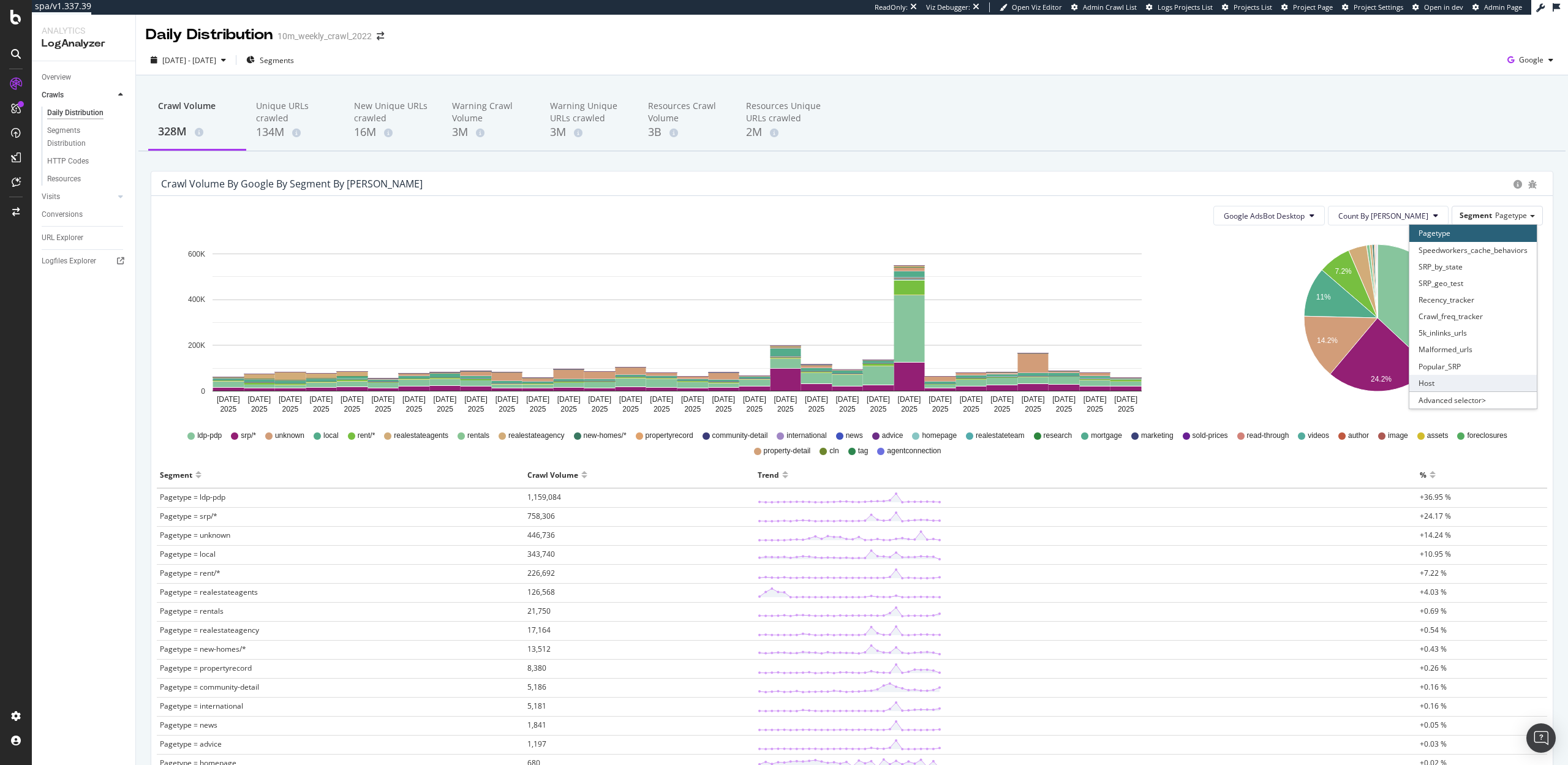
click at [1453, 378] on div "Host" at bounding box center [1473, 383] width 127 height 17
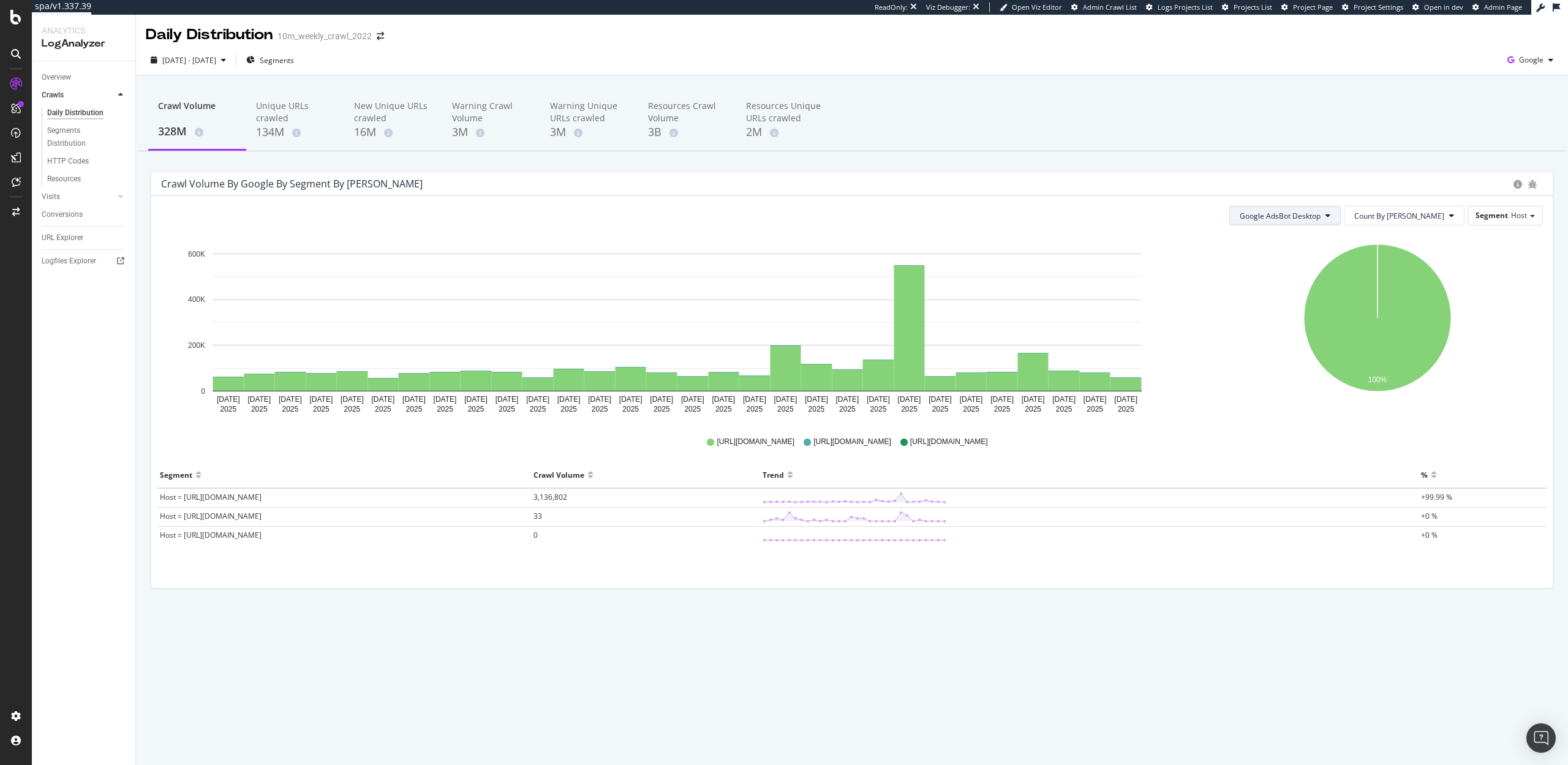
click at [1339, 221] on button "Google AdsBot Desktop" at bounding box center [1285, 216] width 111 height 20
click at [1329, 283] on span "Google AdsBot Mobile" at bounding box center [1328, 285] width 87 height 11
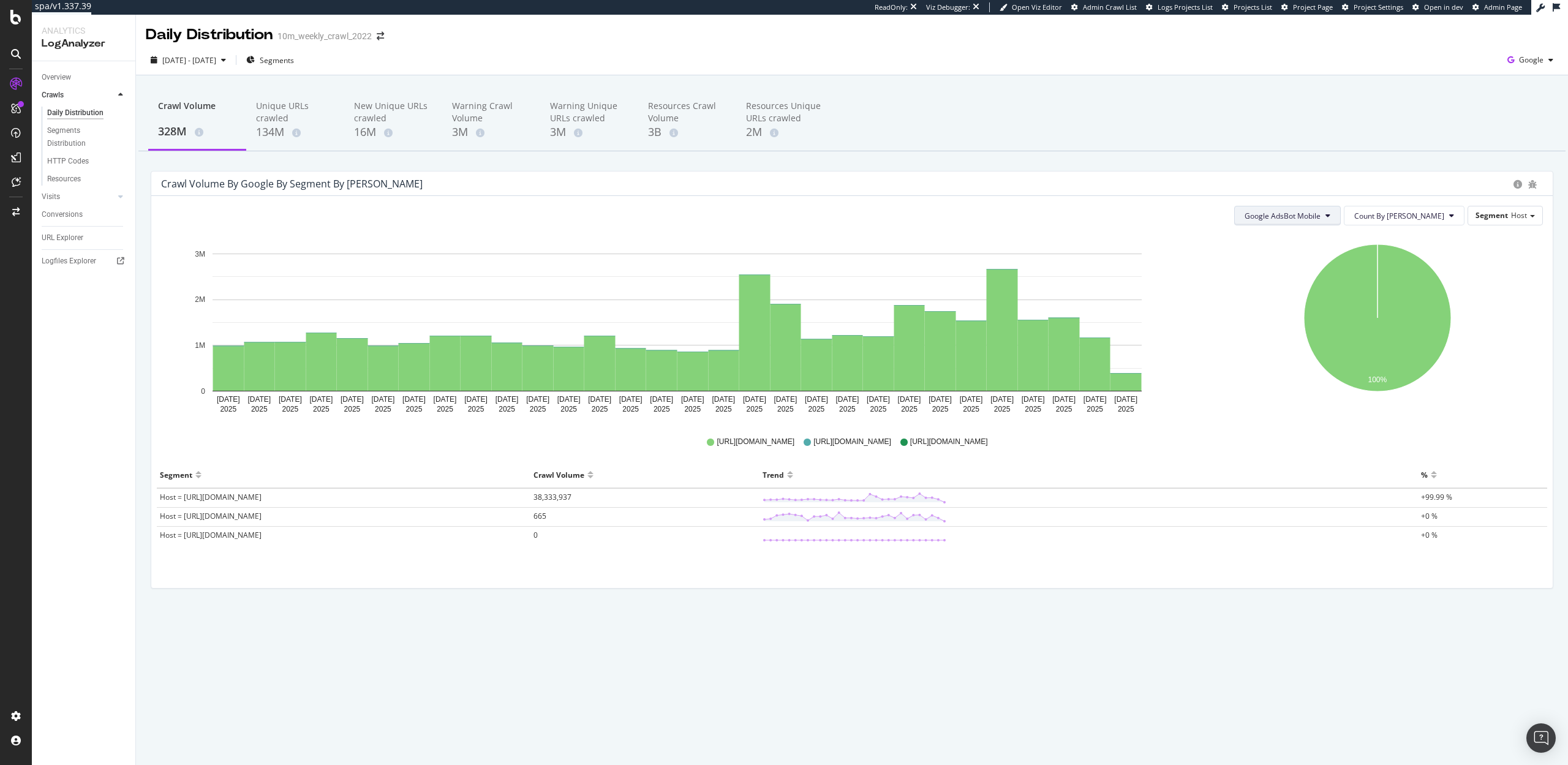
click at [1341, 214] on button "Google AdsBot Mobile" at bounding box center [1287, 216] width 106 height 20
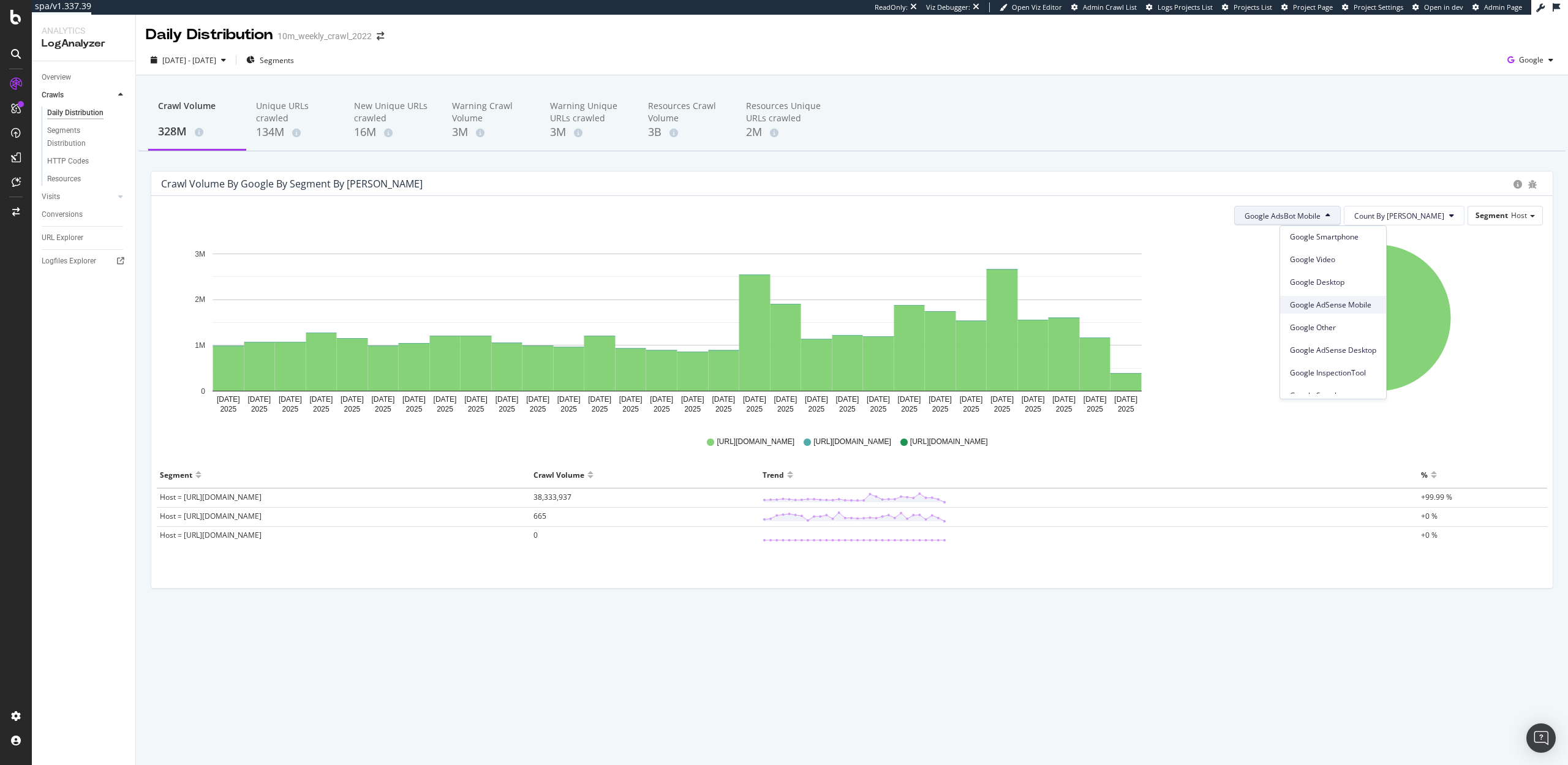
click at [1334, 300] on span "Google AdSense Mobile" at bounding box center [1333, 305] width 87 height 11
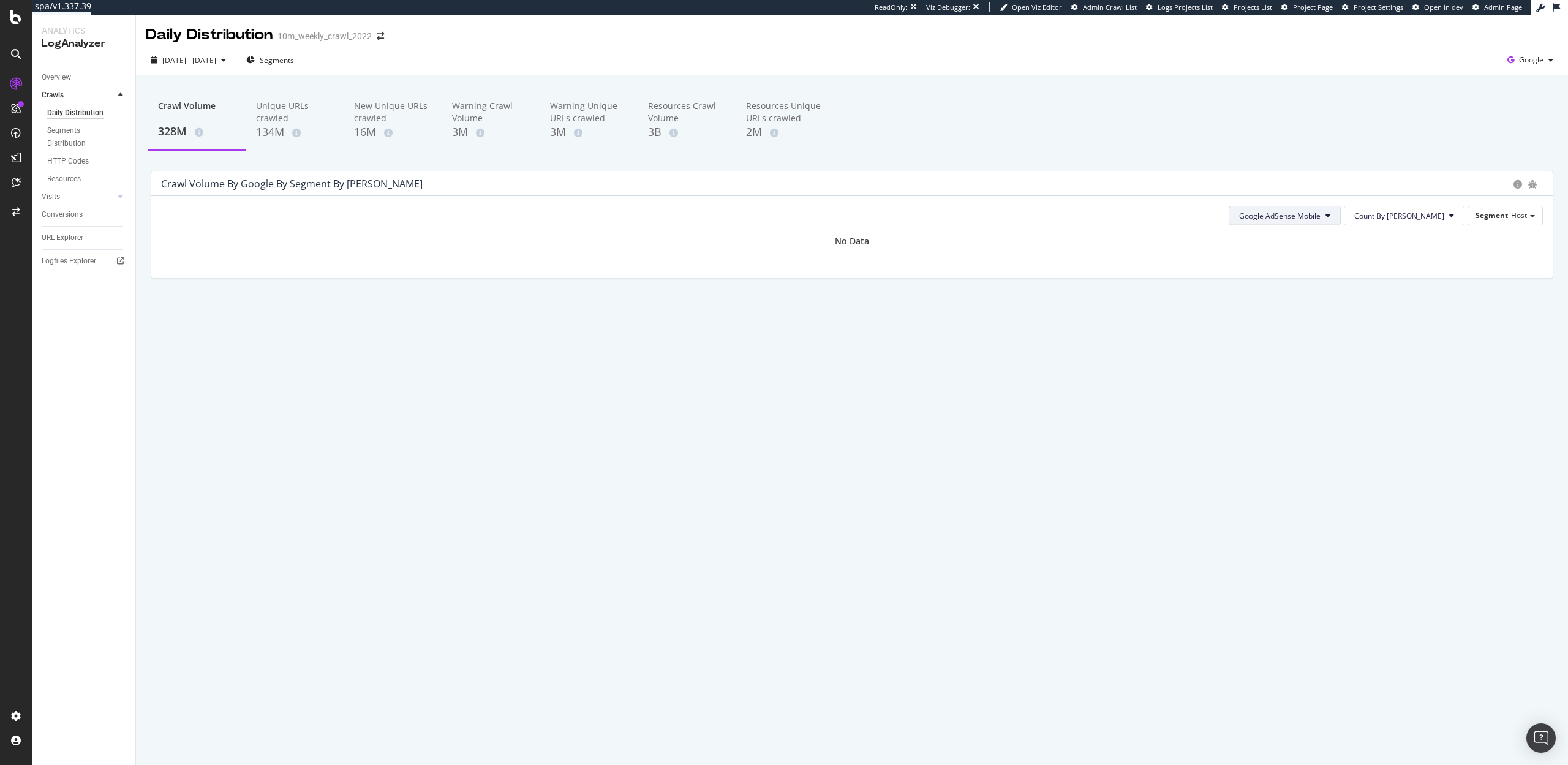
click at [1307, 224] on button "Google AdSense Mobile" at bounding box center [1285, 216] width 112 height 20
click at [1309, 339] on span "Google AdSense Desktop" at bounding box center [1328, 340] width 87 height 11
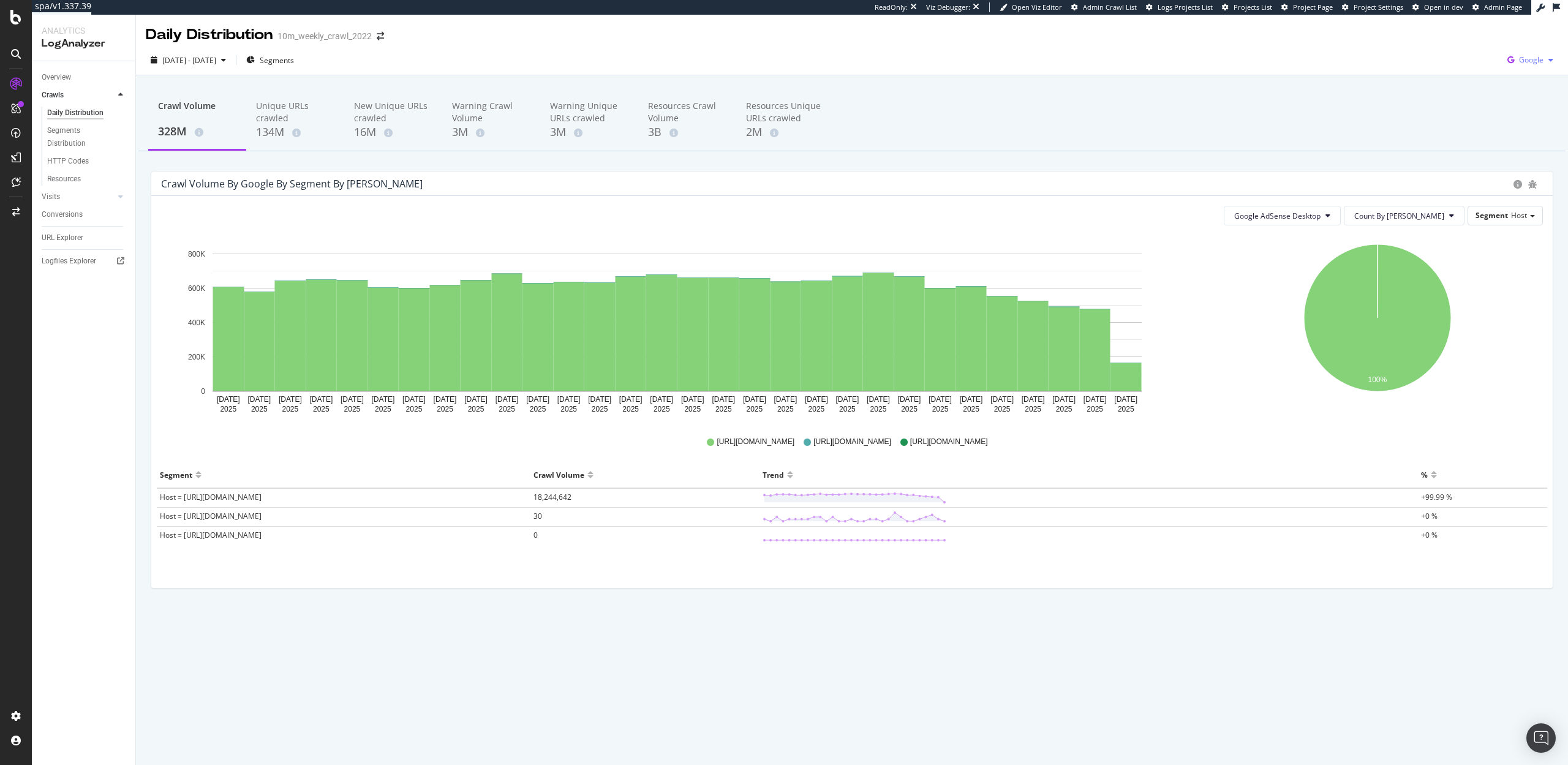
click at [1521, 55] on span "Google" at bounding box center [1531, 60] width 25 height 10
click at [1465, 50] on span "Bing" at bounding box center [1470, 49] width 45 height 11
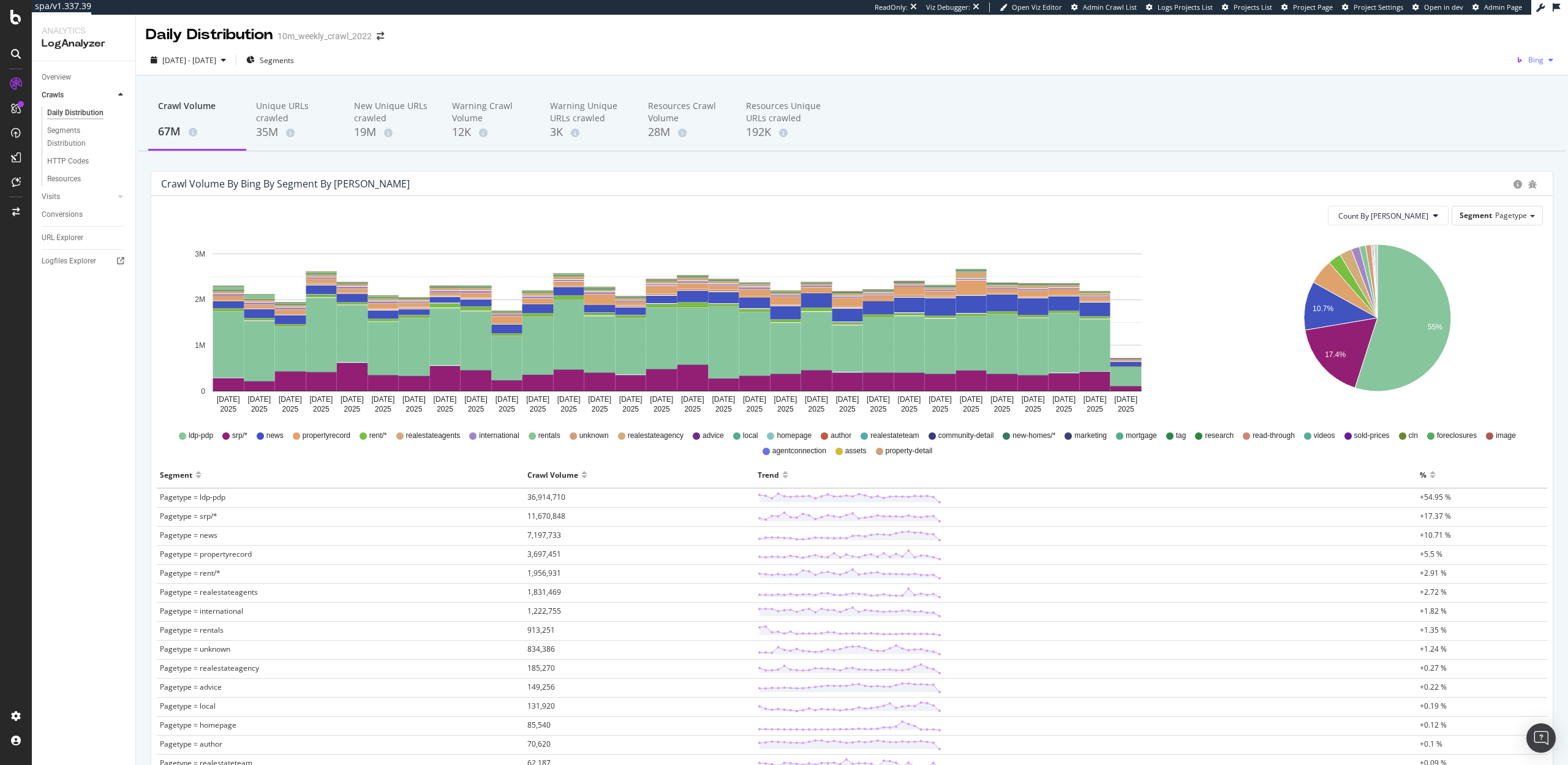
click at [1538, 60] on span "Bing" at bounding box center [1535, 60] width 15 height 10
click at [1475, 71] on span "OpenAI" at bounding box center [1479, 72] width 45 height 11
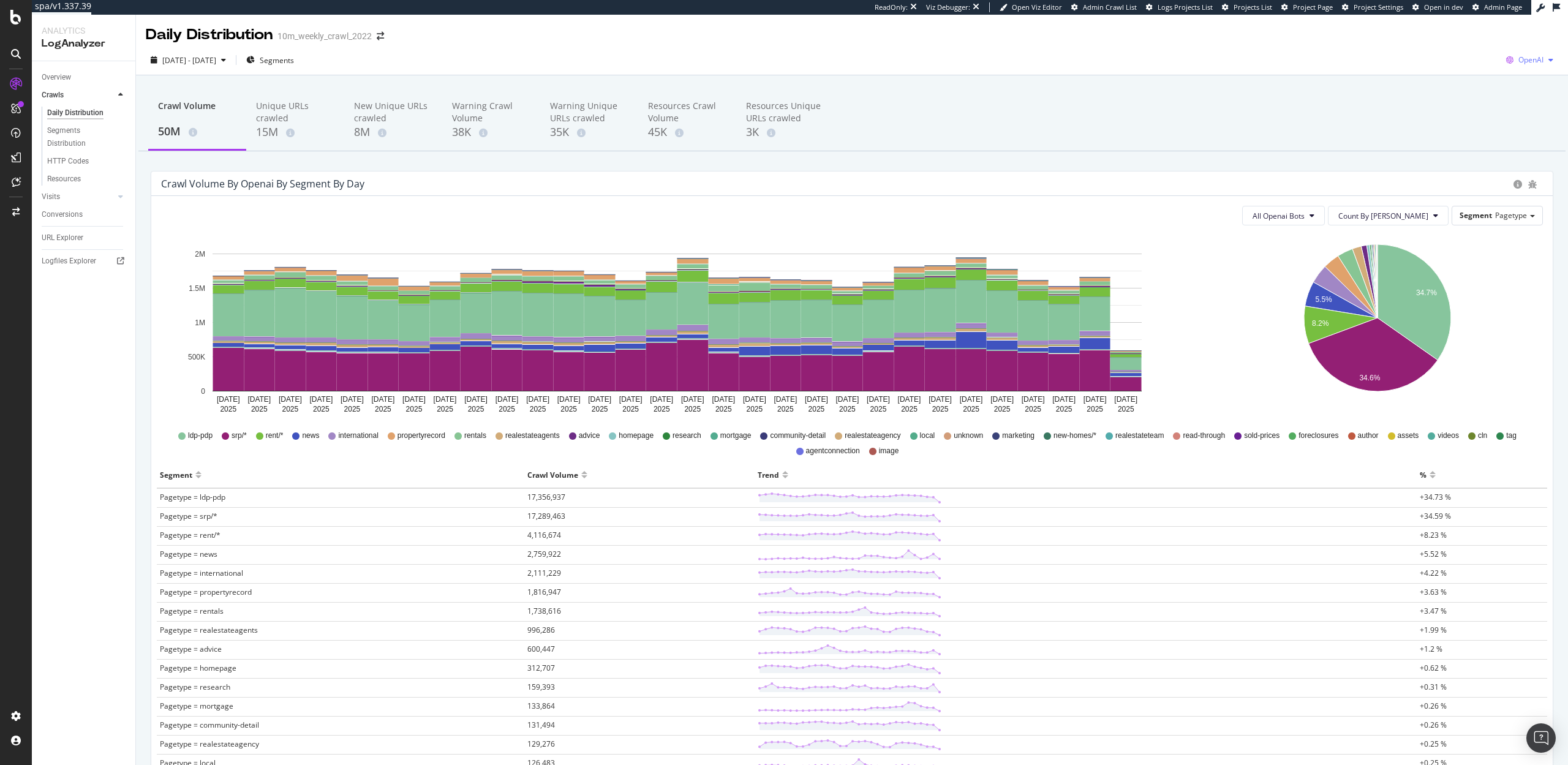
click at [1532, 61] on span "OpenAI" at bounding box center [1531, 60] width 25 height 10
click at [1470, 90] on span "Other AI Bots" at bounding box center [1468, 94] width 45 height 11
